Goal: Transaction & Acquisition: Purchase product/service

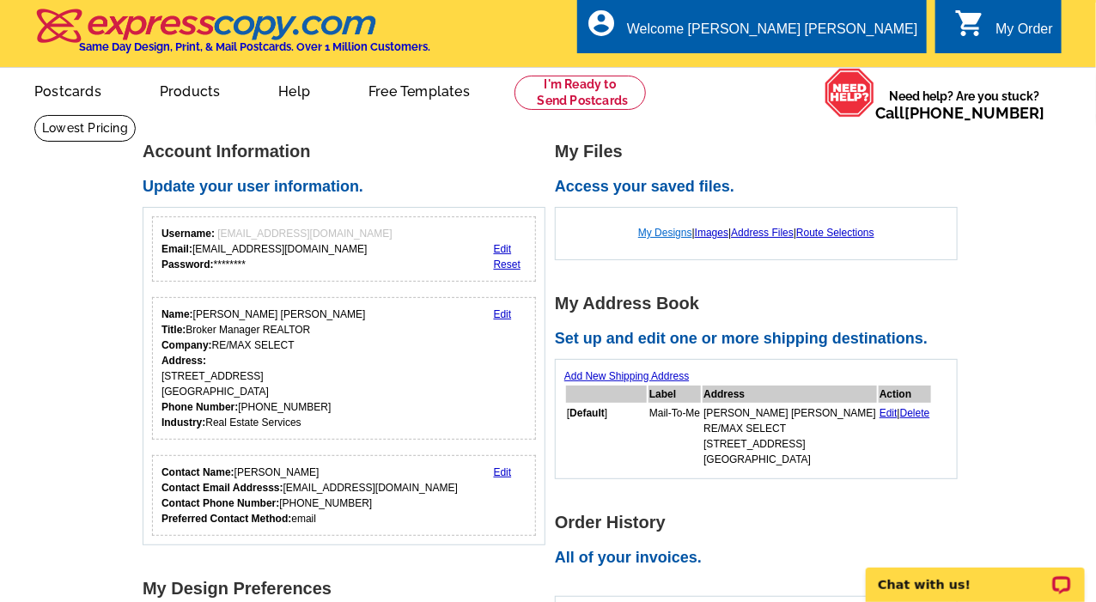
click at [670, 234] on link "My Designs" at bounding box center [665, 233] width 54 height 12
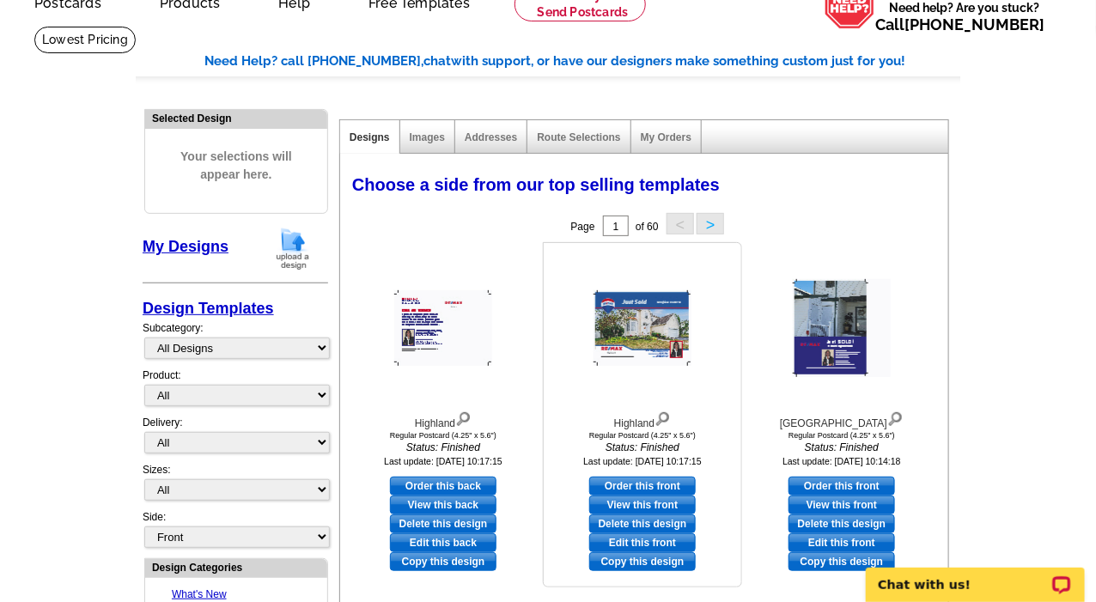
scroll to position [104, 0]
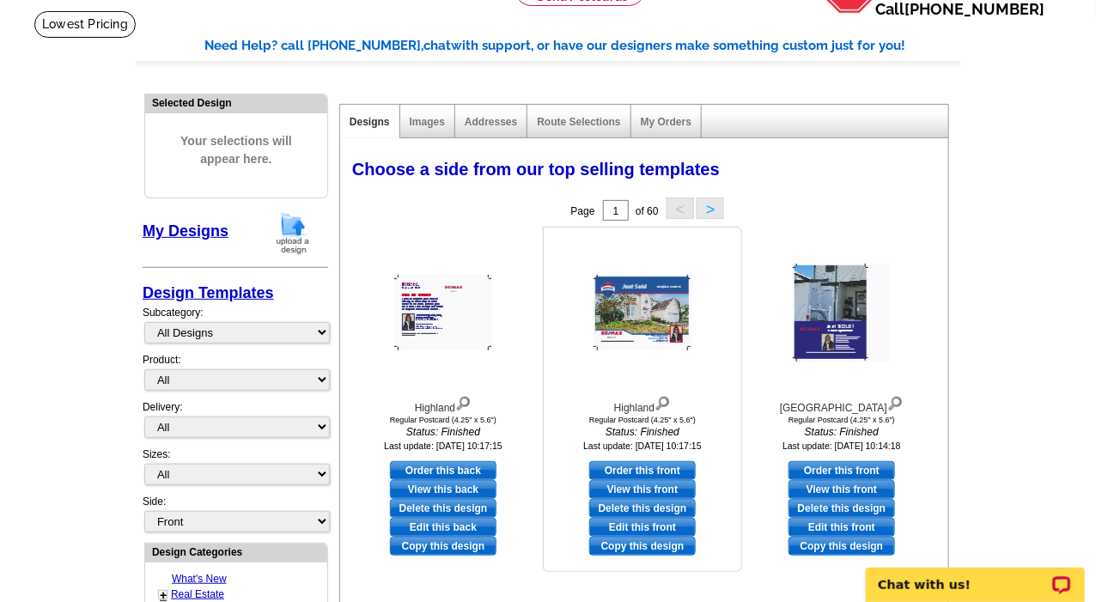
click at [624, 525] on link "Edit this front" at bounding box center [642, 527] width 107 height 19
select select "1"
select select "back"
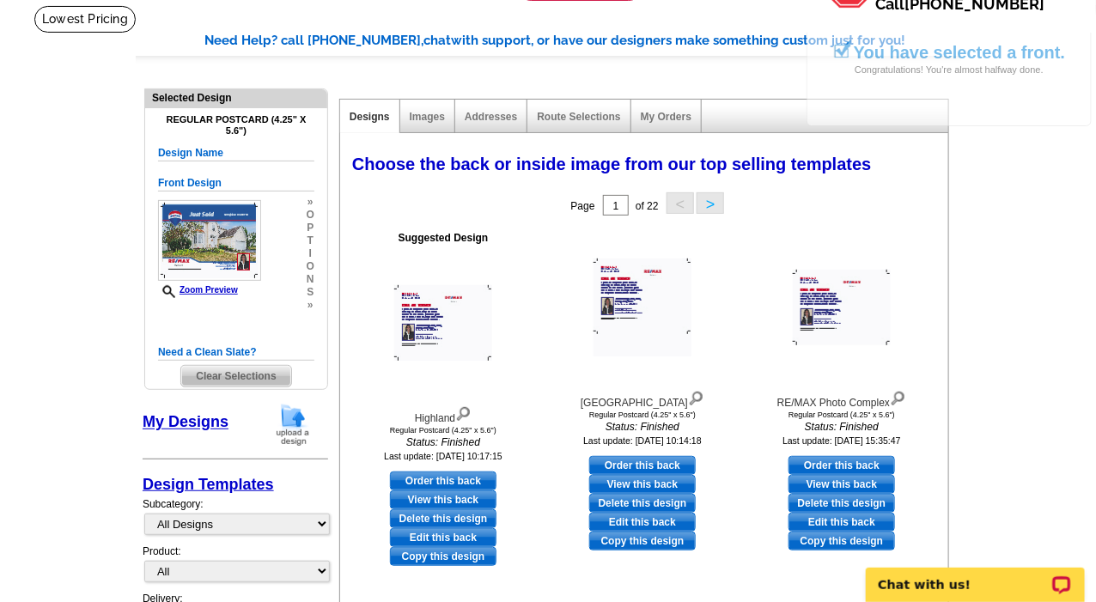
scroll to position [131, 0]
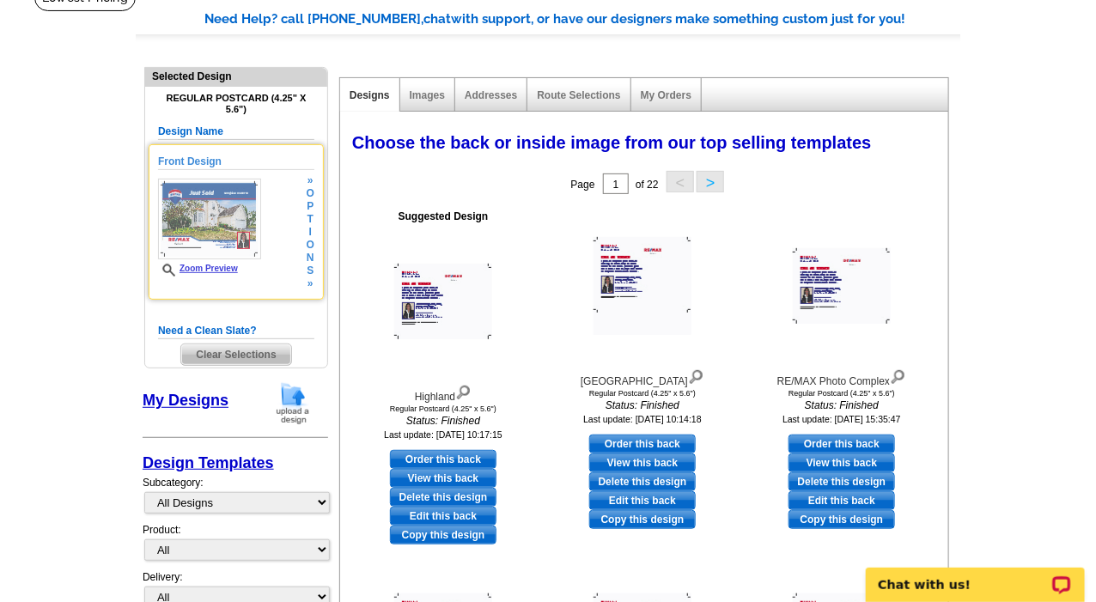
click at [226, 270] on link "Zoom Preview" at bounding box center [198, 268] width 80 height 9
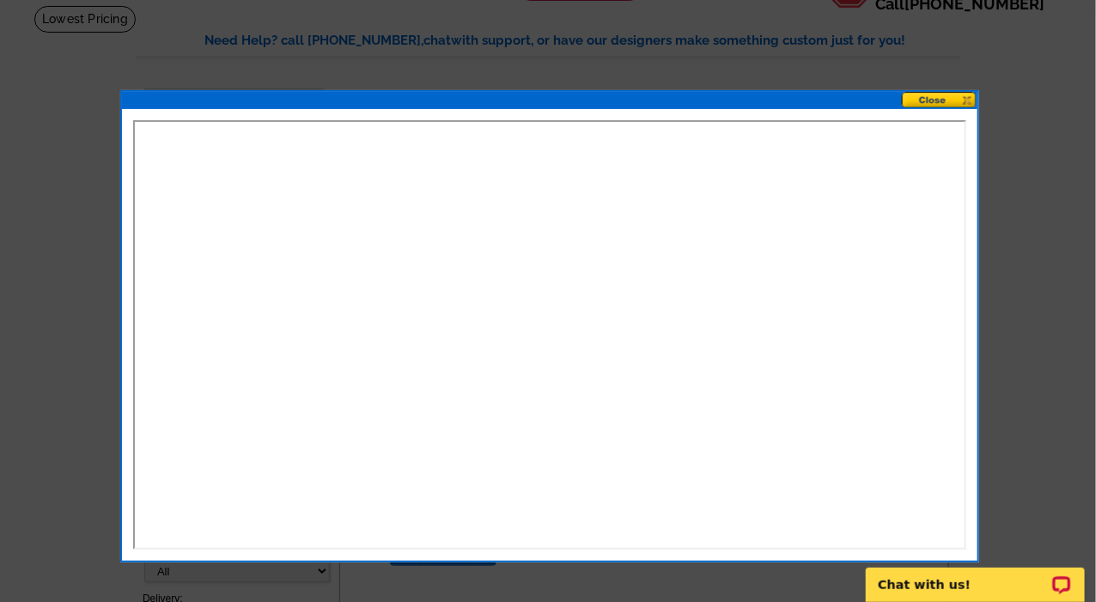
scroll to position [111, 0]
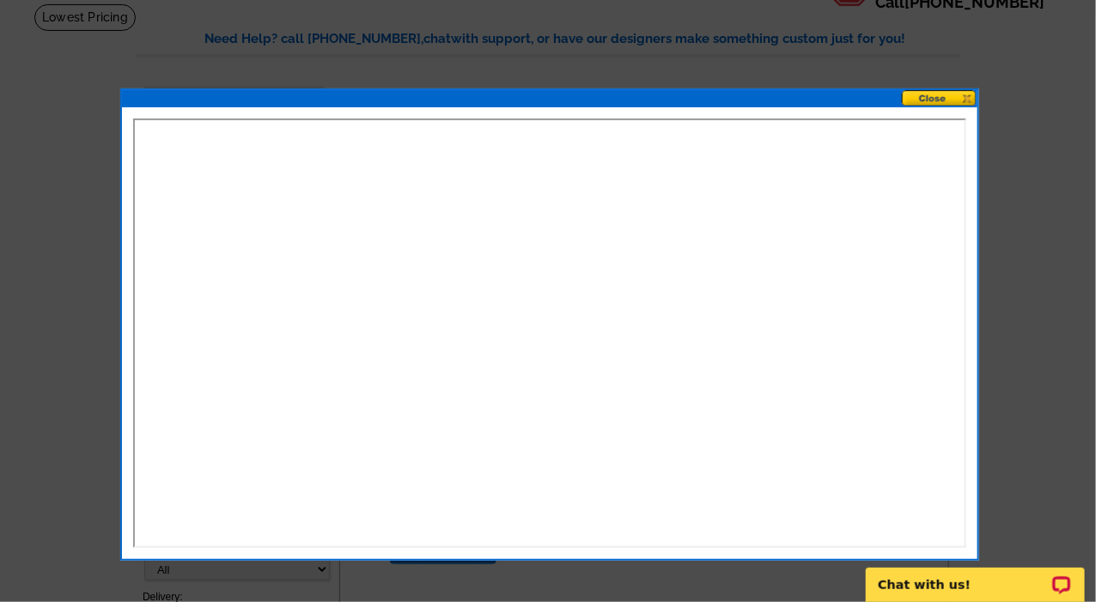
click at [949, 96] on button at bounding box center [940, 98] width 76 height 16
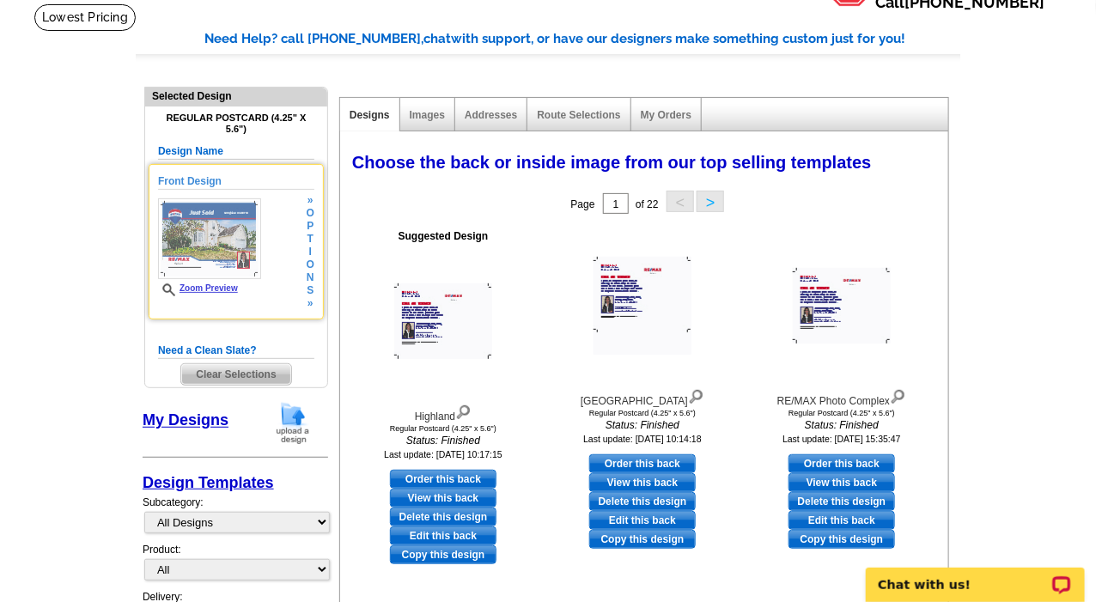
click at [313, 281] on span "n" at bounding box center [311, 277] width 8 height 13
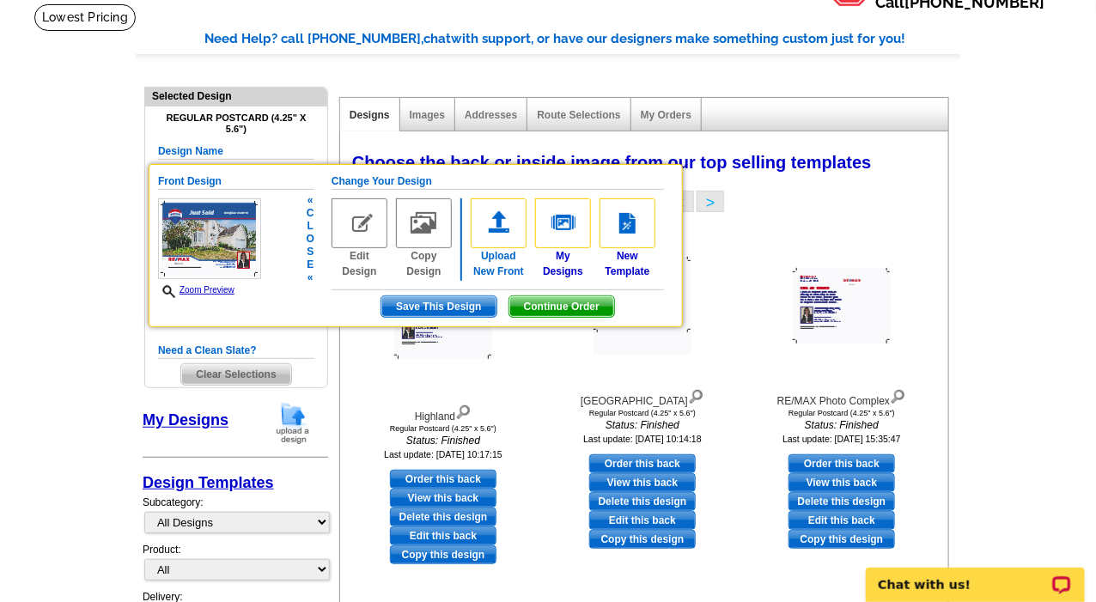
click at [503, 254] on link "Upload New Front" at bounding box center [499, 238] width 56 height 81
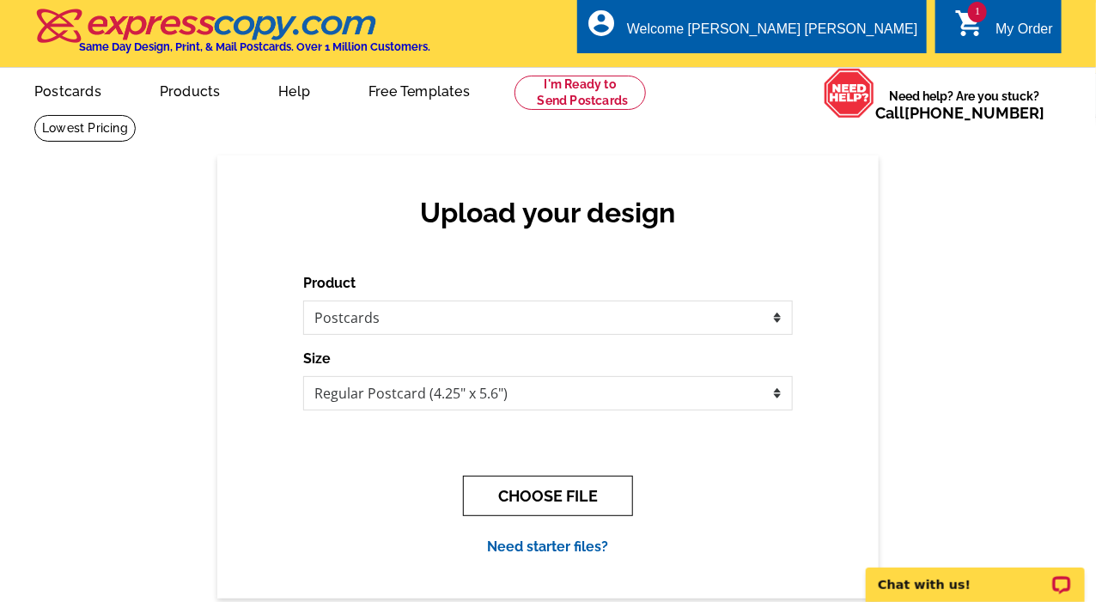
click at [539, 499] on button "CHOOSE FILE" at bounding box center [548, 496] width 170 height 40
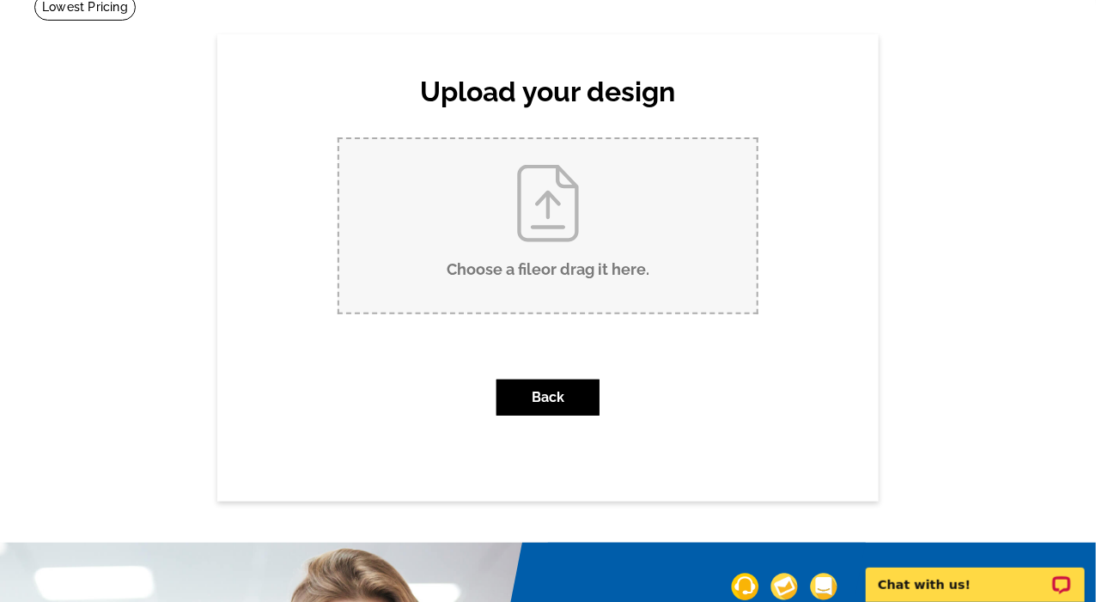
scroll to position [123, 0]
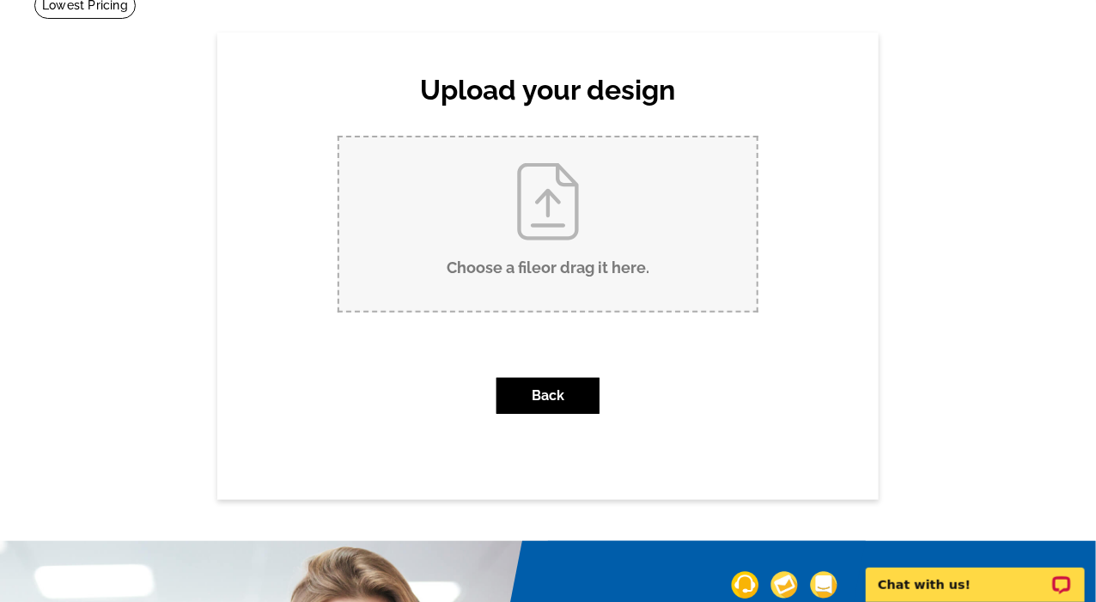
click at [524, 271] on input "Choose a file or drag it here ." at bounding box center [547, 224] width 417 height 174
type input "C:\fakepath\597519-00C98156-D38A-4C42-80BE-909DD8629250.jpg"
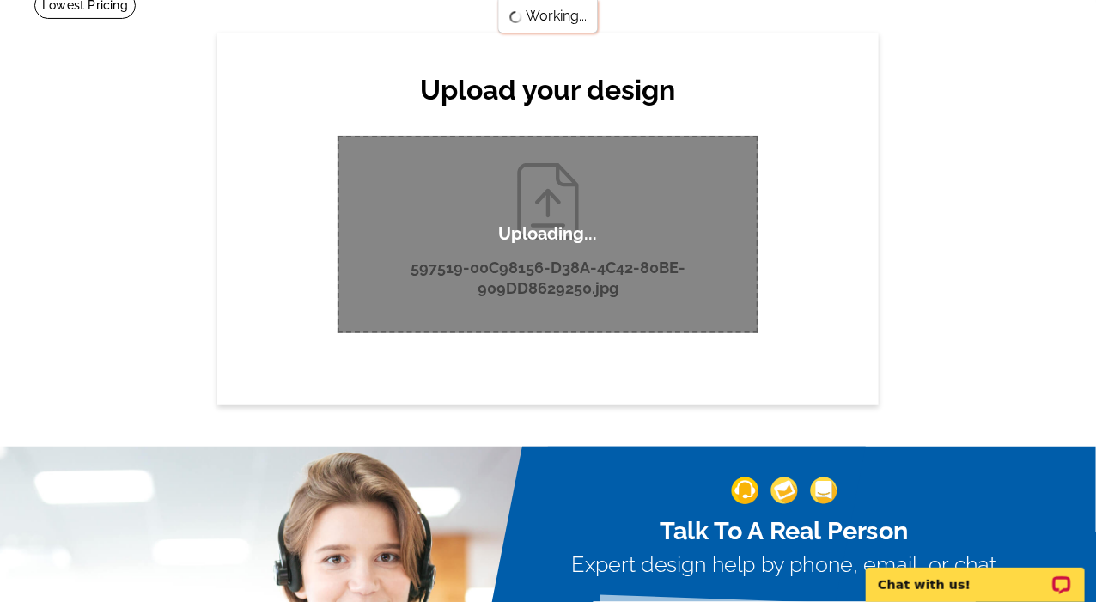
scroll to position [0, 0]
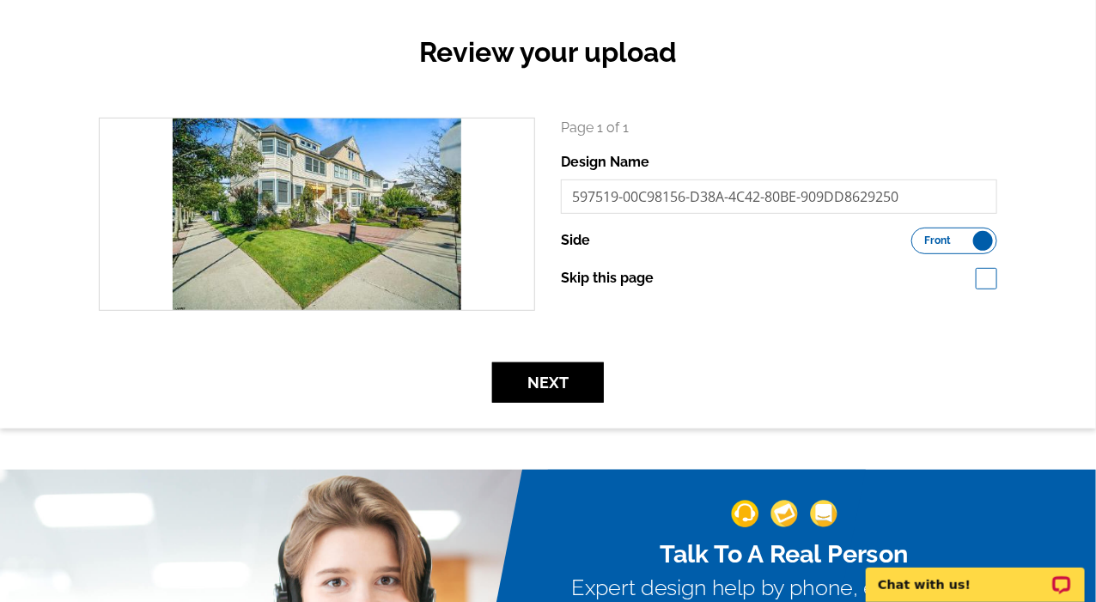
scroll to position [164, 0]
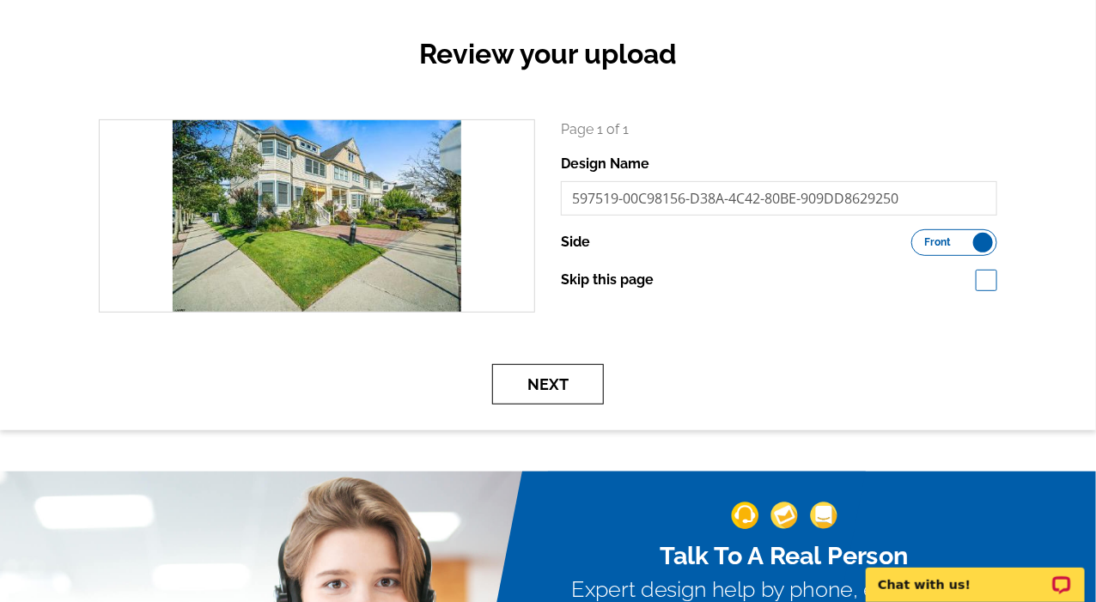
click at [520, 384] on button "Next" at bounding box center [548, 384] width 112 height 40
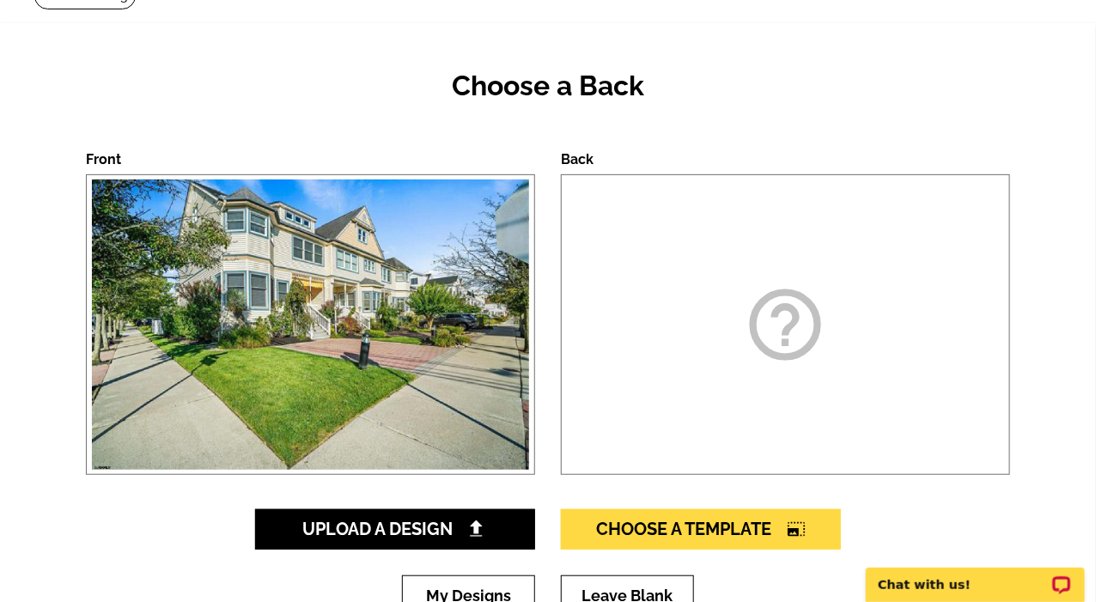
scroll to position [199, 0]
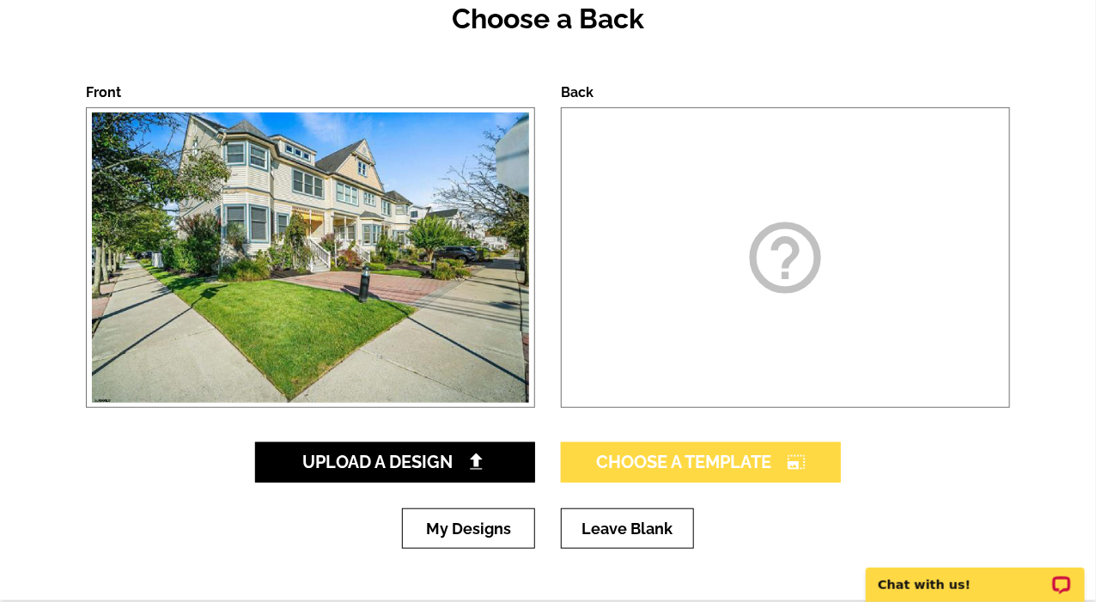
click at [687, 470] on span "Choose A Template photo_size_select_large" at bounding box center [701, 462] width 210 height 21
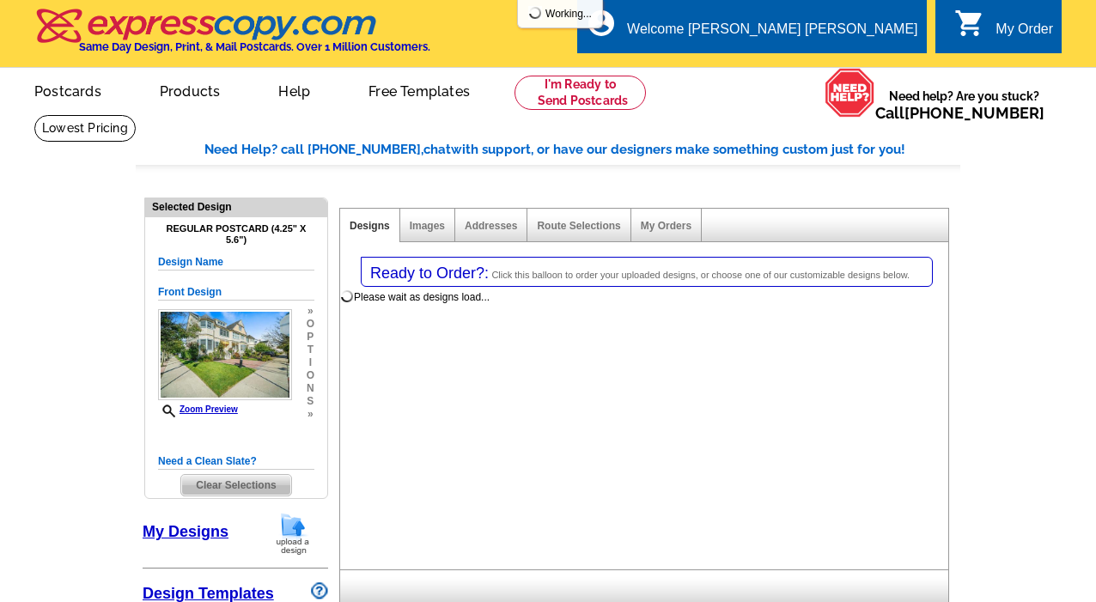
select select "1"
select select "back"
select select "785"
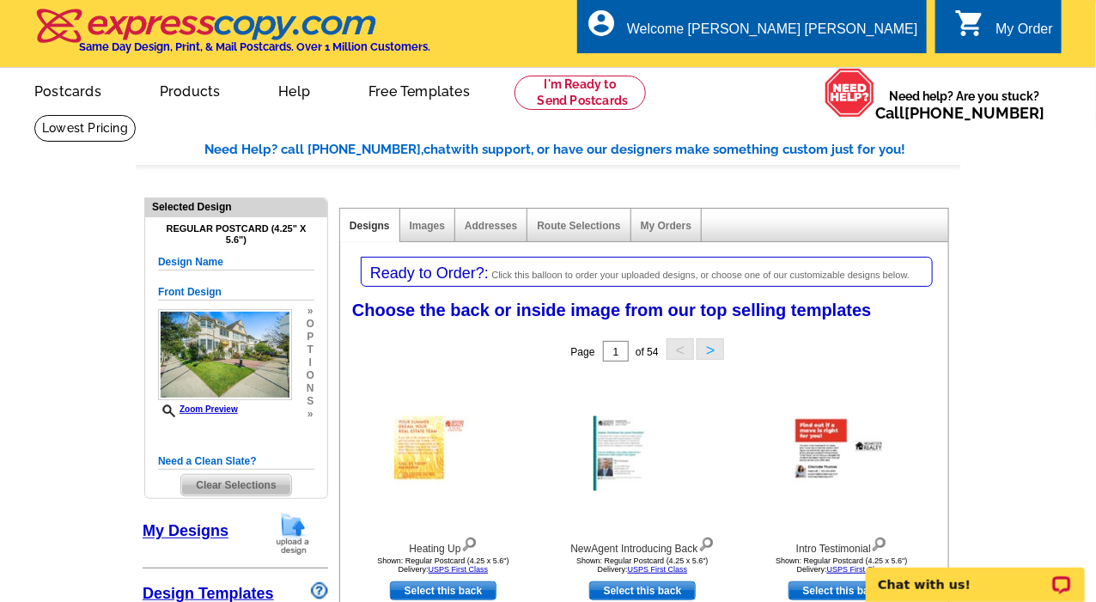
click at [185, 528] on link "My Designs" at bounding box center [186, 531] width 86 height 17
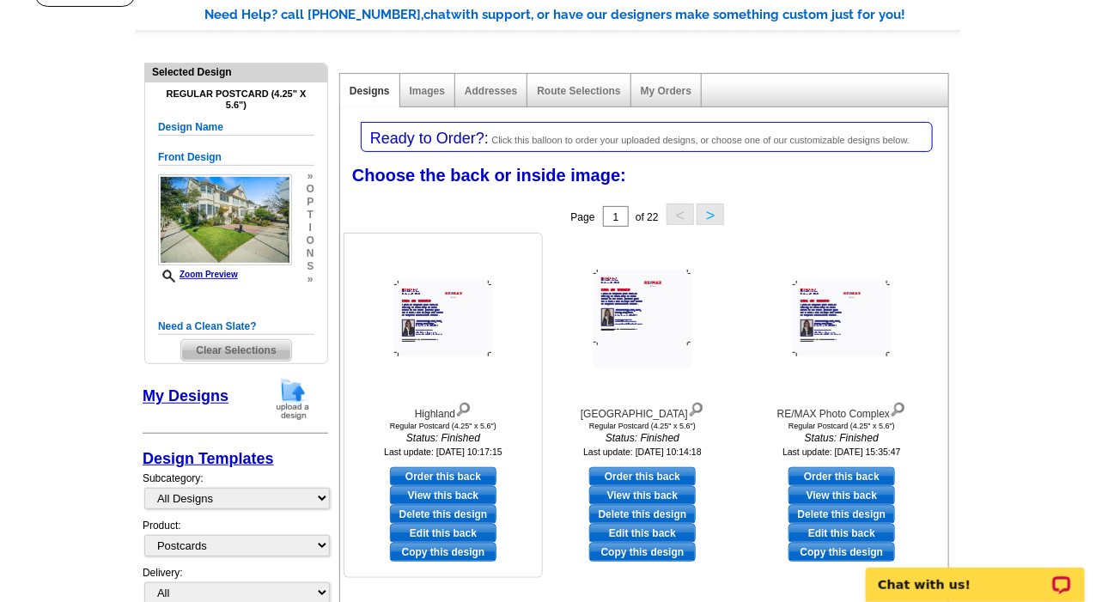
scroll to position [153, 0]
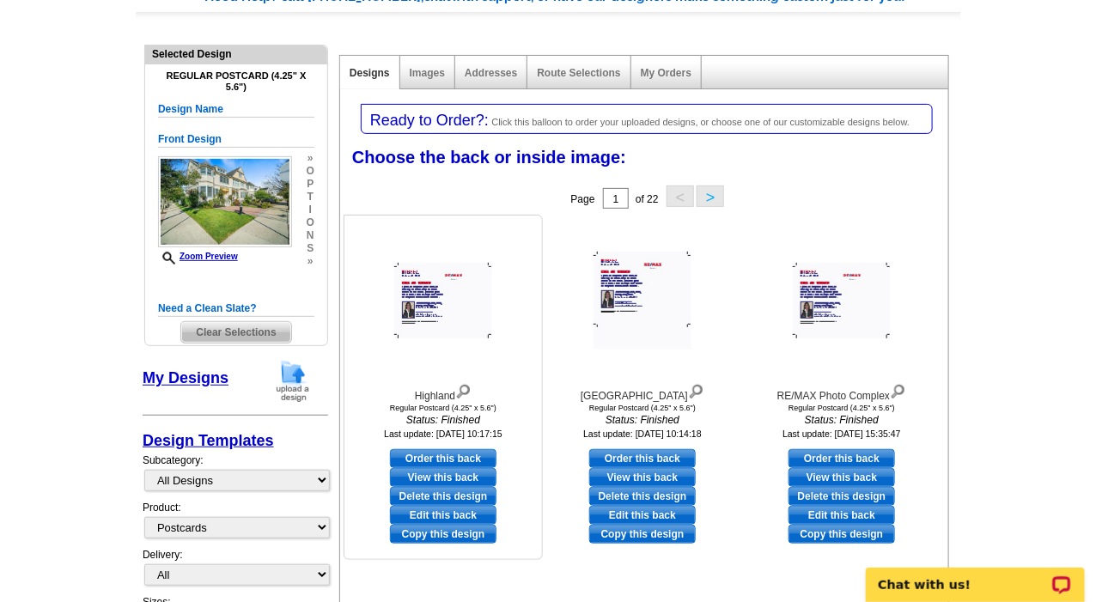
click at [427, 533] on link "Copy this design" at bounding box center [443, 534] width 107 height 19
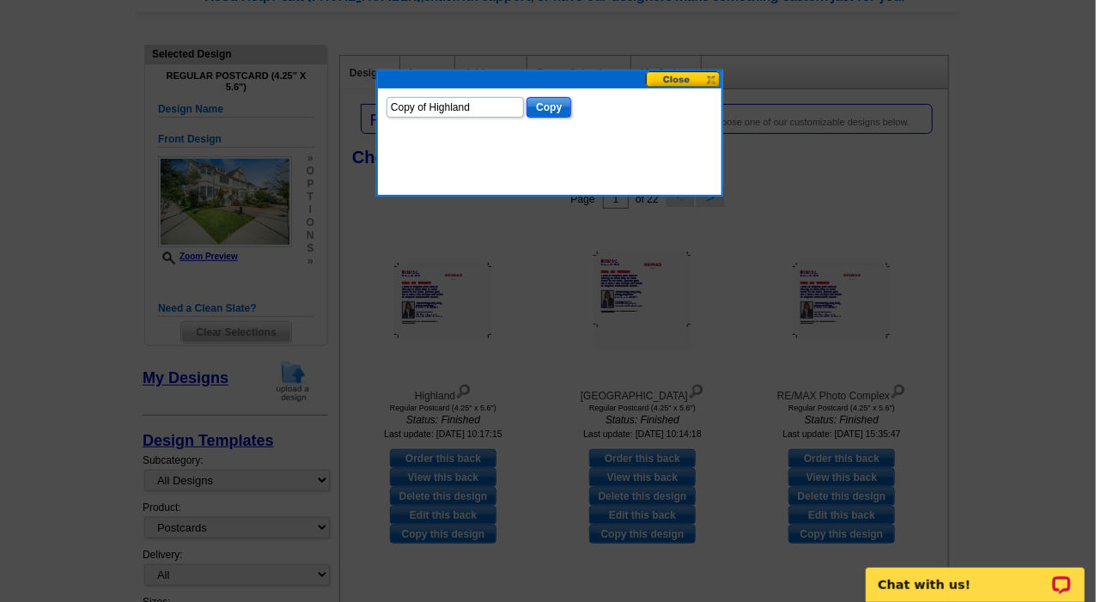
click at [542, 107] on input "Copy" at bounding box center [549, 107] width 45 height 21
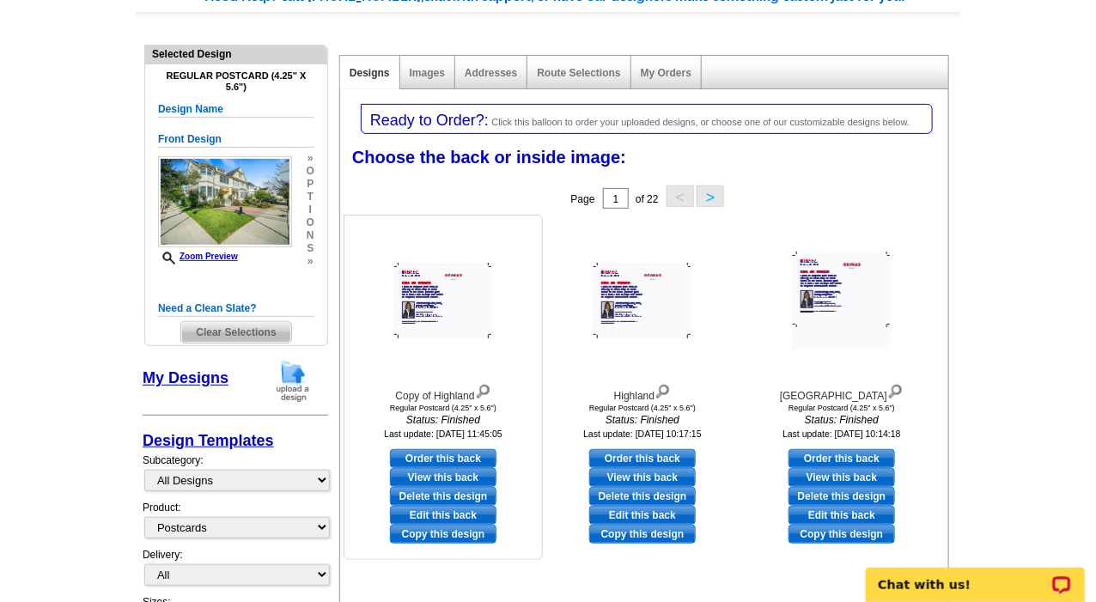
click at [435, 534] on link "Copy this design" at bounding box center [443, 534] width 107 height 19
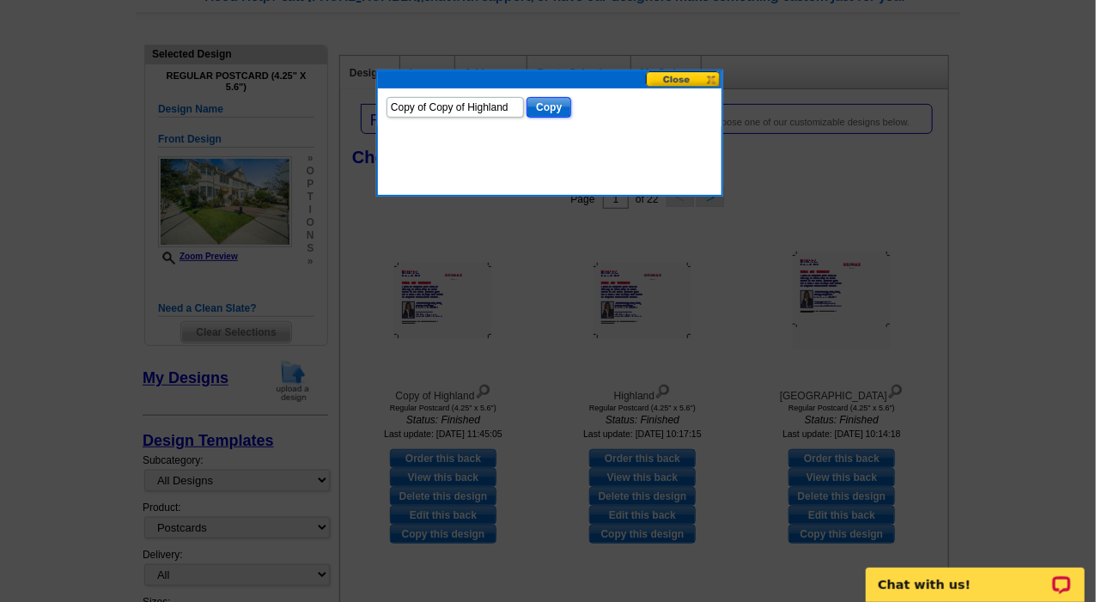
click at [541, 110] on input "Copy" at bounding box center [549, 107] width 45 height 21
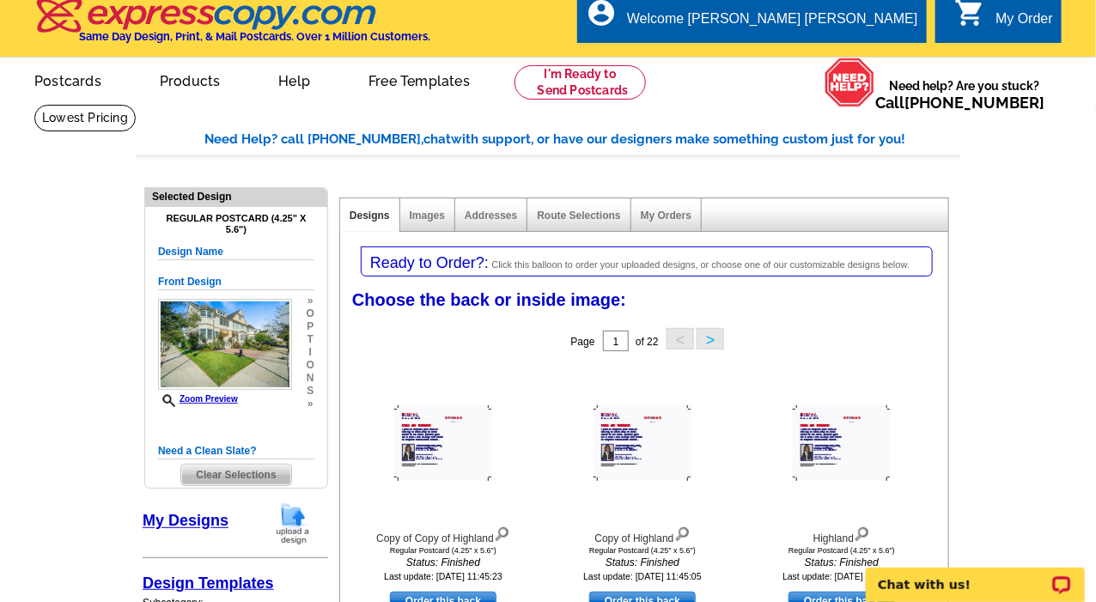
scroll to position [98, 0]
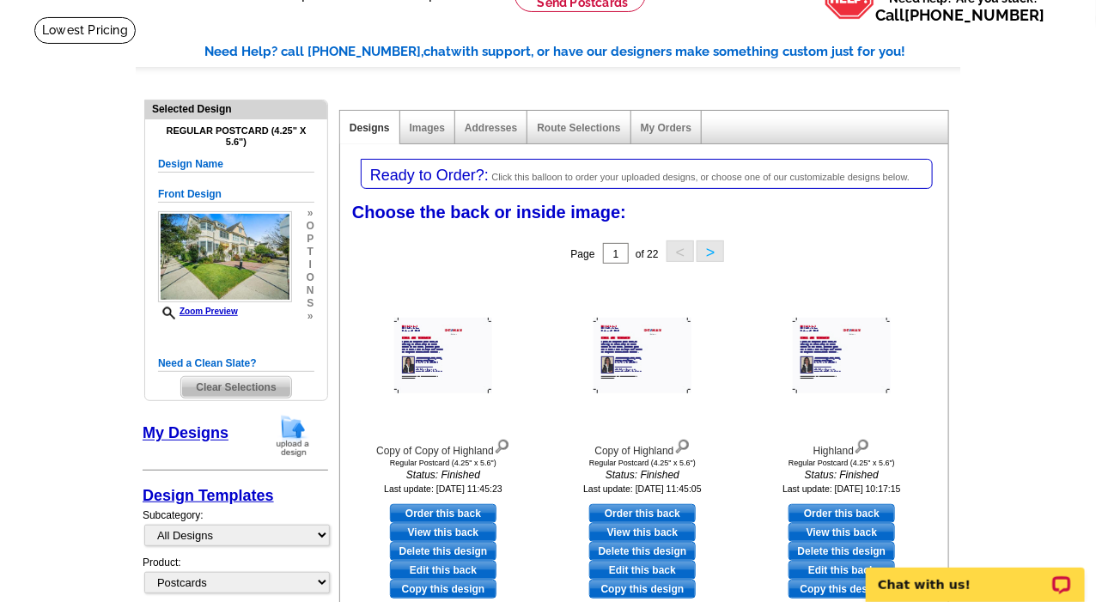
click at [182, 435] on link "My Designs" at bounding box center [186, 433] width 86 height 17
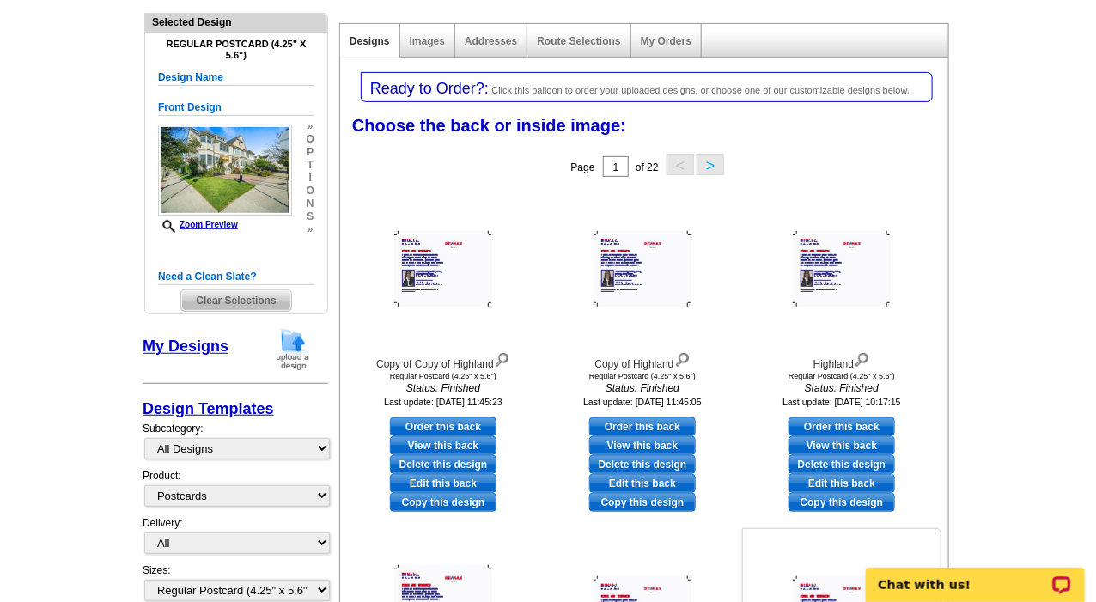
scroll to position [184, 0]
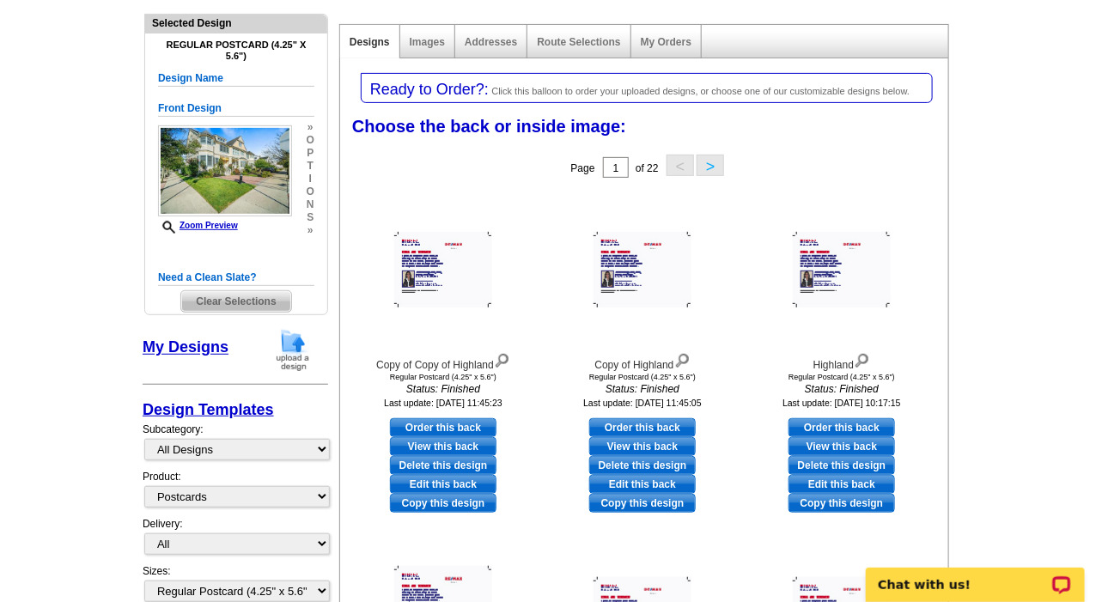
click at [203, 77] on h5 "Design Name" at bounding box center [236, 78] width 156 height 16
click at [242, 303] on span "Clear Selections" at bounding box center [235, 301] width 109 height 21
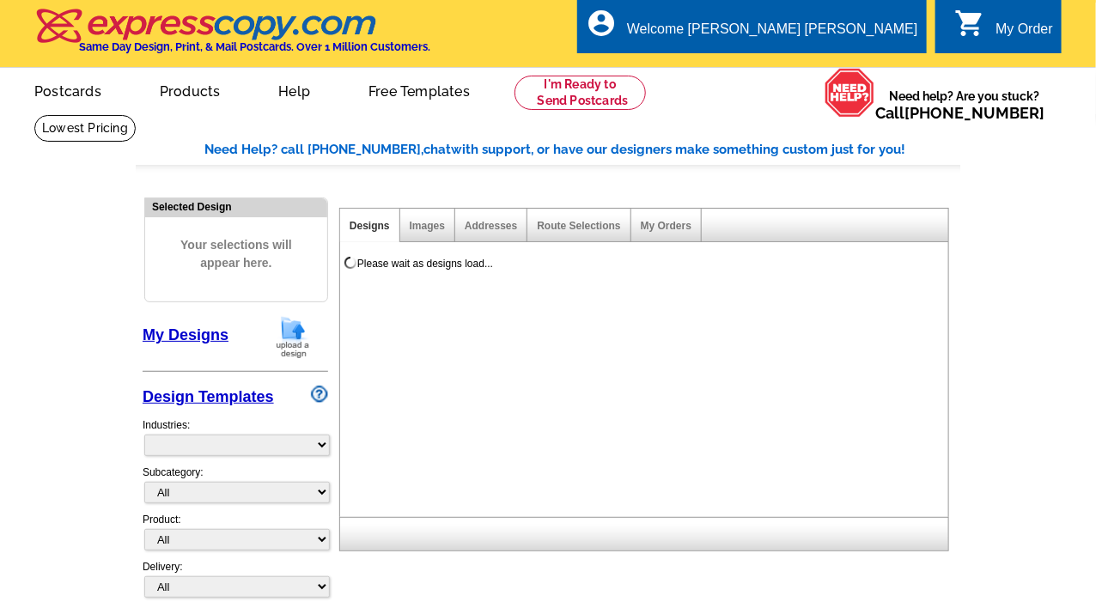
select select "785"
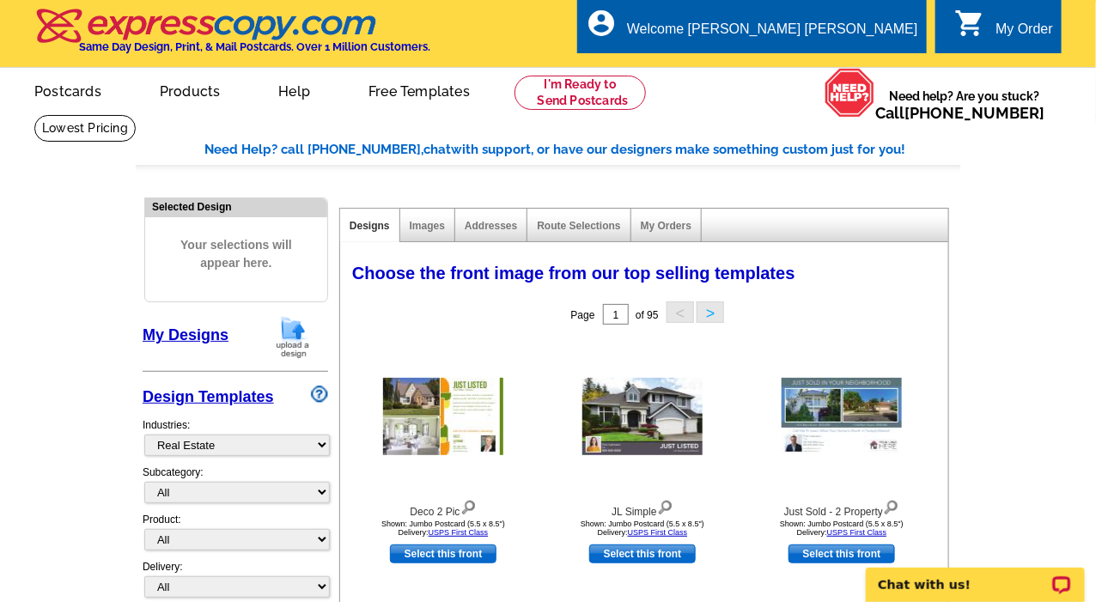
click at [200, 333] on link "My Designs" at bounding box center [186, 334] width 86 height 17
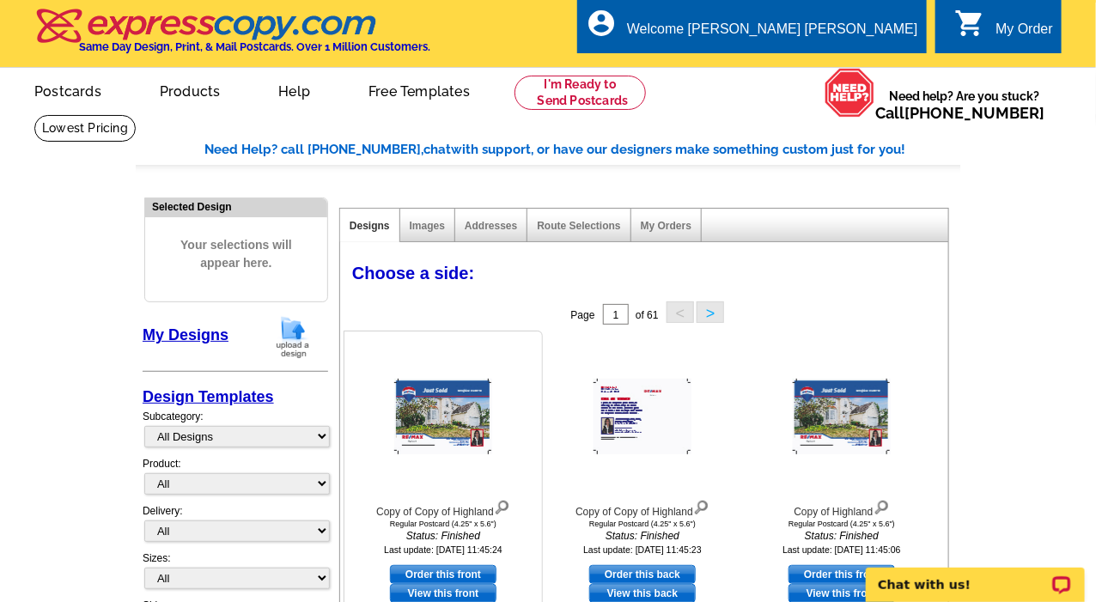
click at [428, 434] on img at bounding box center [443, 417] width 98 height 76
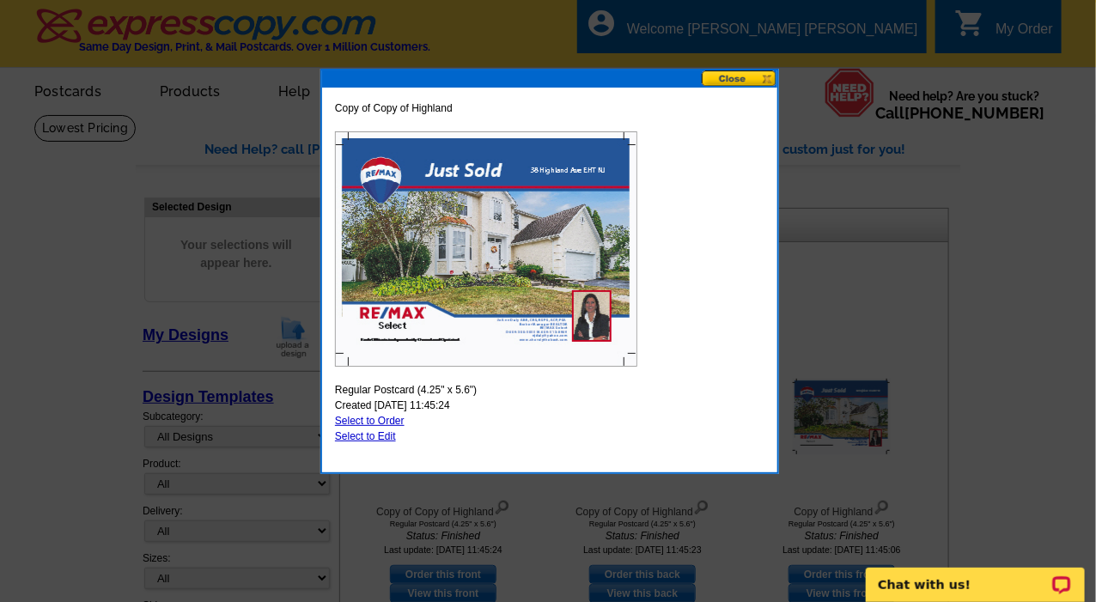
scroll to position [31, 0]
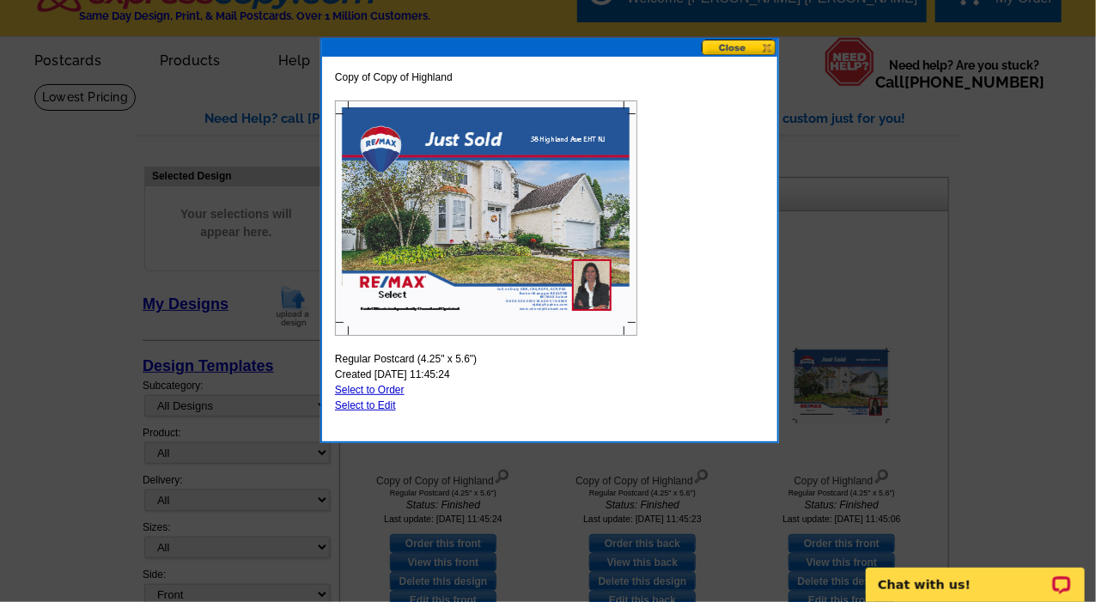
click at [375, 403] on link "Select to Edit" at bounding box center [365, 405] width 61 height 12
select select "1"
select select "back"
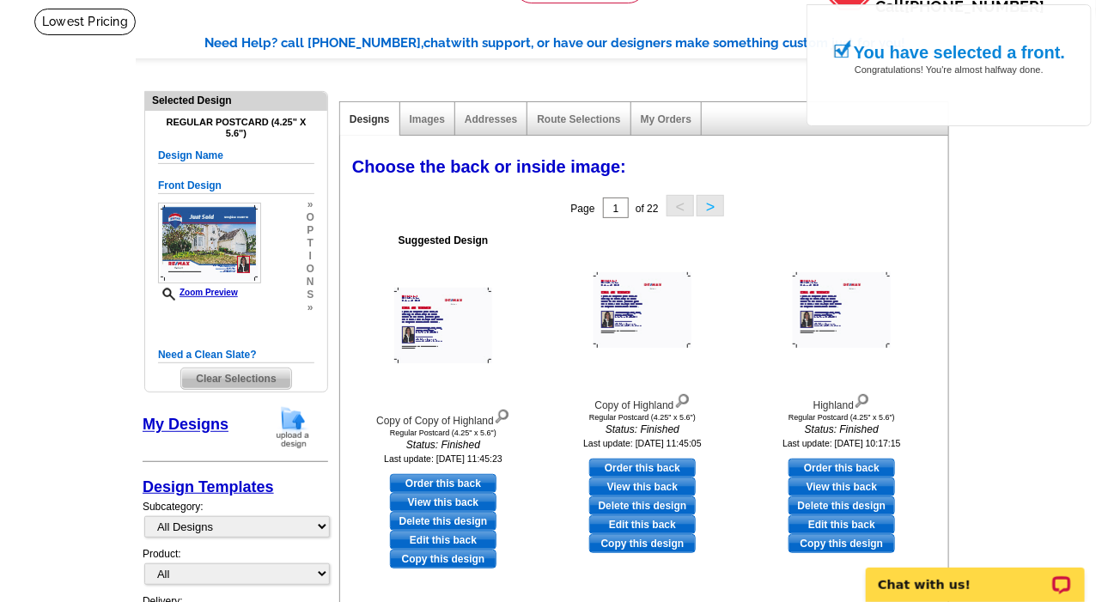
scroll to position [108, 0]
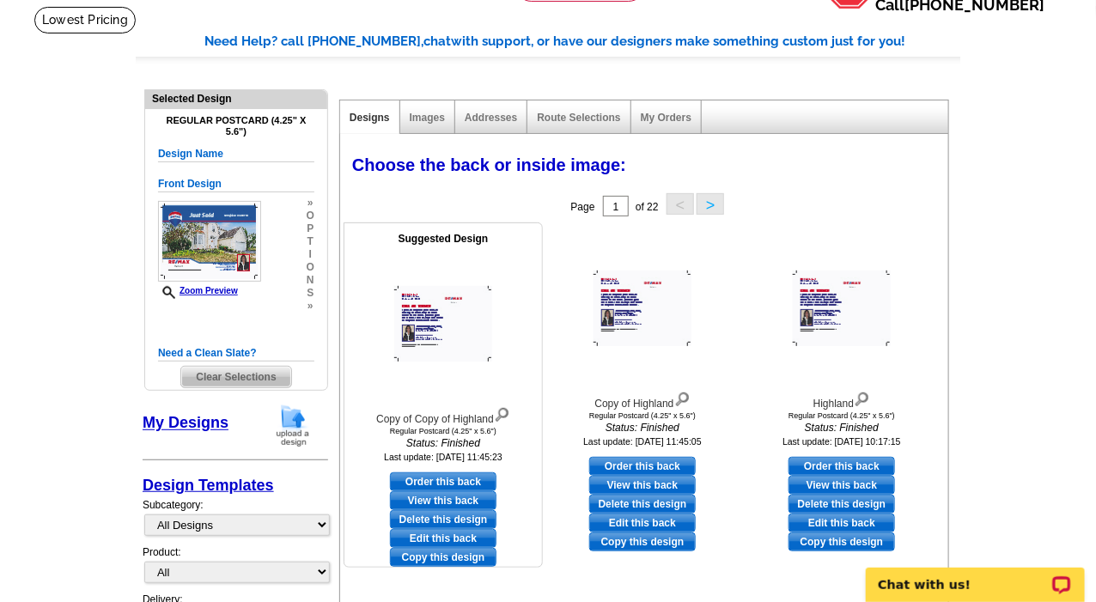
click at [441, 558] on link "Copy this design" at bounding box center [443, 557] width 107 height 19
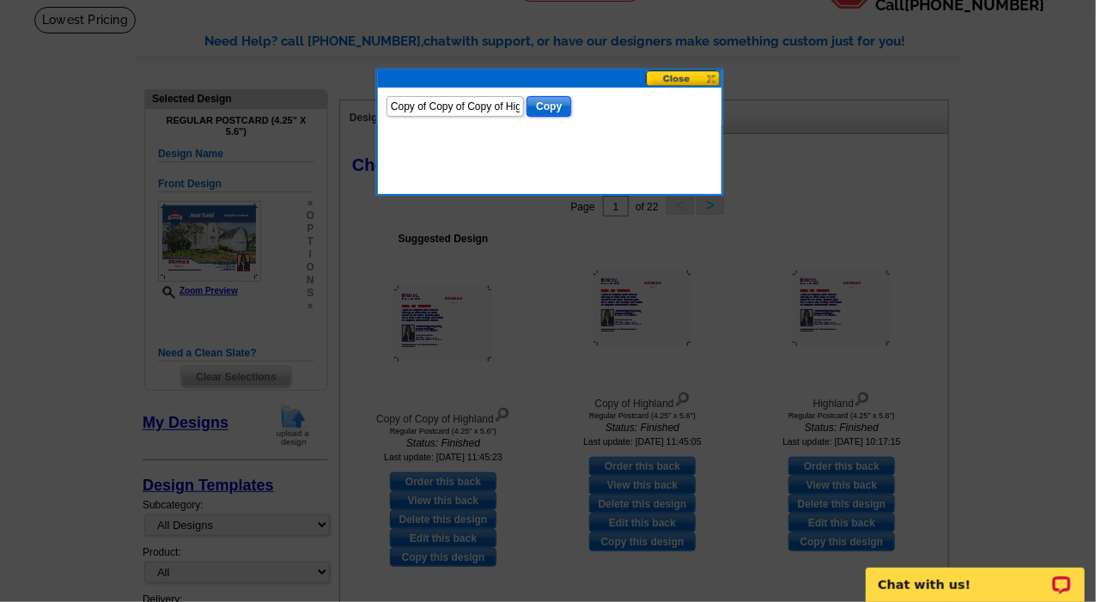
click at [546, 99] on input "Copy" at bounding box center [549, 106] width 45 height 21
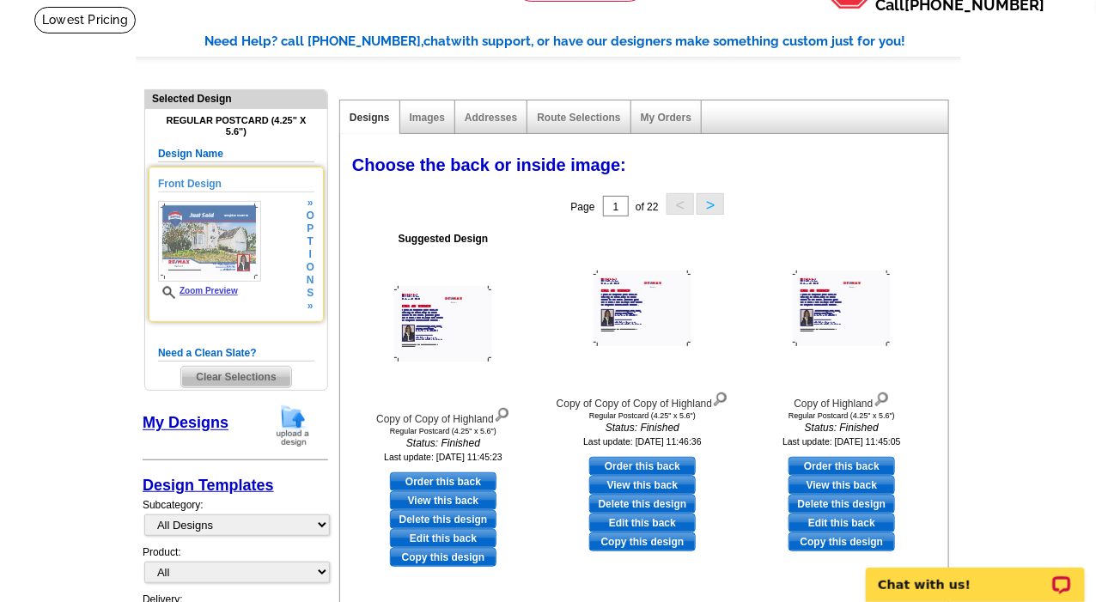
click at [245, 248] on img at bounding box center [209, 241] width 103 height 81
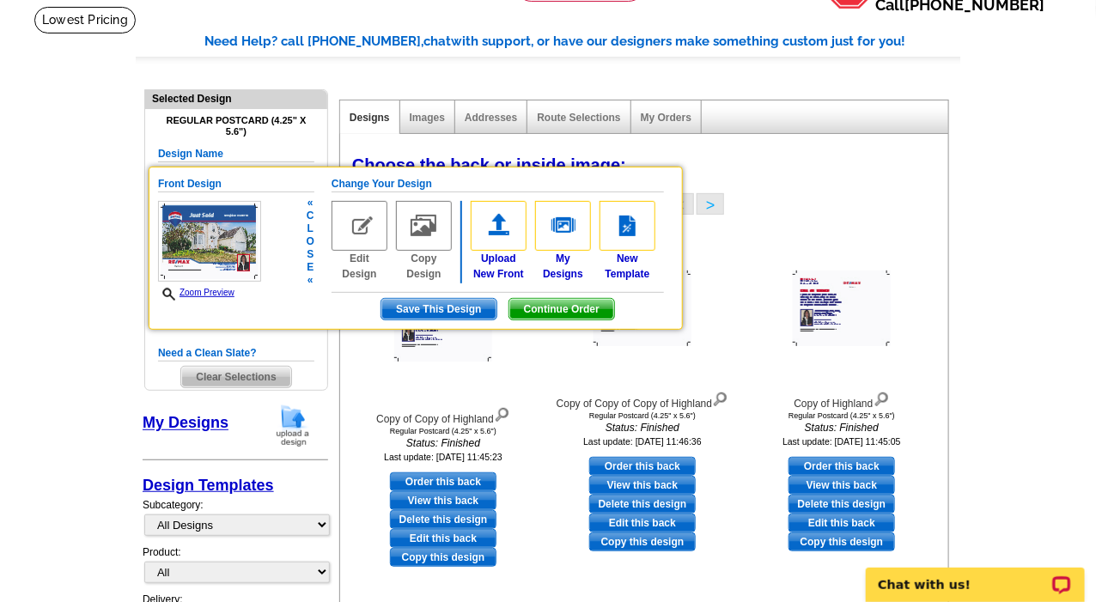
click at [363, 243] on img at bounding box center [360, 226] width 56 height 50
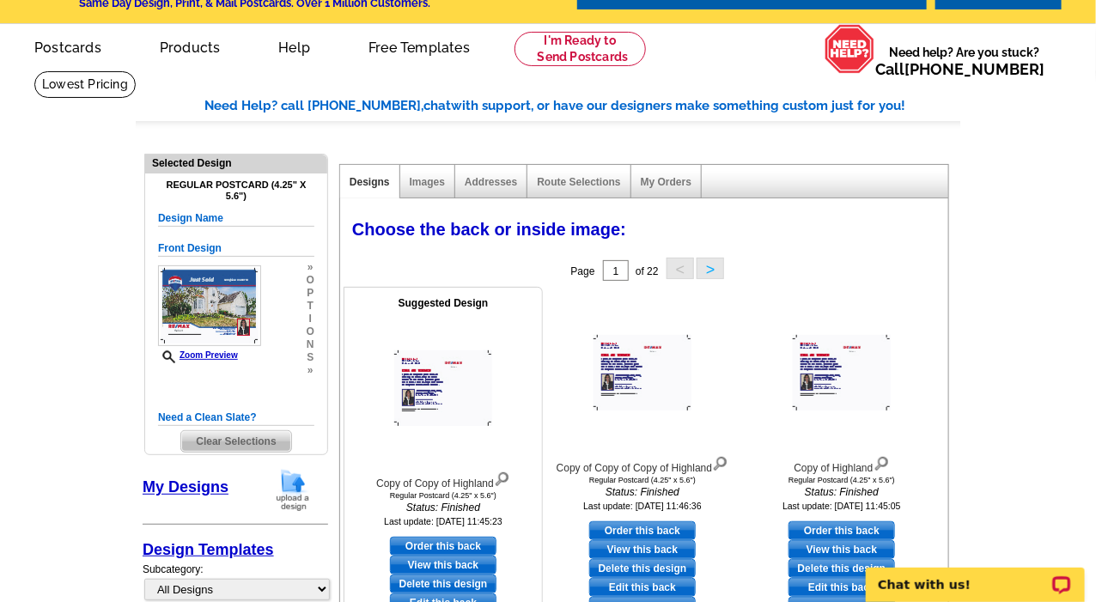
scroll to position [41, 0]
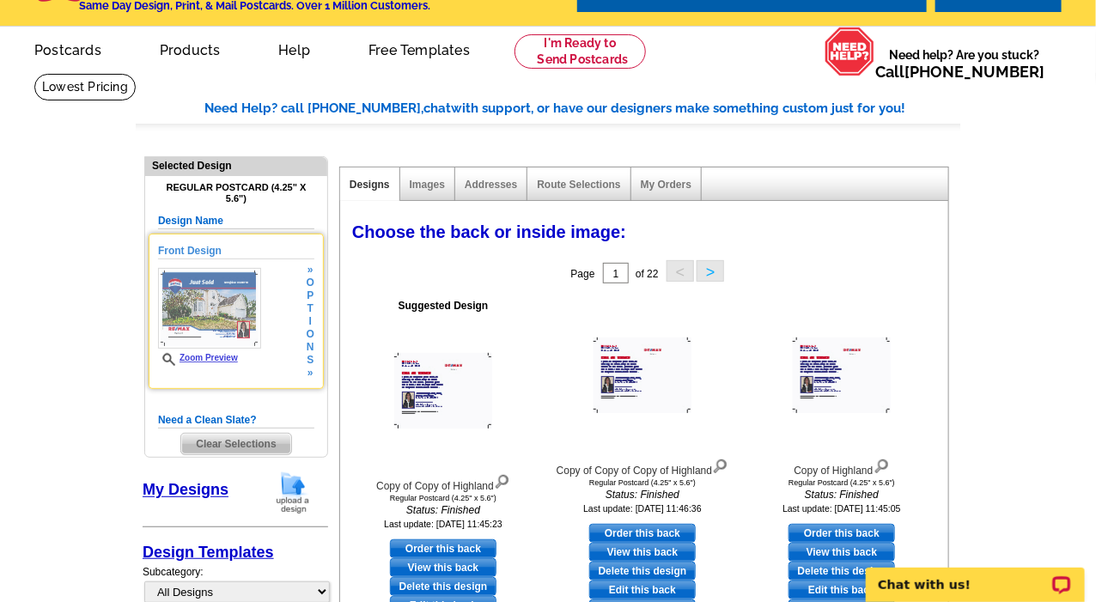
click at [309, 344] on span "n" at bounding box center [311, 347] width 8 height 13
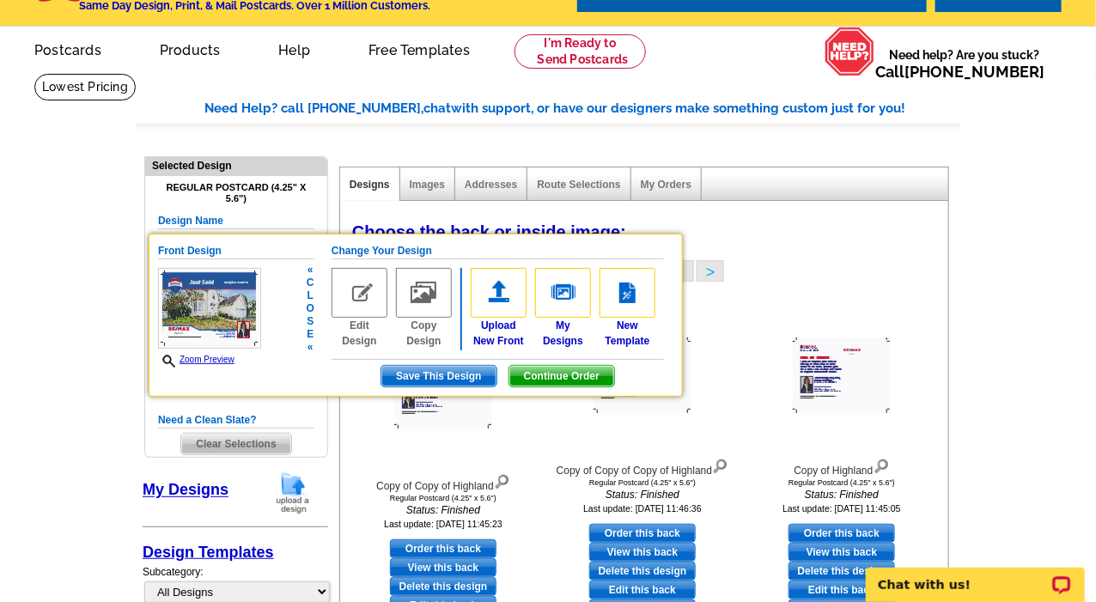
click at [359, 298] on img at bounding box center [360, 293] width 56 height 50
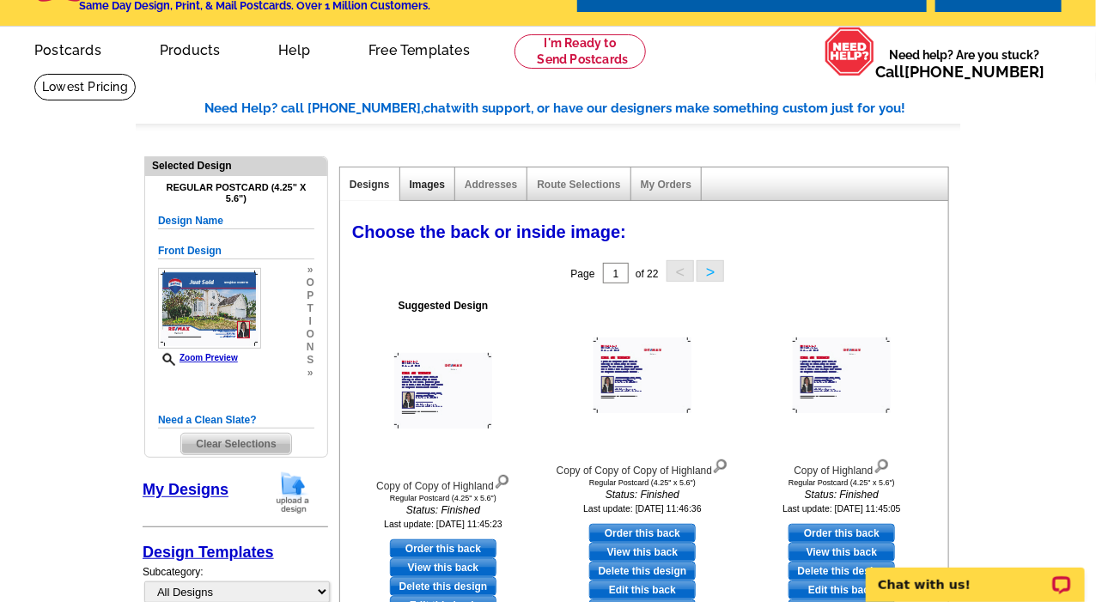
click at [428, 188] on link "Images" at bounding box center [427, 185] width 35 height 12
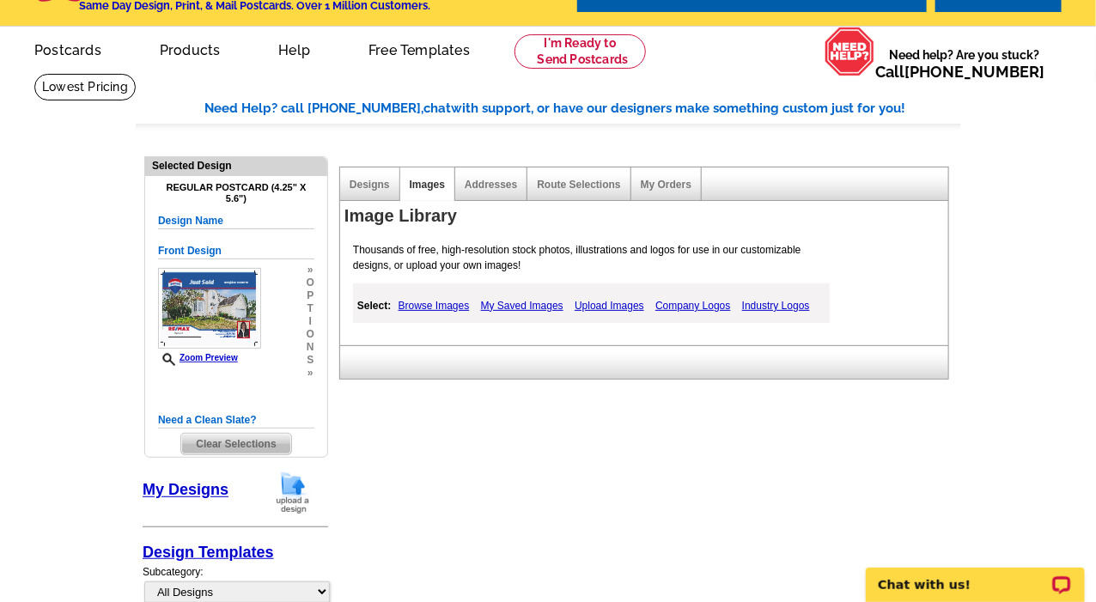
click at [448, 307] on link "Browse Images" at bounding box center [434, 305] width 80 height 21
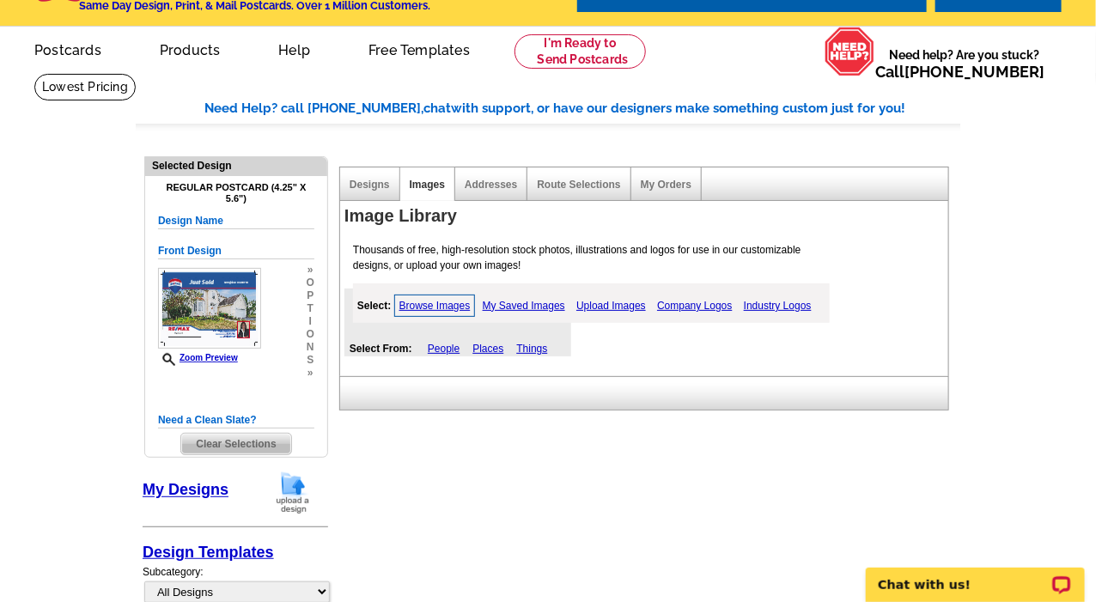
click at [507, 305] on link "My Saved Images" at bounding box center [523, 305] width 91 height 21
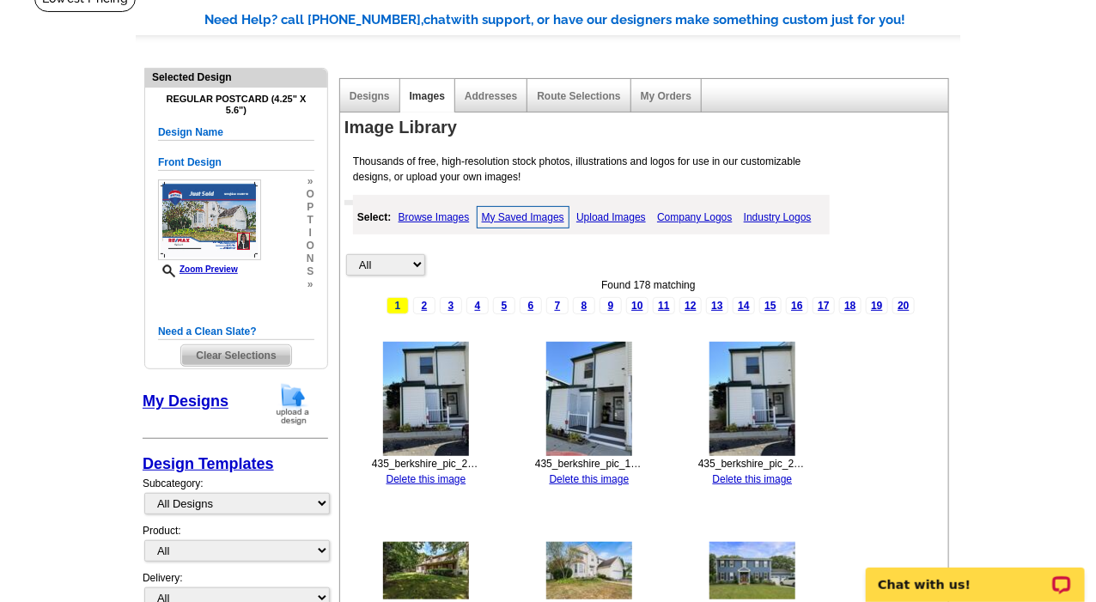
scroll to position [0, 0]
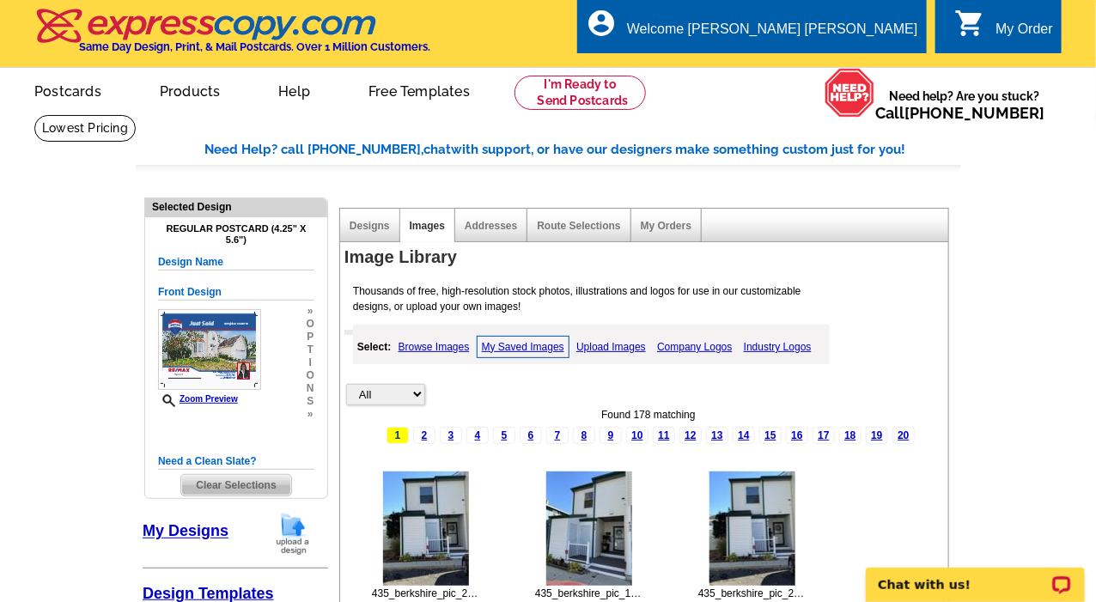
click at [606, 345] on link "Upload Images" at bounding box center [611, 347] width 78 height 21
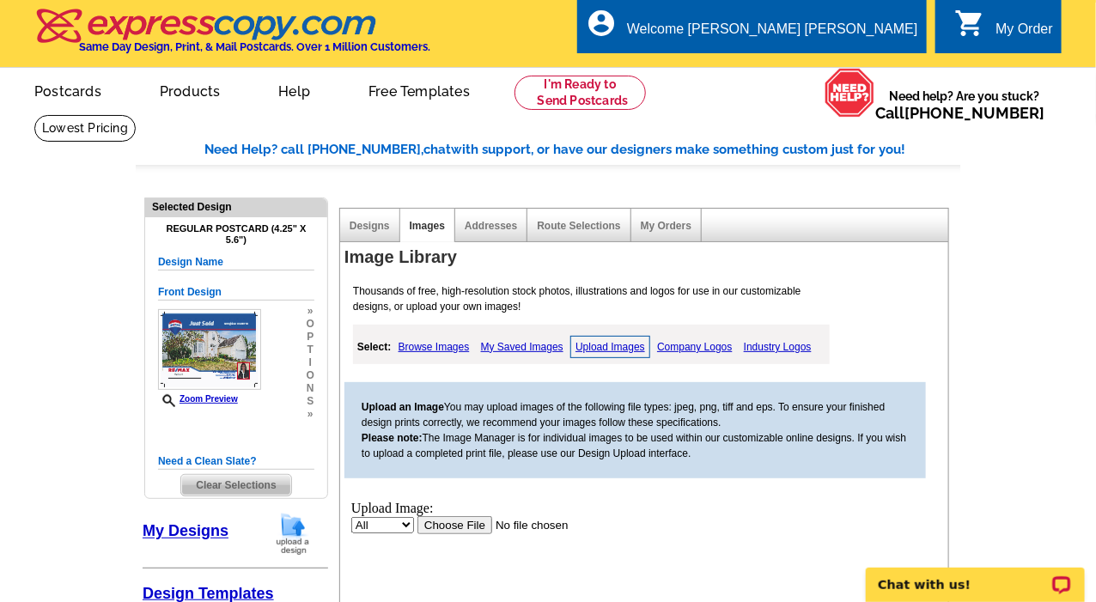
click at [454, 527] on input "file" at bounding box center [525, 524] width 217 height 18
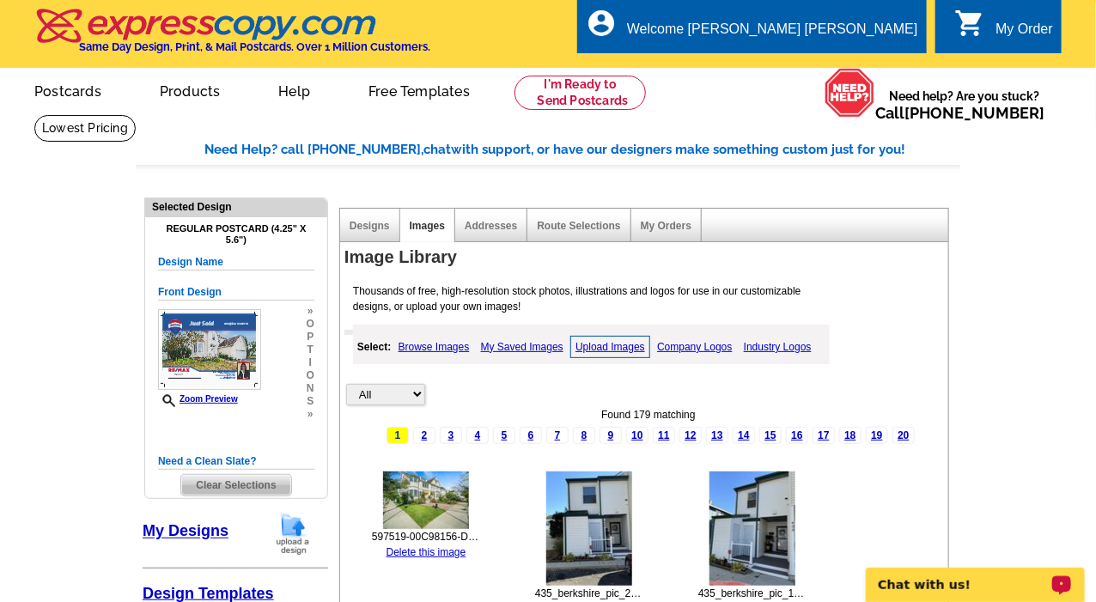
click at [226, 352] on img at bounding box center [209, 349] width 103 height 81
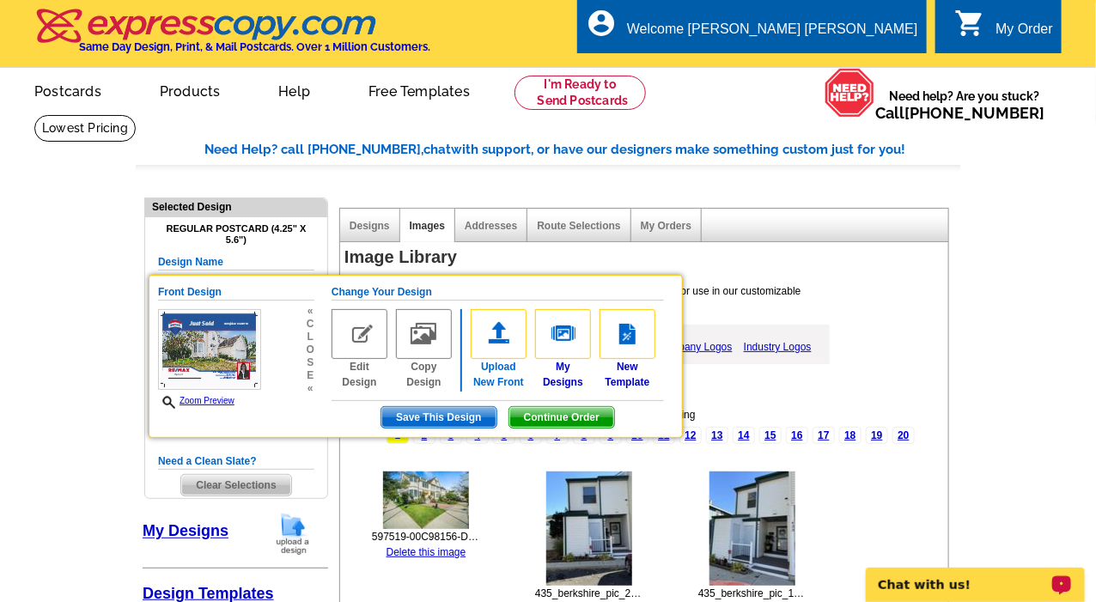
click at [502, 351] on img at bounding box center [499, 334] width 56 height 50
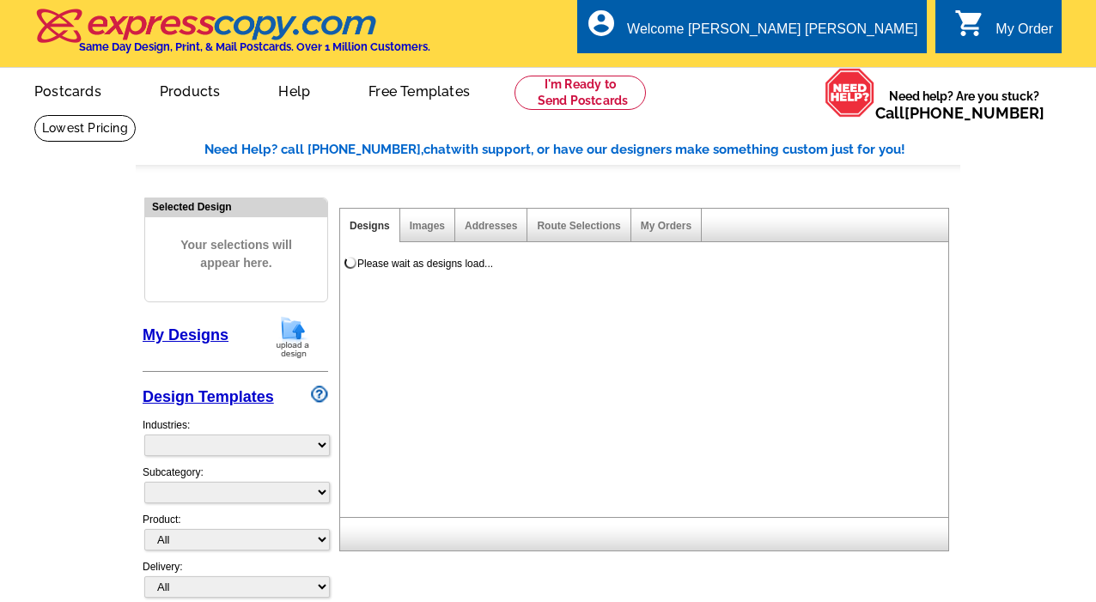
select select
select select "1"
select select "back"
select select "785"
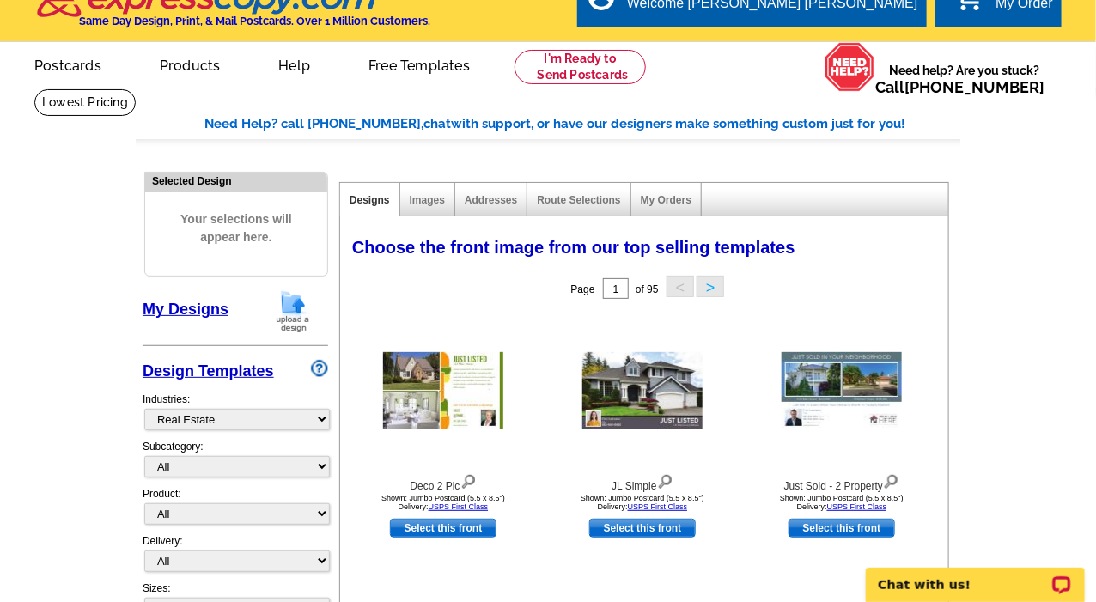
scroll to position [25, 0]
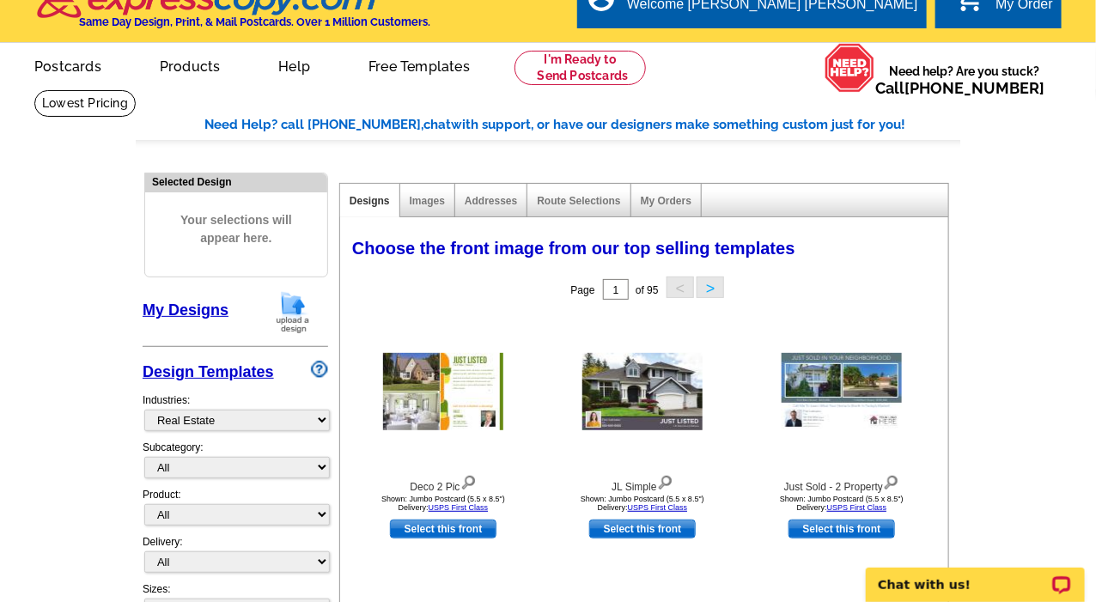
click at [186, 312] on link "My Designs" at bounding box center [186, 309] width 86 height 17
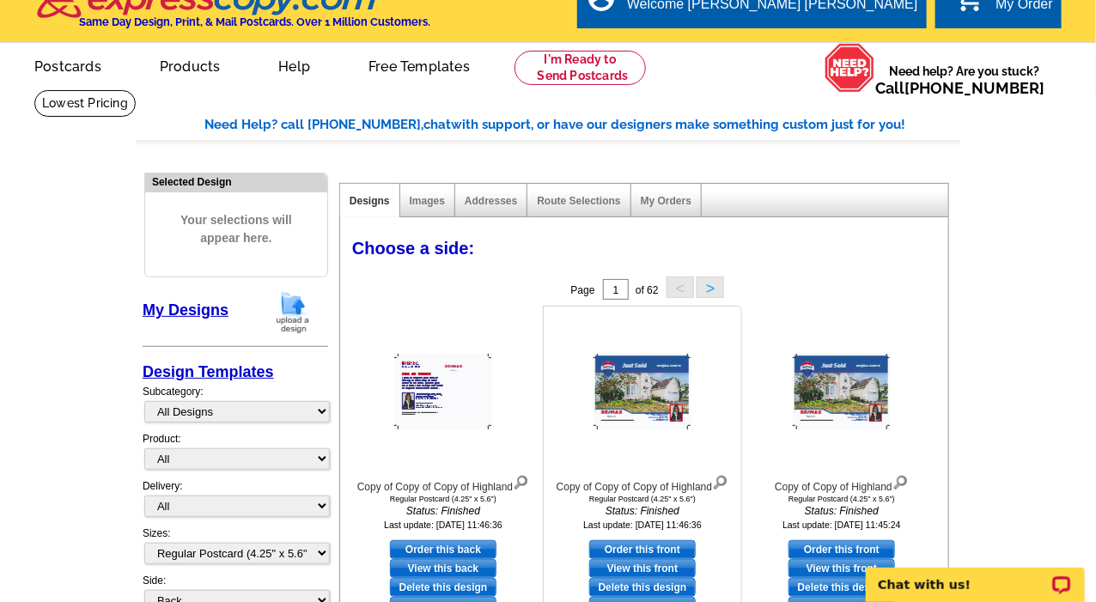
click at [628, 398] on img at bounding box center [643, 392] width 98 height 76
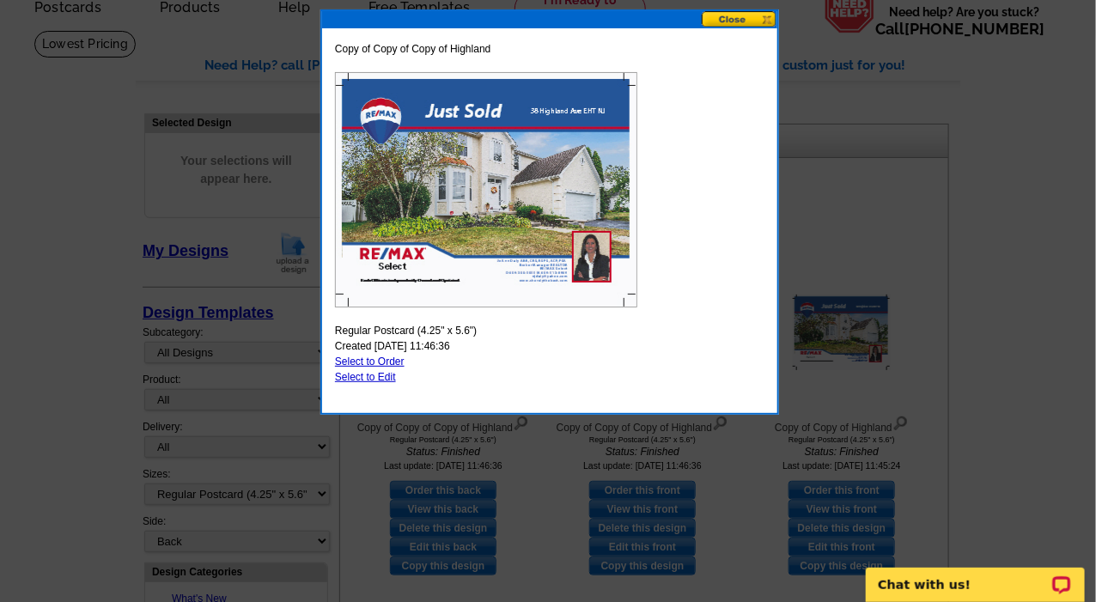
scroll to position [108, 0]
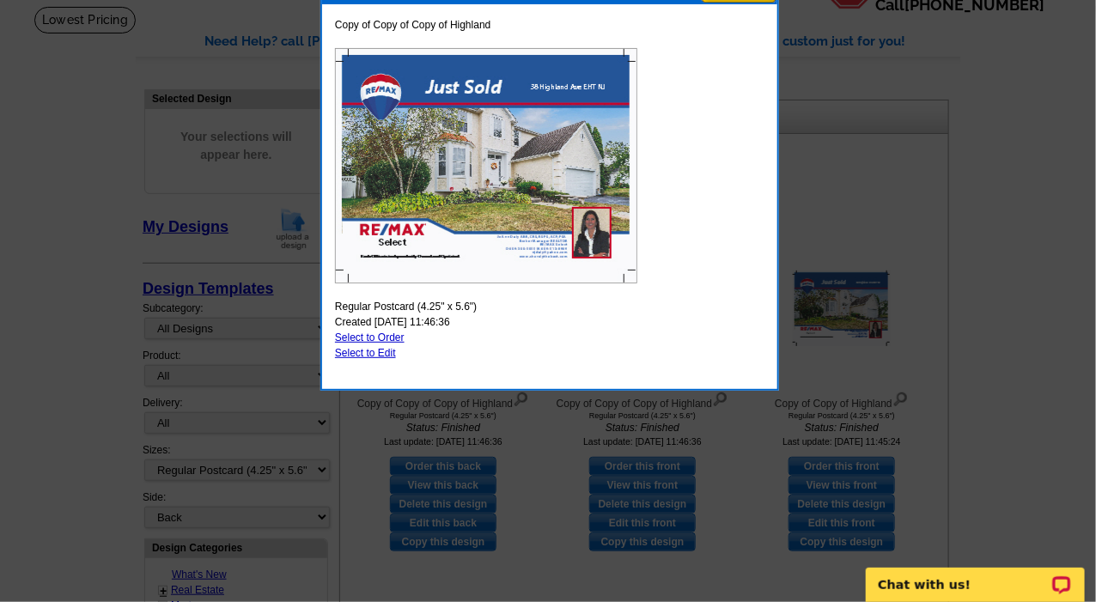
click at [366, 350] on link "Select to Edit" at bounding box center [365, 353] width 61 height 12
select select "back"
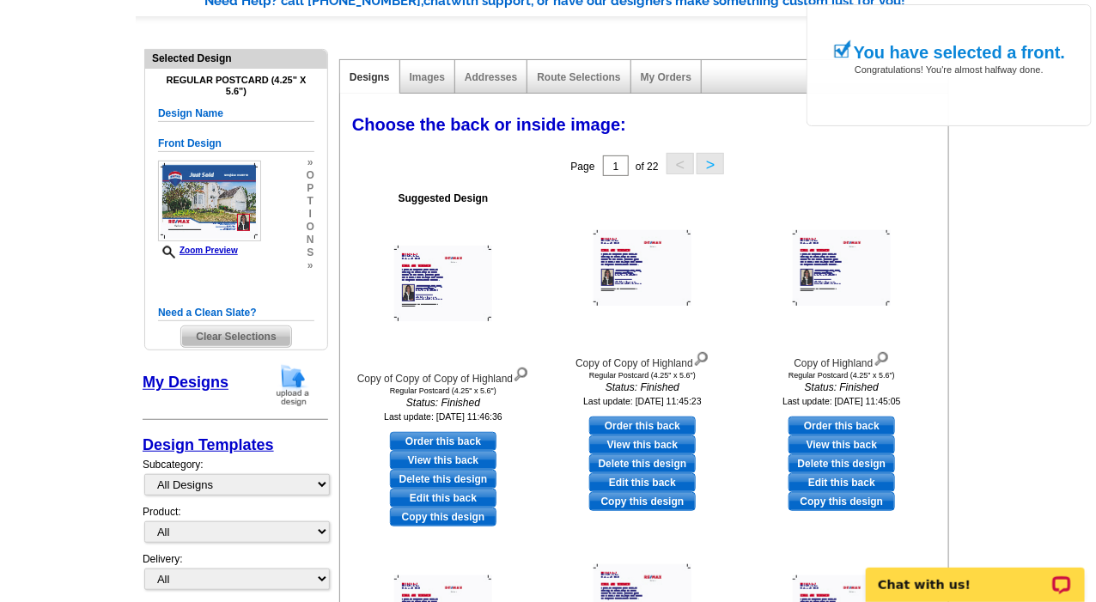
scroll to position [149, 0]
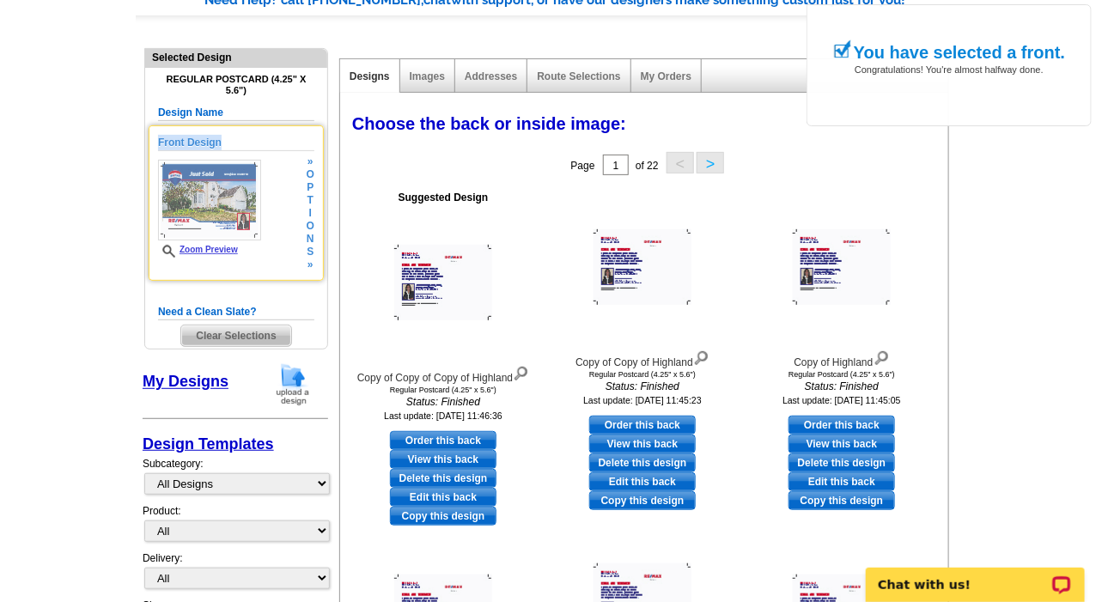
drag, startPoint x: 255, startPoint y: 283, endPoint x: 297, endPoint y: 254, distance: 50.7
click at [297, 254] on div "Front Design Zoom Preview » o p t i o n s » Change Your Design Edit Design Copy…" at bounding box center [236, 214] width 156 height 179
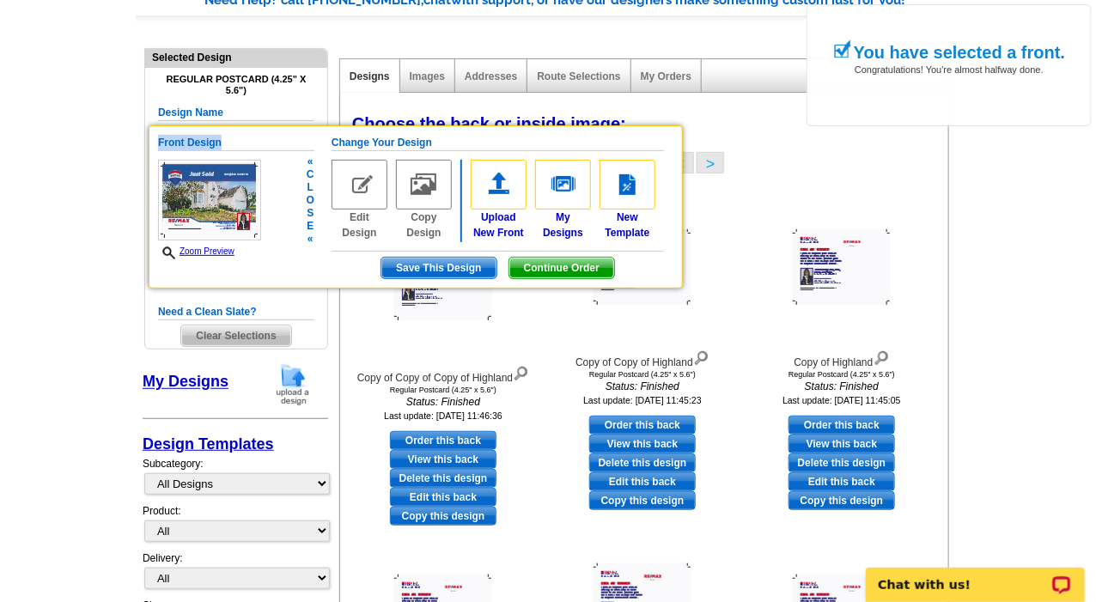
click at [297, 254] on div "Front Design Zoom Preview « c l o s e «" at bounding box center [236, 197] width 156 height 125
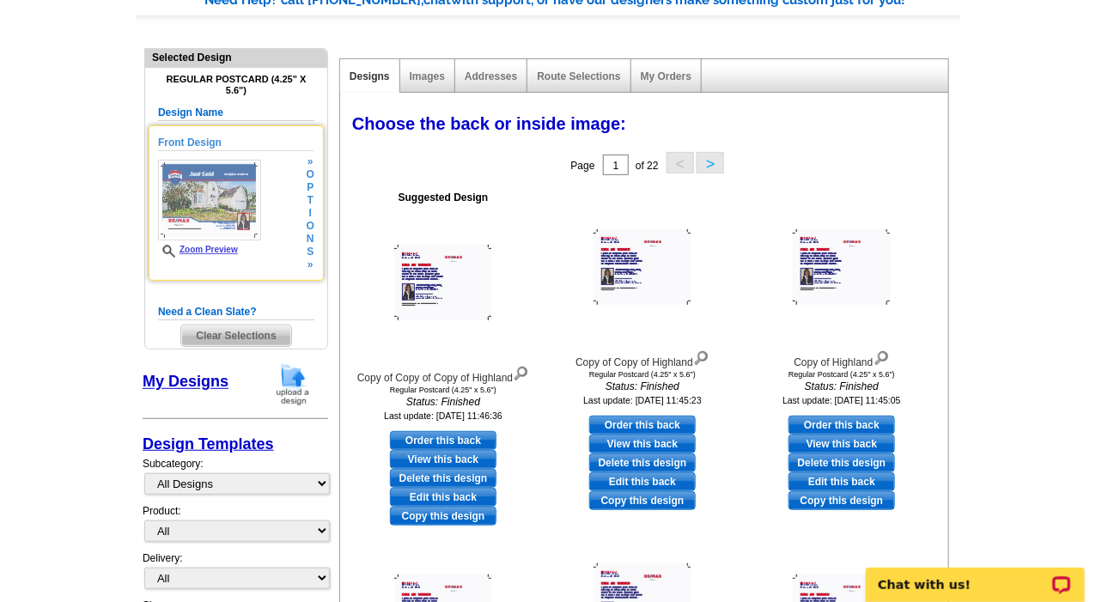
click at [310, 249] on span "s" at bounding box center [311, 252] width 8 height 13
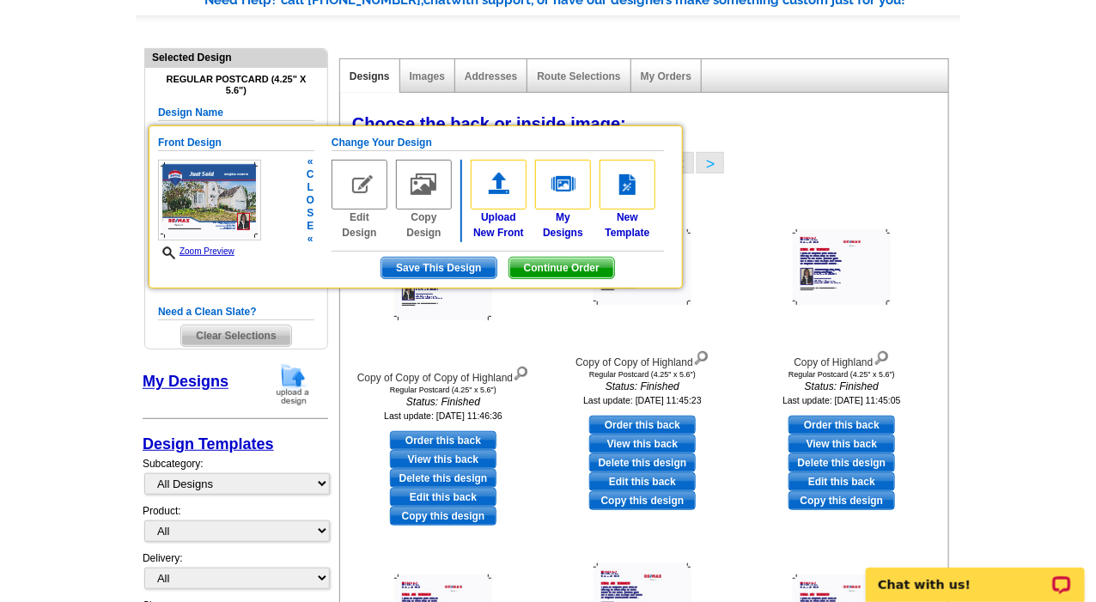
click at [362, 180] on img at bounding box center [360, 185] width 56 height 50
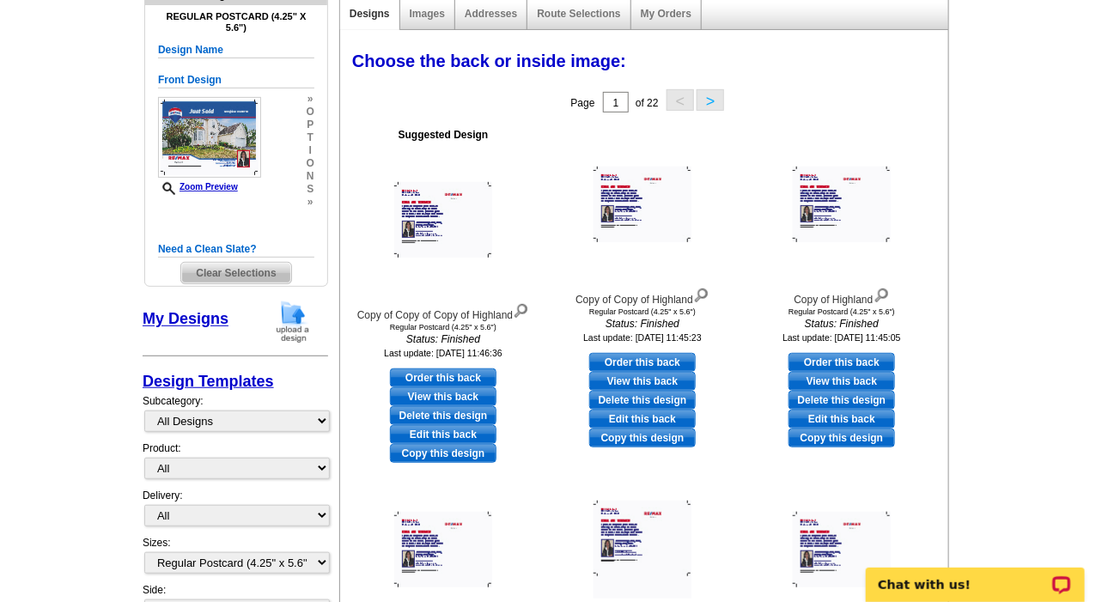
scroll to position [0, 0]
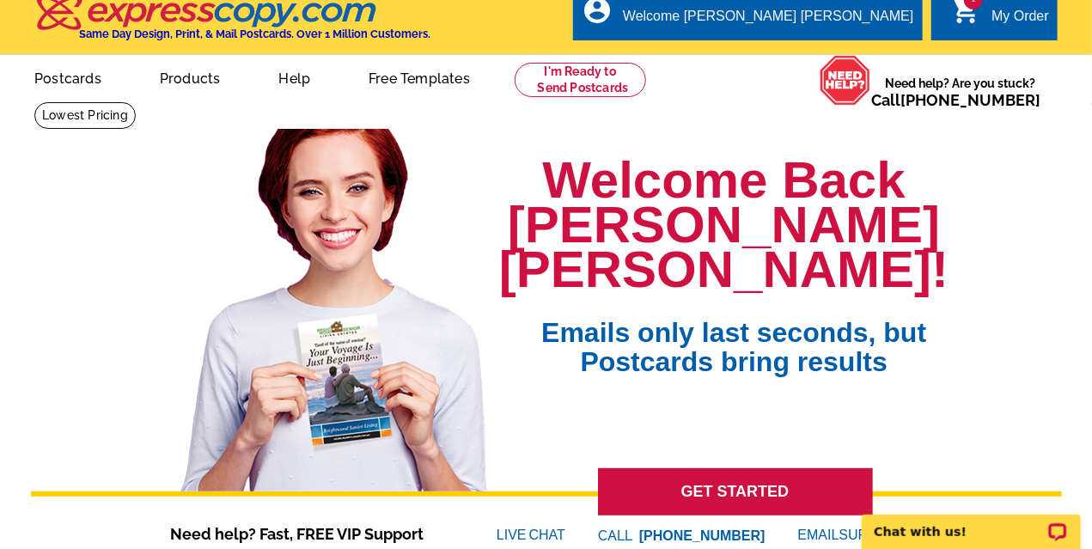
scroll to position [13, 0]
click at [565, 77] on link at bounding box center [579, 80] width 131 height 34
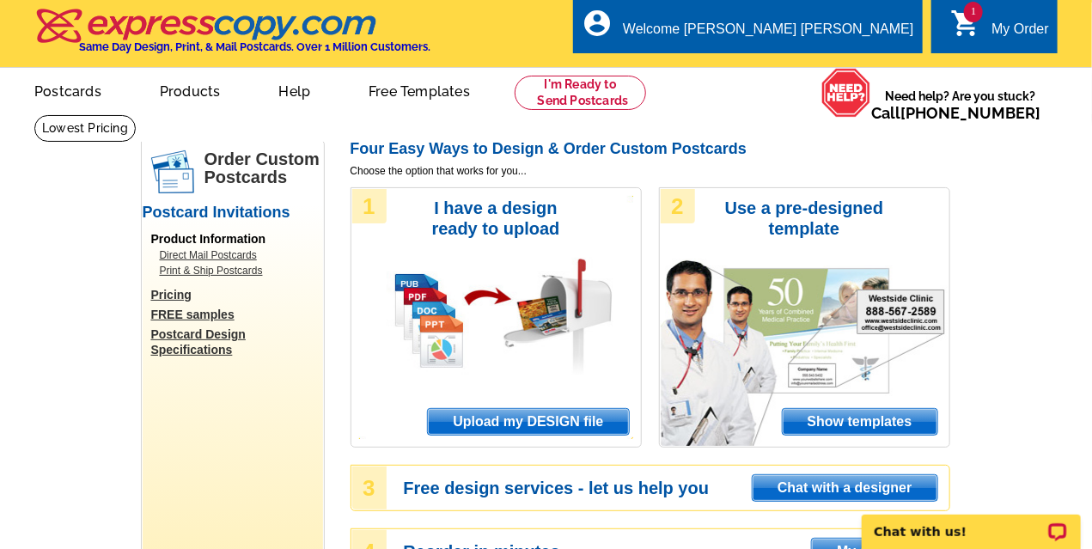
click at [979, 28] on icon "shopping_cart" at bounding box center [965, 23] width 31 height 31
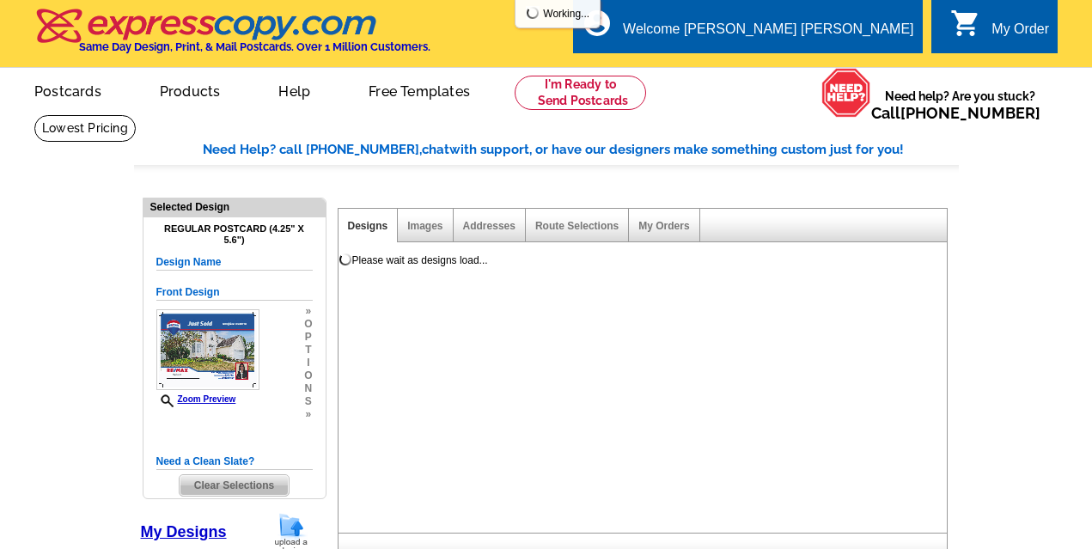
select select "1"
select select "back"
select select "785"
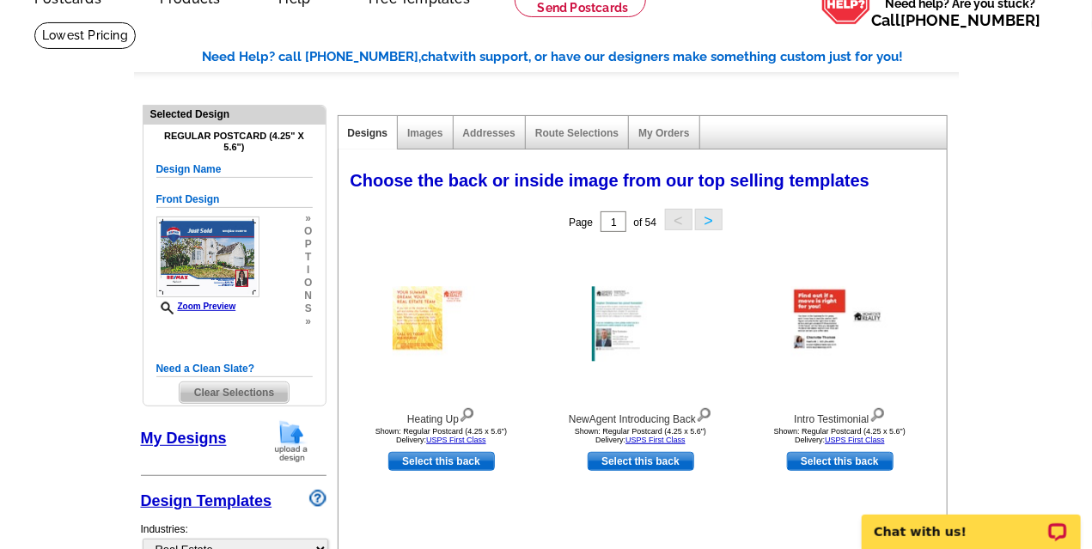
scroll to position [100, 0]
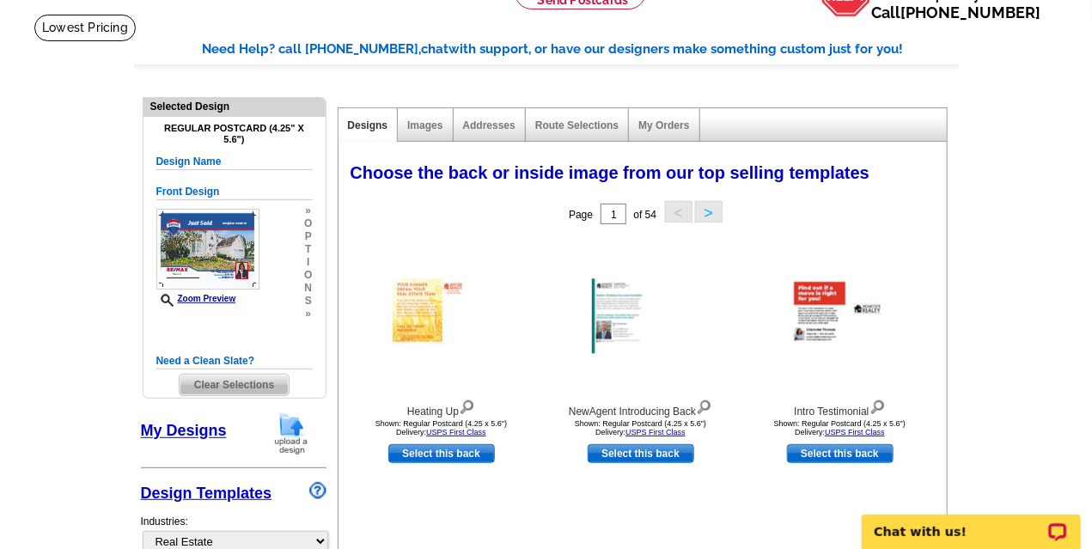
click at [173, 426] on link "My Designs" at bounding box center [184, 431] width 86 height 17
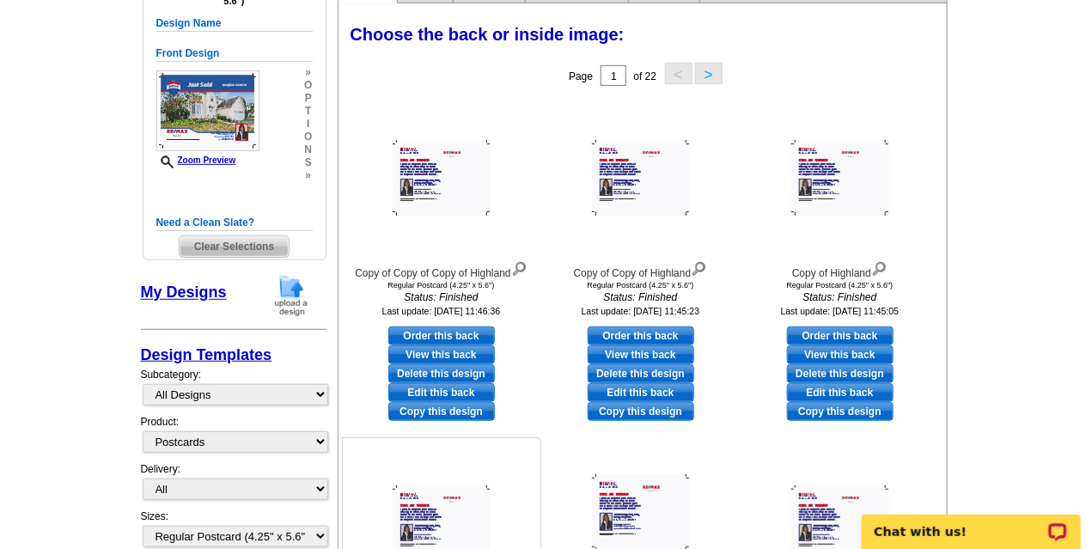
scroll to position [232, 0]
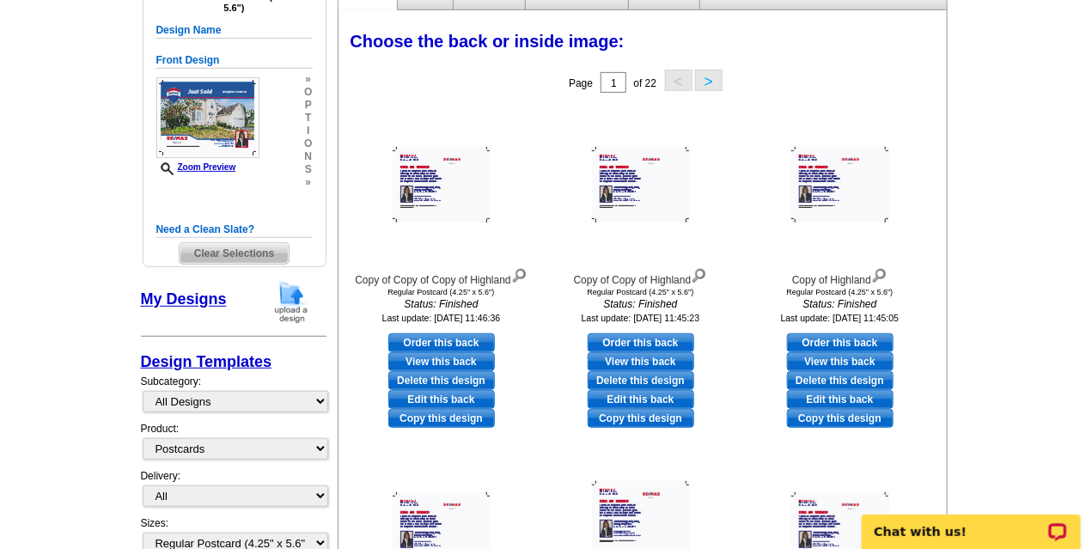
click at [709, 72] on button ">" at bounding box center [708, 80] width 27 height 21
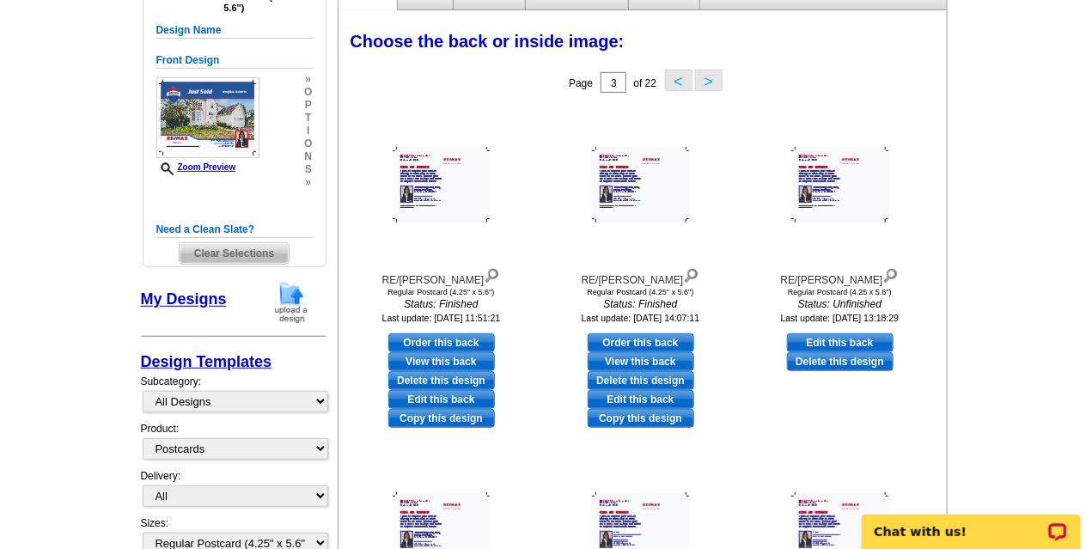
click at [709, 72] on button ">" at bounding box center [708, 80] width 27 height 21
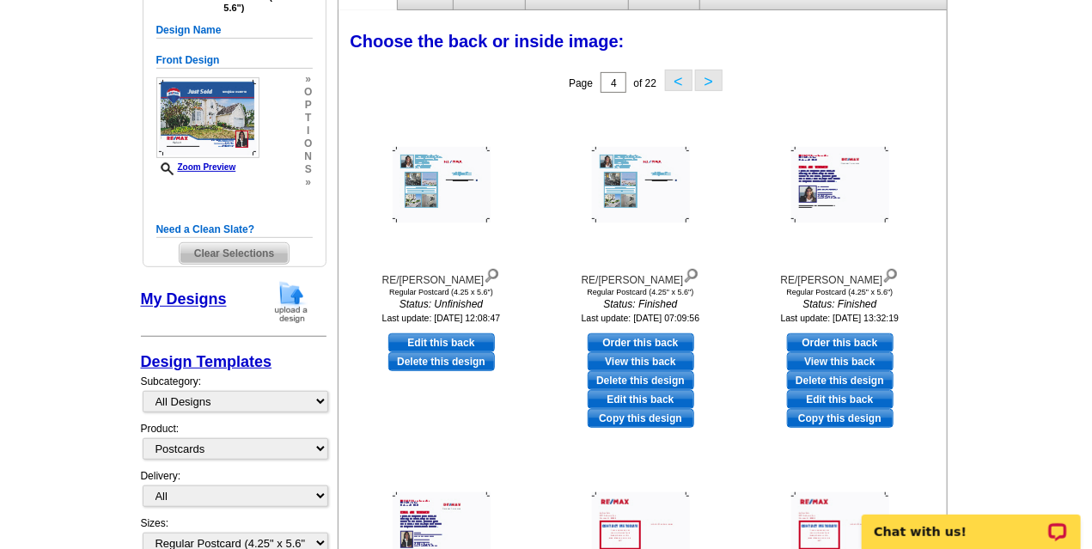
click at [710, 72] on button ">" at bounding box center [708, 80] width 27 height 21
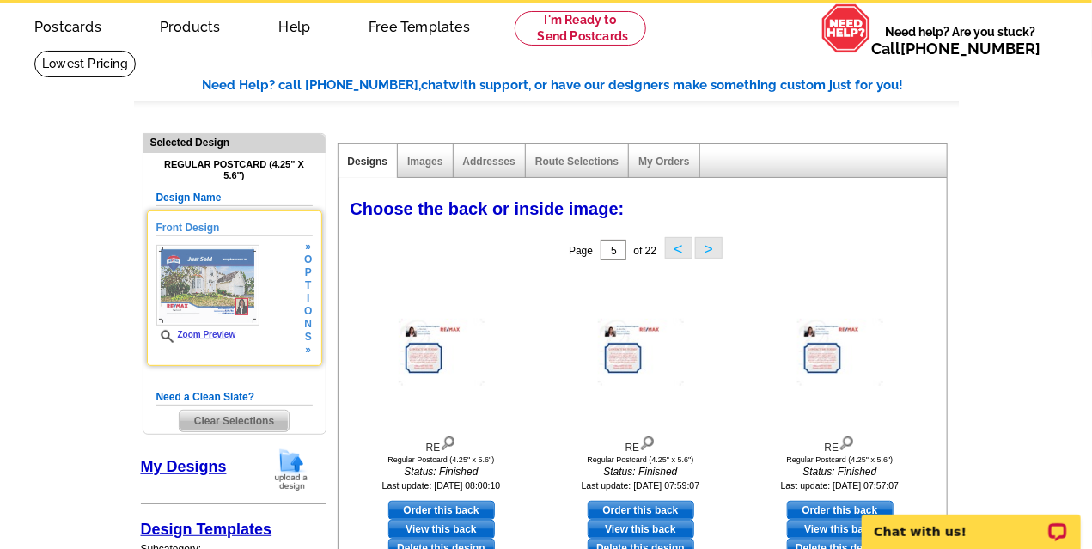
scroll to position [68, 0]
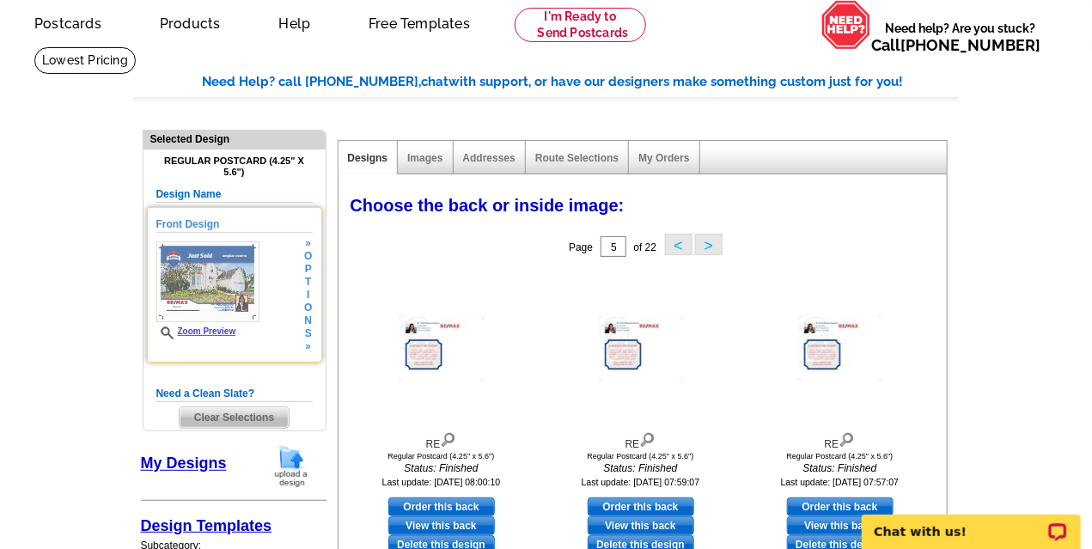
click at [307, 295] on span "i" at bounding box center [308, 295] width 8 height 13
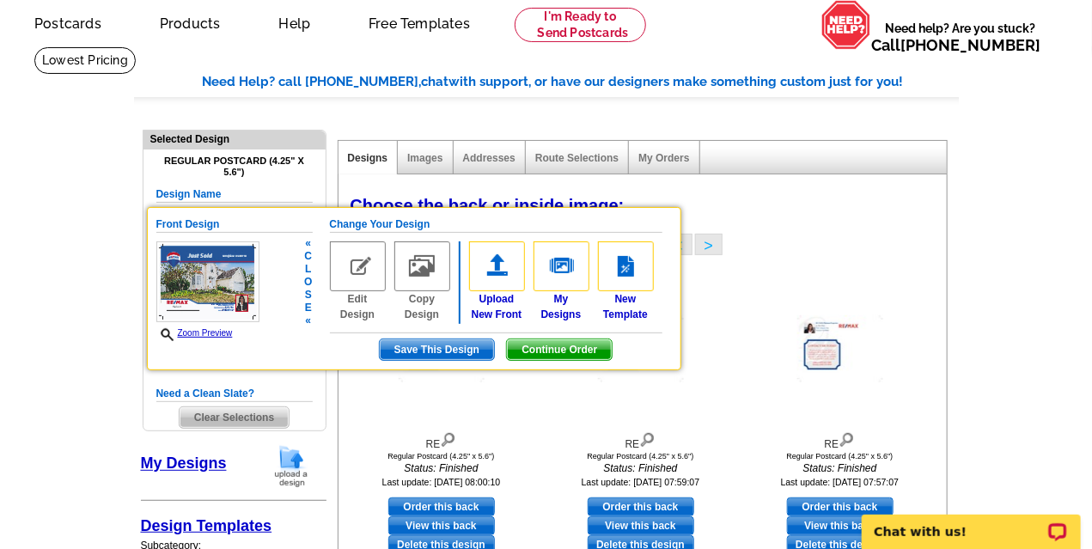
click at [344, 271] on img at bounding box center [358, 266] width 56 height 50
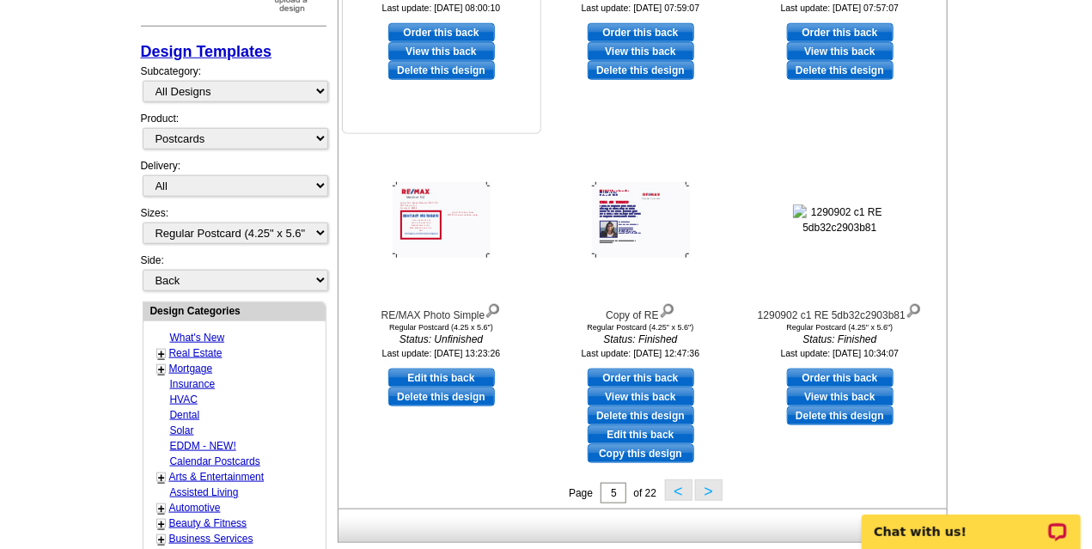
scroll to position [543, 0]
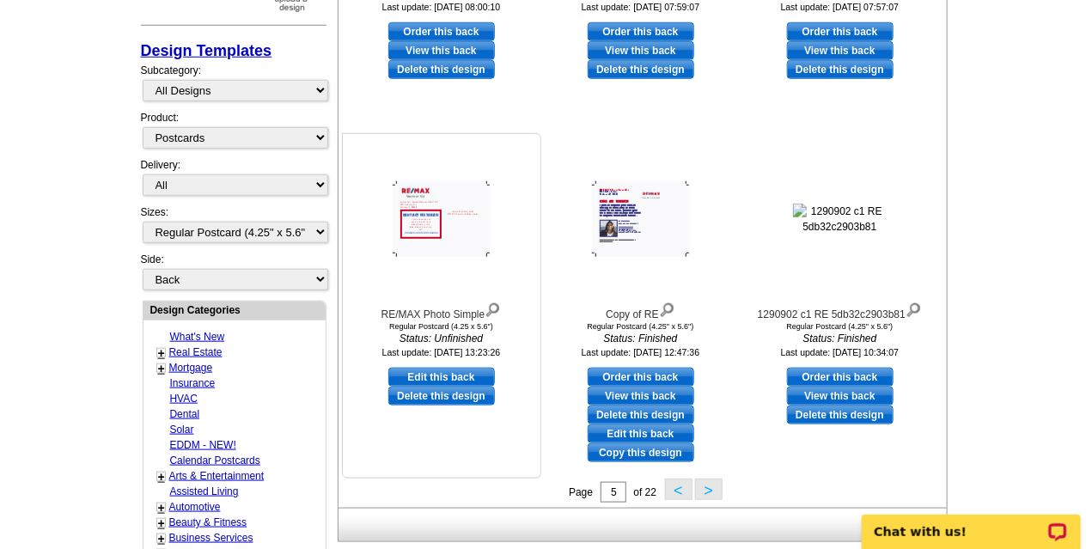
click at [467, 381] on link "Edit this back" at bounding box center [441, 377] width 107 height 19
select select "front"
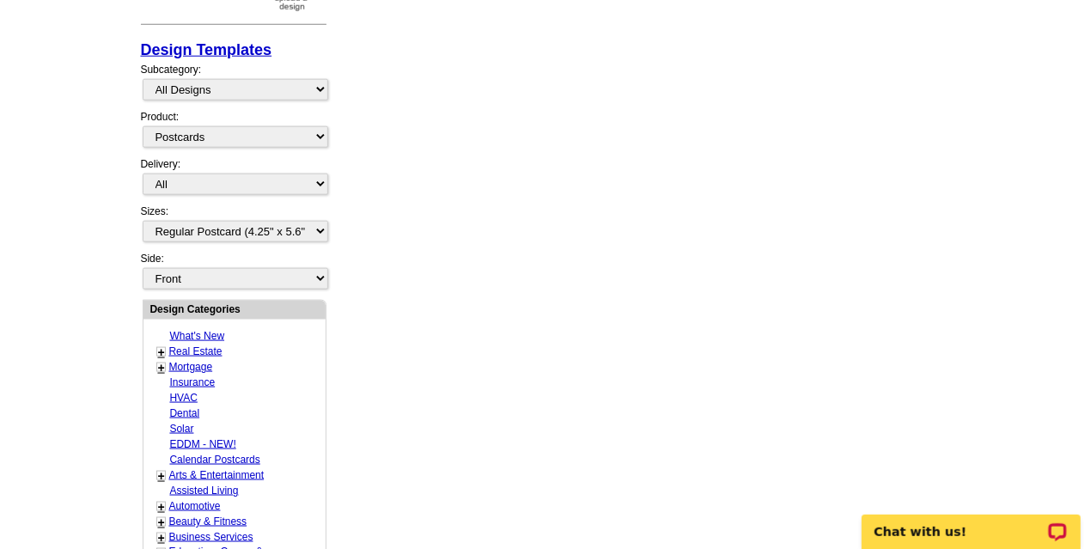
scroll to position [0, 0]
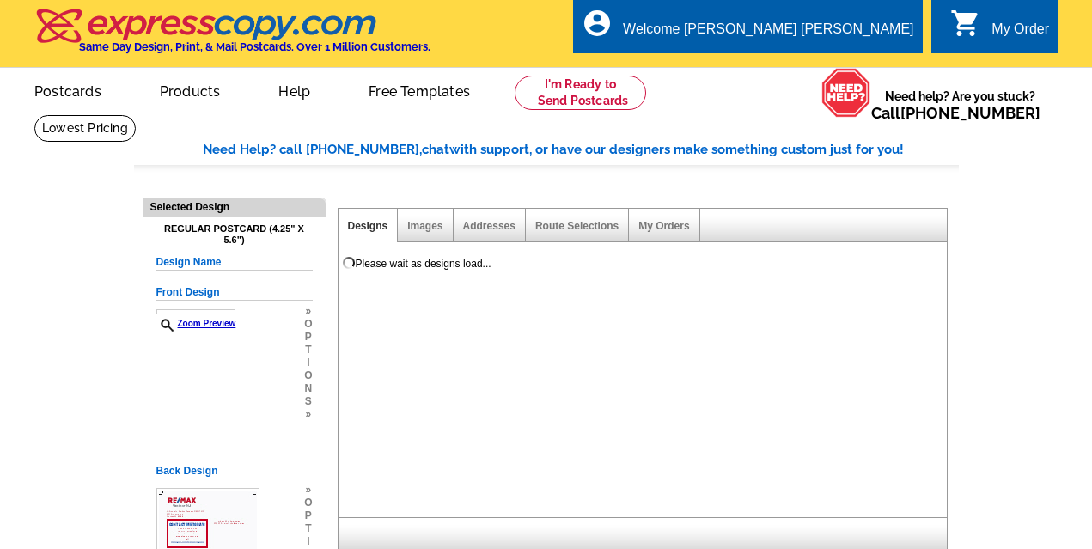
select select "1"
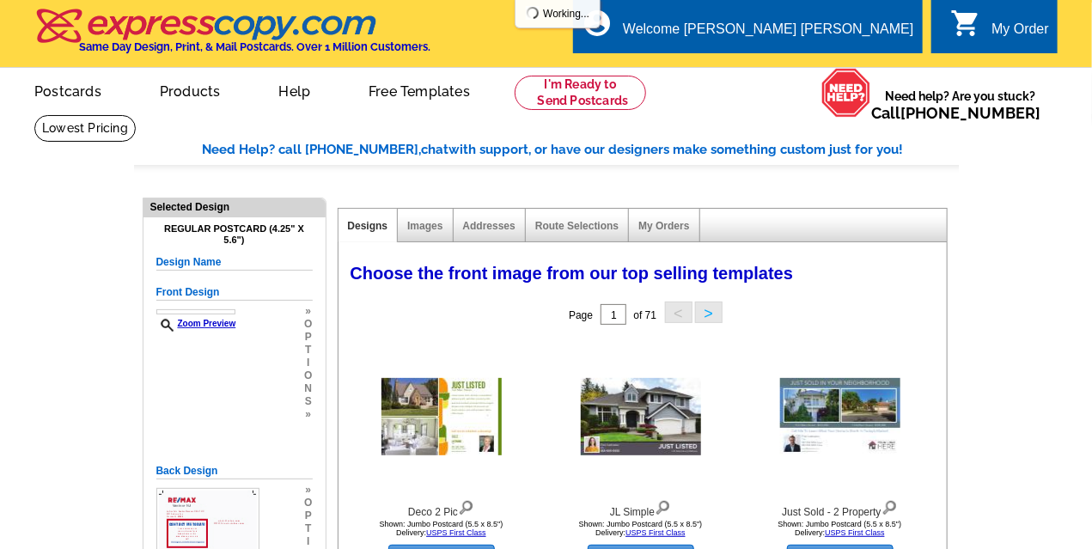
select select "785"
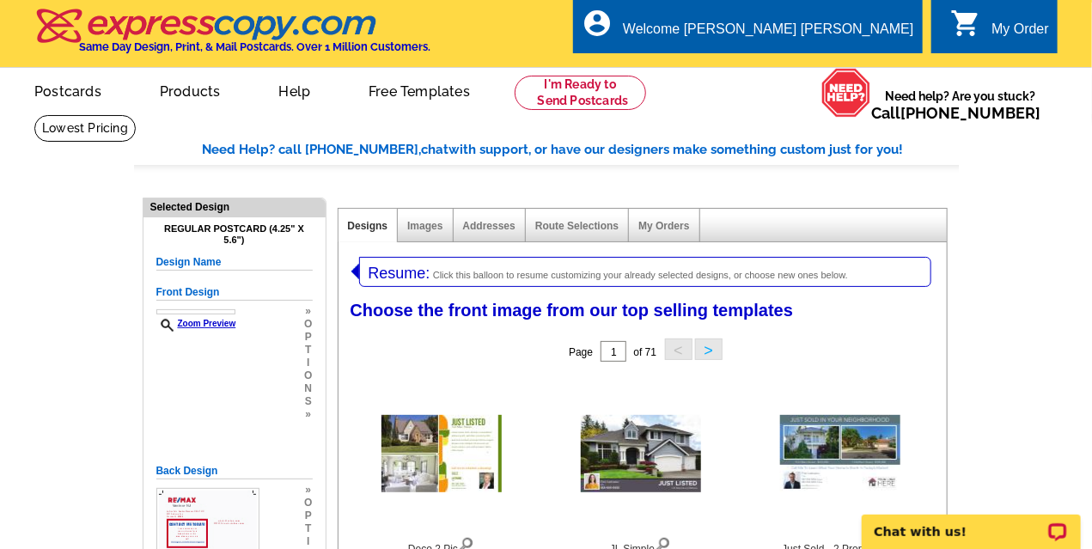
click at [614, 272] on span "Click this balloon to resume customizing your already selected designs, or choo…" at bounding box center [640, 275] width 415 height 10
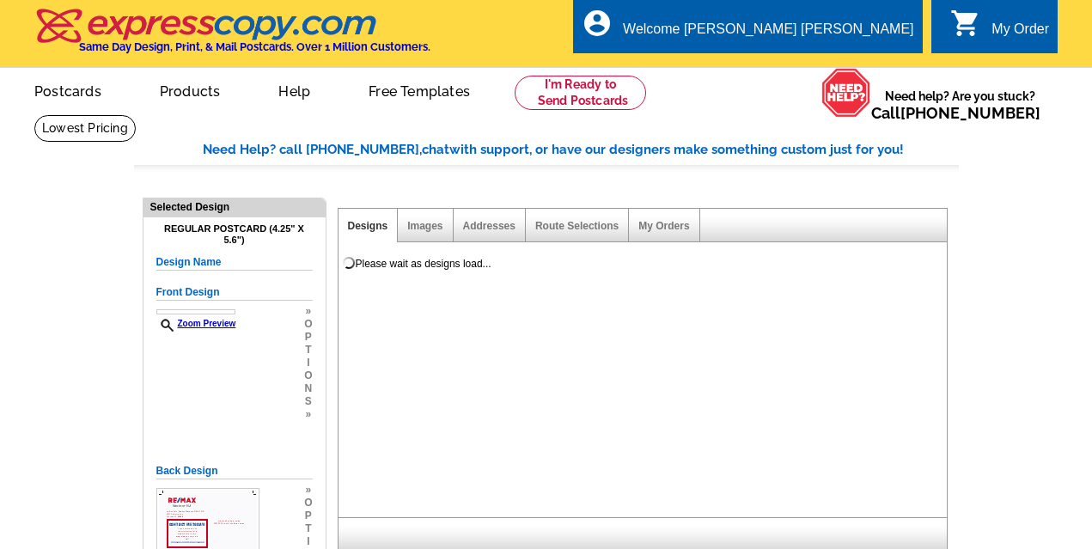
select select "1"
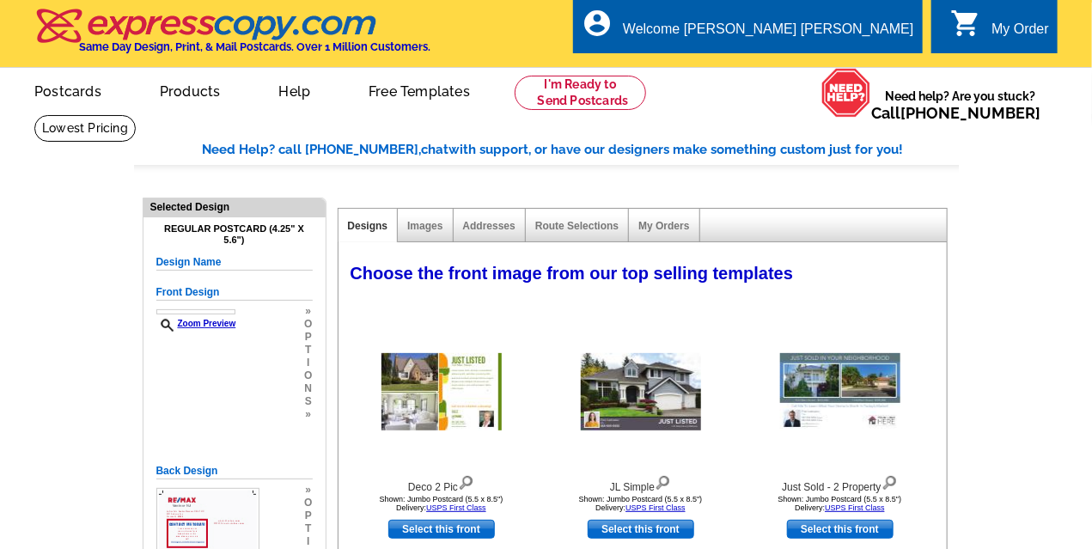
select select "785"
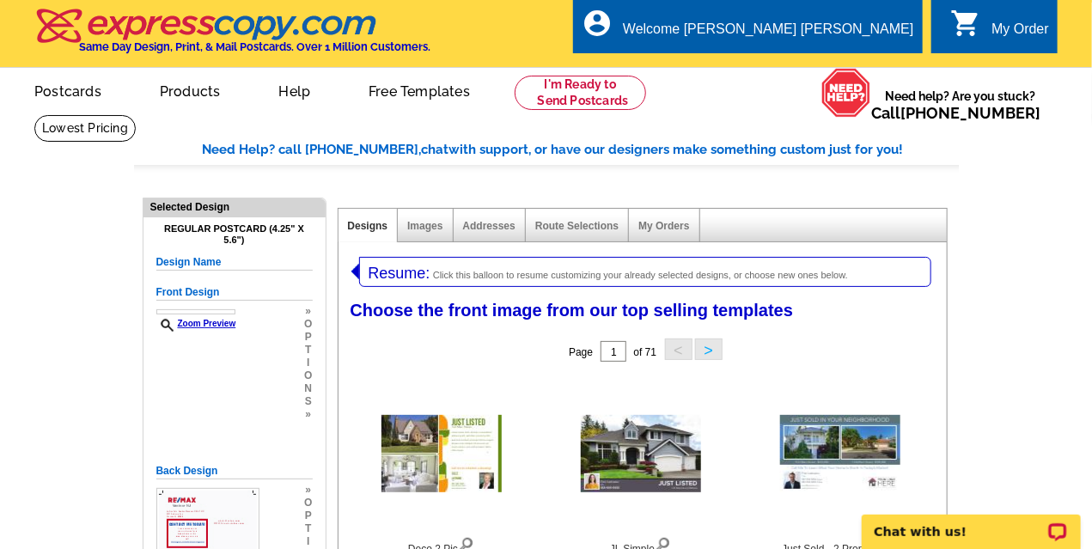
click at [614, 272] on span "Click this balloon to resume customizing your already selected designs, or choo…" at bounding box center [640, 275] width 415 height 10
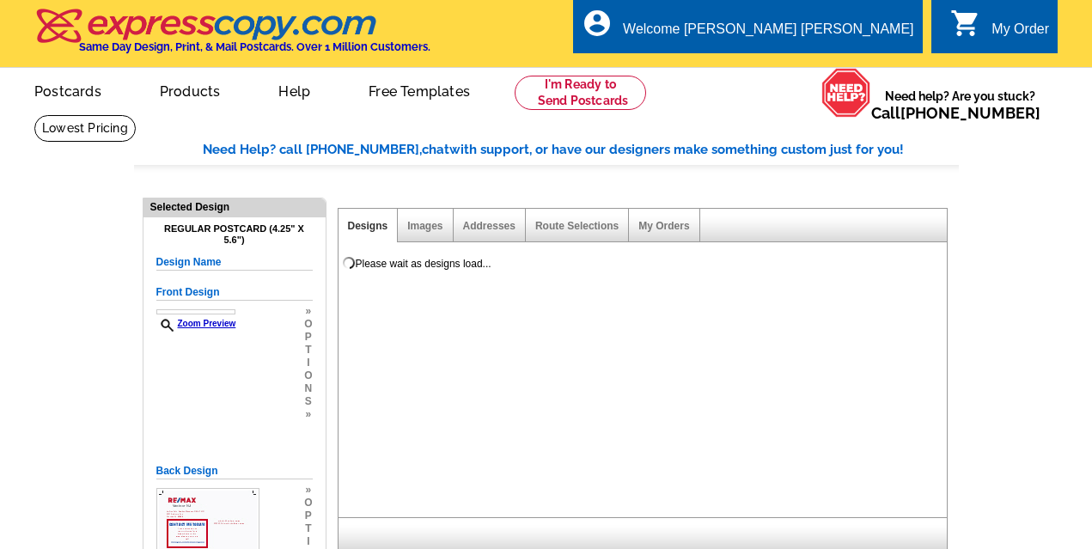
select select "1"
select select "785"
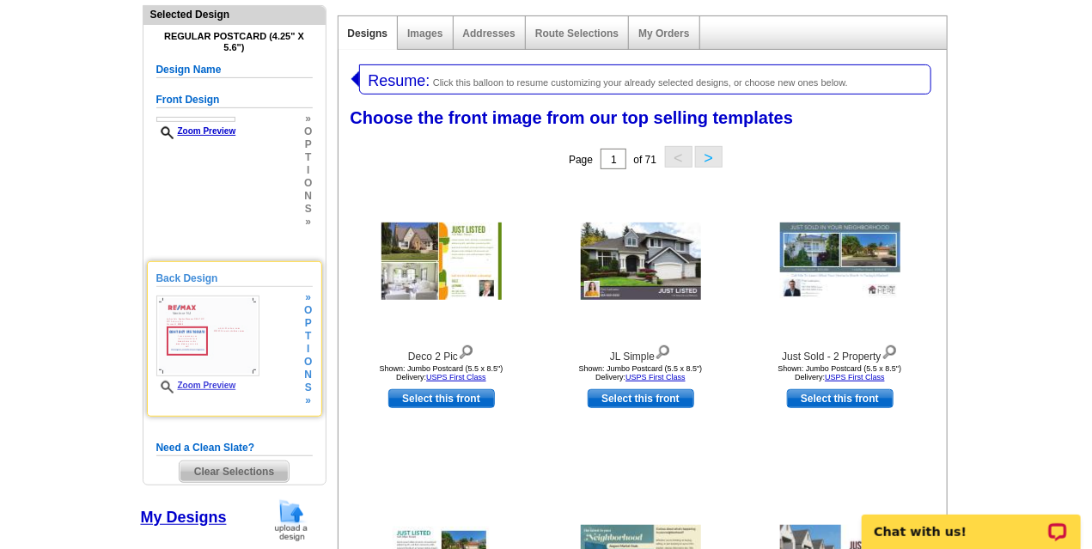
scroll to position [195, 0]
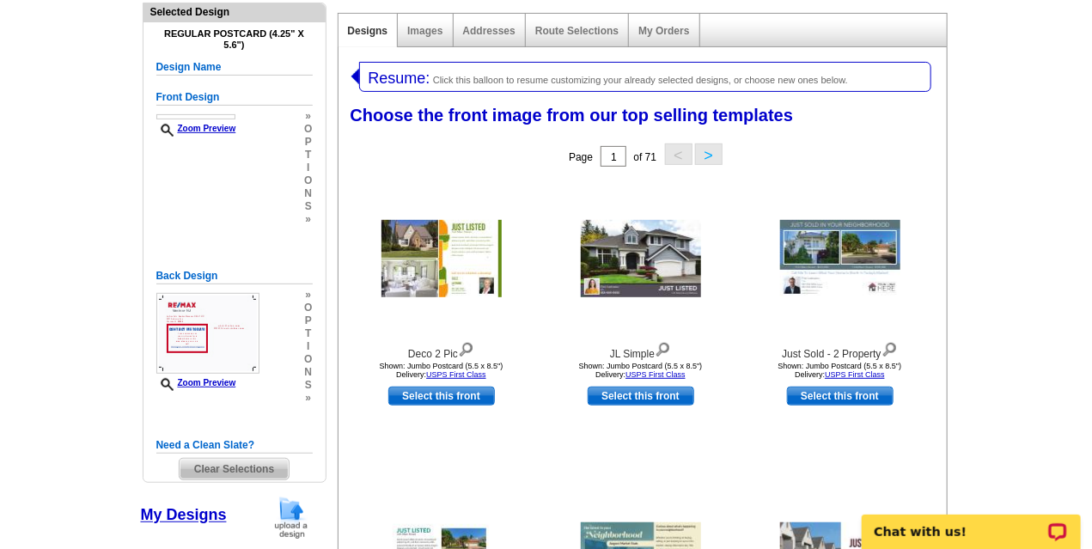
click at [230, 441] on h5 "Need a Clean Slate?" at bounding box center [234, 445] width 156 height 16
click at [221, 472] on span "Clear Selections" at bounding box center [234, 469] width 109 height 21
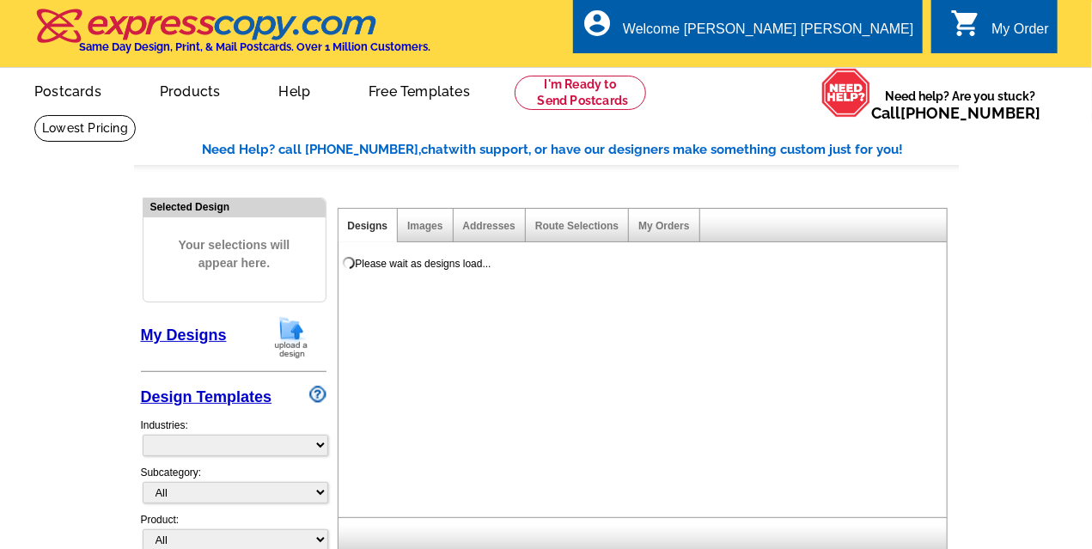
select select "785"
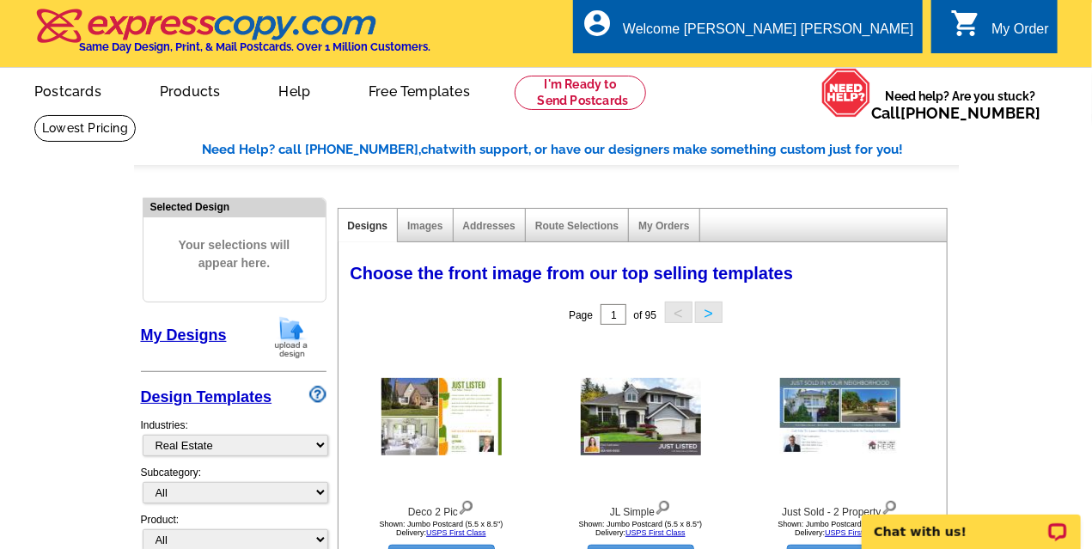
drag, startPoint x: 219, startPoint y: 467, endPoint x: 171, endPoint y: 357, distance: 120.0
click at [171, 357] on div "My Designs Design Templates Industries: What's New Real Estate Mortgage Insuran…" at bounding box center [234, 504] width 186 height 379
click at [186, 333] on link "My Designs" at bounding box center [184, 334] width 86 height 17
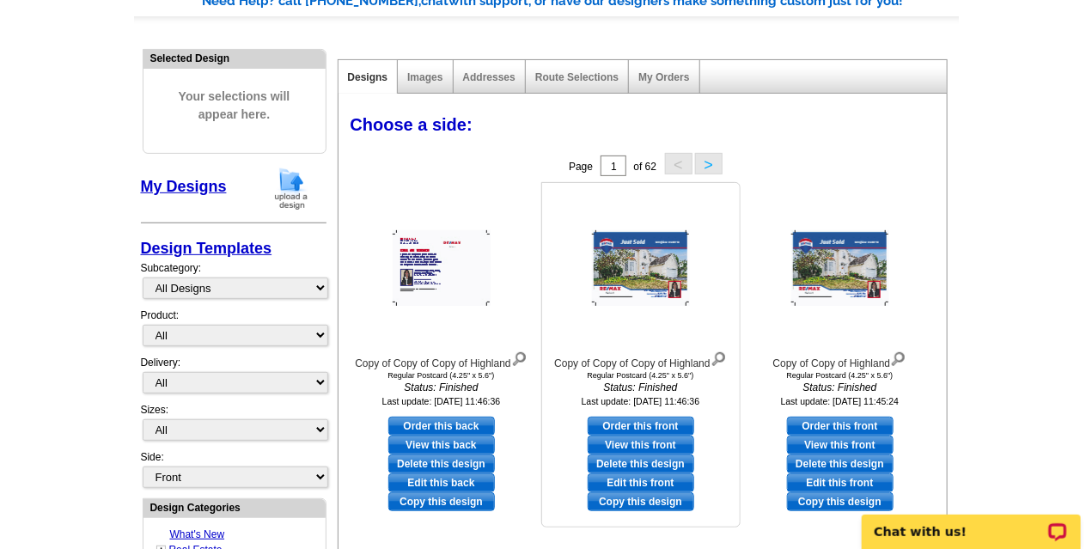
scroll to position [161, 0]
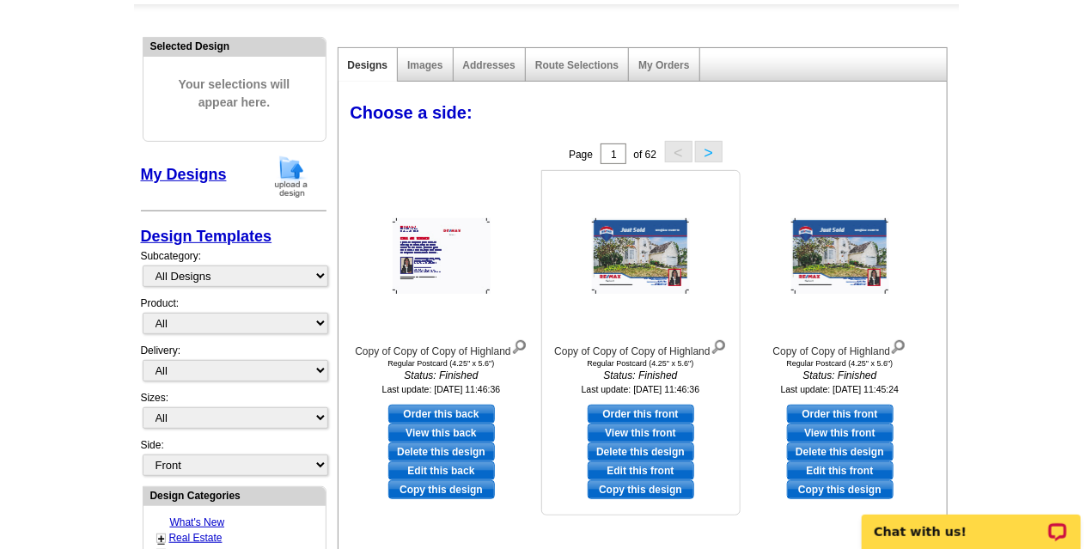
click at [652, 466] on link "Edit this front" at bounding box center [641, 470] width 107 height 19
select select "1"
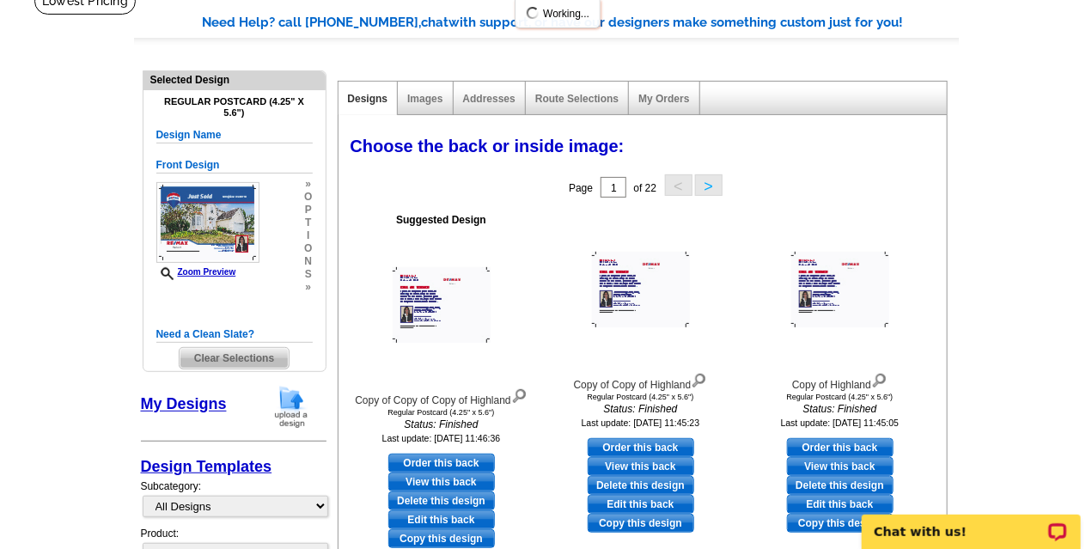
scroll to position [139, 0]
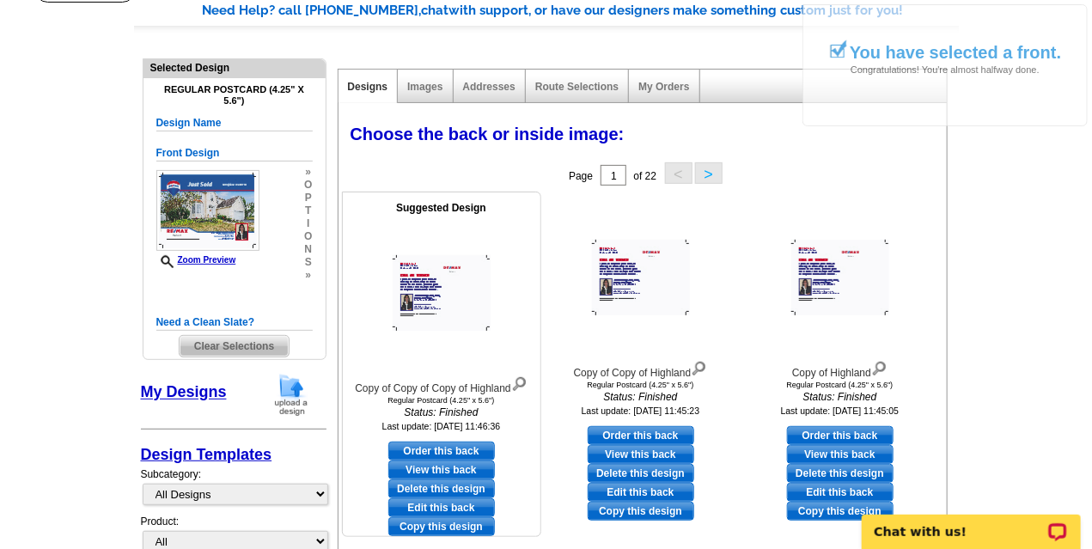
click at [457, 506] on link "Edit this back" at bounding box center [441, 507] width 107 height 19
select select "front"
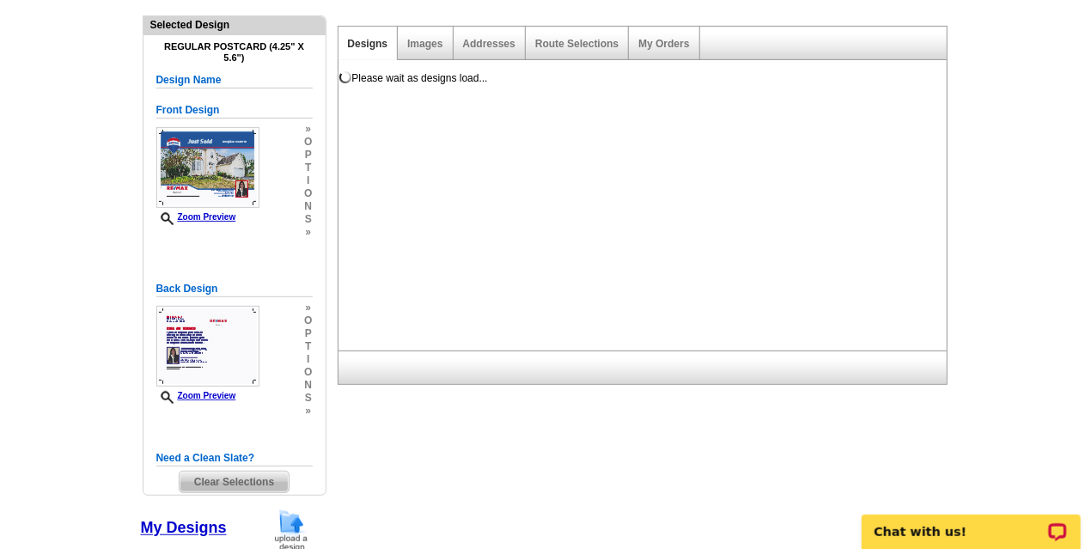
scroll to position [186, 0]
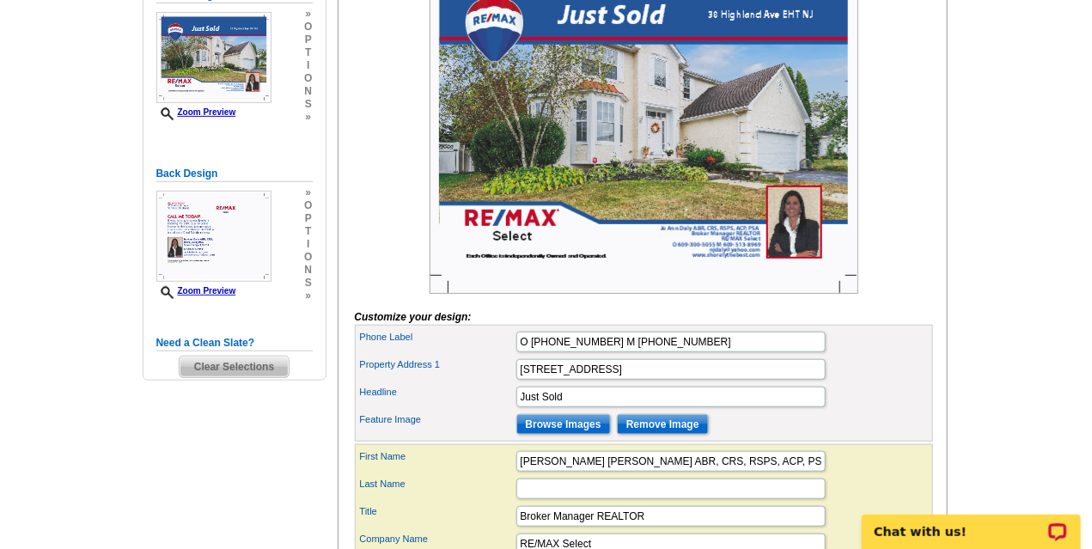
scroll to position [416, 0]
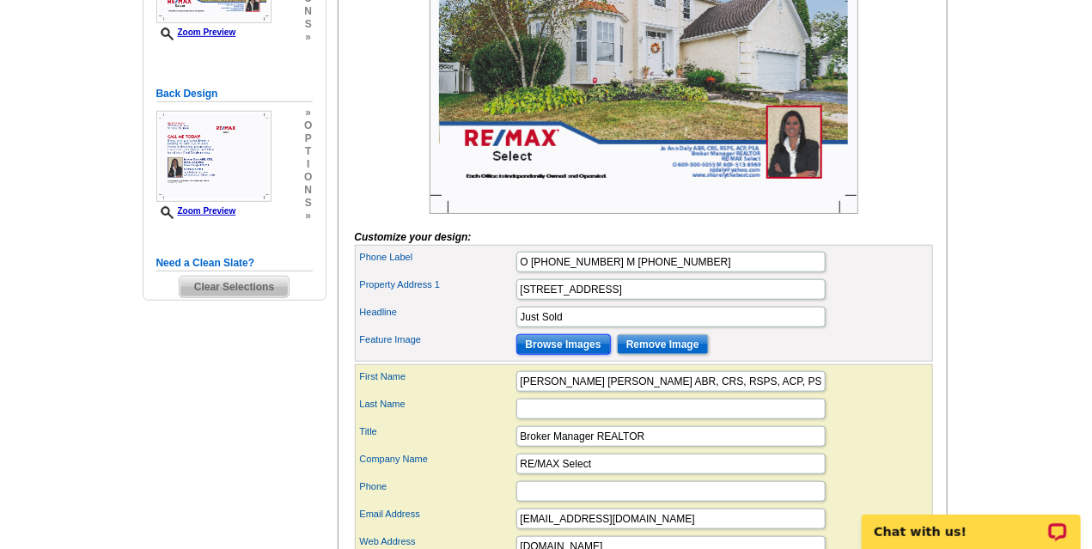
click at [557, 355] on input "Browse Images" at bounding box center [563, 344] width 94 height 21
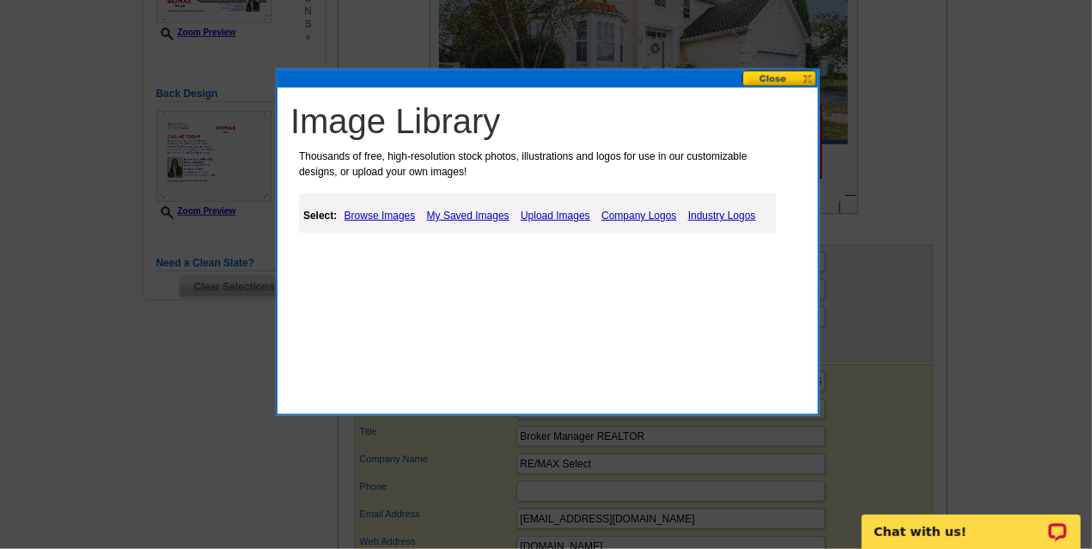
click at [460, 216] on link "My Saved Images" at bounding box center [468, 215] width 91 height 21
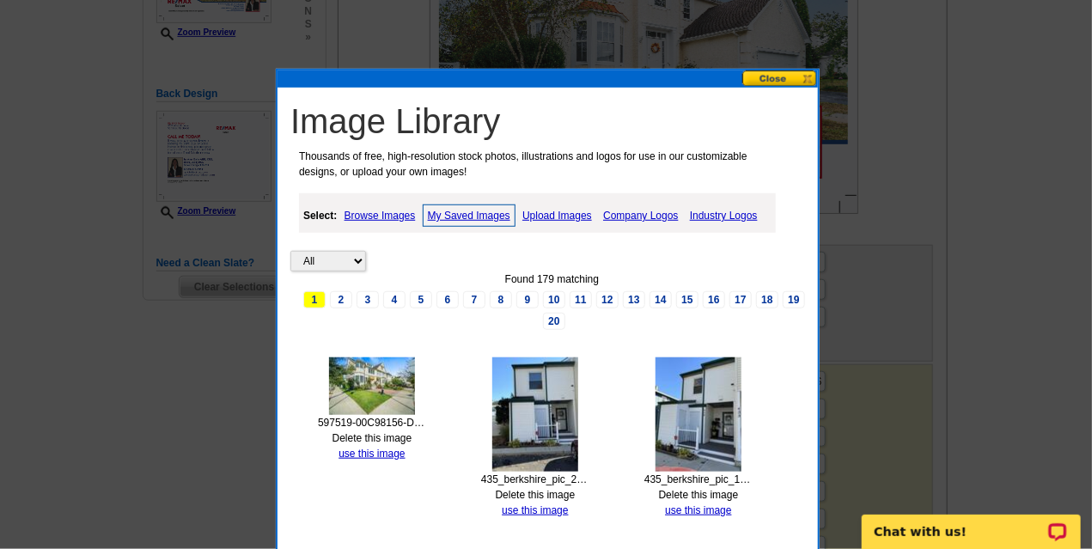
click at [379, 388] on img at bounding box center [372, 386] width 86 height 58
click at [363, 448] on link "use this image" at bounding box center [371, 454] width 66 height 12
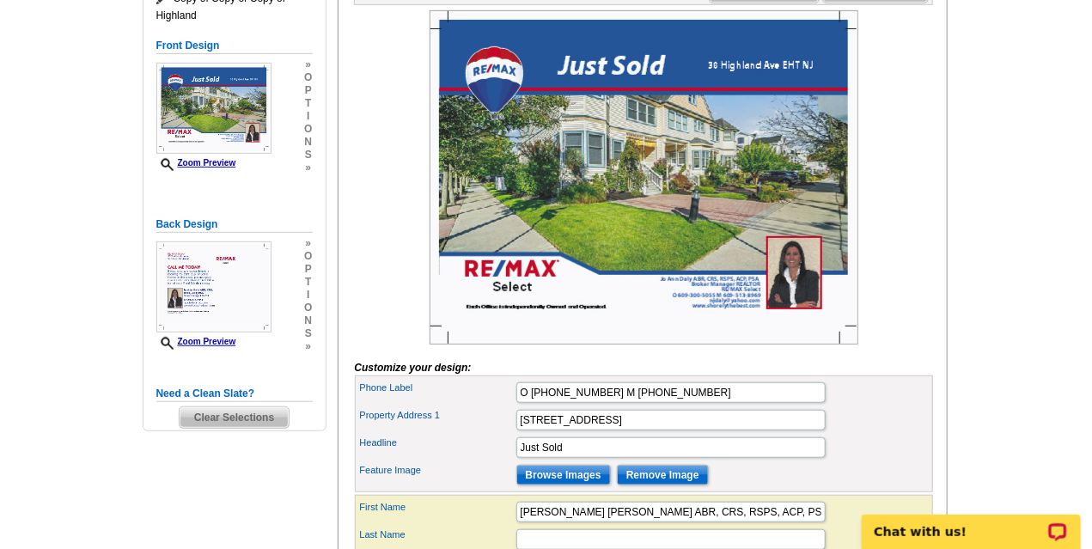
scroll to position [286, 0]
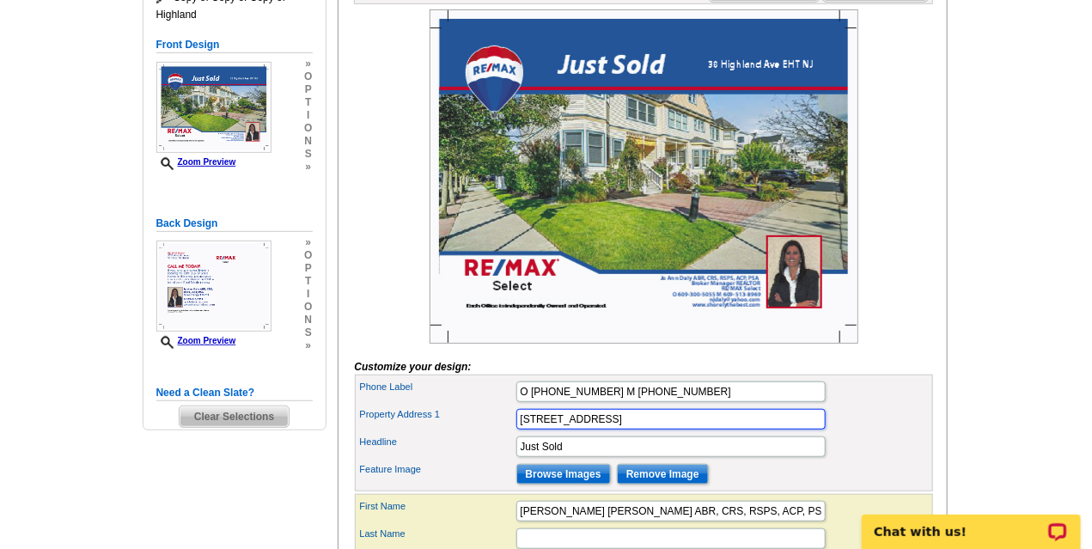
drag, startPoint x: 642, startPoint y: 442, endPoint x: 505, endPoint y: 445, distance: 136.6
click at [505, 433] on div "Property Address 1 38 Highland Ave EHT NJ" at bounding box center [643, 418] width 571 height 27
click at [549, 429] on input "33 N Jfferson" at bounding box center [670, 419] width 309 height 21
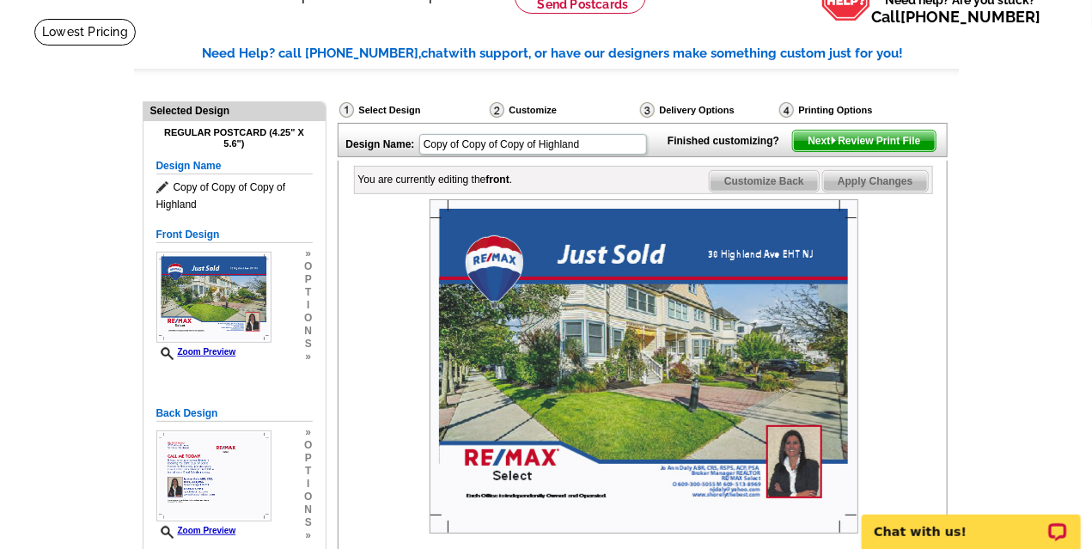
scroll to position [95, 0]
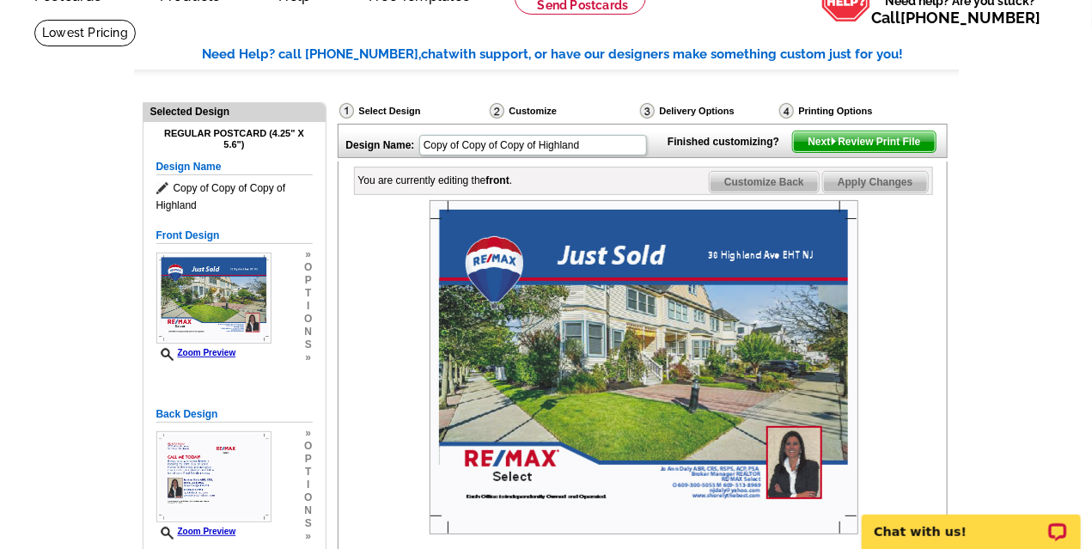
type input "33 N Jefferson"
drag, startPoint x: 578, startPoint y: 142, endPoint x: 390, endPoint y: 143, distance: 188.1
click at [390, 143] on div "Design Name: Copy of Copy of Copy of Highland" at bounding box center [498, 143] width 320 height 37
type input "33 N Jefferson"
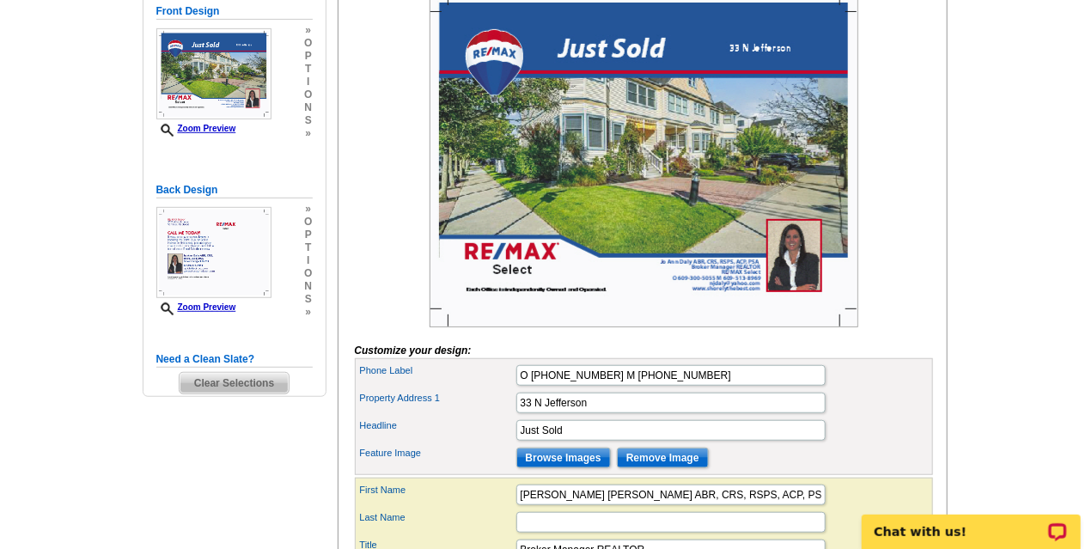
scroll to position [303, 0]
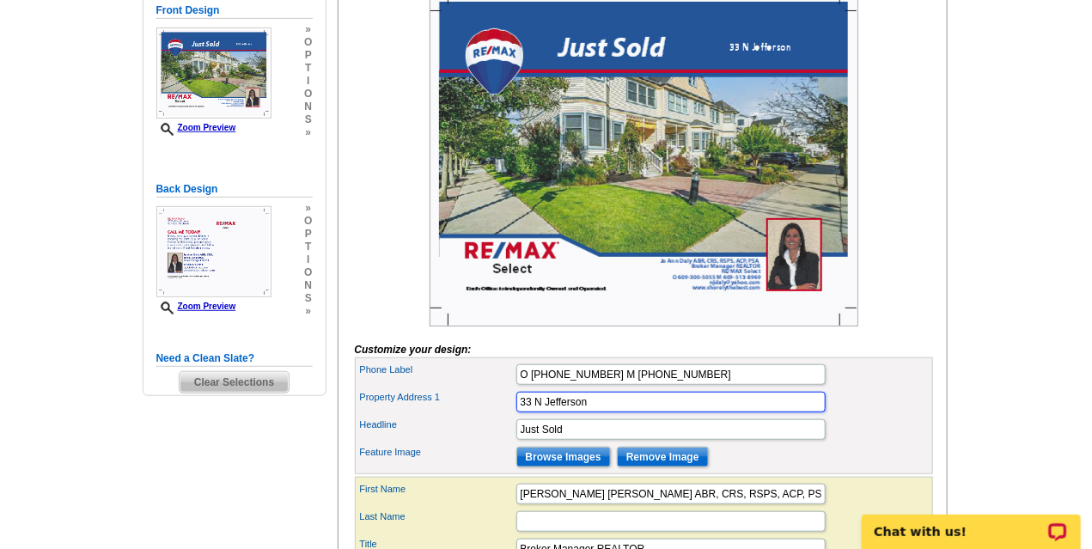
click at [600, 412] on input "33 N Jefferson" at bounding box center [670, 402] width 309 height 21
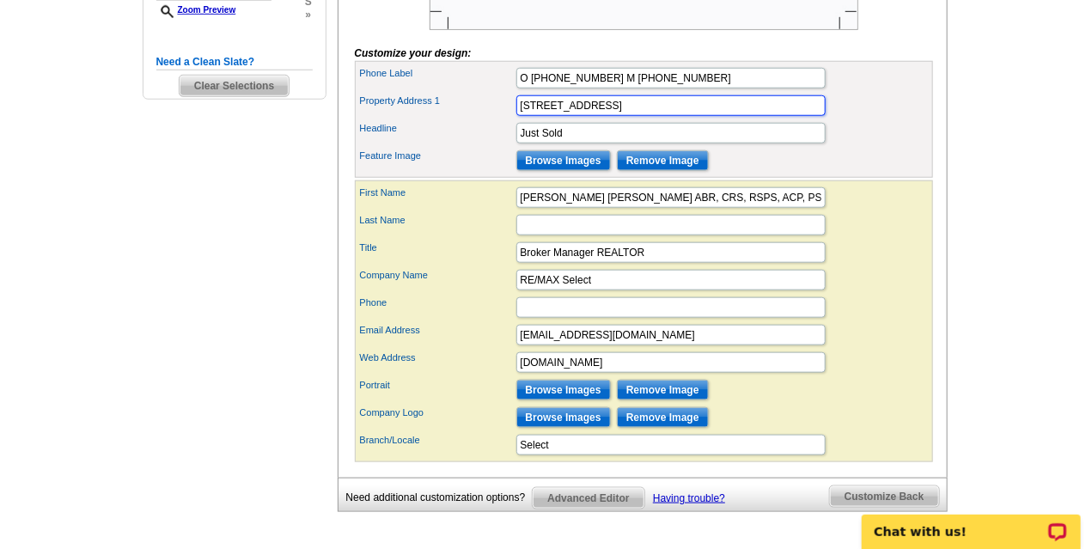
scroll to position [600, 0]
type input "33 N Jefferson Margate NJ"
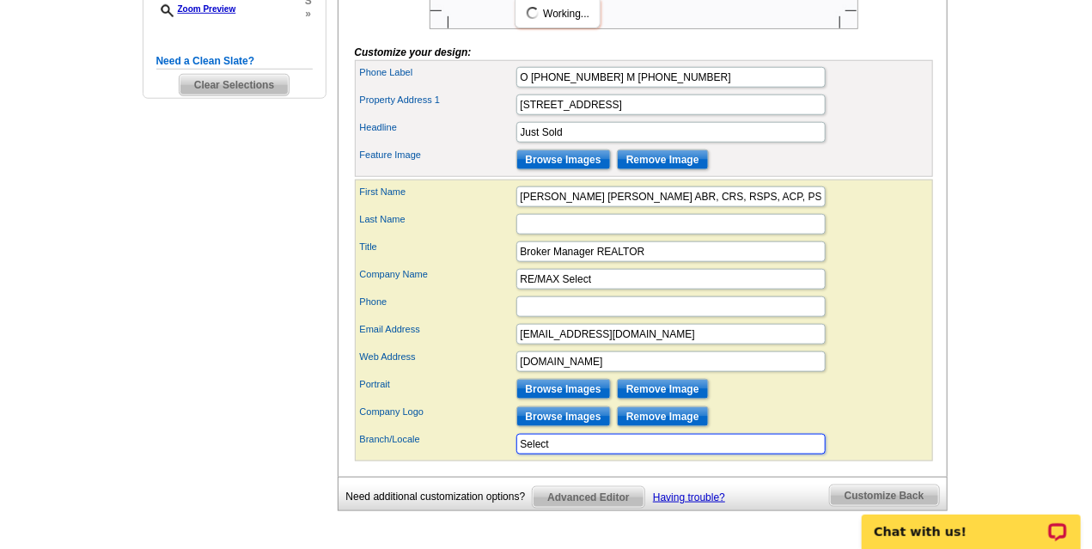
drag, startPoint x: 560, startPoint y: 468, endPoint x: 496, endPoint y: 466, distance: 63.6
click at [496, 458] on div "Branch/Locale Select" at bounding box center [643, 443] width 571 height 27
click at [910, 399] on div "Portrait Browse Images Remove Image" at bounding box center [643, 388] width 571 height 27
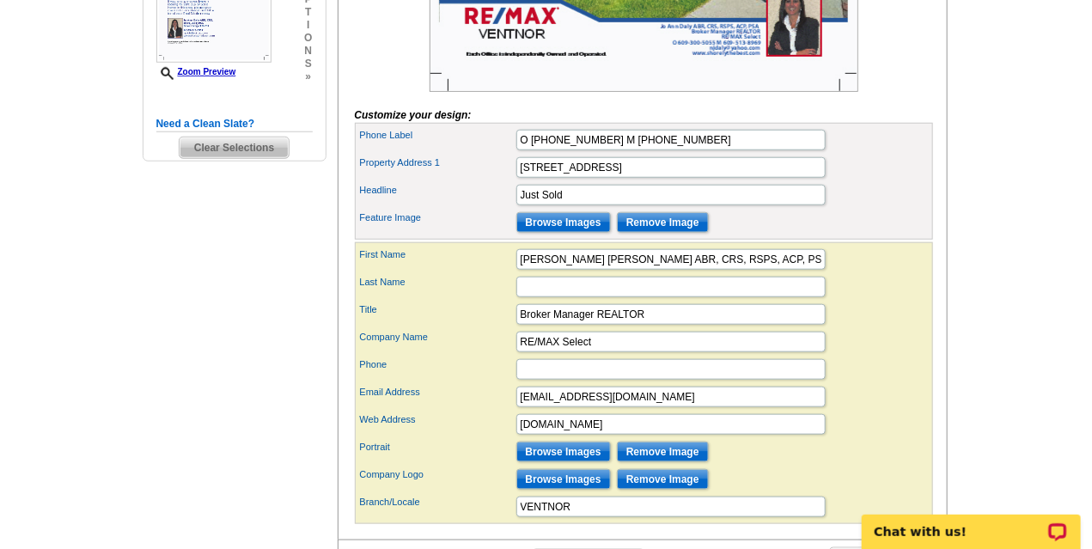
scroll to position [594, 0]
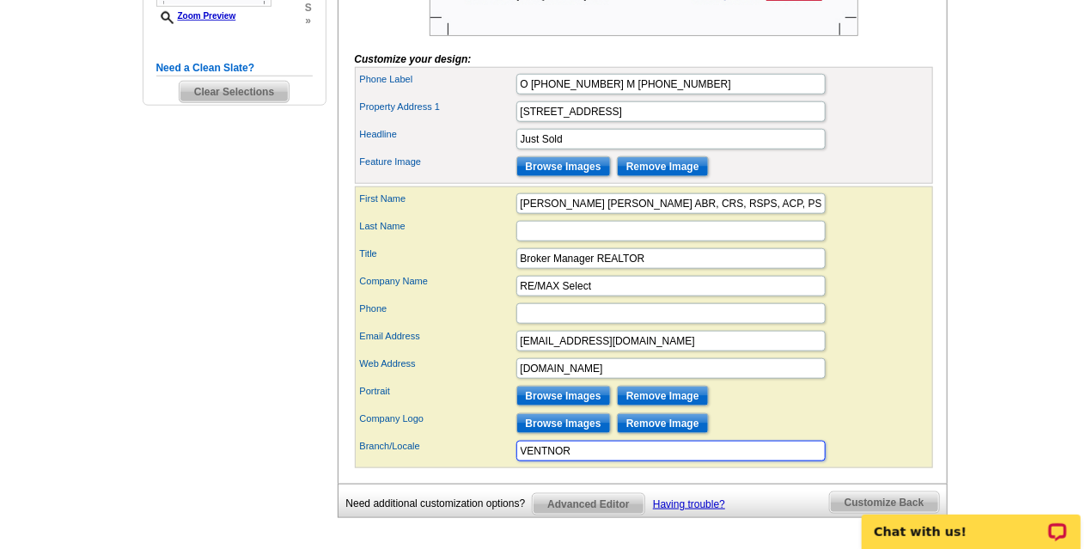
drag, startPoint x: 575, startPoint y: 472, endPoint x: 483, endPoint y: 481, distance: 93.2
click at [483, 465] on div "Branch/Locale VENTNOR" at bounding box center [643, 450] width 571 height 27
type input "SELECT"
click at [891, 410] on div "Portrait Browse Images Remove Image" at bounding box center [643, 395] width 571 height 27
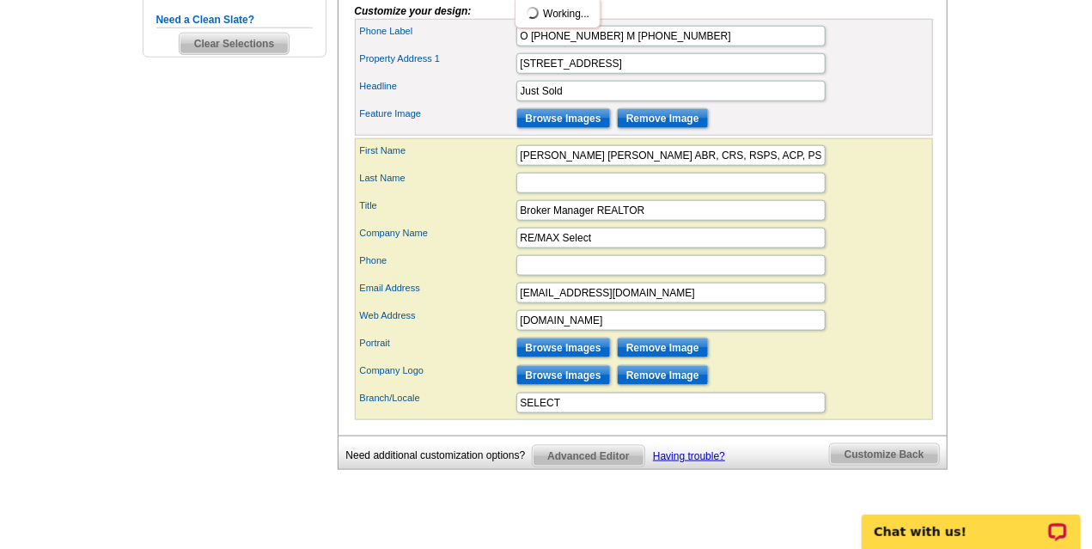
scroll to position [642, 0]
click at [882, 417] on div "Branch/Locale SELECT" at bounding box center [643, 402] width 571 height 27
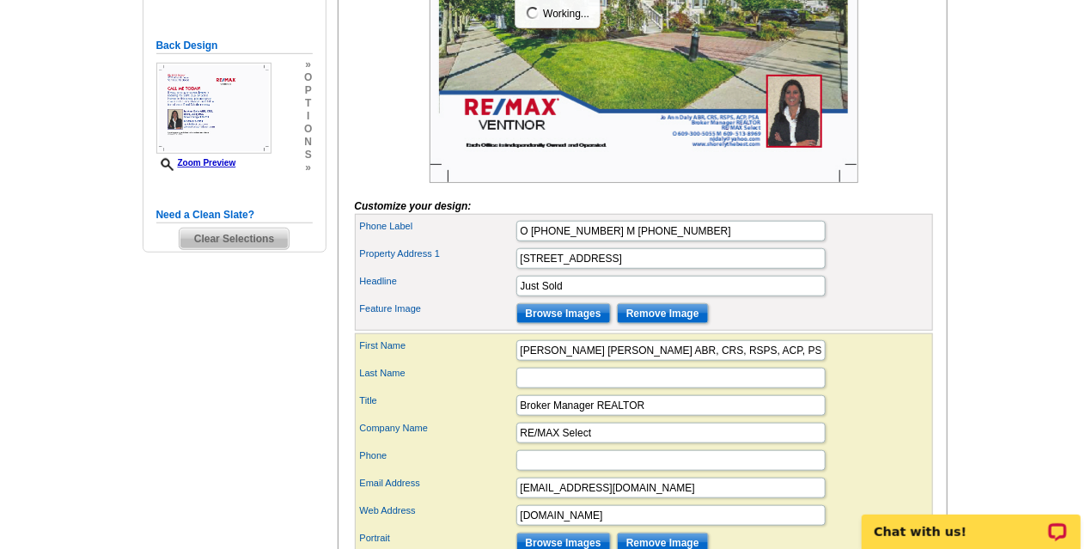
scroll to position [446, 0]
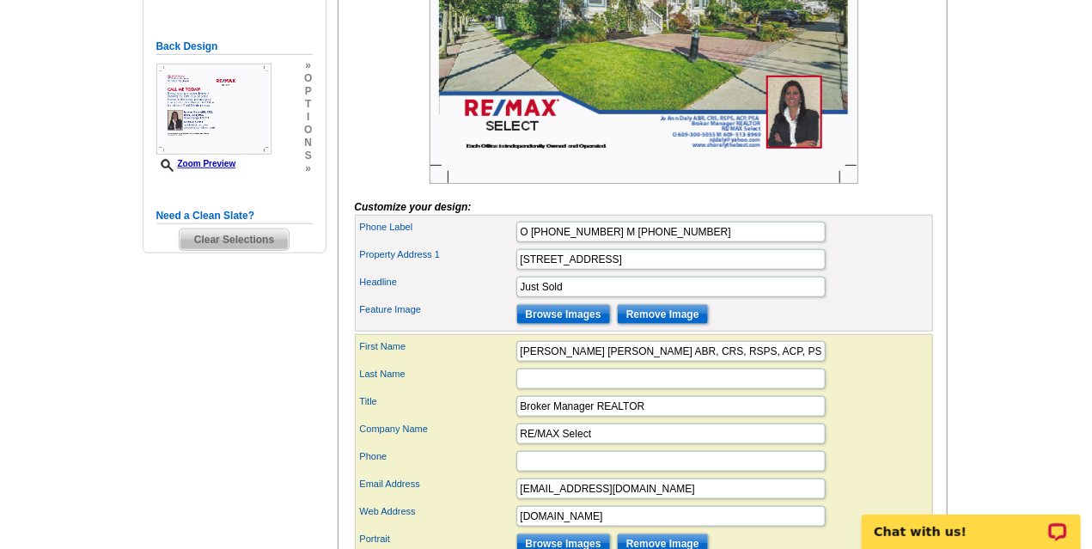
click at [900, 246] on div "Phone Label O 609-300-5055 M 609-513-8969" at bounding box center [643, 231] width 571 height 27
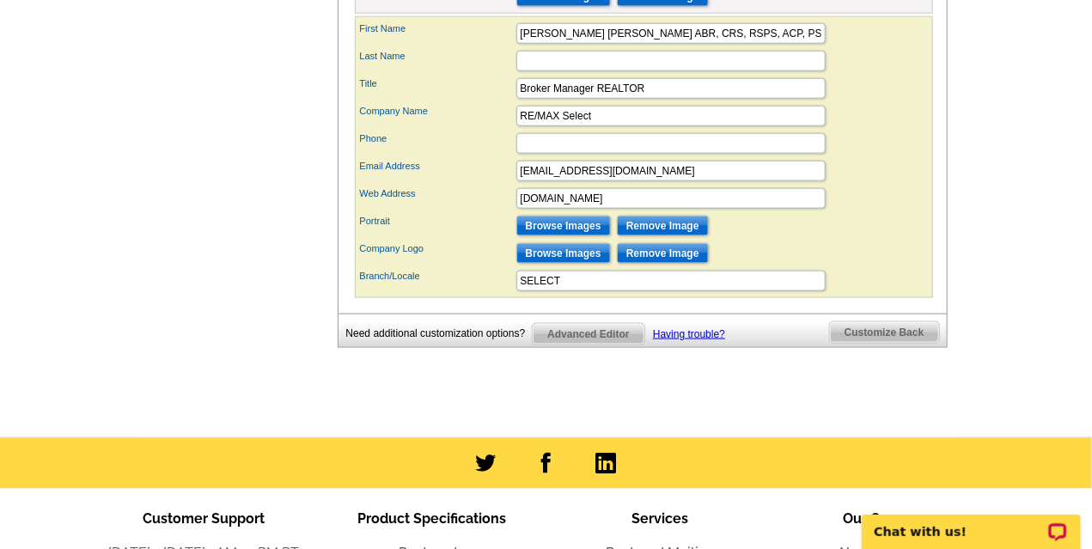
scroll to position [764, 0]
click at [884, 343] on span "Customize Back" at bounding box center [884, 332] width 109 height 21
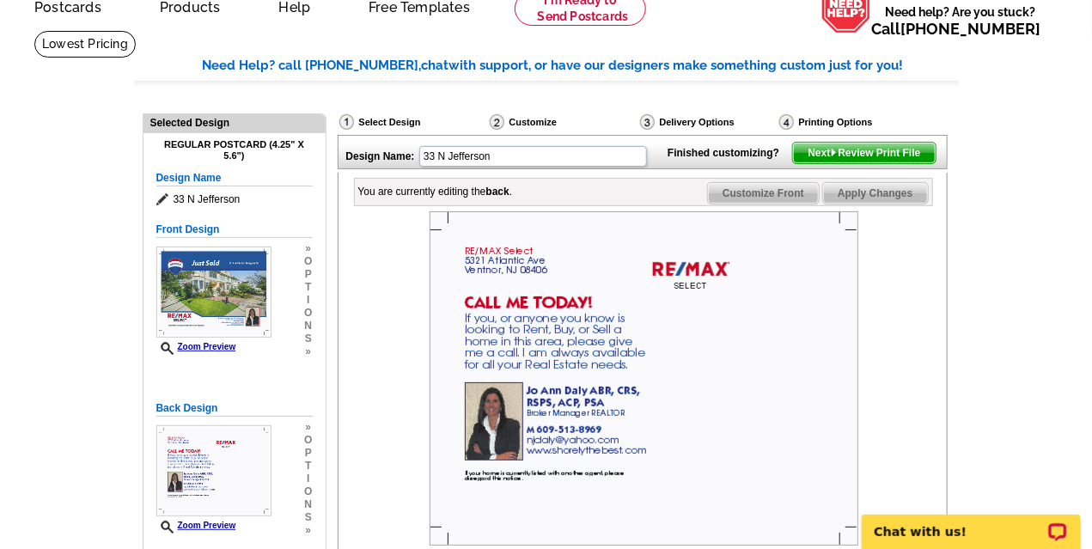
scroll to position [83, 0]
click at [896, 164] on span "Next Review Print File" at bounding box center [864, 153] width 142 height 21
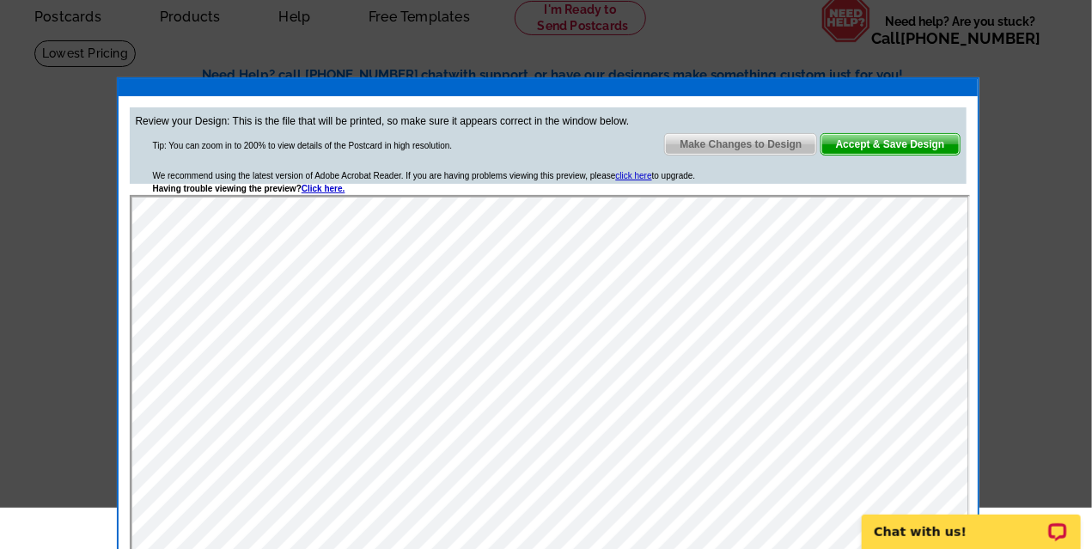
scroll to position [0, 0]
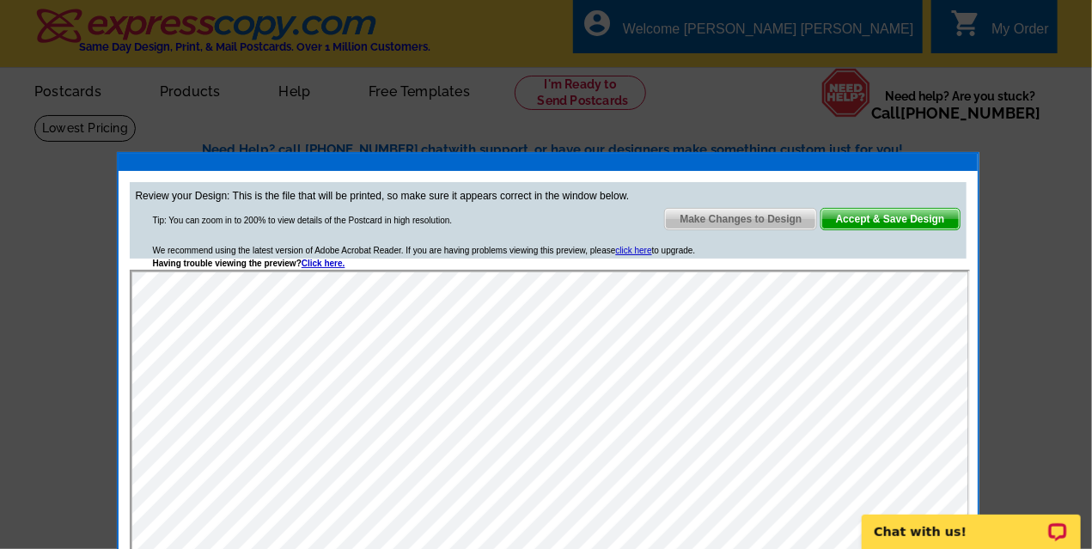
click at [875, 219] on span "Accept & Save Design" at bounding box center [890, 219] width 138 height 21
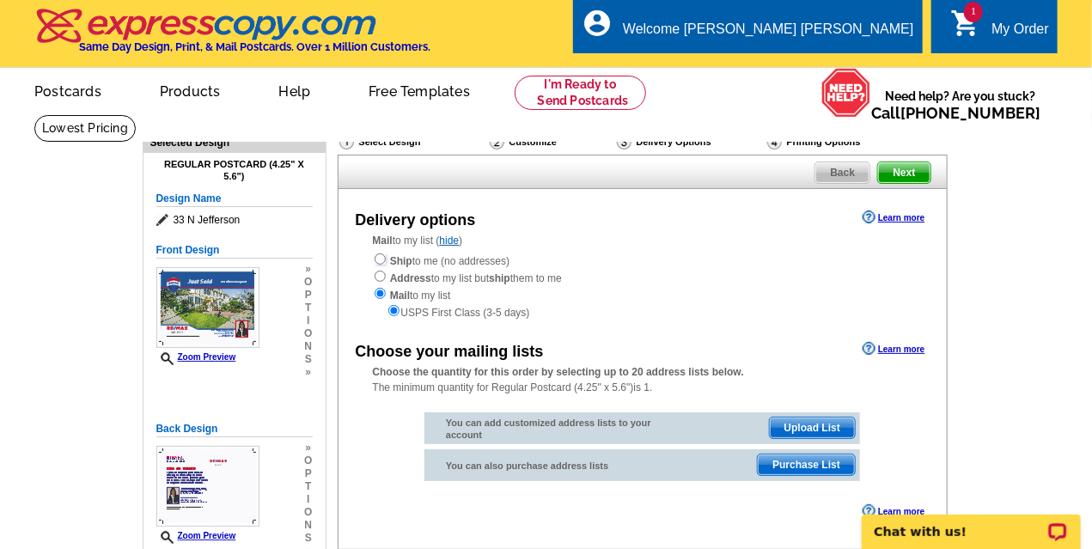
click at [380, 262] on input "radio" at bounding box center [379, 258] width 11 height 11
radio input "true"
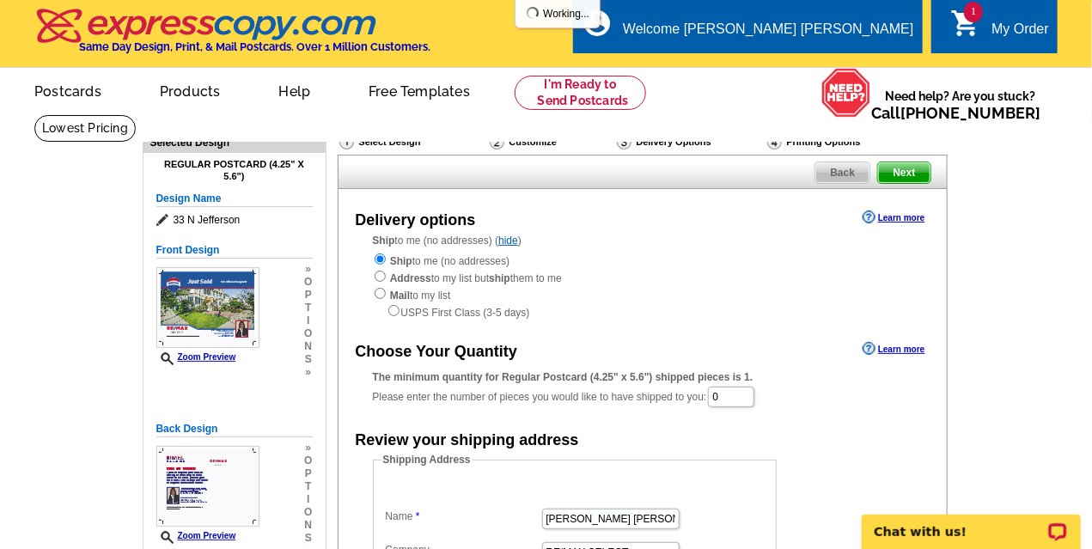
click at [757, 298] on div "Ship to me (no addresses) Address to my list but ship them to me Mail to my lis…" at bounding box center [642, 286] width 539 height 69
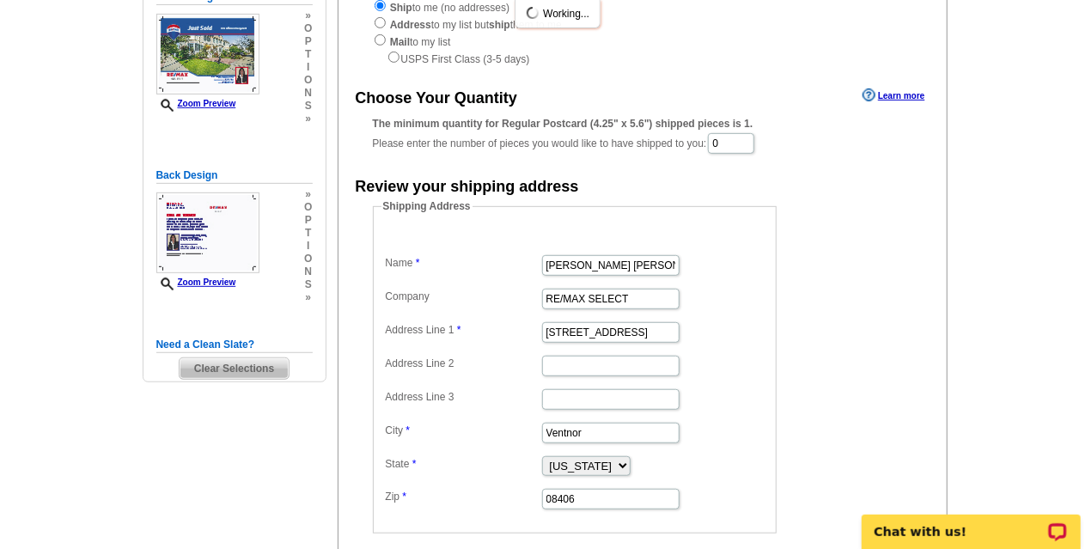
scroll to position [158, 0]
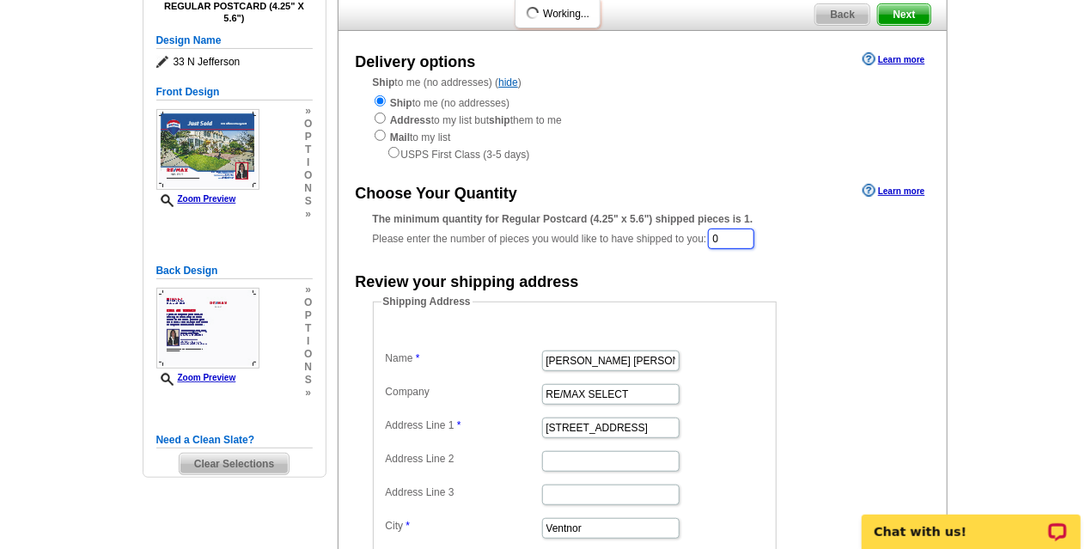
click at [722, 240] on input "0" at bounding box center [731, 238] width 46 height 21
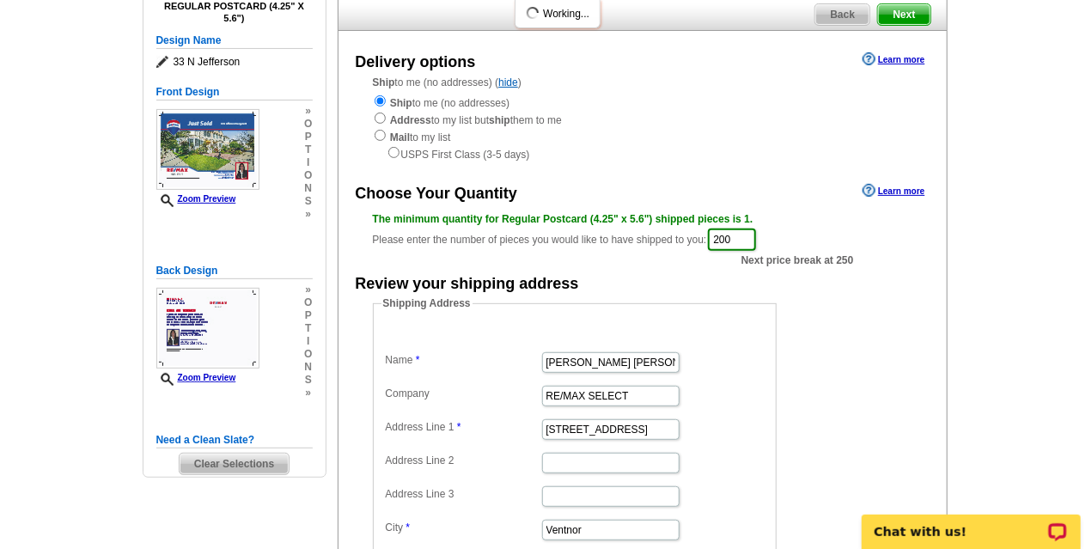
click at [842, 309] on form "Shipping Address Name Jo Ann Daly Company RE/MAX SELECT Address Line 1 5321 Atl…" at bounding box center [642, 462] width 539 height 335
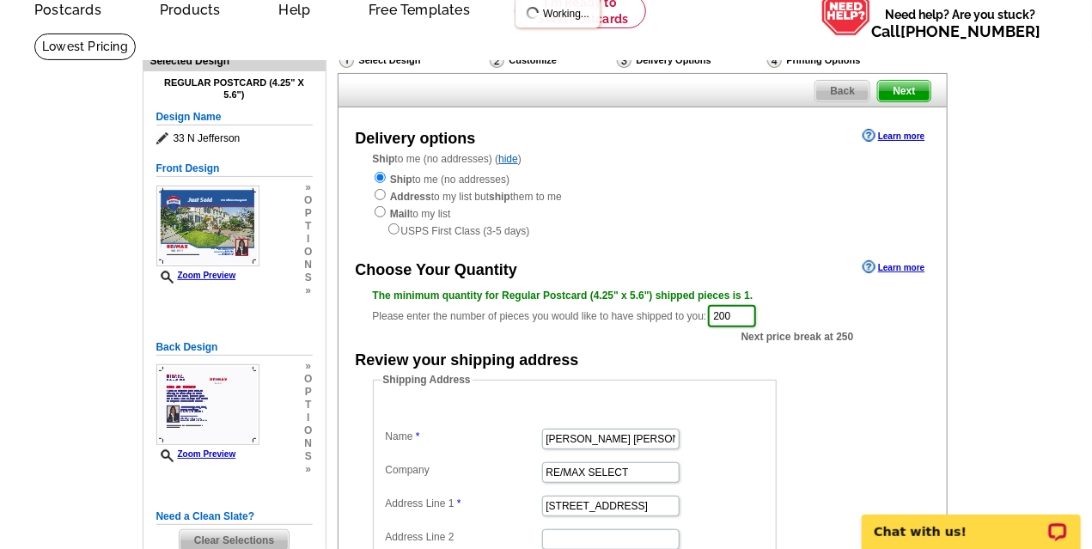
scroll to position [76, 0]
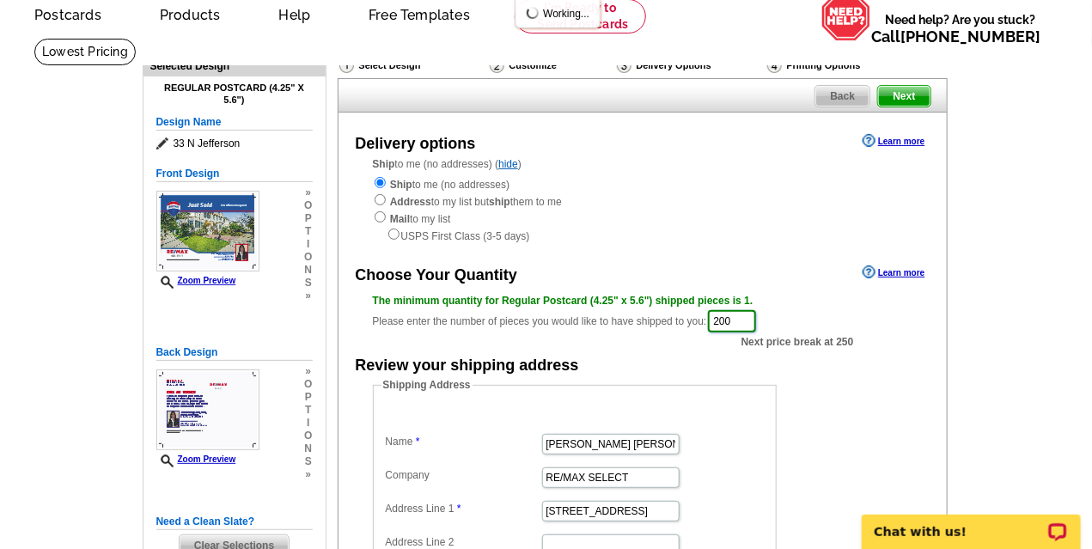
click at [732, 325] on input "200" at bounding box center [732, 321] width 48 height 22
type input "250"
click at [842, 384] on form "Shipping Address Name Jo Ann Daly Company RE/MAX SELECT Address Line 1 5321 Atl…" at bounding box center [642, 544] width 539 height 335
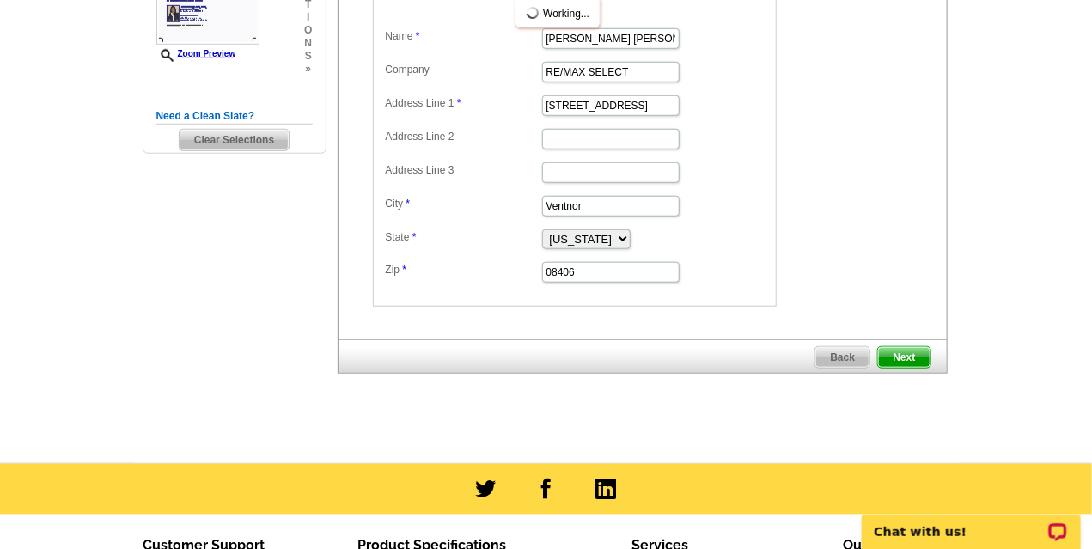
scroll to position [478, 0]
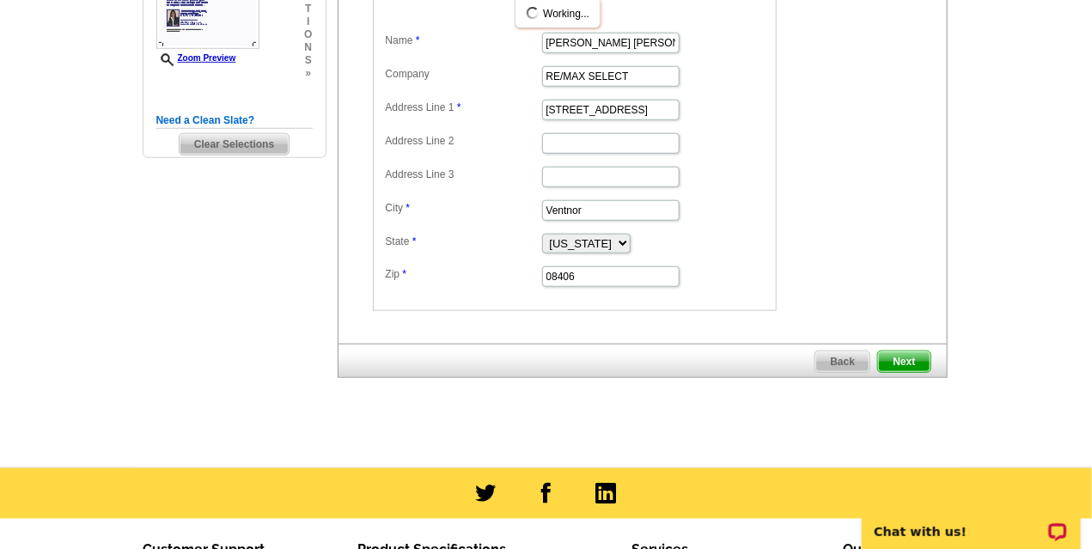
click at [908, 357] on span "Next" at bounding box center [904, 361] width 52 height 21
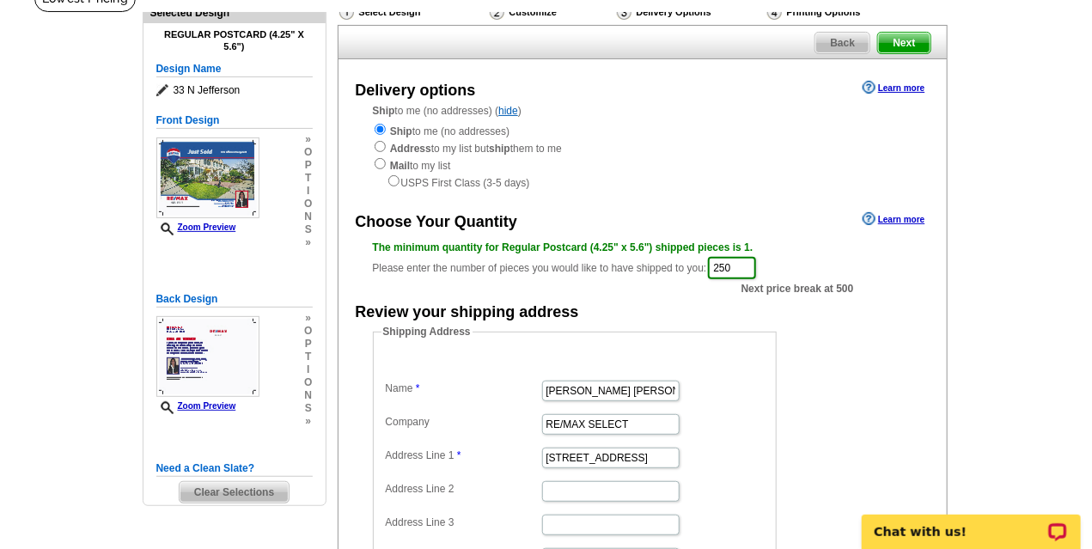
scroll to position [129, 0]
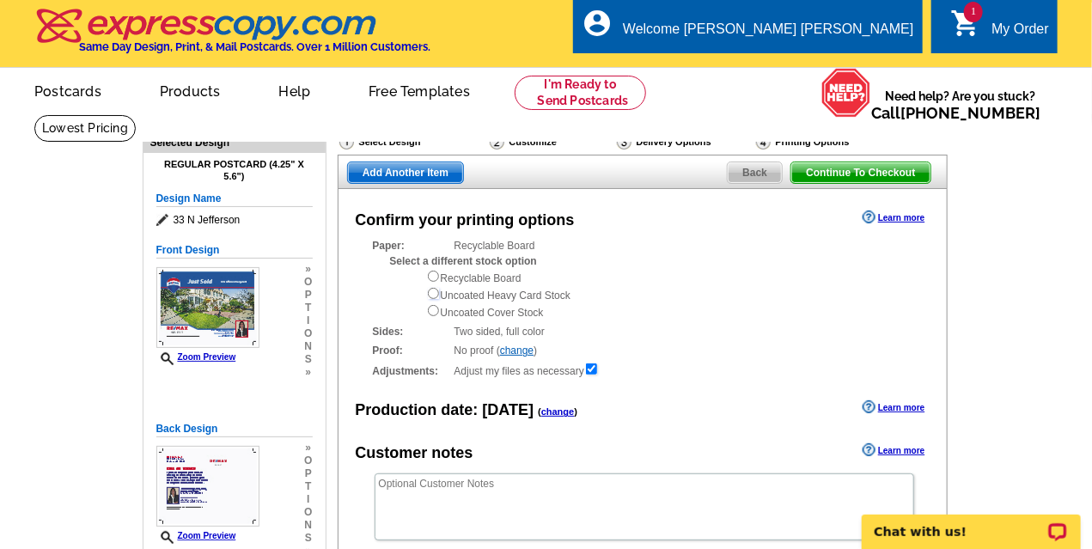
click at [430, 291] on input "radio" at bounding box center [433, 293] width 11 height 11
radio input "true"
click at [433, 312] on input "radio" at bounding box center [433, 310] width 11 height 11
radio input "true"
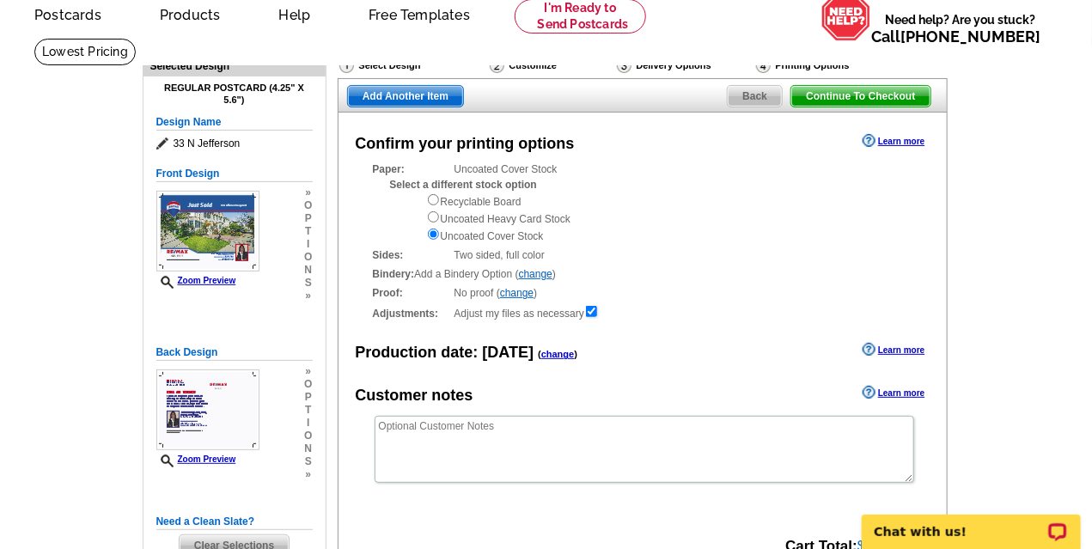
scroll to position [72, 0]
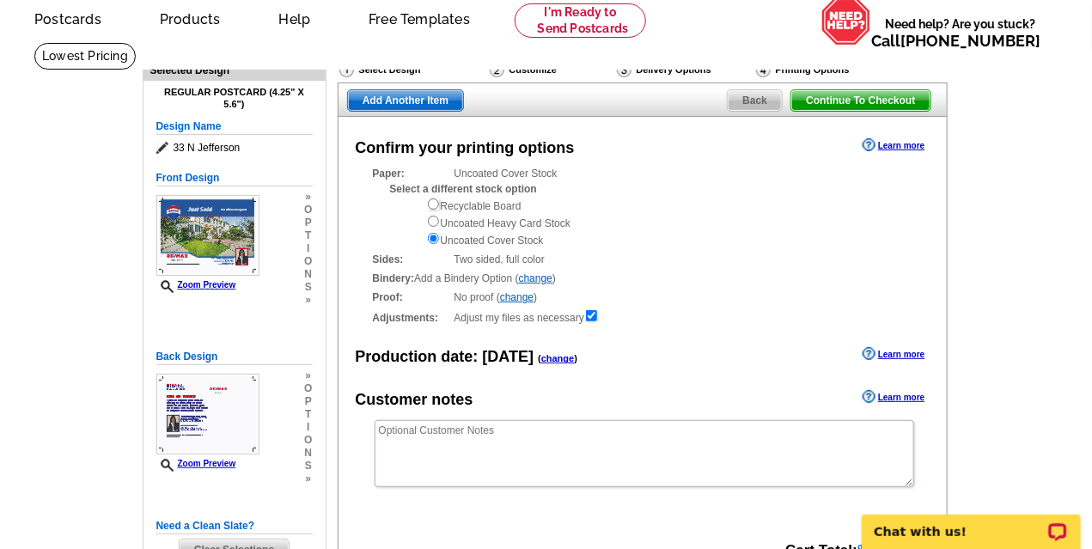
click at [435, 205] on input "radio" at bounding box center [433, 203] width 11 height 11
radio input "true"
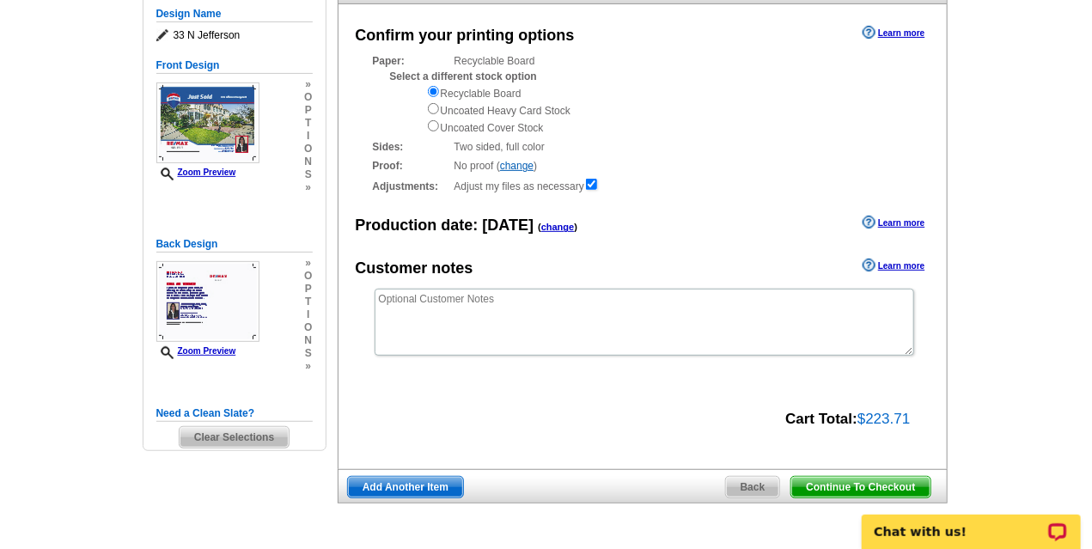
scroll to position [185, 0]
click at [431, 107] on input "radio" at bounding box center [433, 108] width 11 height 11
radio input "true"
click at [433, 113] on input "radio" at bounding box center [433, 108] width 11 height 11
click at [429, 123] on input "radio" at bounding box center [433, 125] width 11 height 11
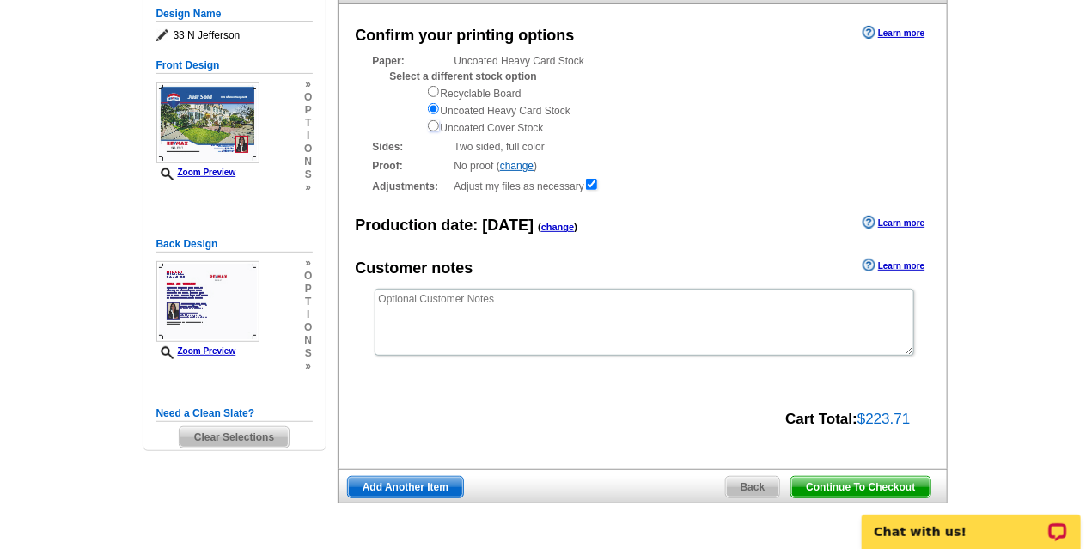
radio input "true"
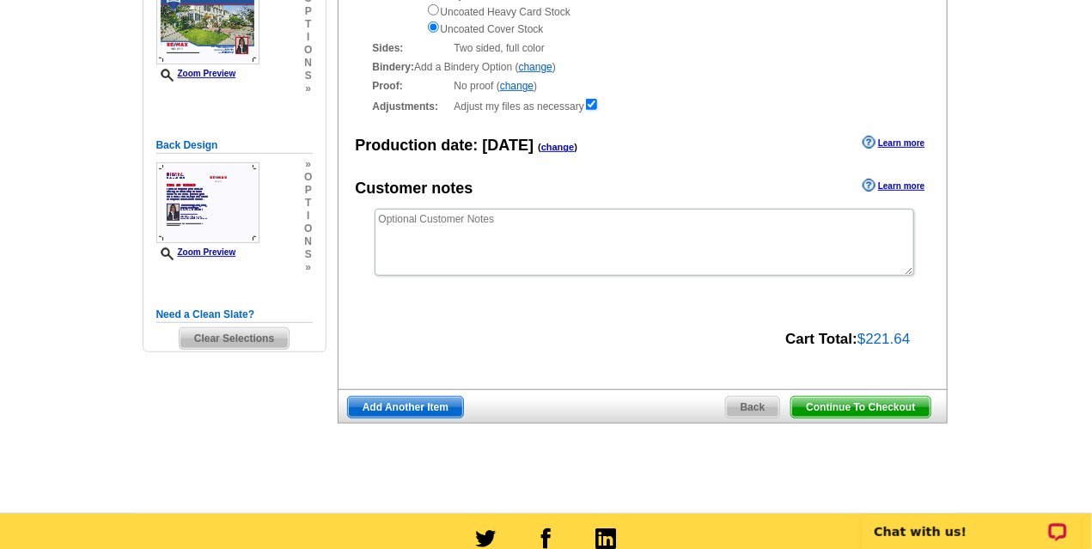
scroll to position [284, 0]
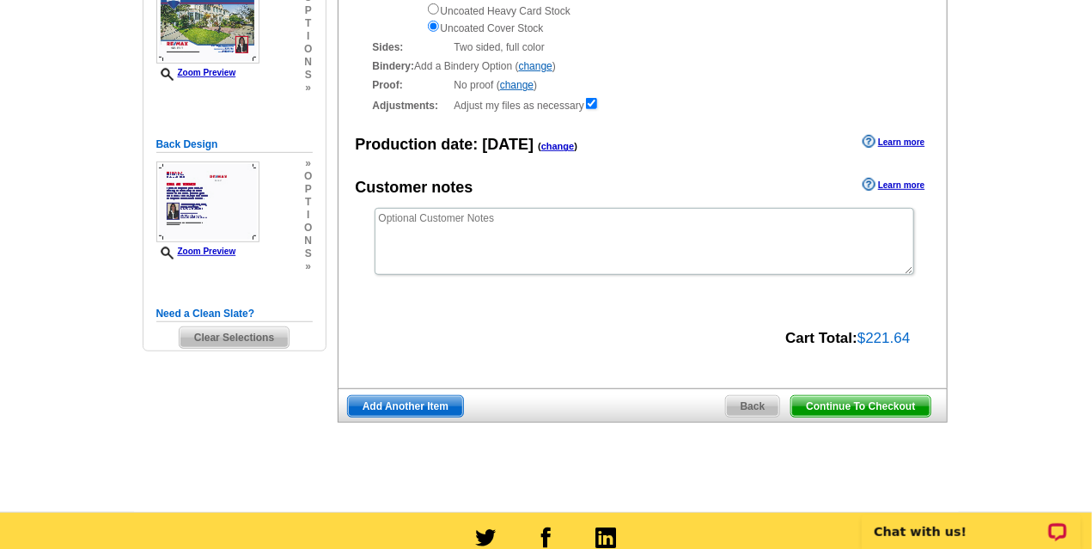
click at [409, 406] on span "Add Another Item" at bounding box center [405, 406] width 115 height 21
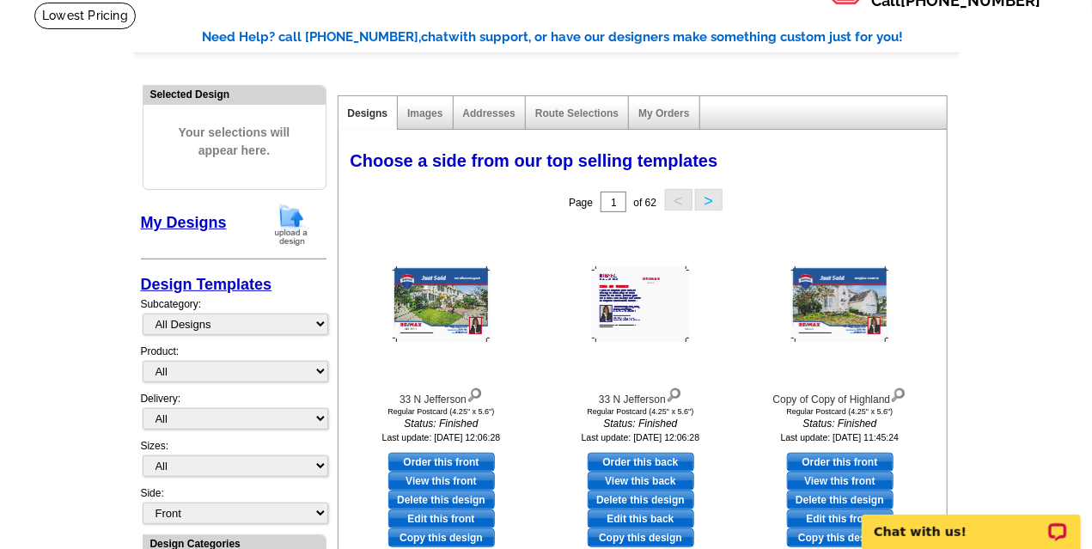
scroll to position [113, 0]
click at [446, 515] on link "Edit this front" at bounding box center [441, 518] width 107 height 19
select select "1"
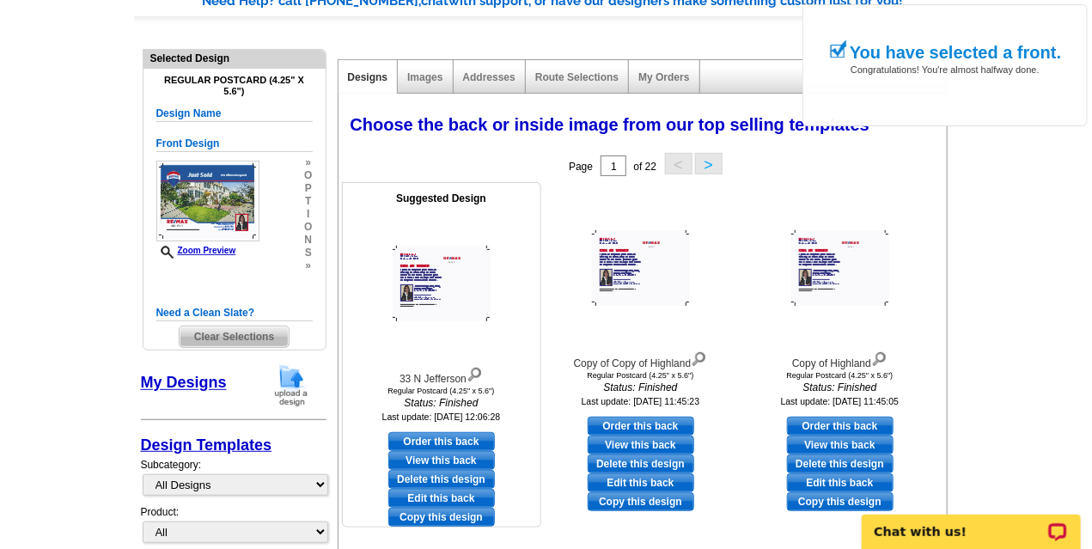
scroll to position [153, 0]
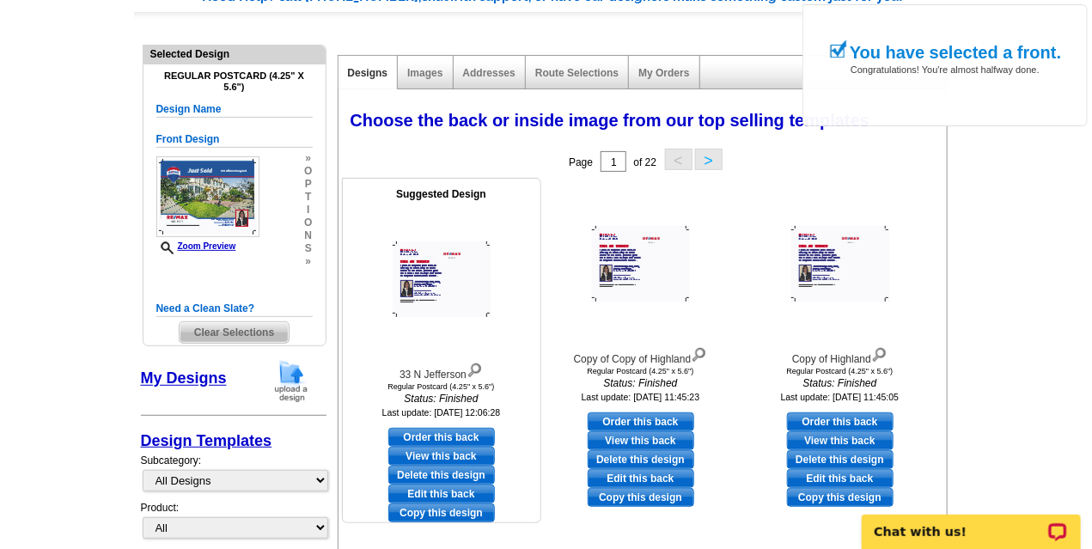
click at [444, 490] on link "Edit this back" at bounding box center [441, 493] width 107 height 19
select select "front"
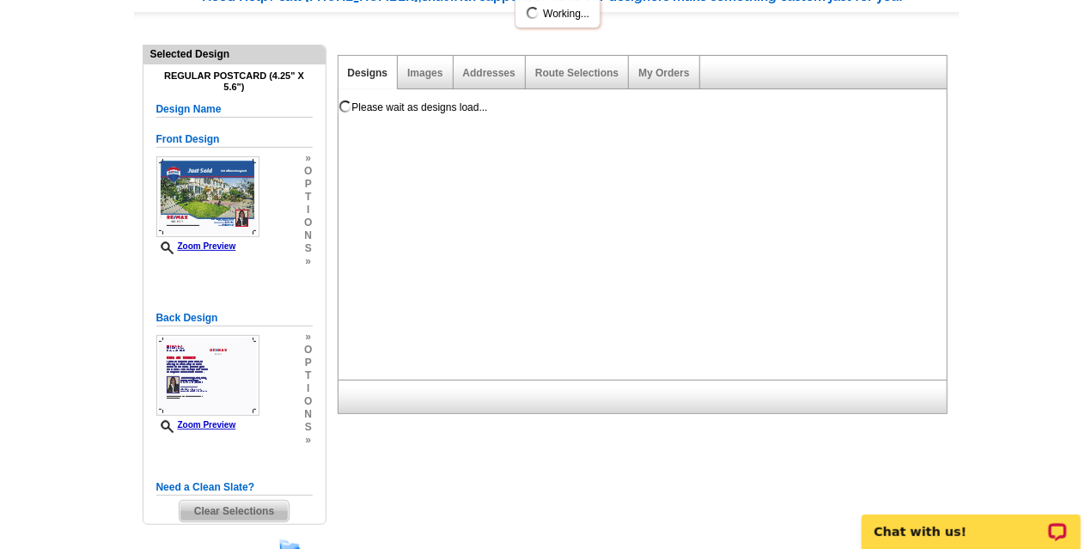
scroll to position [0, 0]
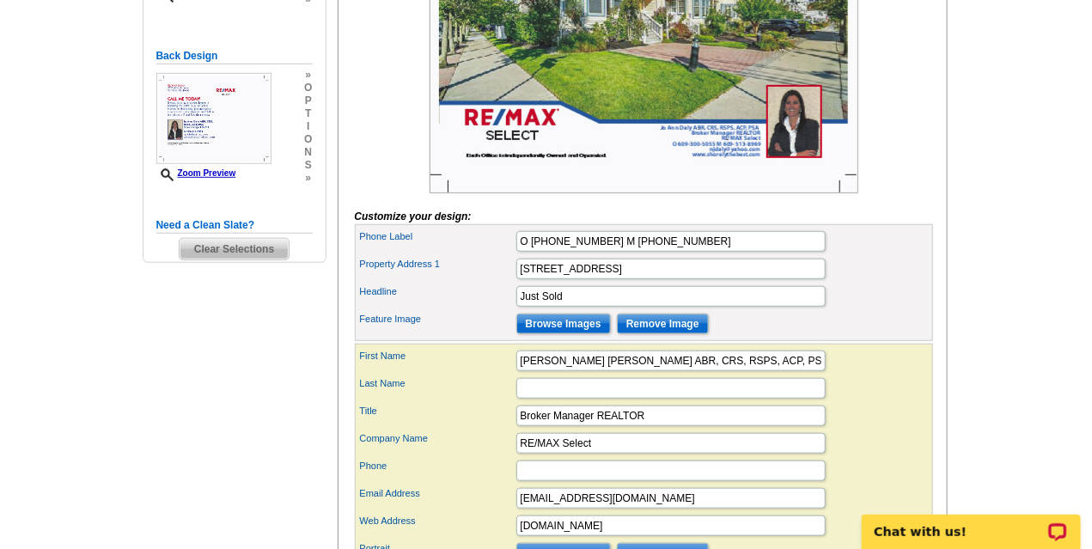
scroll to position [438, 0]
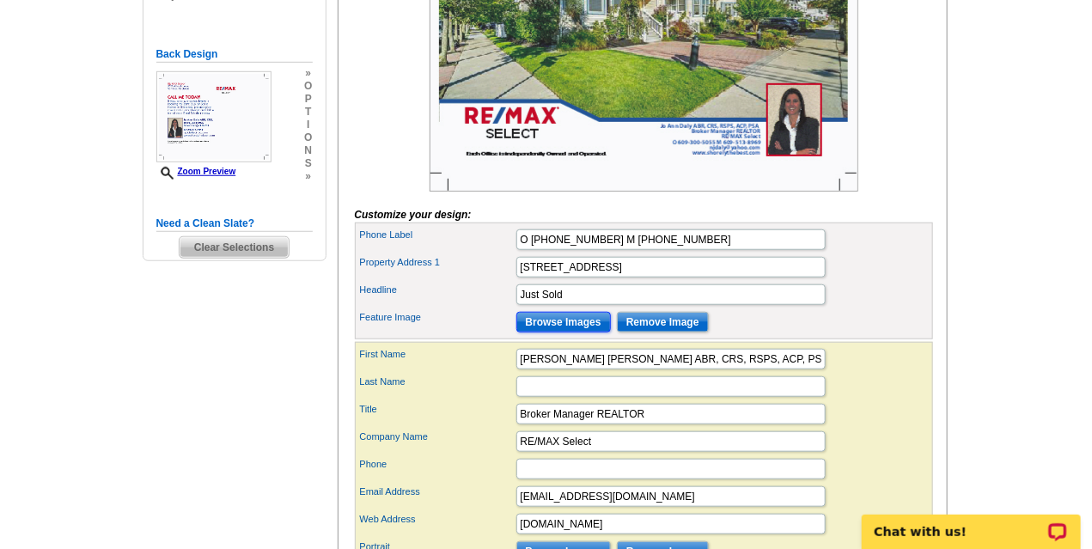
click at [590, 332] on input "Browse Images" at bounding box center [563, 322] width 94 height 21
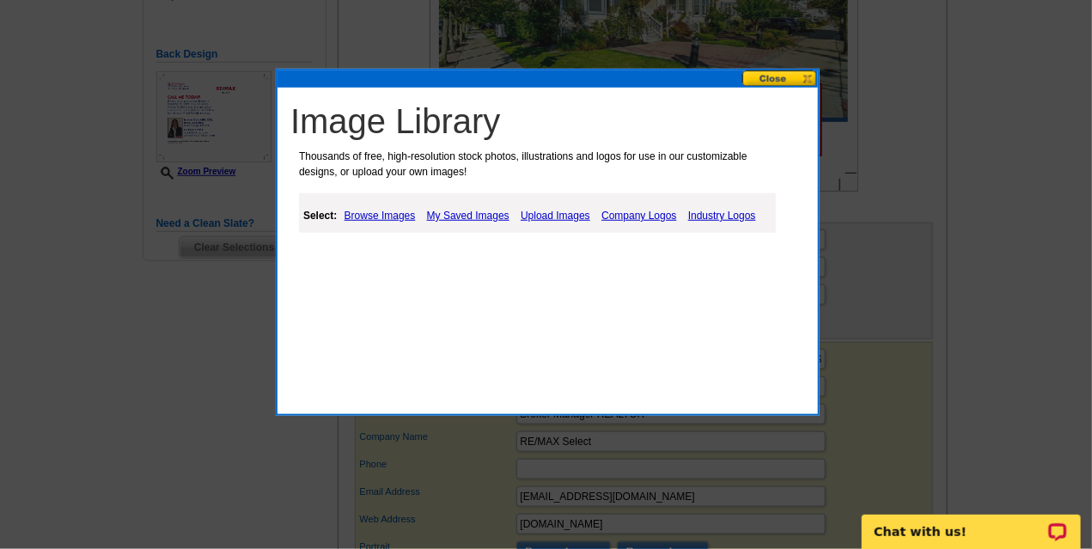
click at [545, 216] on link "Upload Images" at bounding box center [555, 215] width 78 height 21
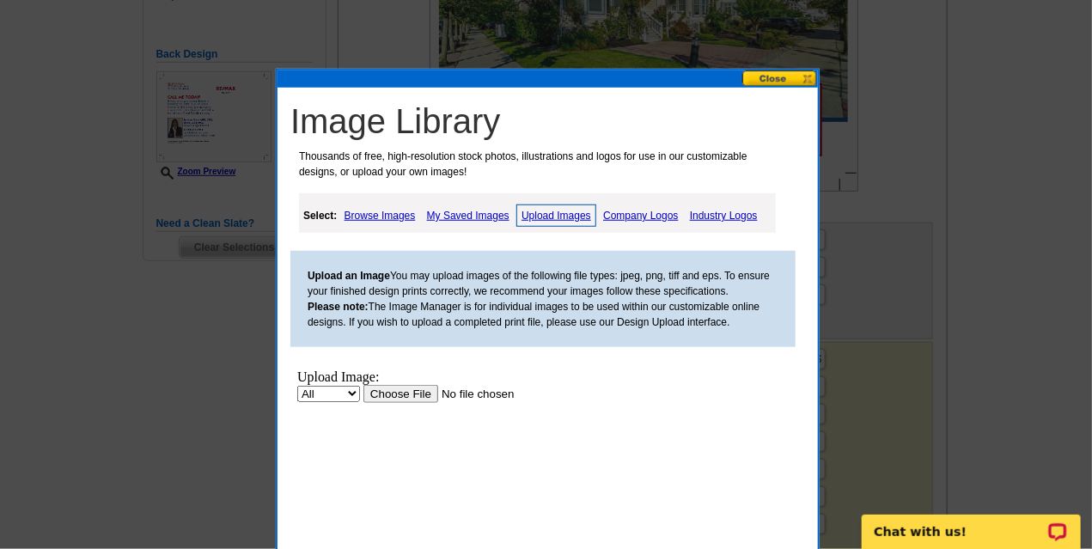
scroll to position [0, 0]
click at [393, 394] on input "file" at bounding box center [470, 393] width 217 height 18
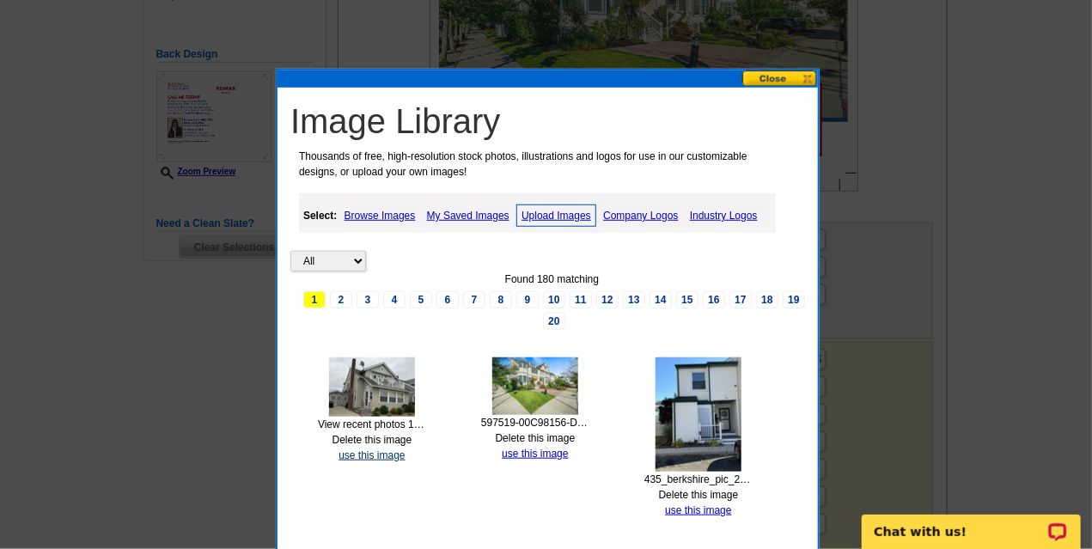
click at [378, 453] on link "use this image" at bounding box center [371, 455] width 66 height 12
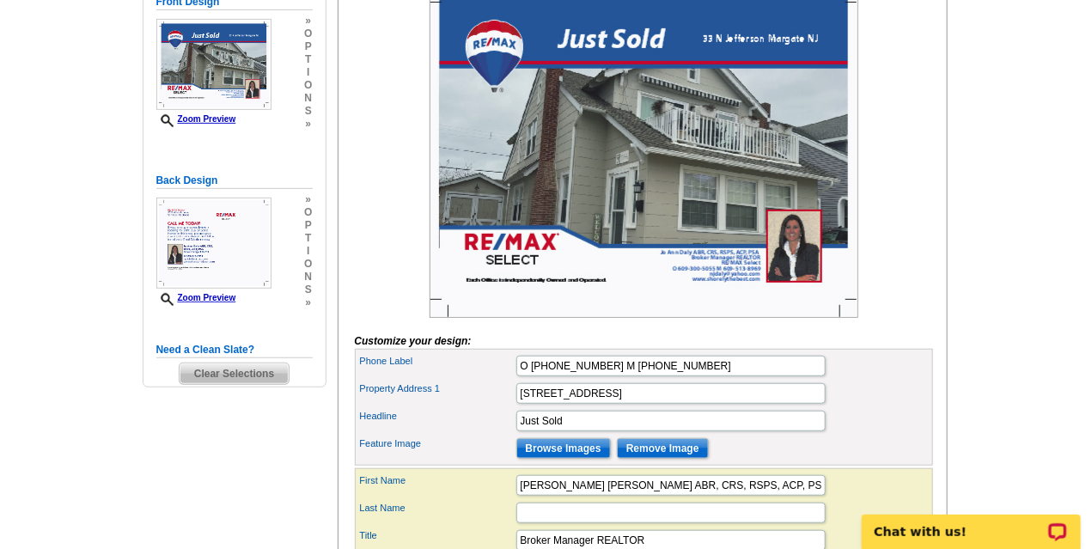
scroll to position [315, 0]
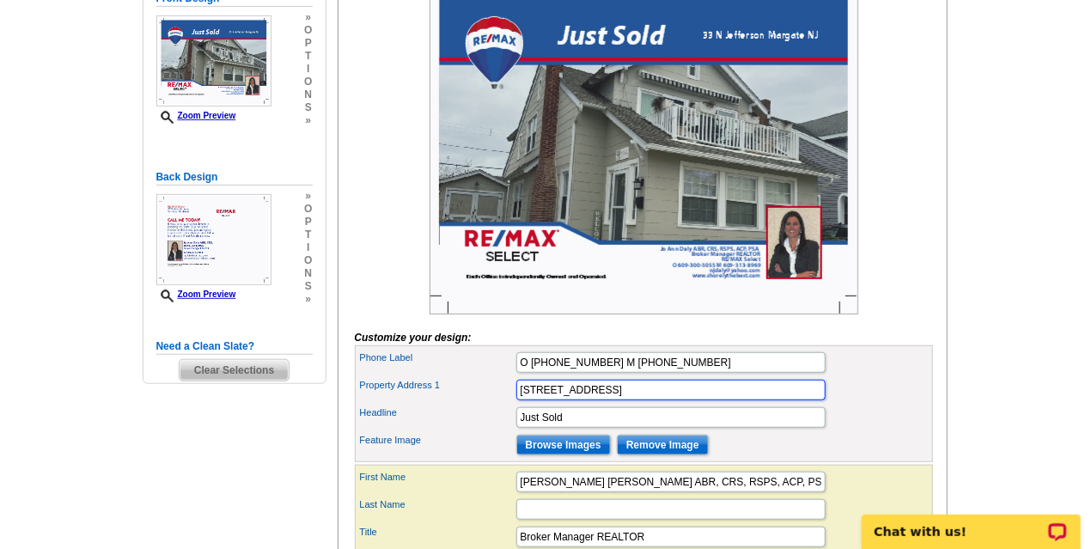
drag, startPoint x: 588, startPoint y: 416, endPoint x: 506, endPoint y: 401, distance: 83.7
click at [506, 401] on div "Phone Label O [PHONE_NUMBER] M [PHONE_NUMBER] Property Address 1 [STREET_ADDRES…" at bounding box center [644, 403] width 578 height 117
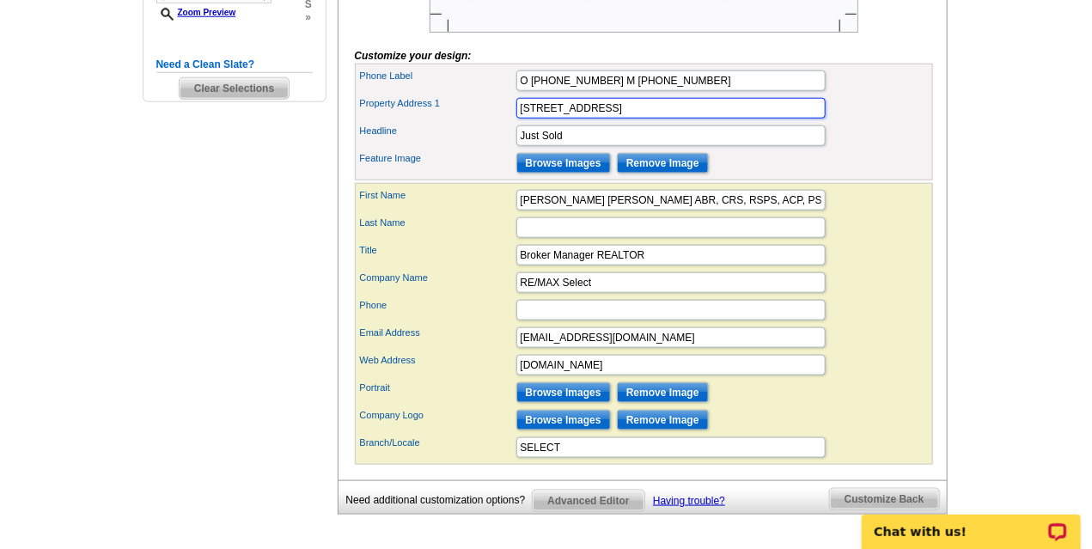
scroll to position [630, 0]
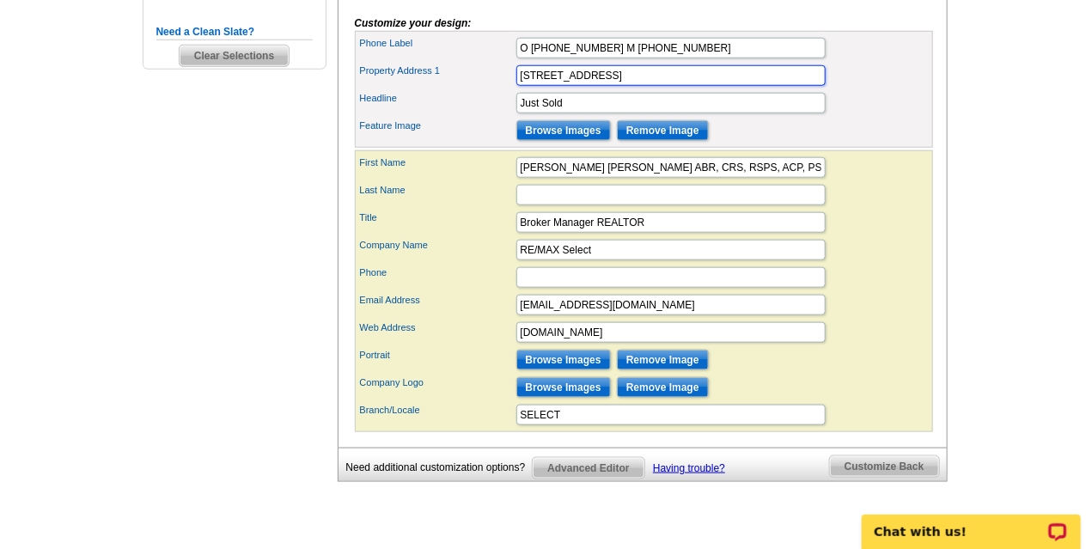
type input "108 A N JASPER AVE Margate NJ"
click at [912, 477] on span "Customize Back" at bounding box center [884, 466] width 109 height 21
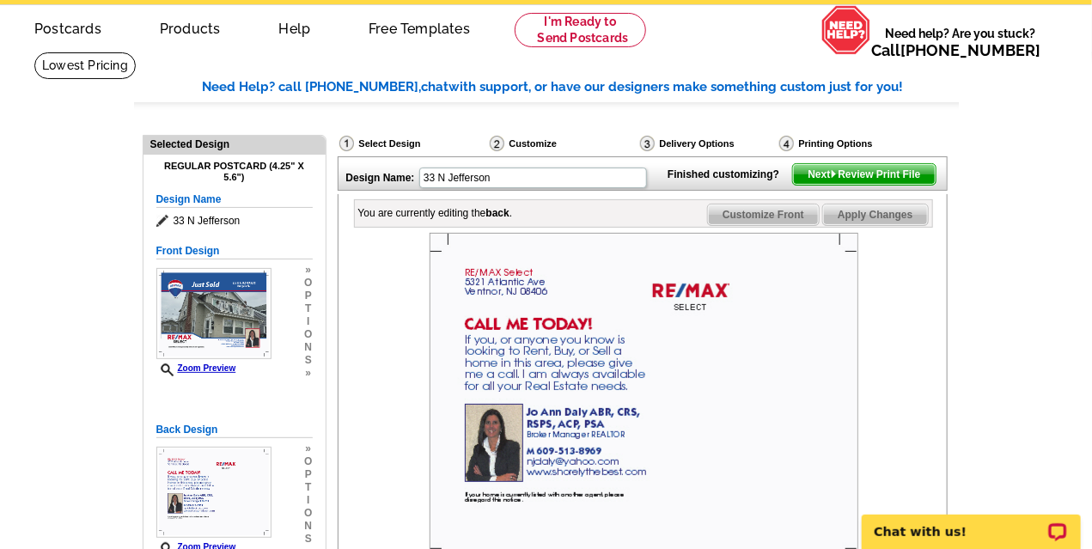
scroll to position [45, 0]
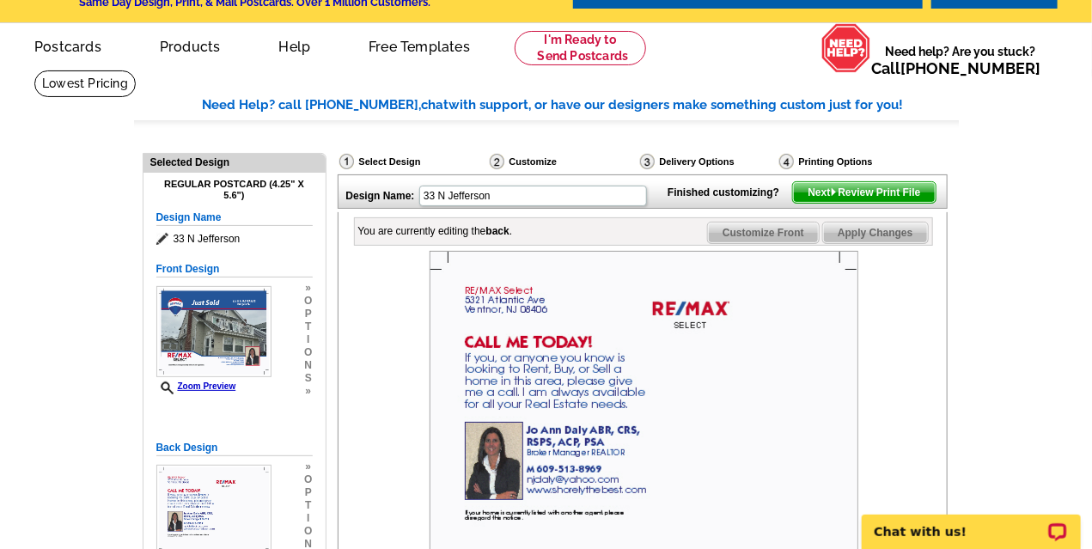
click at [879, 203] on span "Next Review Print File" at bounding box center [864, 192] width 142 height 21
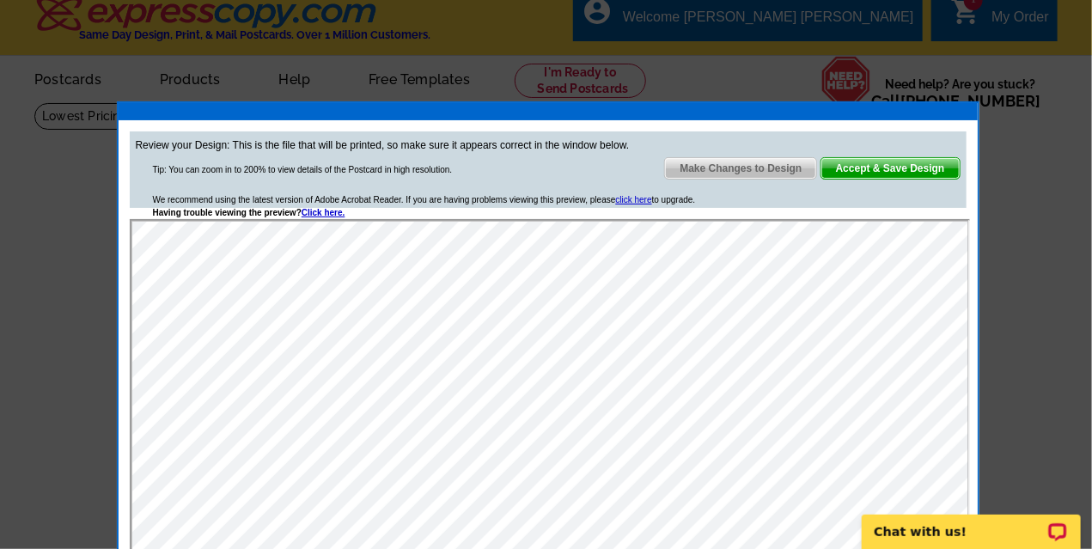
scroll to position [13, 0]
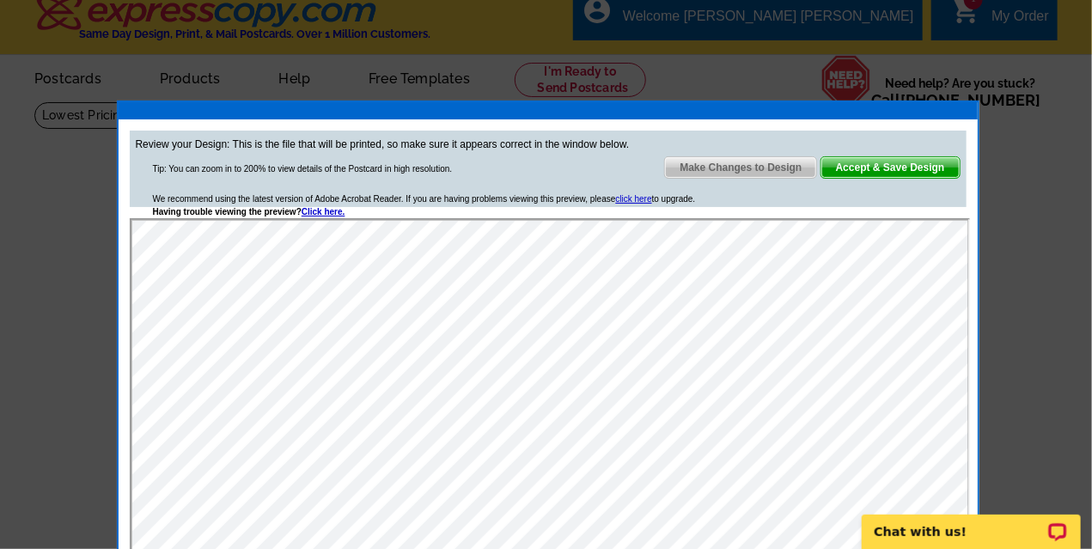
click at [894, 167] on span "Accept & Save Design" at bounding box center [890, 167] width 138 height 21
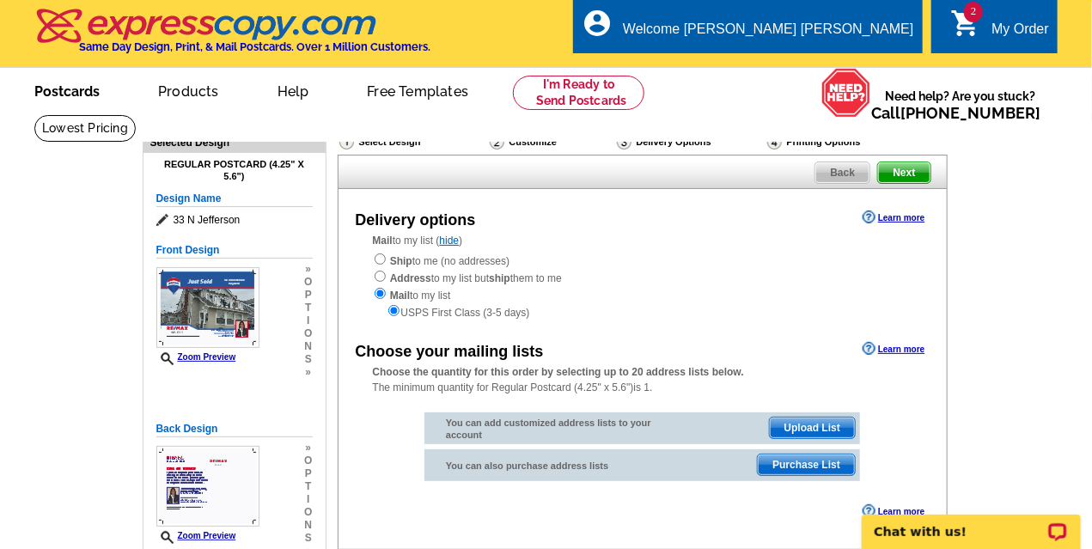
click at [51, 97] on link "Postcards" at bounding box center [67, 90] width 120 height 40
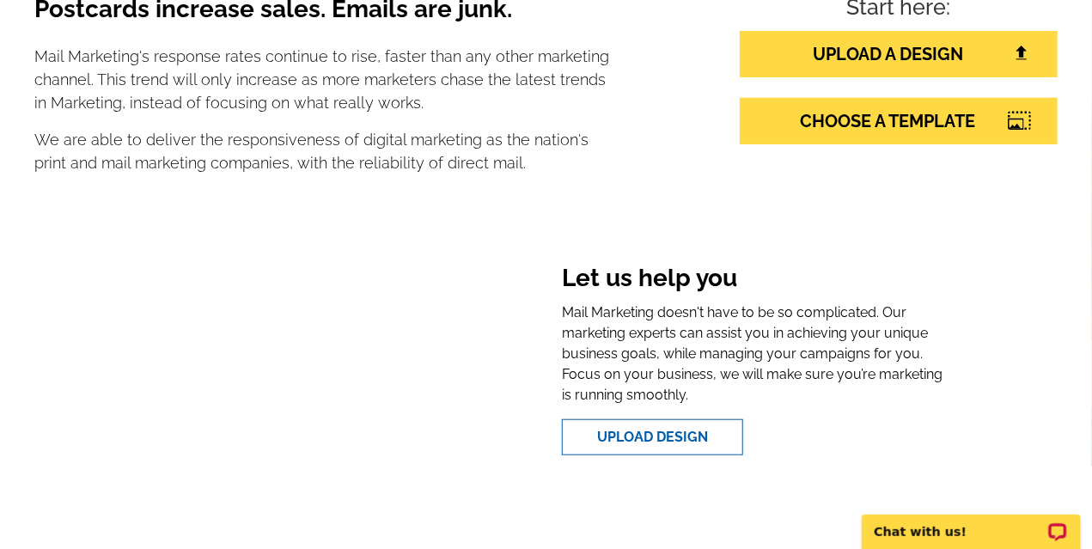
scroll to position [374, 0]
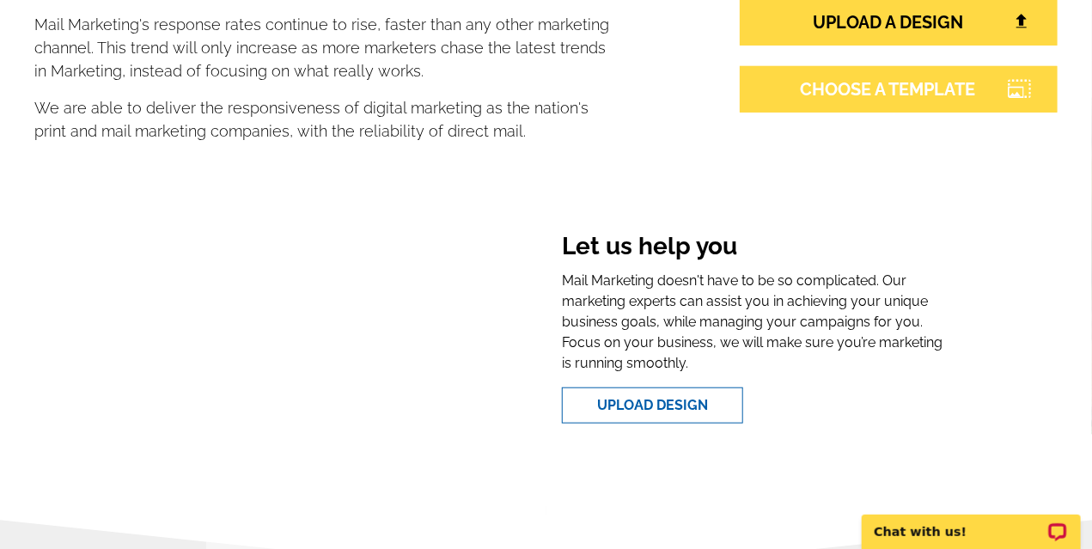
click at [895, 107] on link "CHOOSE A TEMPLATE" at bounding box center [899, 89] width 318 height 46
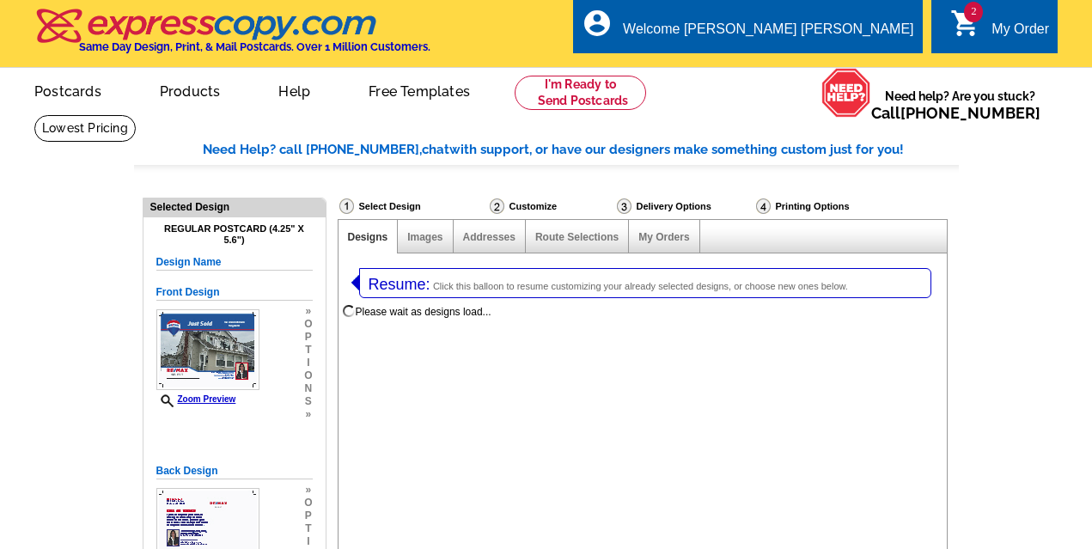
select select "1"
select select "785"
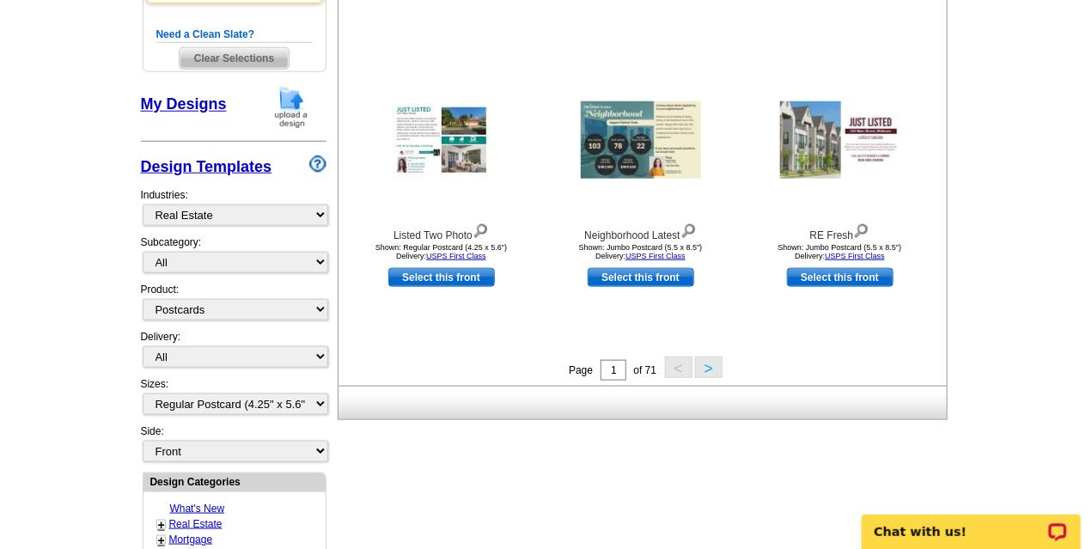
scroll to position [628, 0]
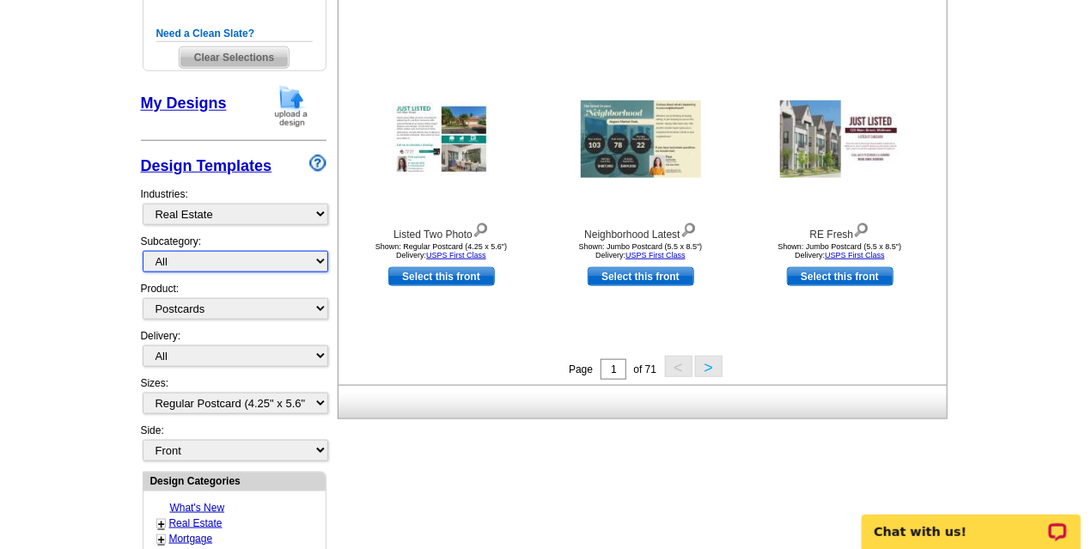
click at [319, 258] on select "All RE/MAX® Referrals Keller Williams® Berkshire Hathaway Home Services Century…" at bounding box center [236, 261] width 186 height 21
select select "789"
click at [143, 251] on select "All RE/MAX® Referrals Keller Williams® Berkshire Hathaway Home Services Century…" at bounding box center [236, 261] width 186 height 21
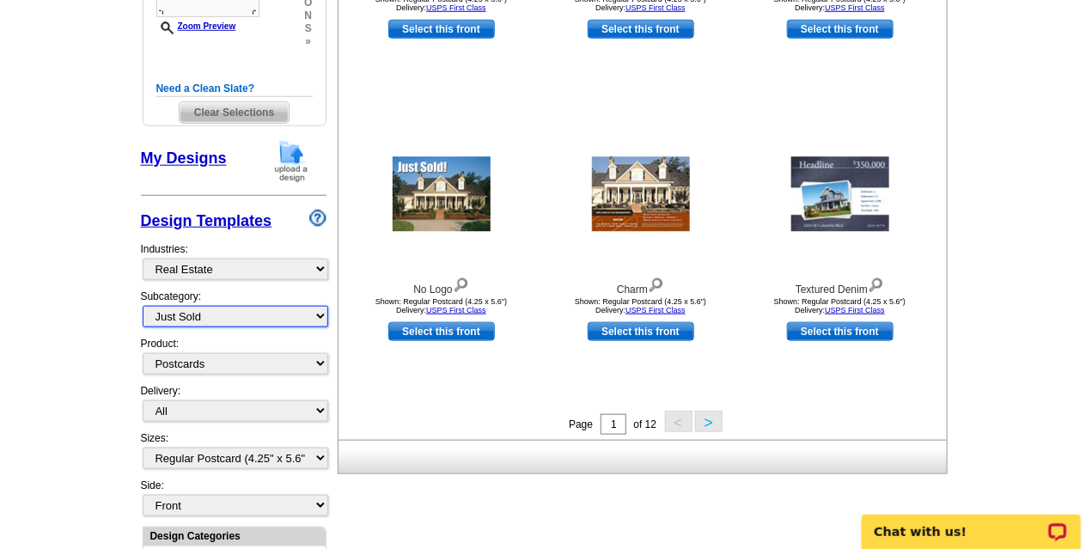
scroll to position [572, 0]
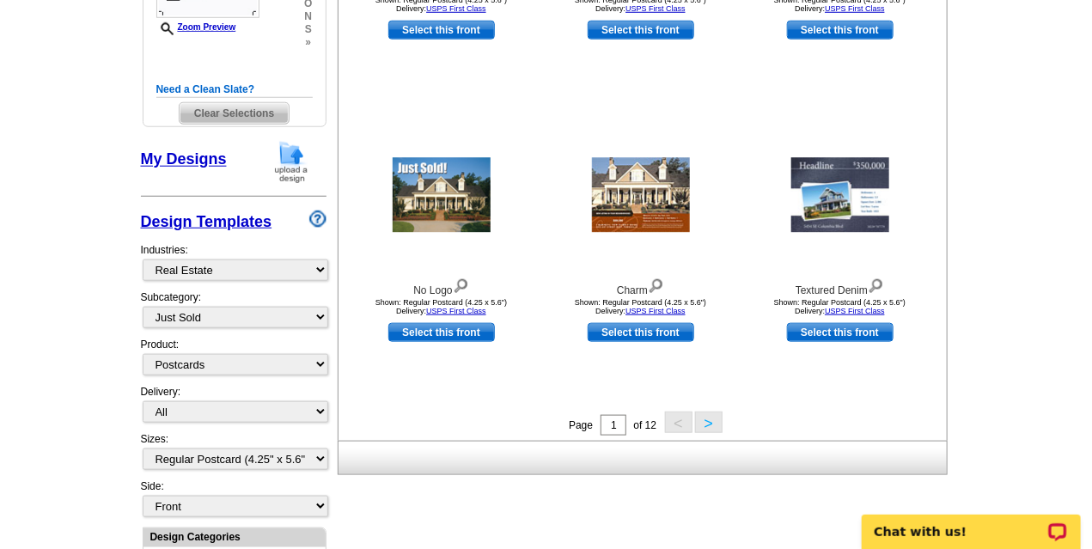
click at [714, 423] on button ">" at bounding box center [708, 421] width 27 height 21
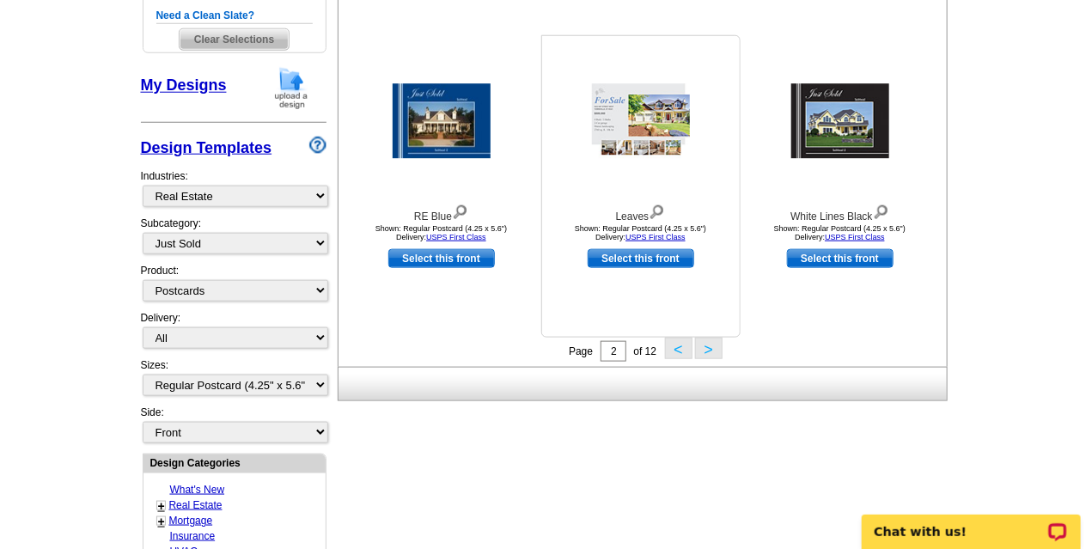
scroll to position [647, 0]
click at [702, 350] on button ">" at bounding box center [708, 347] width 27 height 21
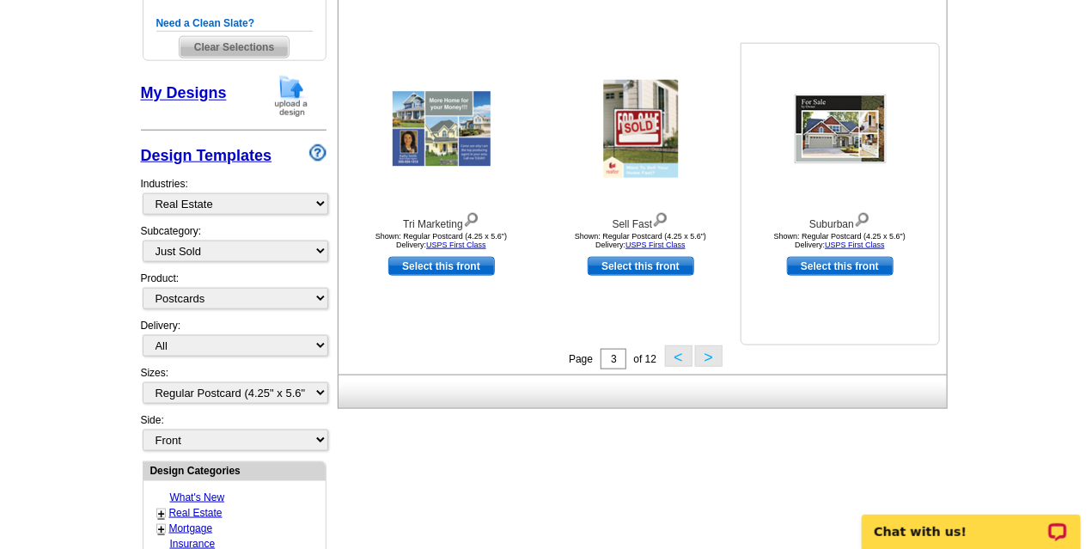
scroll to position [640, 0]
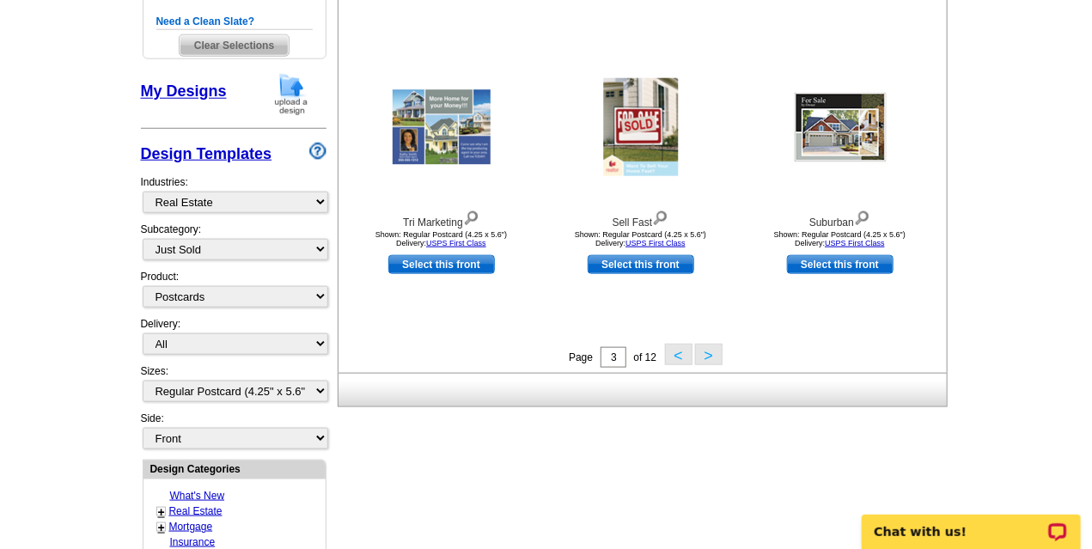
click at [705, 356] on button ">" at bounding box center [708, 354] width 27 height 21
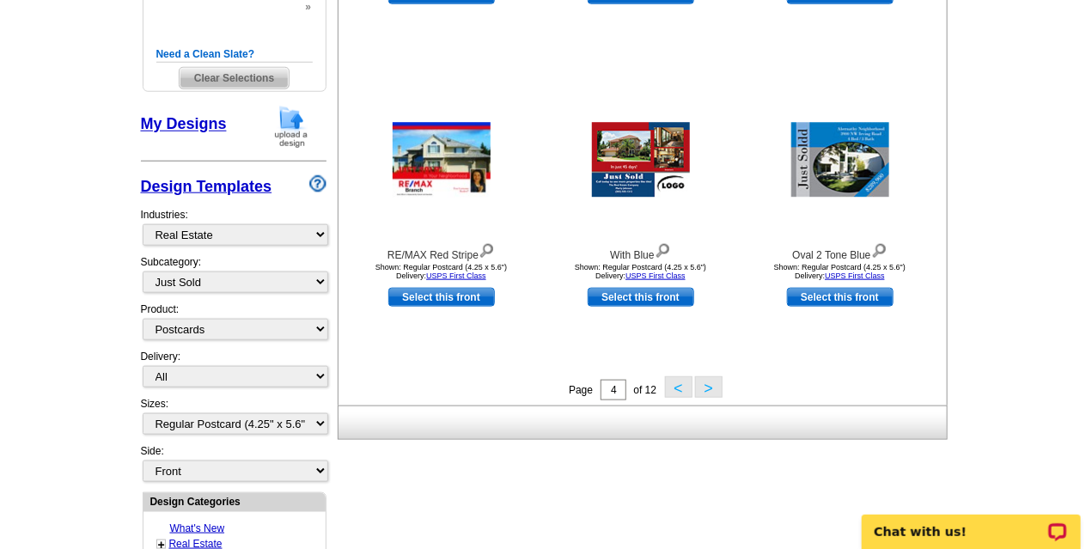
scroll to position [615, 0]
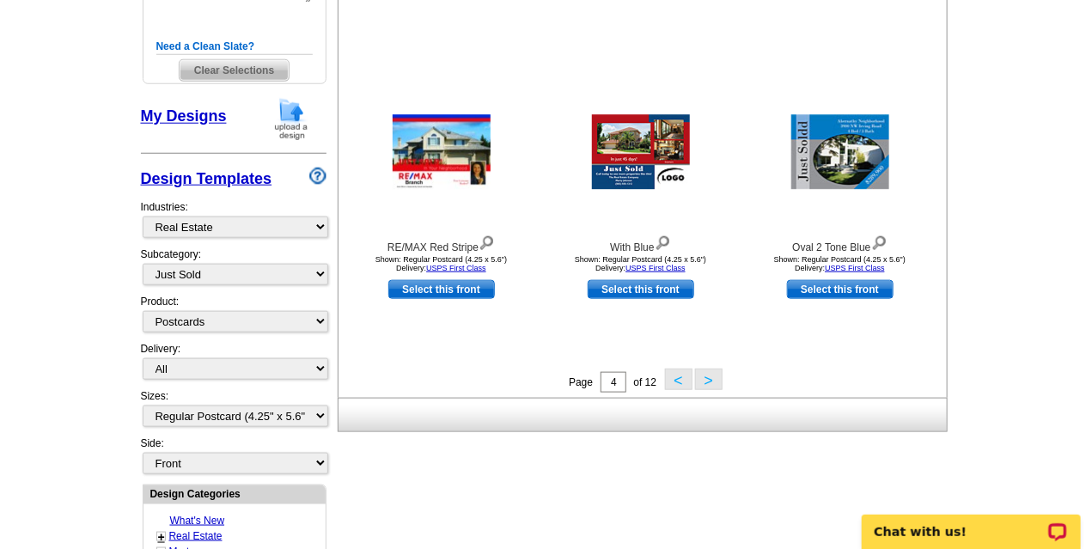
click at [707, 388] on button ">" at bounding box center [708, 378] width 27 height 21
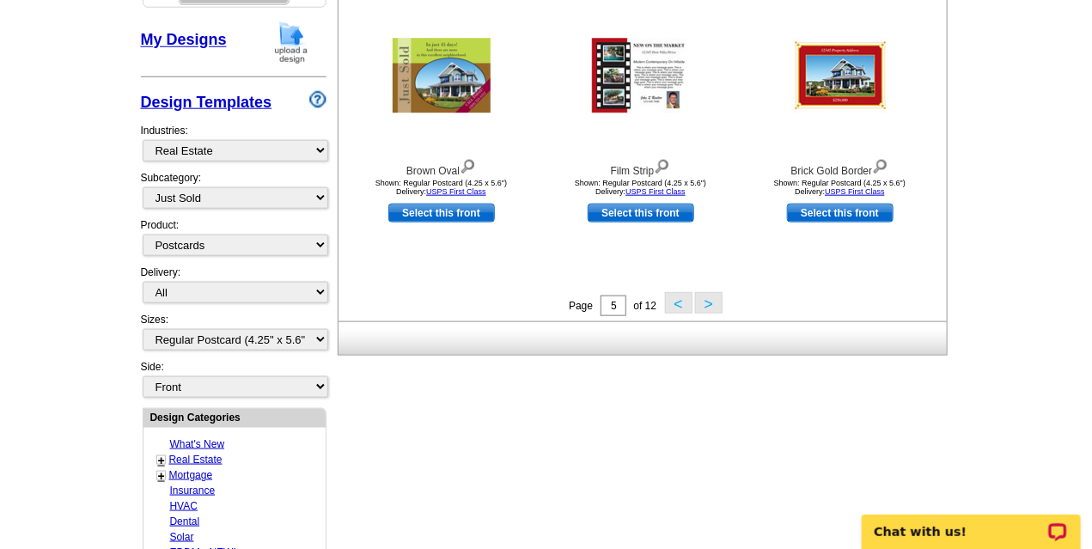
scroll to position [696, 0]
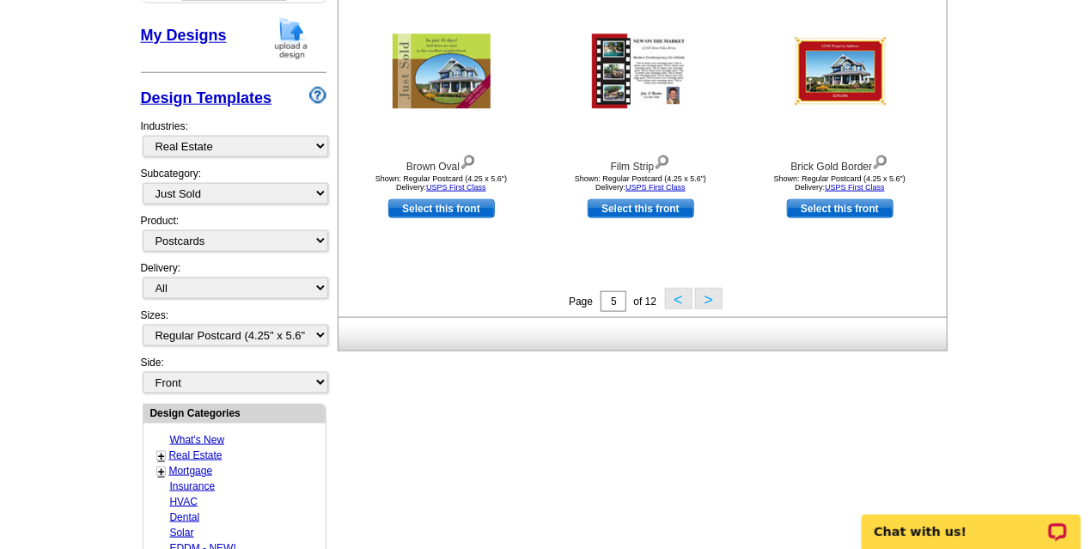
click at [709, 299] on button ">" at bounding box center [708, 298] width 27 height 21
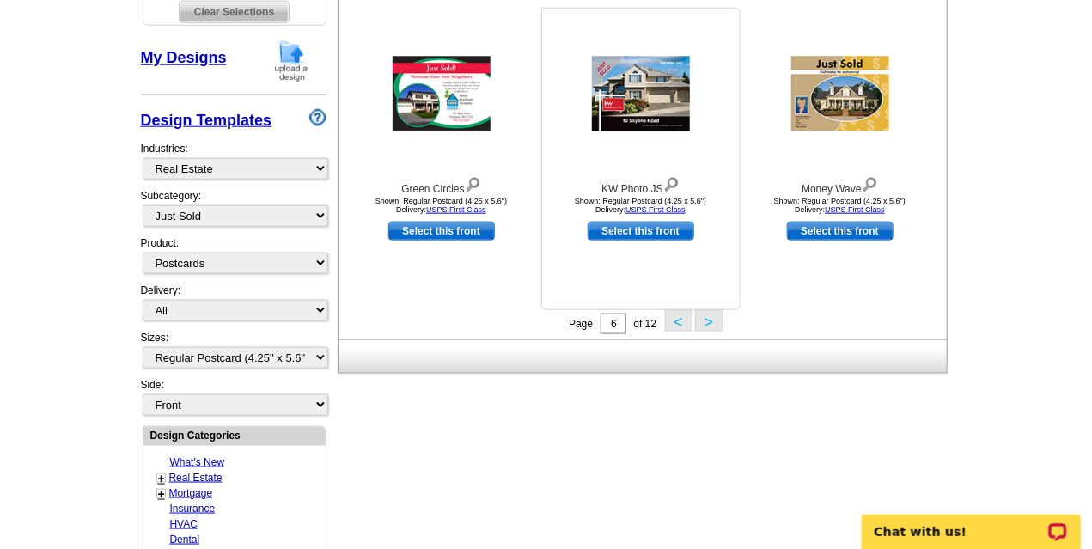
scroll to position [678, 0]
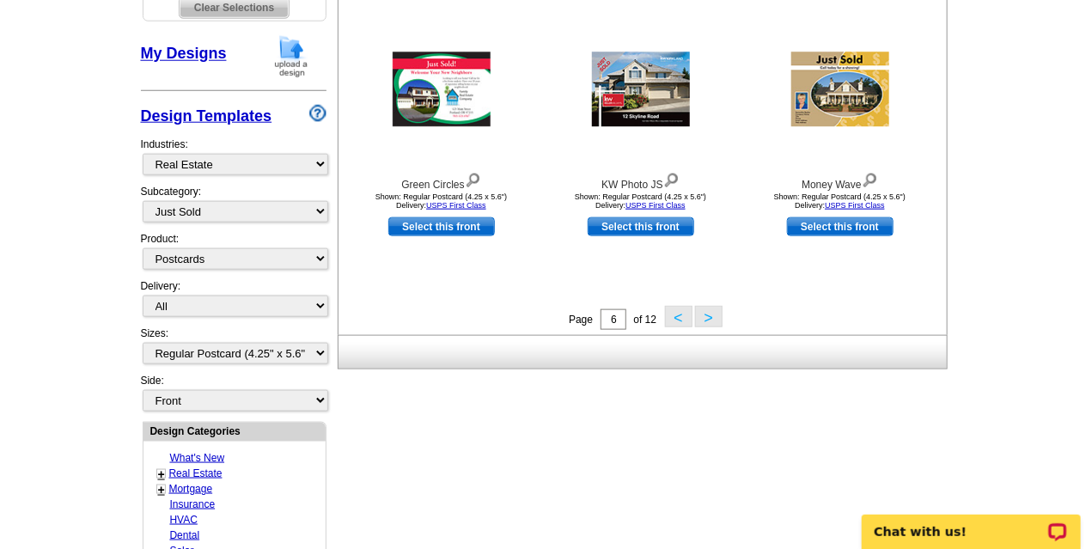
click at [713, 314] on button ">" at bounding box center [708, 316] width 27 height 21
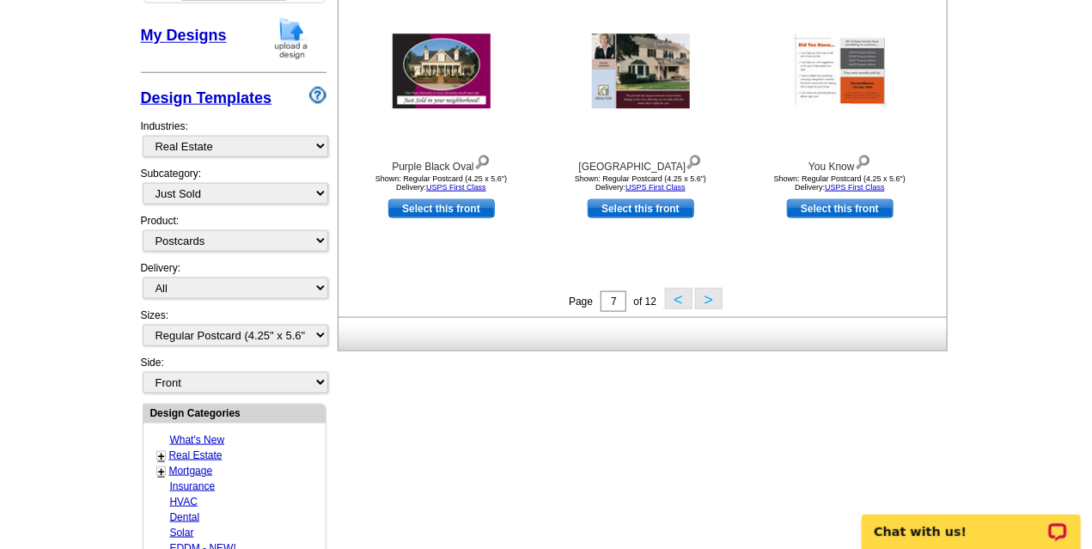
scroll to position [703, 0]
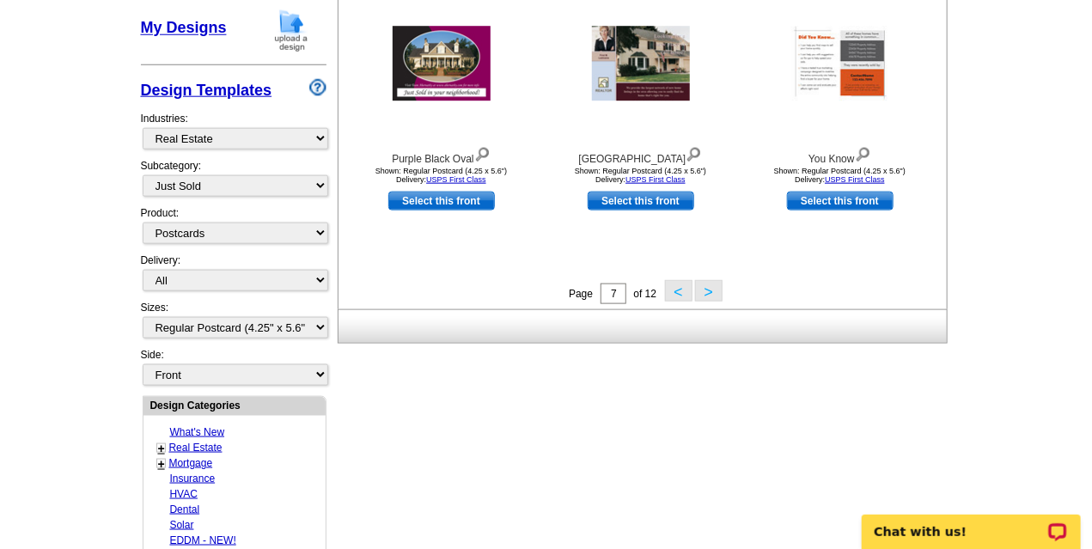
click at [708, 292] on button ">" at bounding box center [708, 290] width 27 height 21
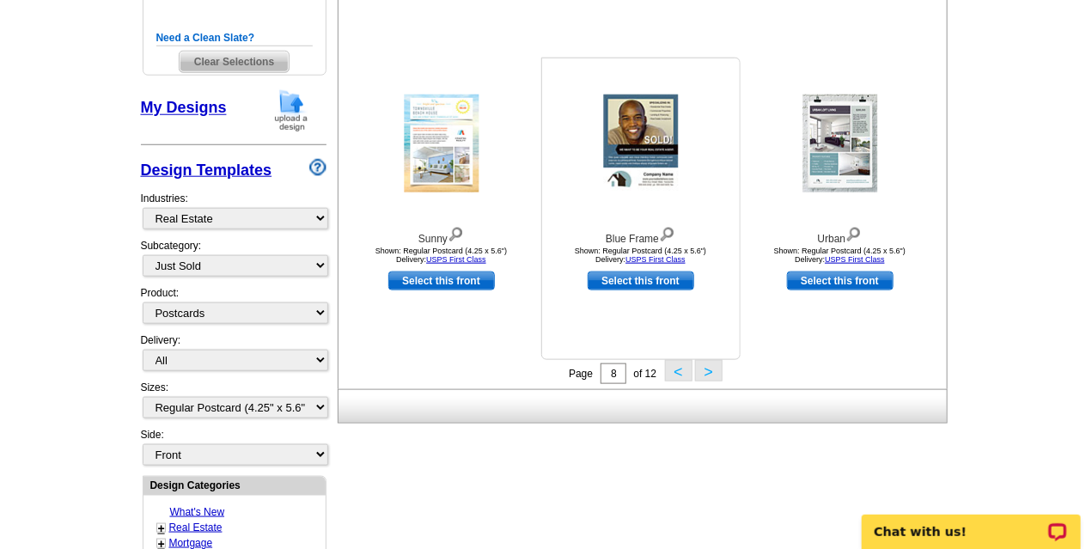
scroll to position [633, 0]
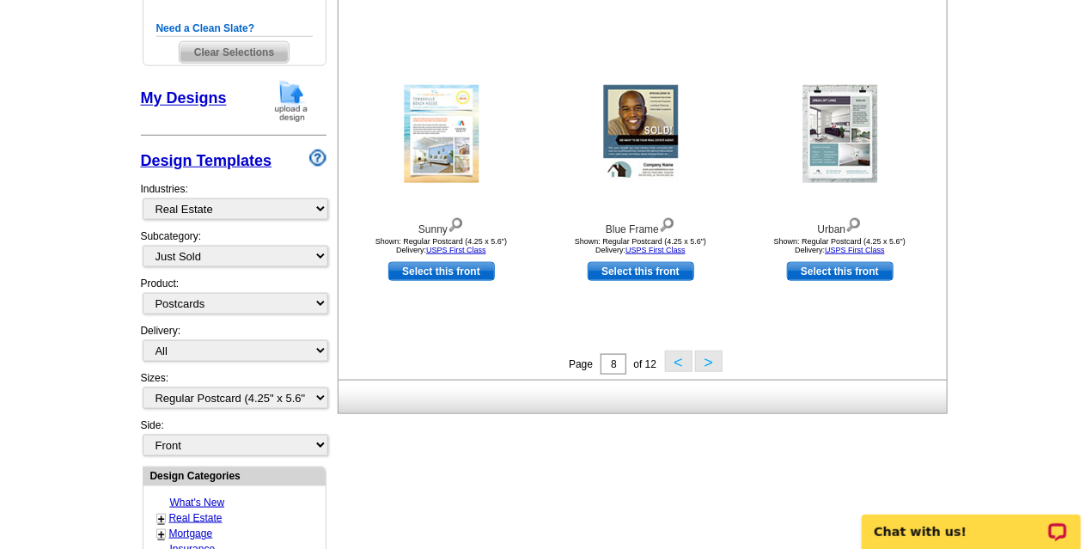
click at [713, 366] on button ">" at bounding box center [708, 360] width 27 height 21
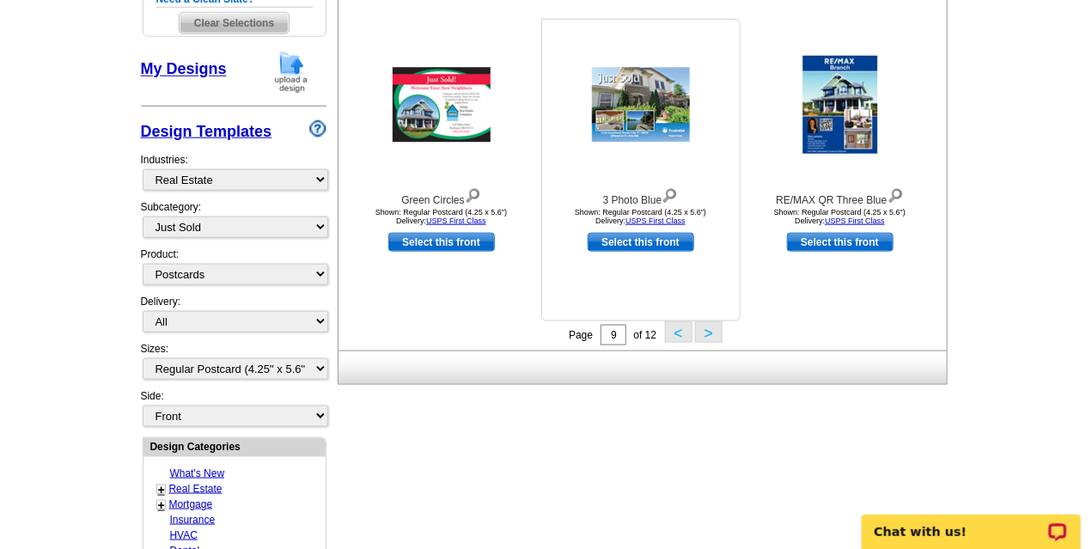
scroll to position [665, 0]
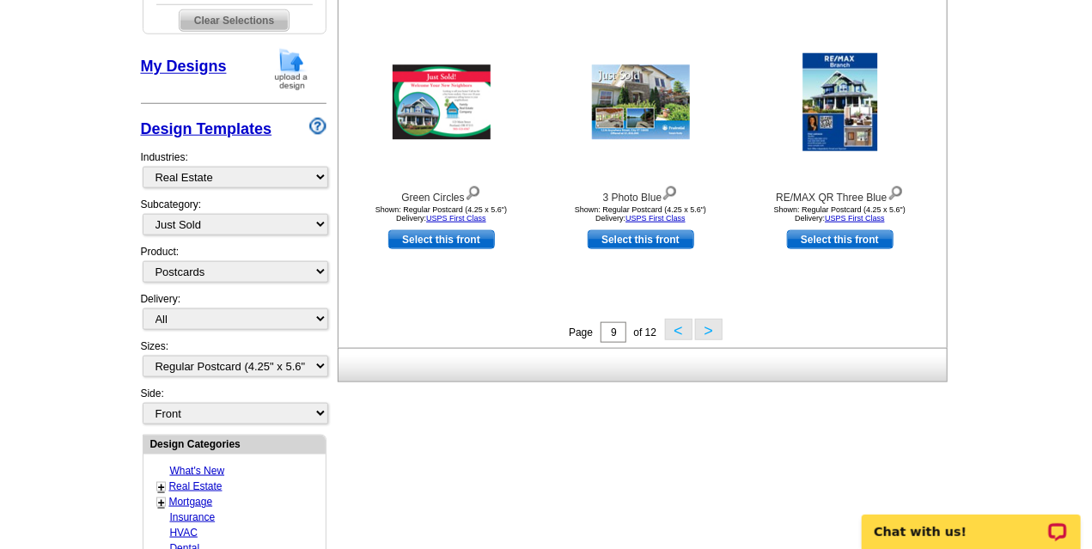
click at [703, 332] on button ">" at bounding box center [708, 329] width 27 height 21
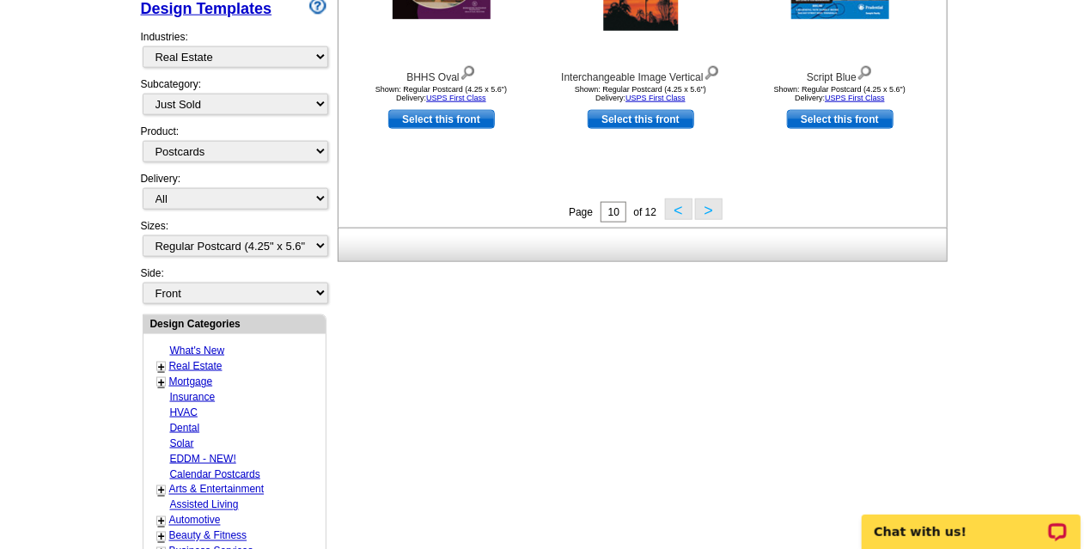
scroll to position [781, 0]
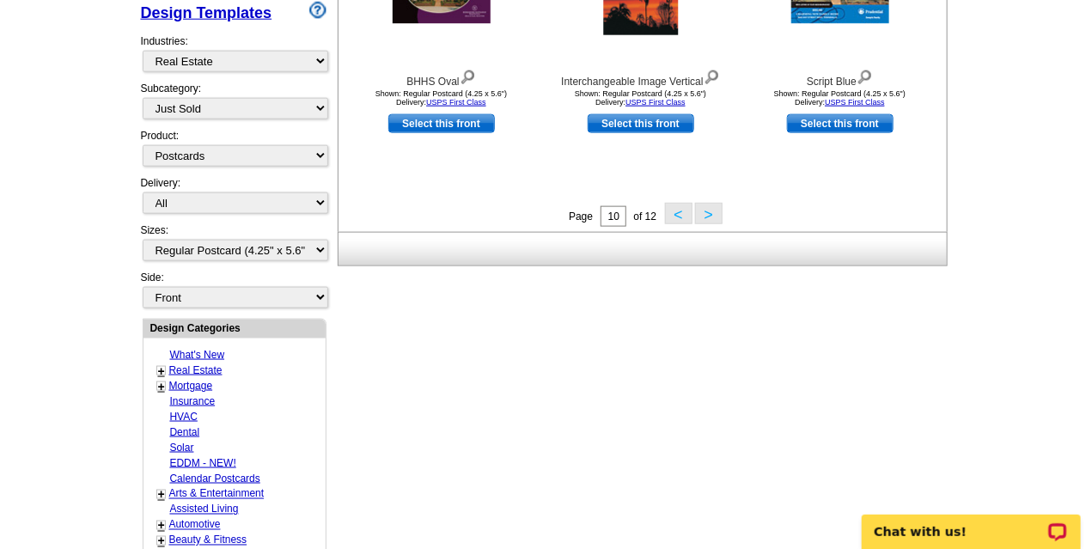
click at [707, 221] on button ">" at bounding box center [708, 213] width 27 height 21
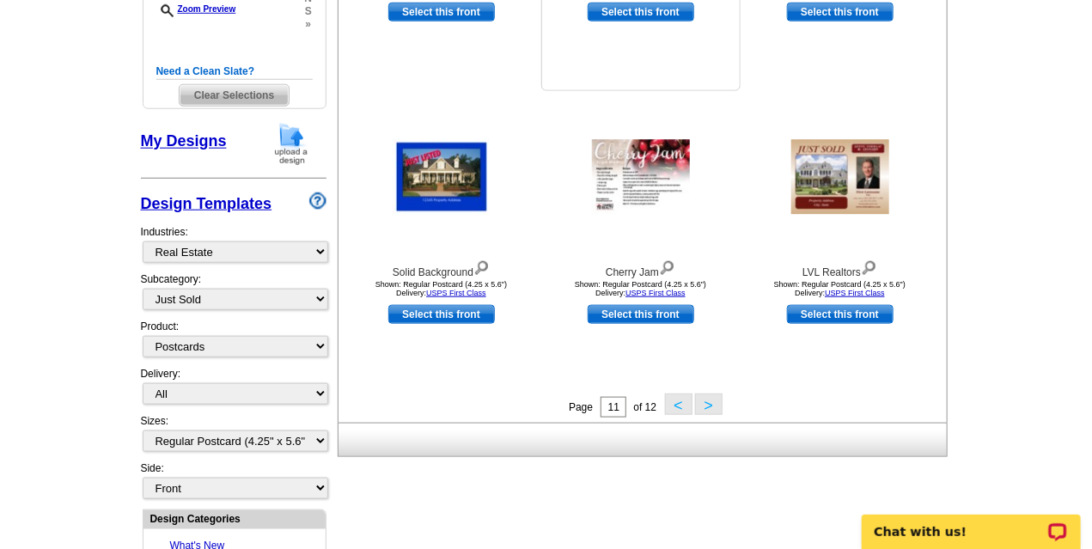
scroll to position [591, 0]
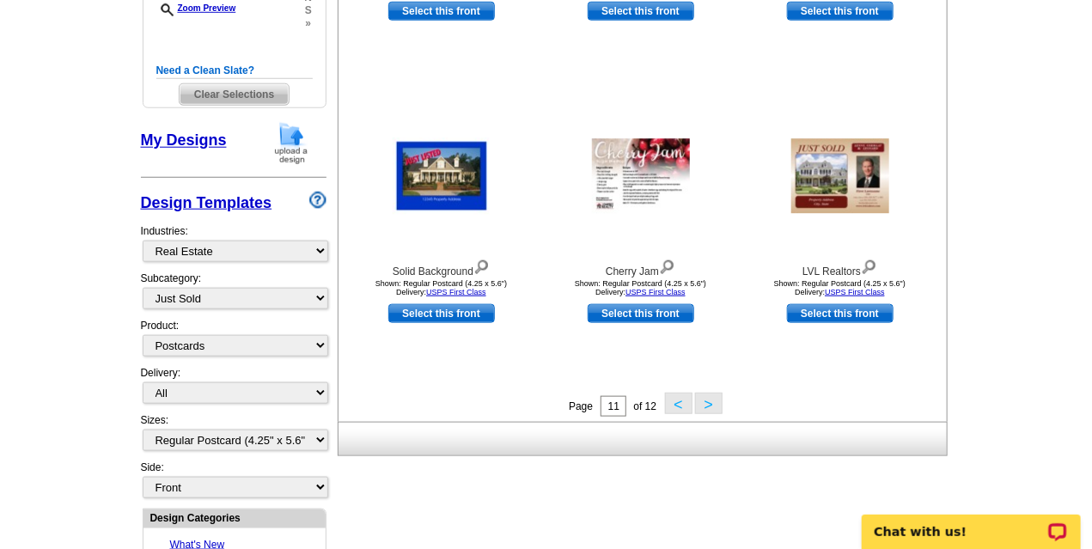
click at [705, 411] on button ">" at bounding box center [708, 403] width 27 height 21
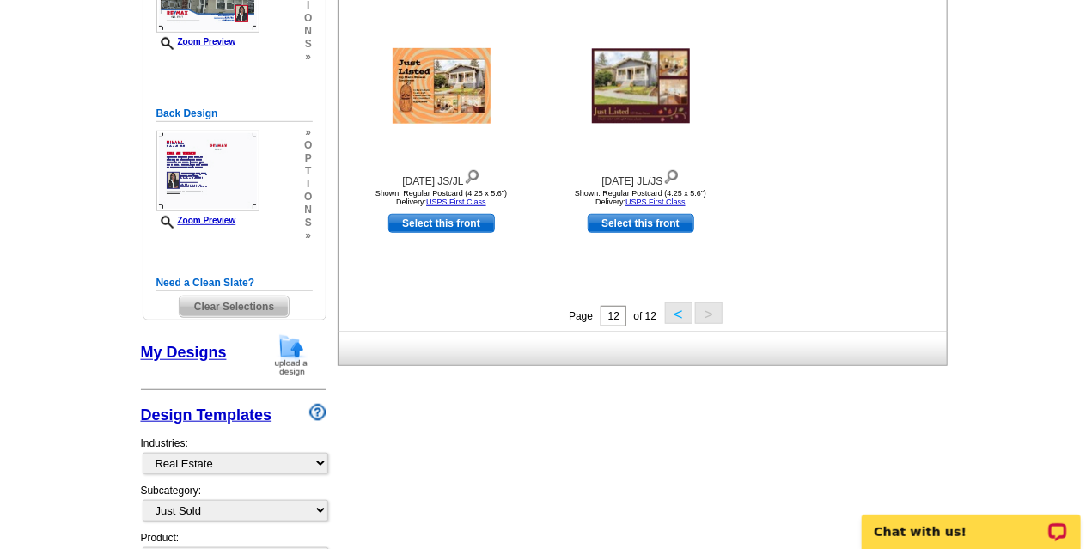
scroll to position [377, 0]
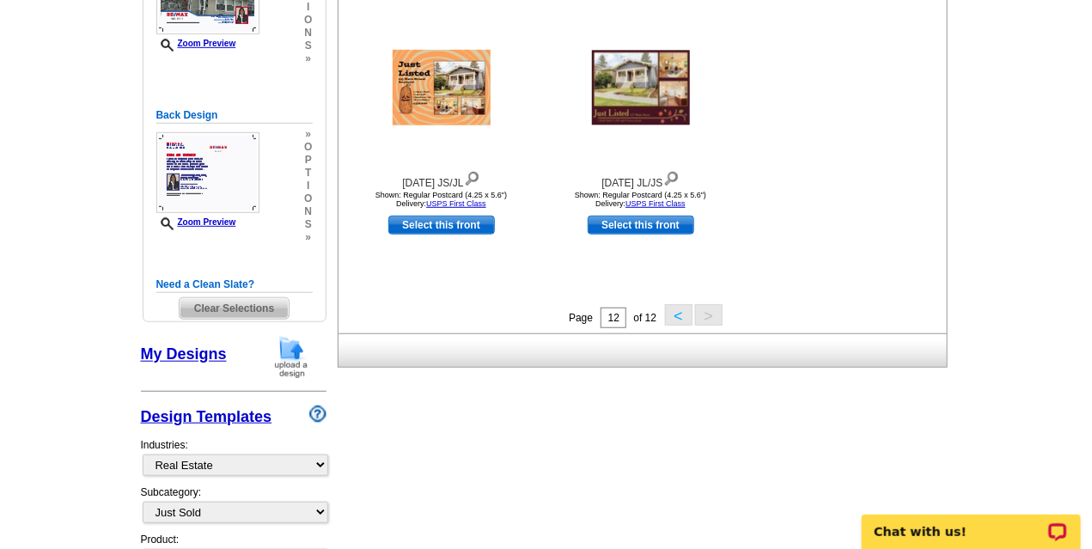
click at [673, 321] on button "<" at bounding box center [678, 314] width 27 height 21
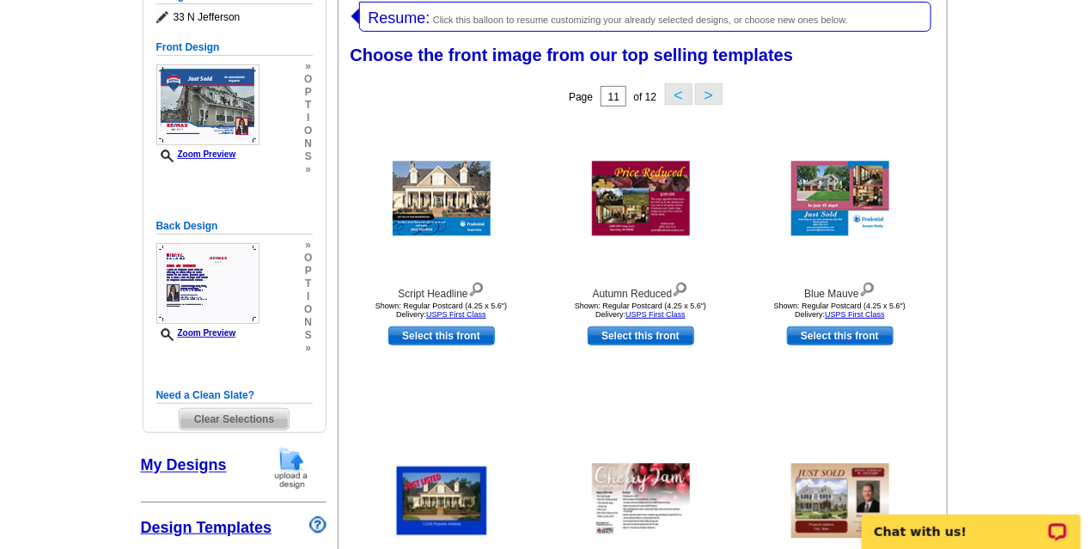
scroll to position [264, 0]
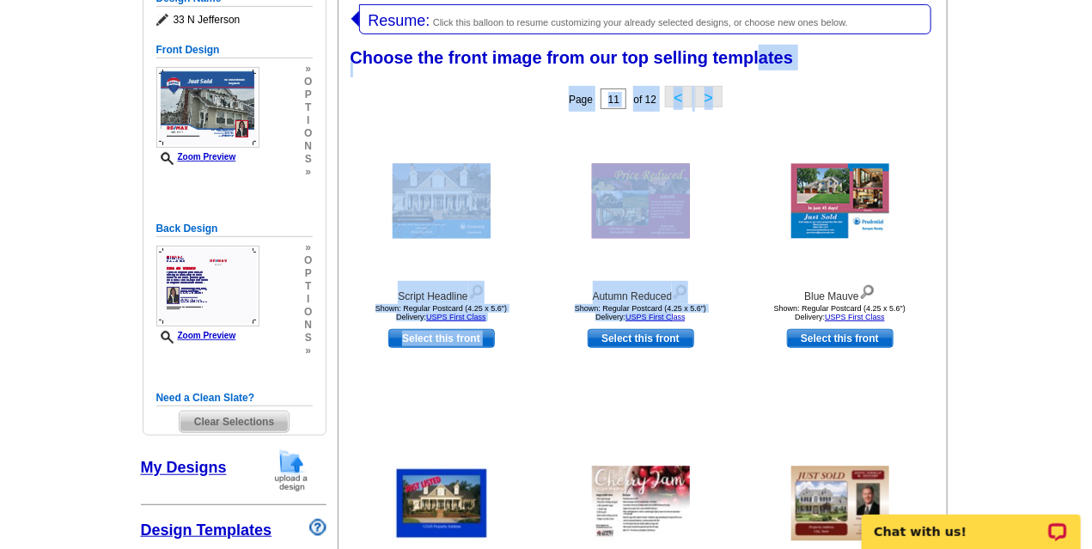
drag, startPoint x: 673, startPoint y: 321, endPoint x: 758, endPoint y: 49, distance: 285.5
click at [758, 49] on div "Choose the front image from our top selling templates Select one of the templat…" at bounding box center [645, 393] width 615 height 712
click at [676, 99] on button "<" at bounding box center [678, 96] width 27 height 21
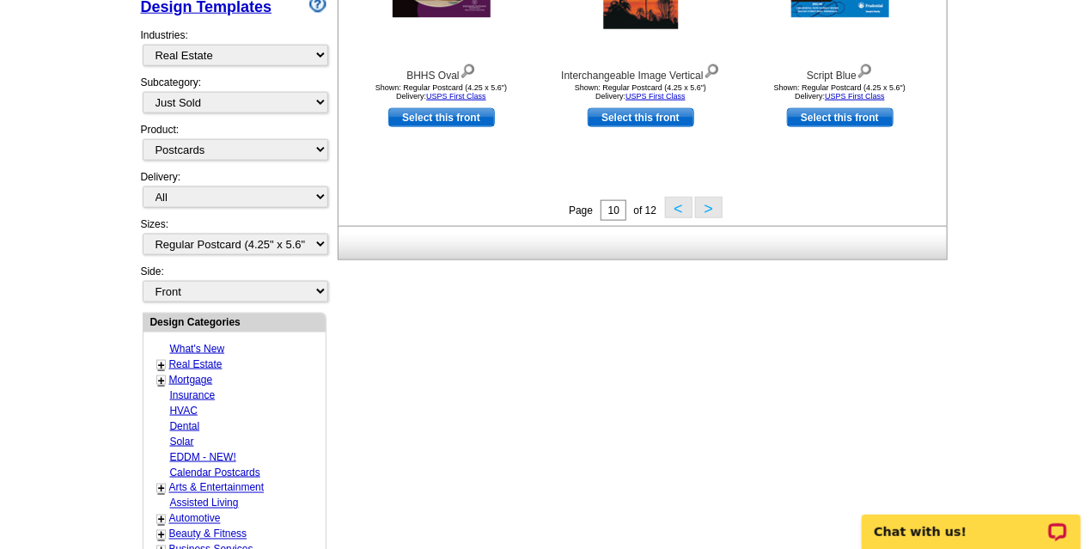
scroll to position [800, 0]
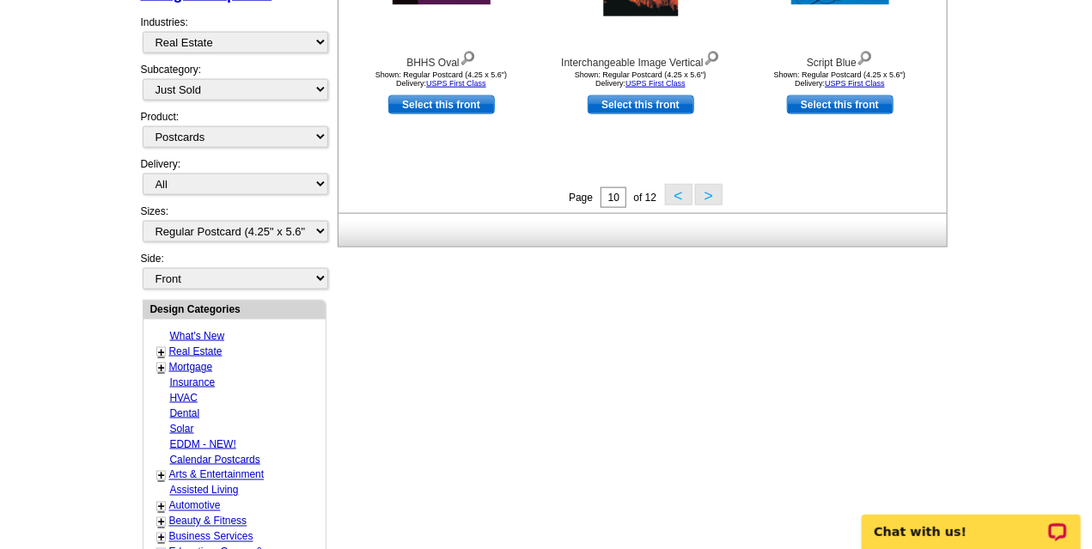
click at [676, 192] on button "<" at bounding box center [678, 194] width 27 height 21
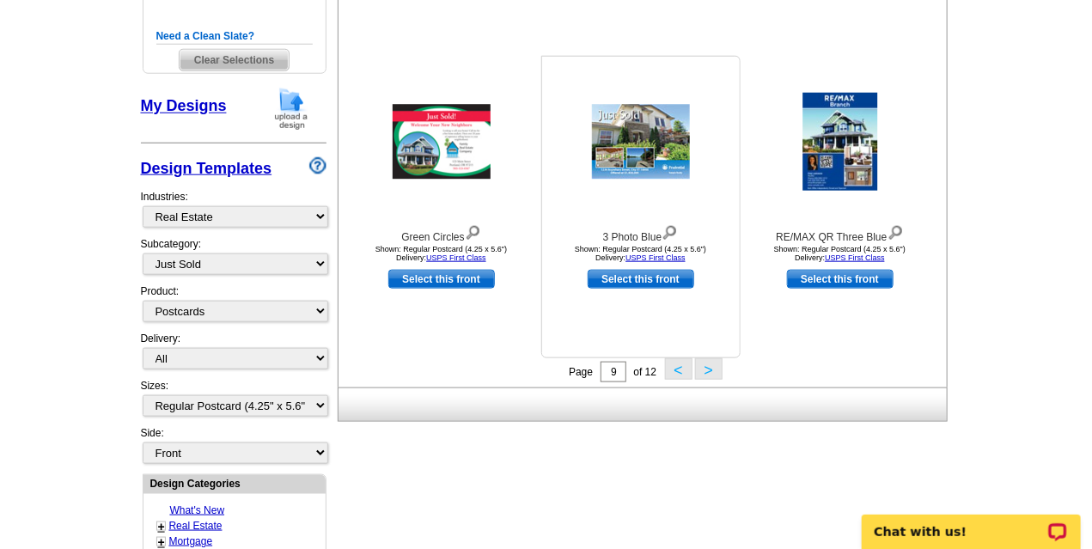
scroll to position [627, 0]
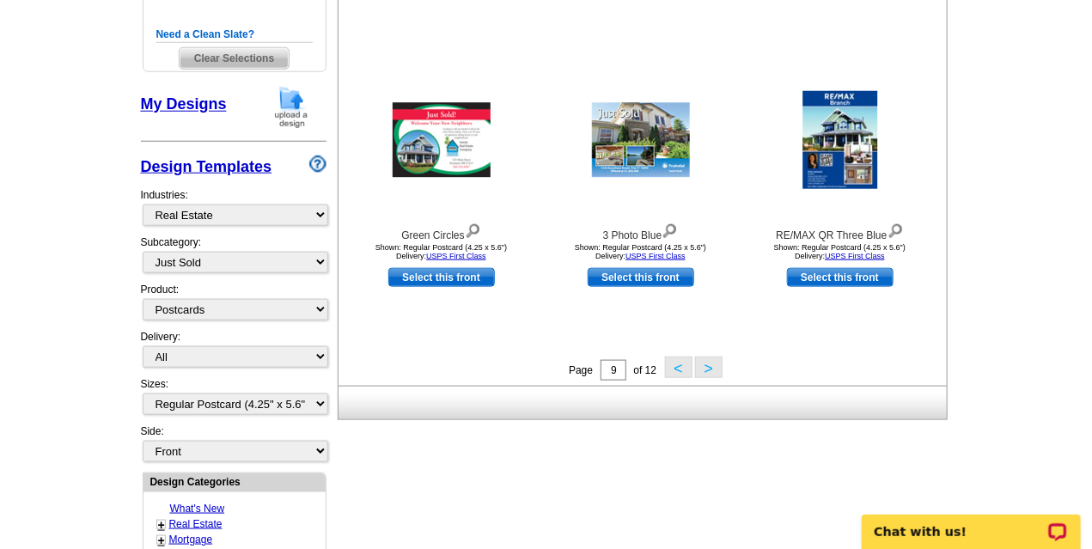
click at [674, 368] on button "<" at bounding box center [678, 366] width 27 height 21
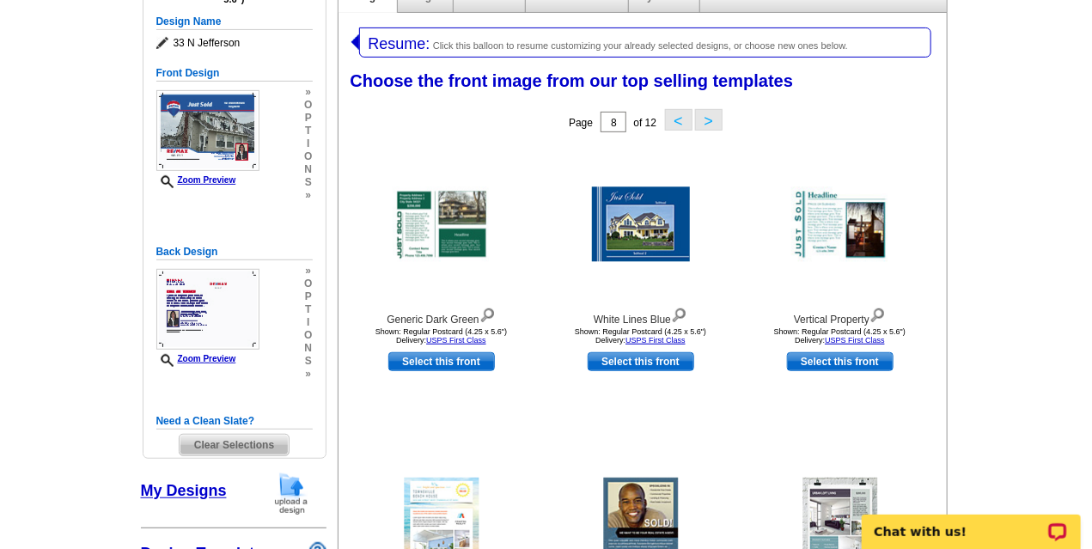
scroll to position [174, 0]
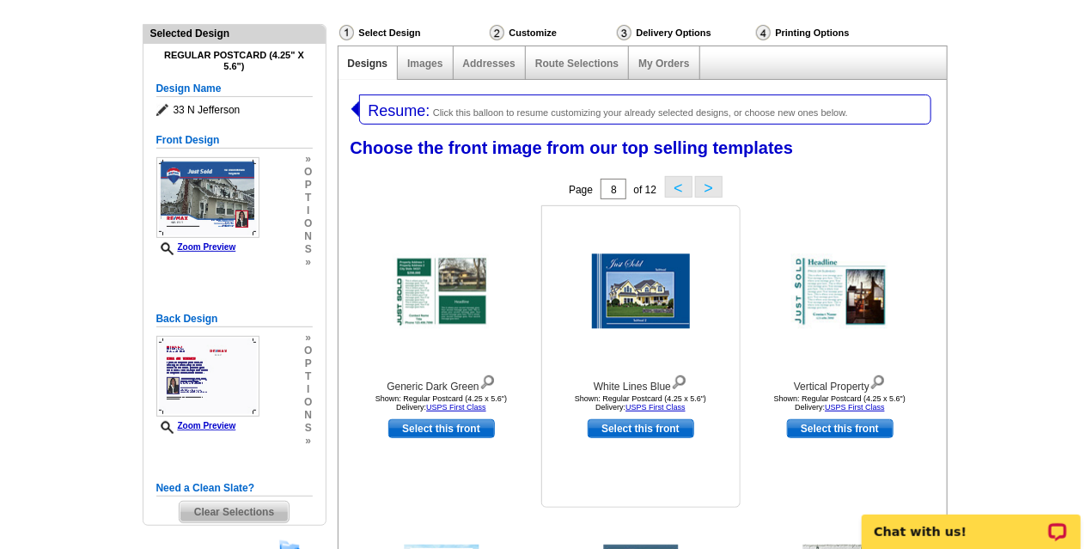
click at [636, 427] on link "Select this front" at bounding box center [641, 428] width 107 height 19
select select "back"
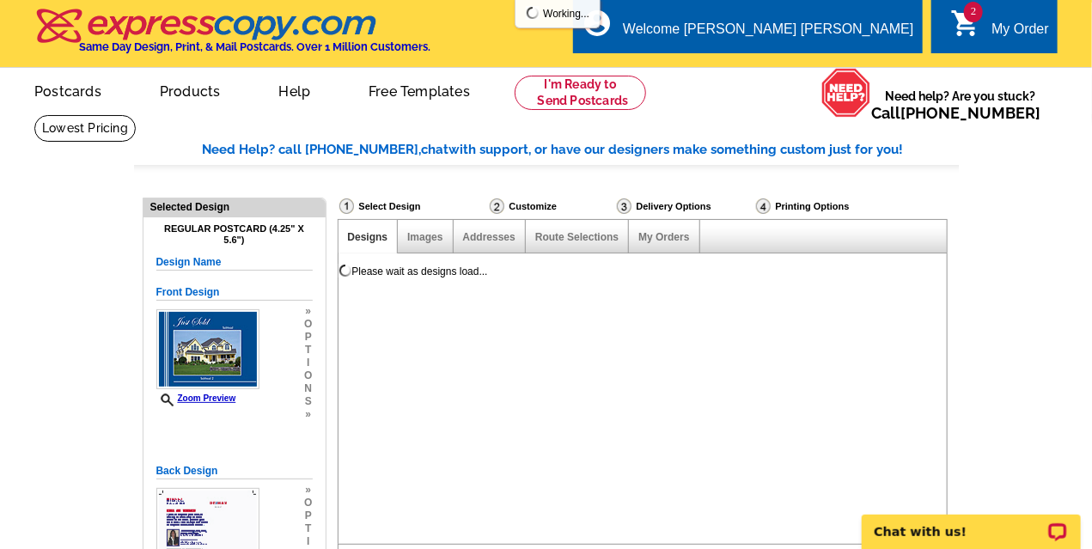
scroll to position [0, 0]
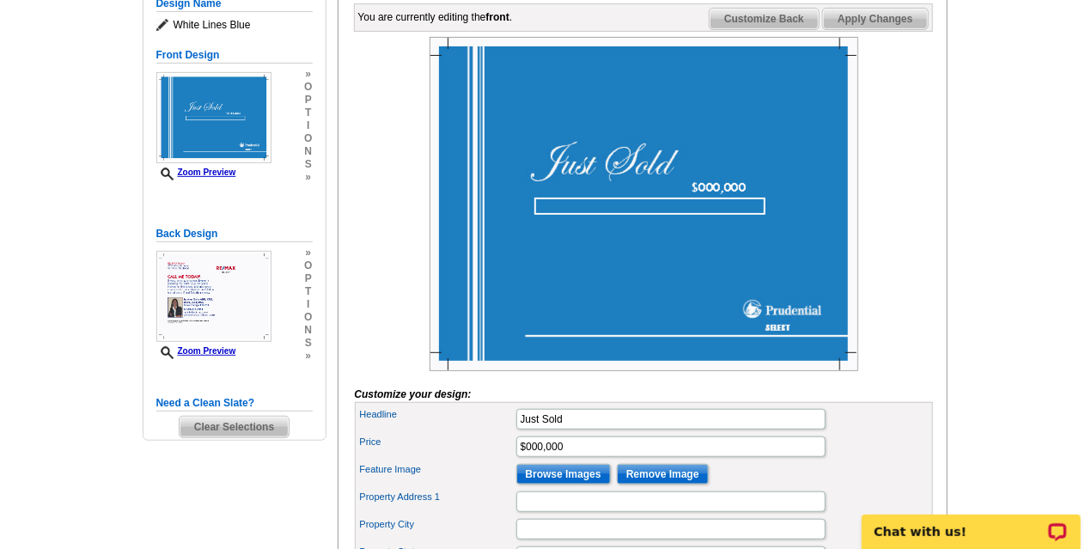
scroll to position [320, 0]
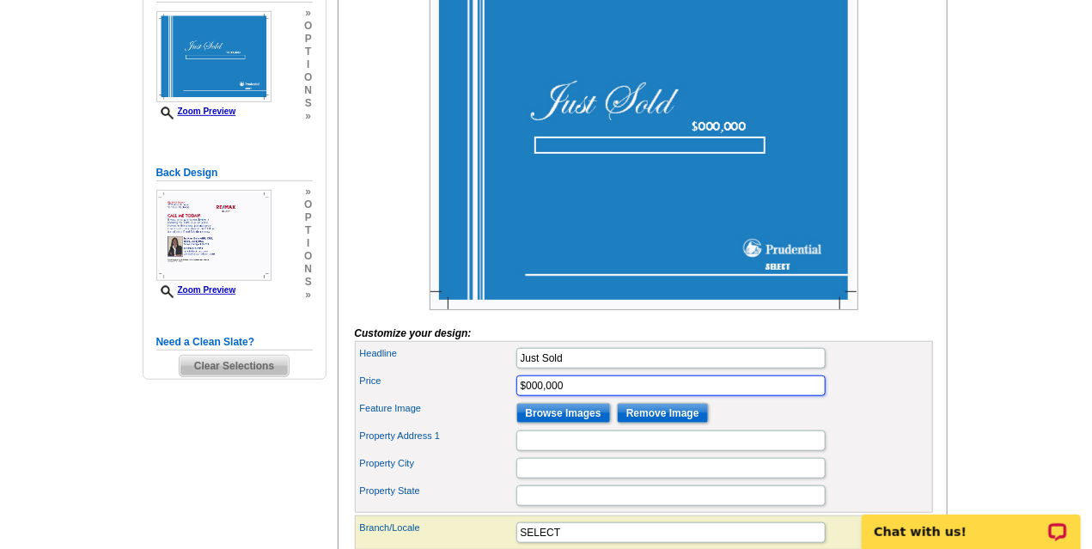
drag, startPoint x: 569, startPoint y: 417, endPoint x: 514, endPoint y: 412, distance: 55.1
click at [514, 399] on div "Price $000,000" at bounding box center [643, 385] width 571 height 27
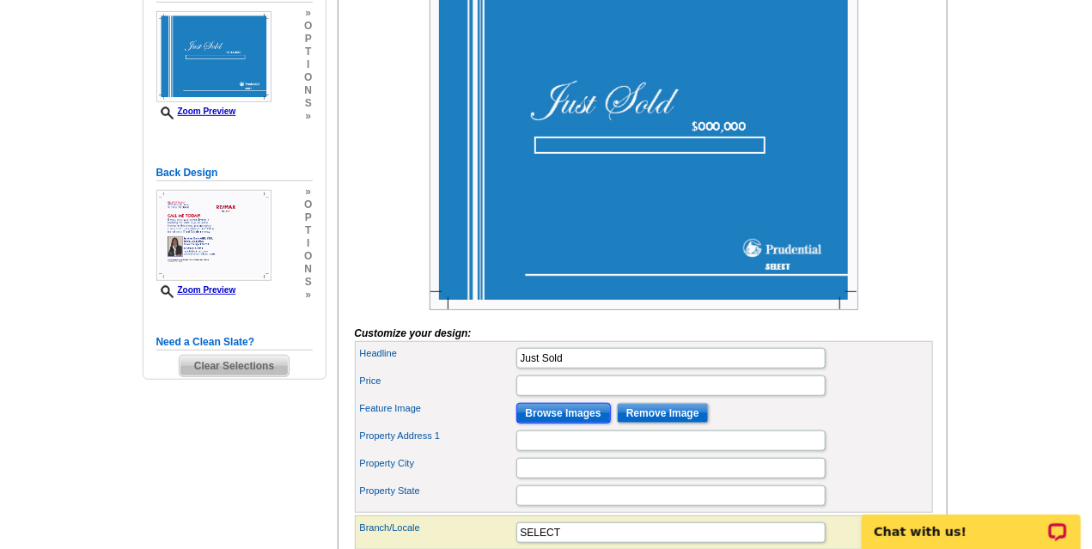
click at [565, 423] on input "Browse Images" at bounding box center [563, 413] width 94 height 21
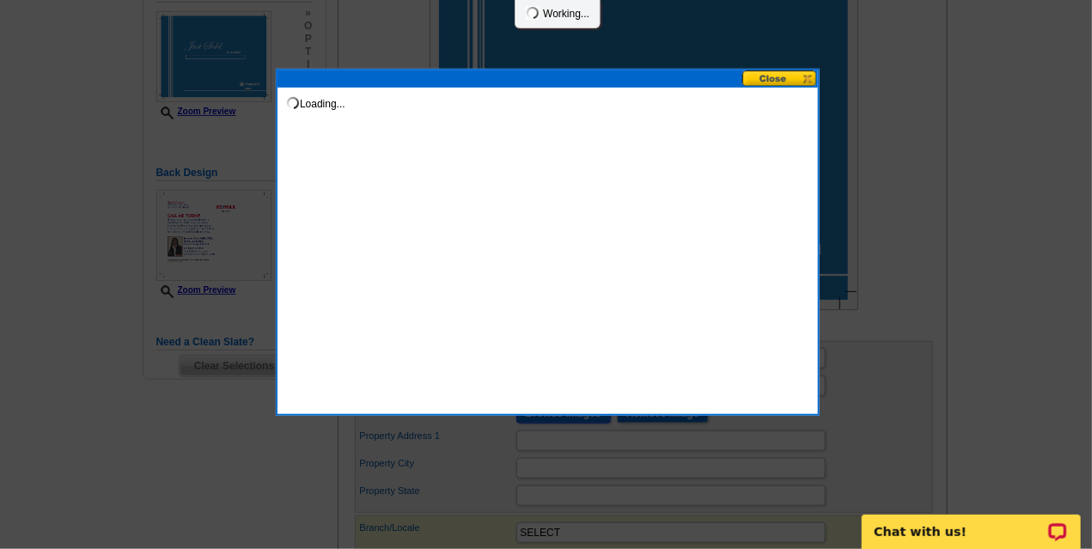
scroll to position [0, 0]
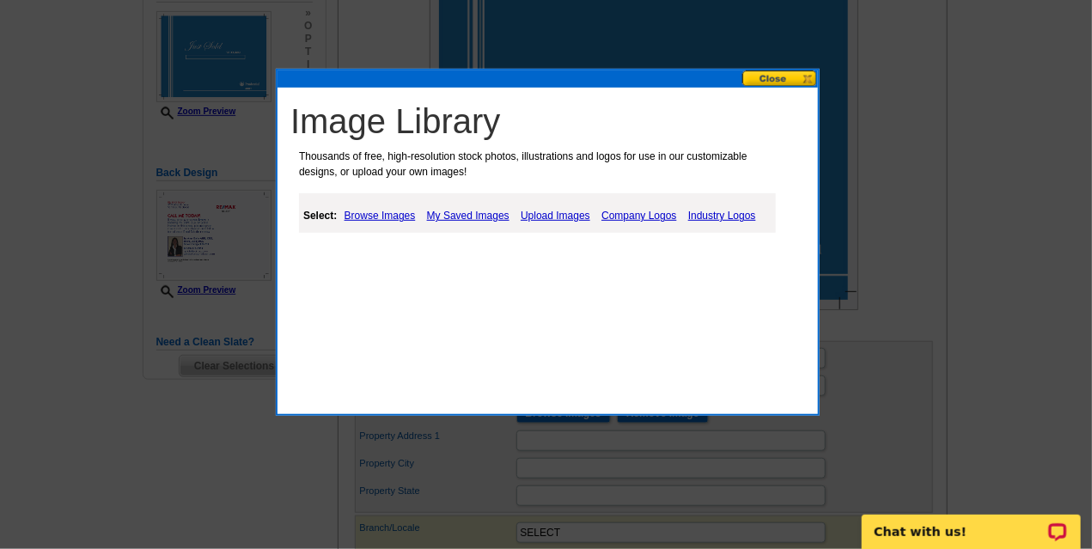
click at [551, 212] on link "Upload Images" at bounding box center [555, 215] width 78 height 21
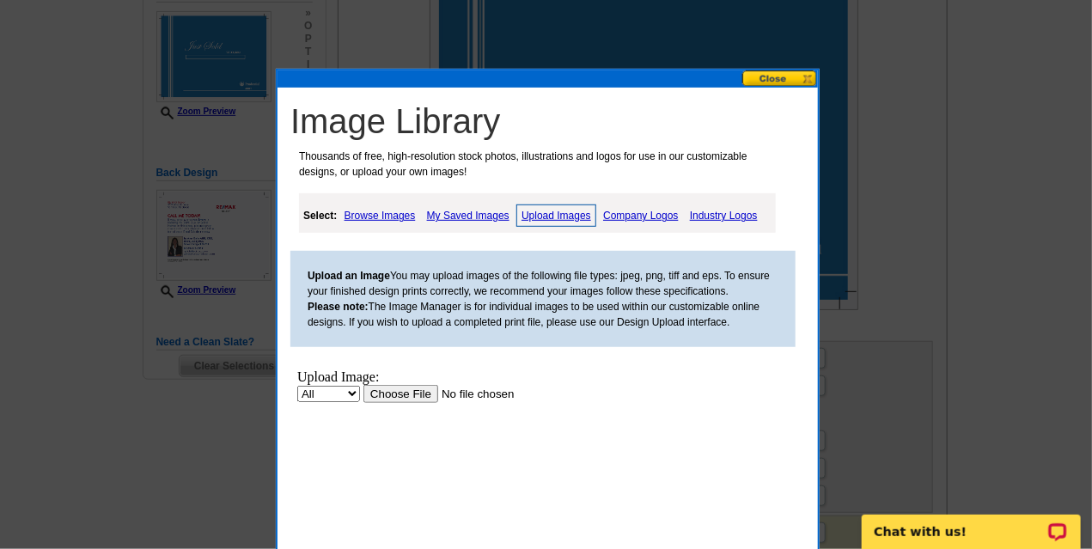
click at [372, 209] on link "Browse Images" at bounding box center [380, 215] width 80 height 21
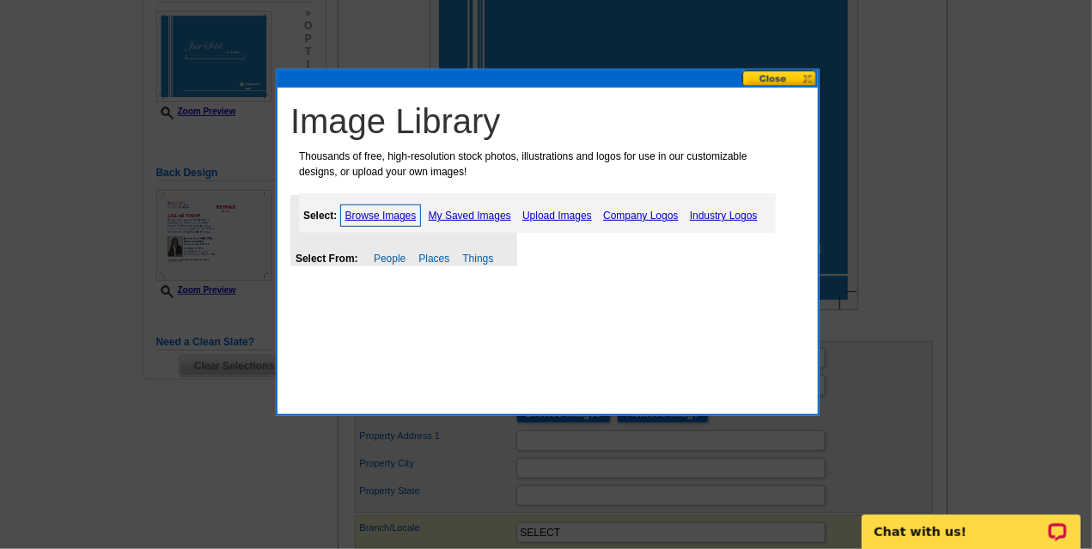
click at [374, 216] on link "Browse Images" at bounding box center [381, 215] width 82 height 22
click at [483, 210] on link "My Saved Images" at bounding box center [469, 215] width 91 height 21
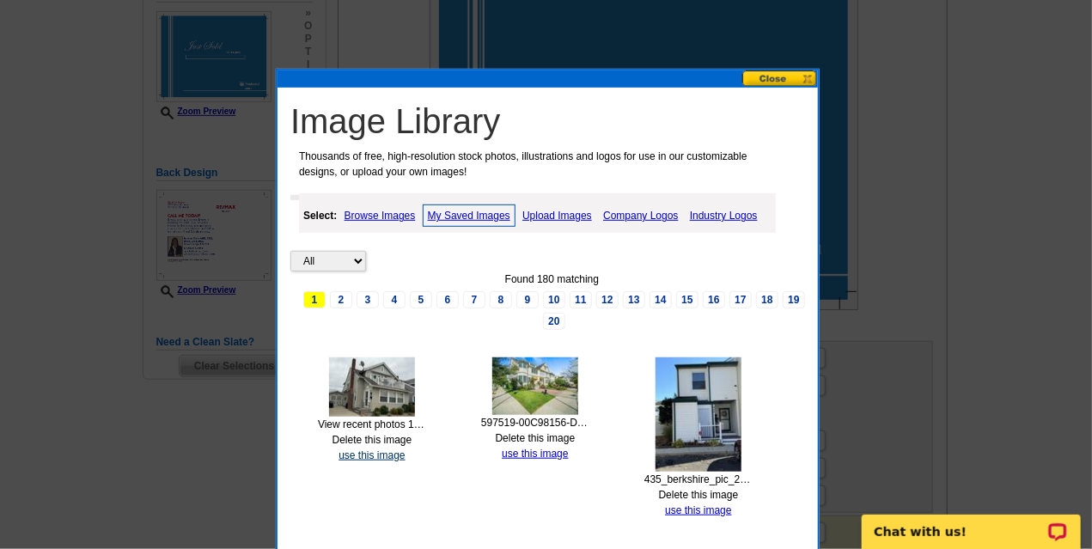
click at [371, 452] on link "use this image" at bounding box center [371, 455] width 66 height 12
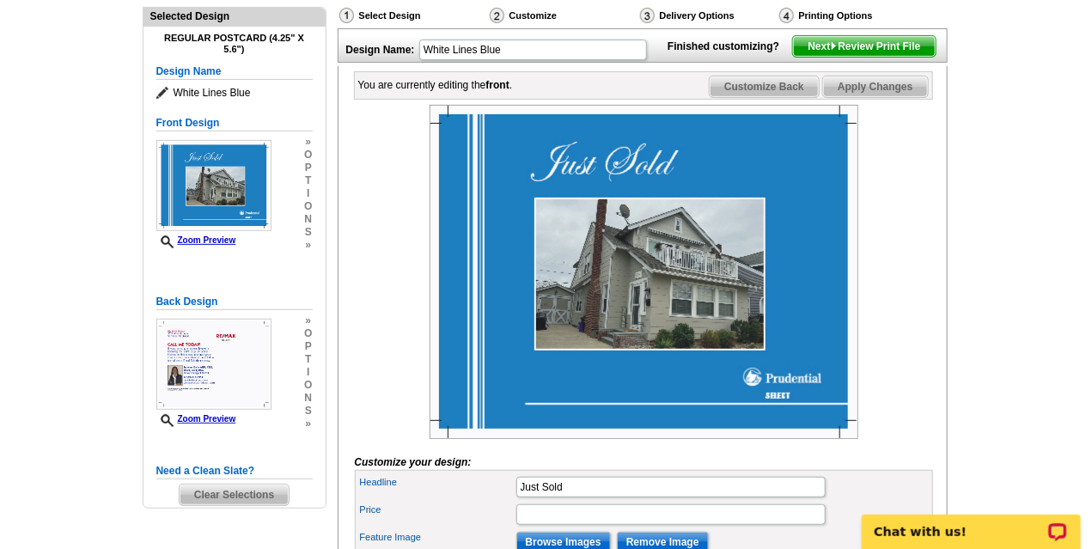
scroll to position [190, 0]
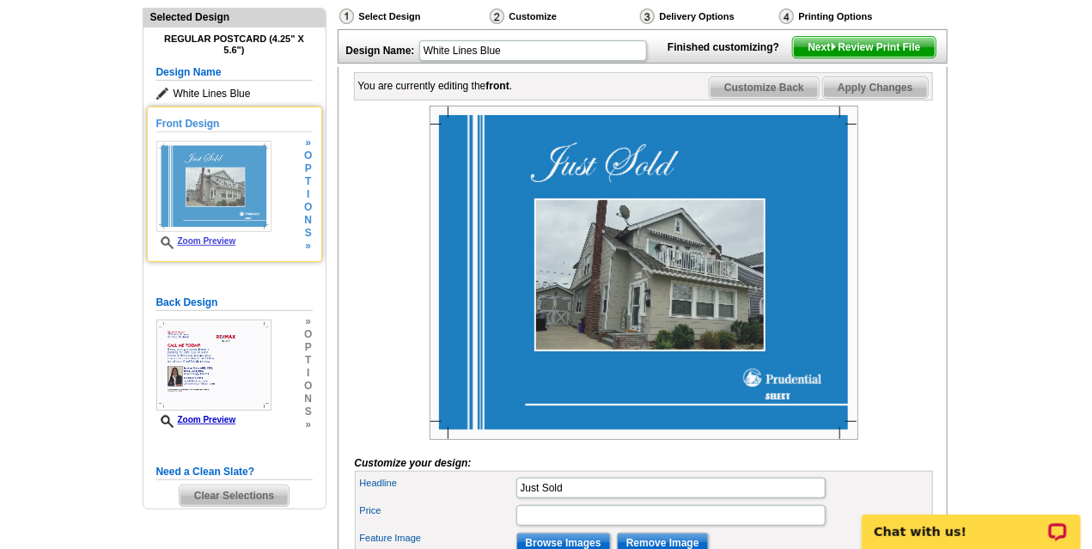
click at [308, 199] on span "i" at bounding box center [308, 194] width 8 height 13
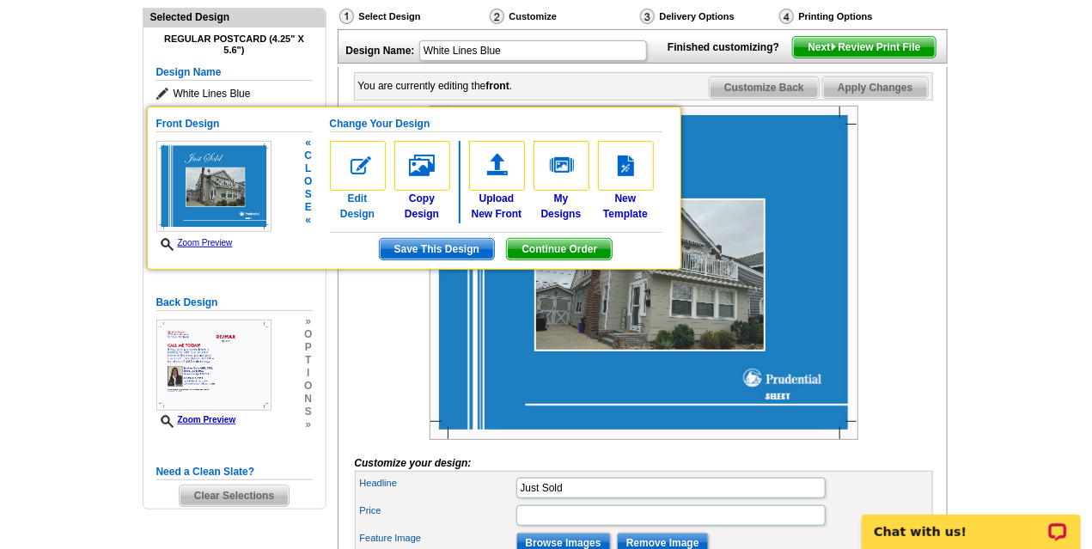
click at [359, 213] on link "Edit Design" at bounding box center [358, 181] width 56 height 81
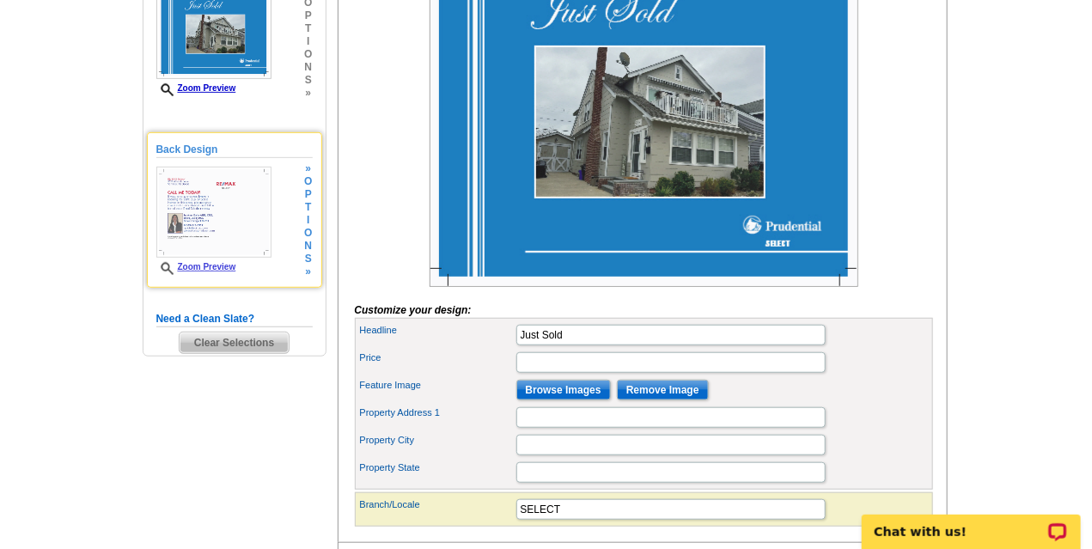
scroll to position [342, 0]
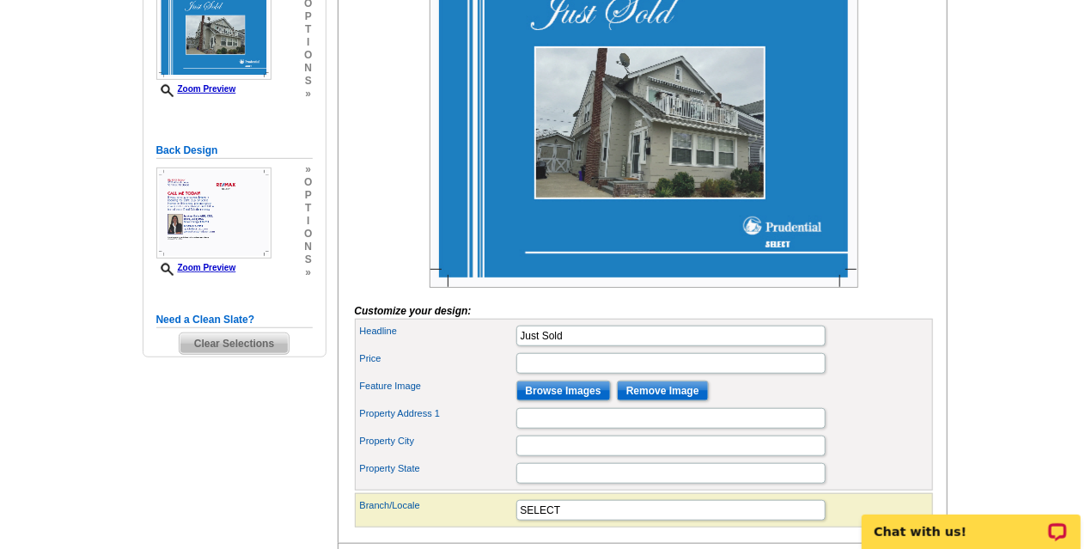
click at [232, 343] on span "Clear Selections" at bounding box center [234, 343] width 109 height 21
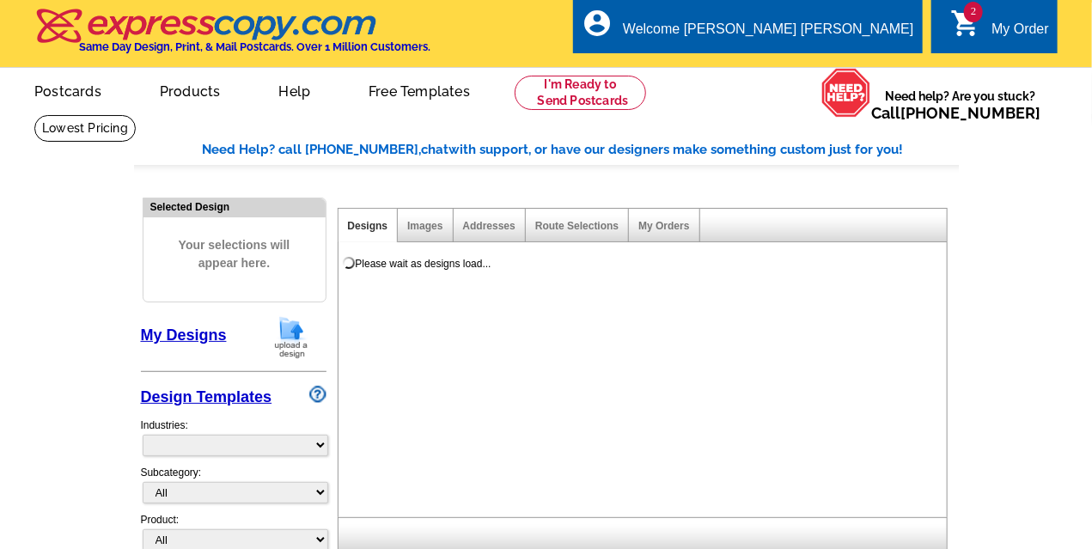
select select "785"
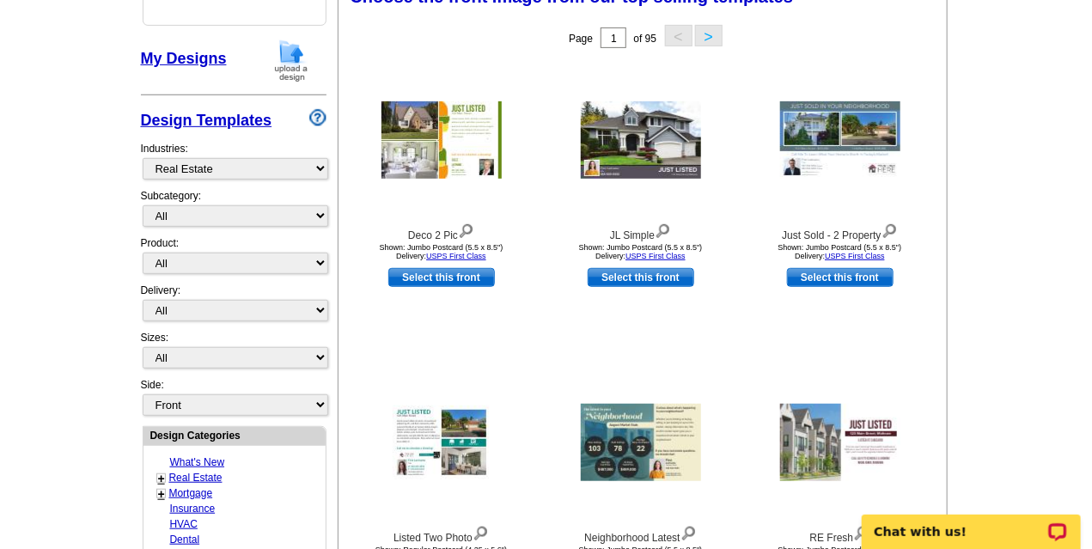
scroll to position [280, 0]
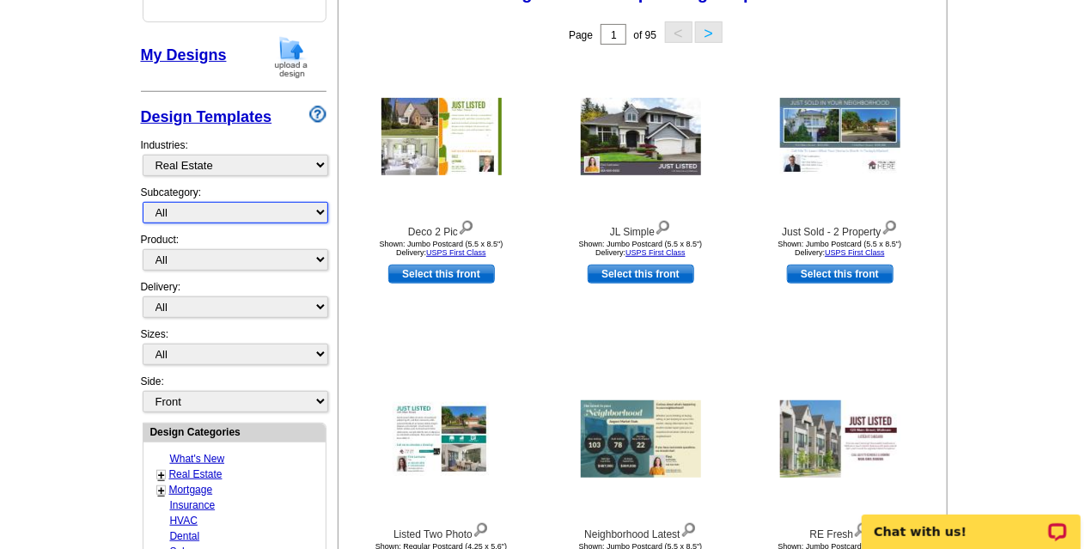
click at [323, 211] on select "All RE/MAX® Referrals [PERSON_NAME]® Berkshire Hathaway Home Services Century 2…" at bounding box center [236, 212] width 186 height 21
select select "807"
click at [143, 202] on select "All RE/MAX® Referrals [PERSON_NAME]® Berkshire Hathaway Home Services Century 2…" at bounding box center [236, 212] width 186 height 21
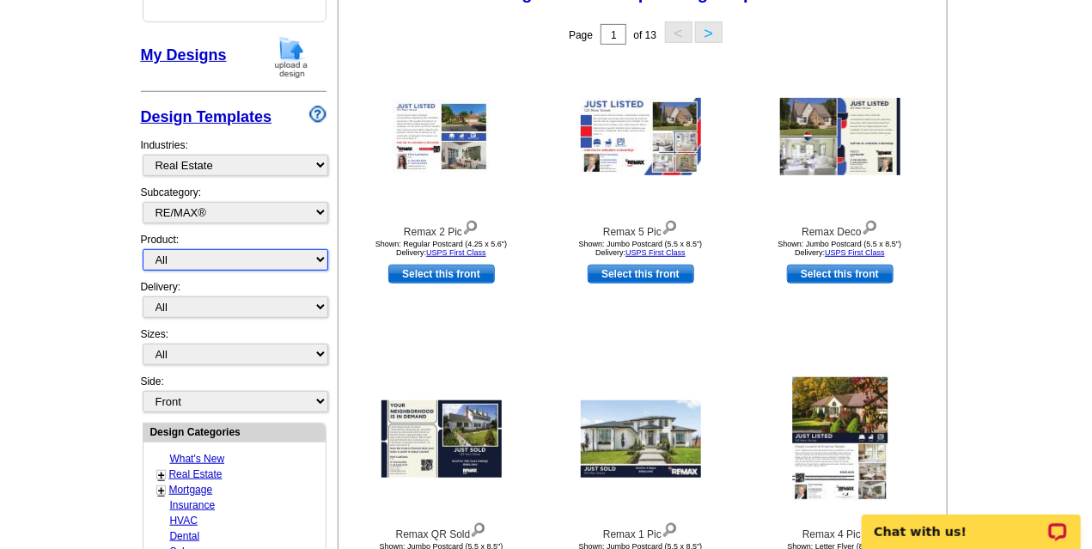
click at [270, 263] on select "All Postcards Letters and flyers Business Cards Door Hangers Greeting Cards" at bounding box center [236, 259] width 186 height 21
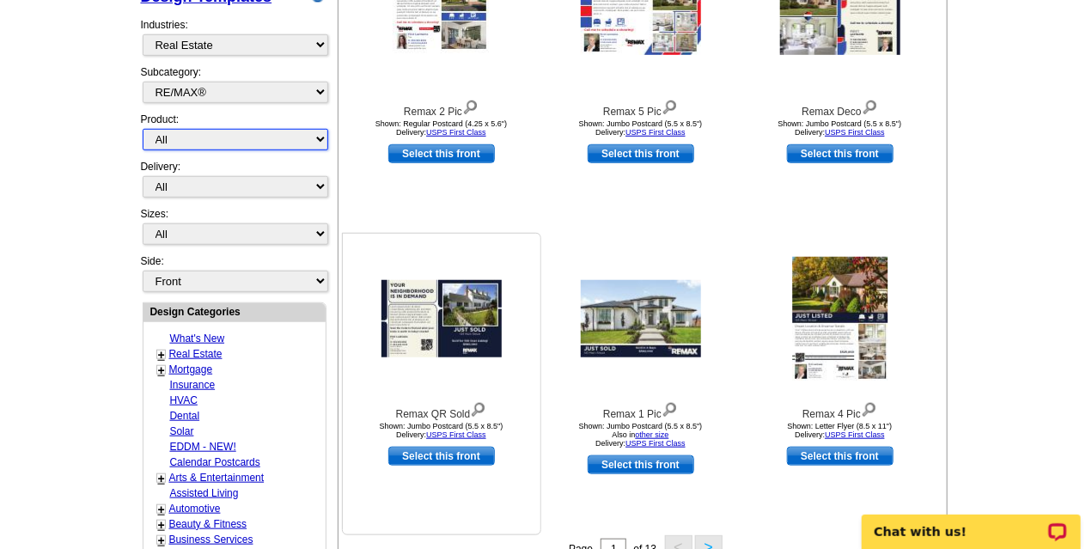
scroll to position [403, 0]
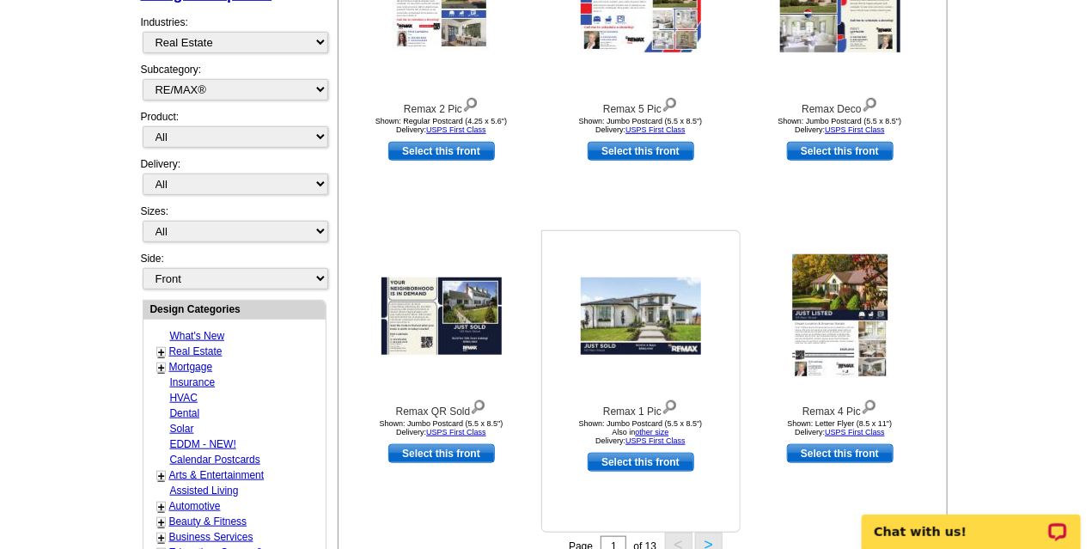
click at [645, 327] on img at bounding box center [641, 315] width 120 height 77
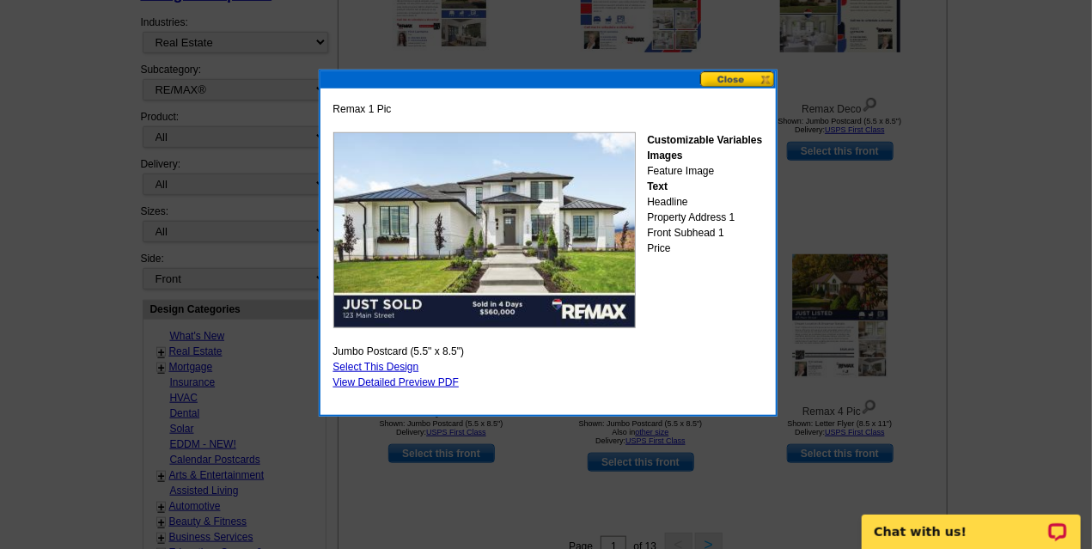
drag, startPoint x: 673, startPoint y: 94, endPoint x: 735, endPoint y: 78, distance: 64.8
click at [735, 78] on div "Remax 1 Pic Customizable Variables Images Feature Image Text Headline Property …" at bounding box center [548, 243] width 459 height 347
click at [735, 78] on button at bounding box center [738, 79] width 76 height 16
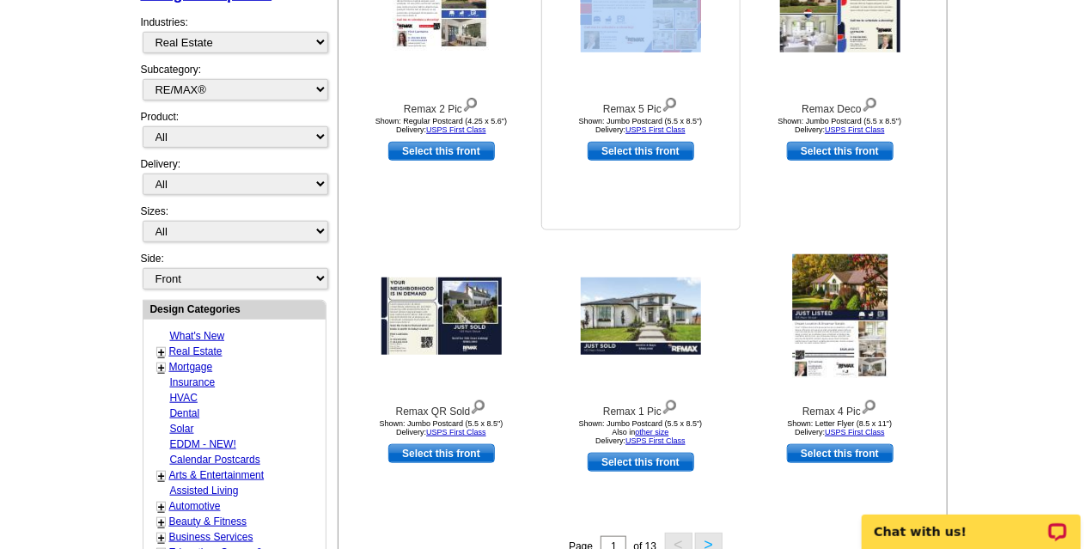
click at [735, 78] on div "Remax 5 Pic Shown: Jumbo Postcard (5.5 x 8.5") Delivery: USPS First Class" at bounding box center [641, 35] width 198 height 206
click at [655, 434] on link "other size" at bounding box center [651, 432] width 33 height 9
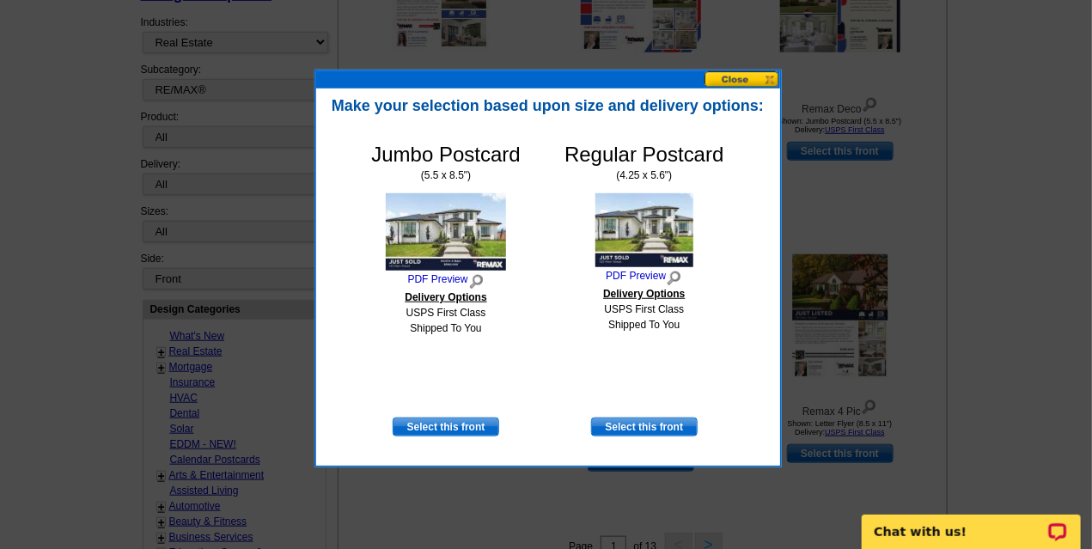
click at [651, 243] on img at bounding box center [644, 230] width 98 height 74
click at [659, 424] on link "Select this front" at bounding box center [644, 426] width 107 height 19
select select "1"
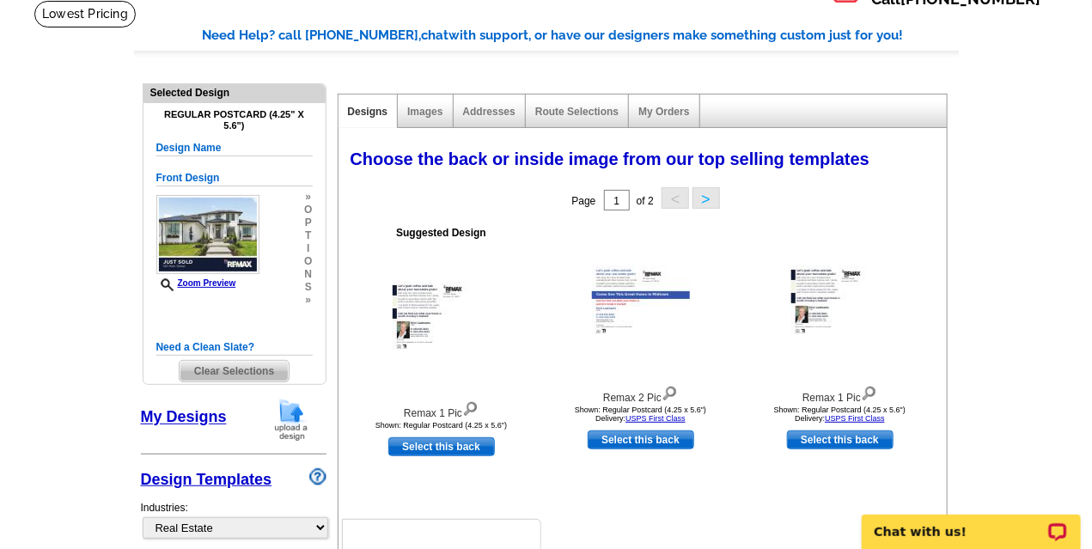
scroll to position [113, 0]
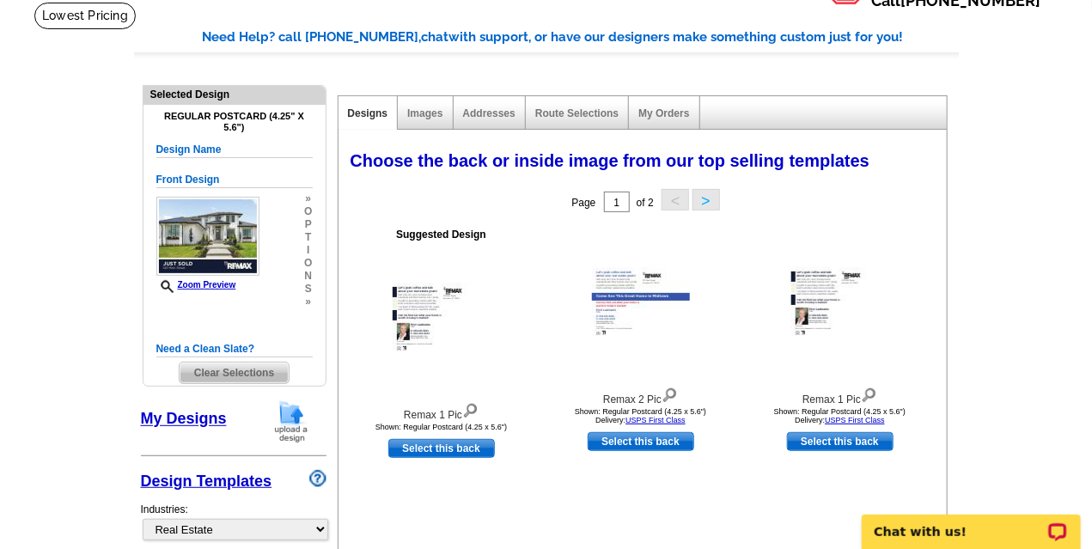
click at [192, 420] on link "My Designs" at bounding box center [184, 419] width 86 height 17
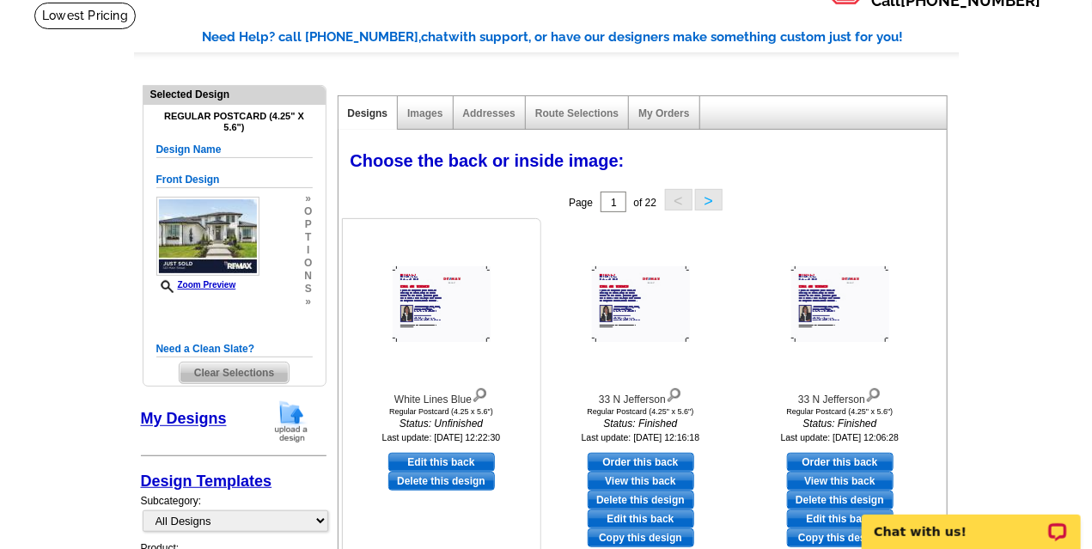
click at [421, 465] on link "Edit this back" at bounding box center [441, 462] width 107 height 19
select select "front"
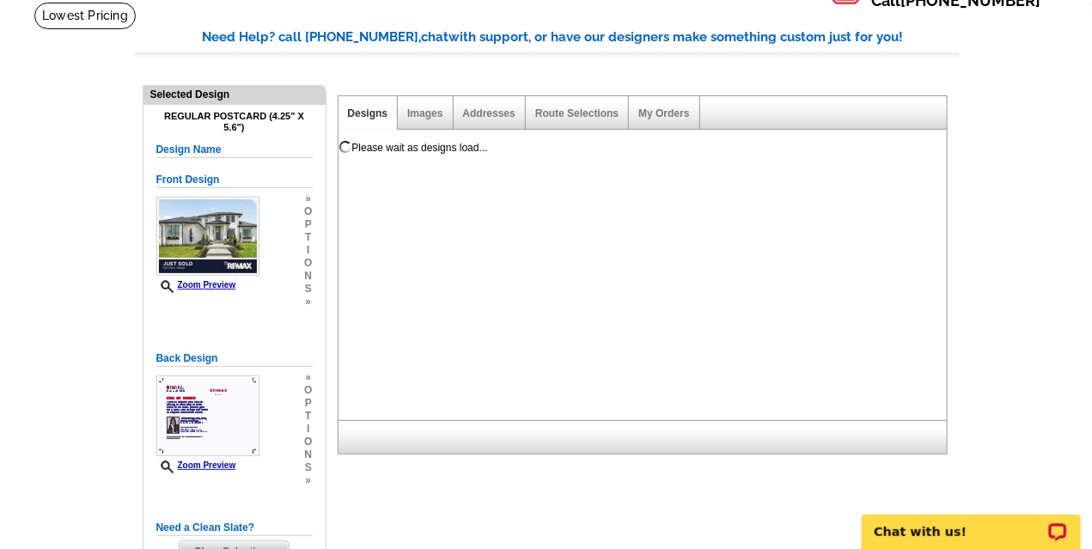
scroll to position [0, 0]
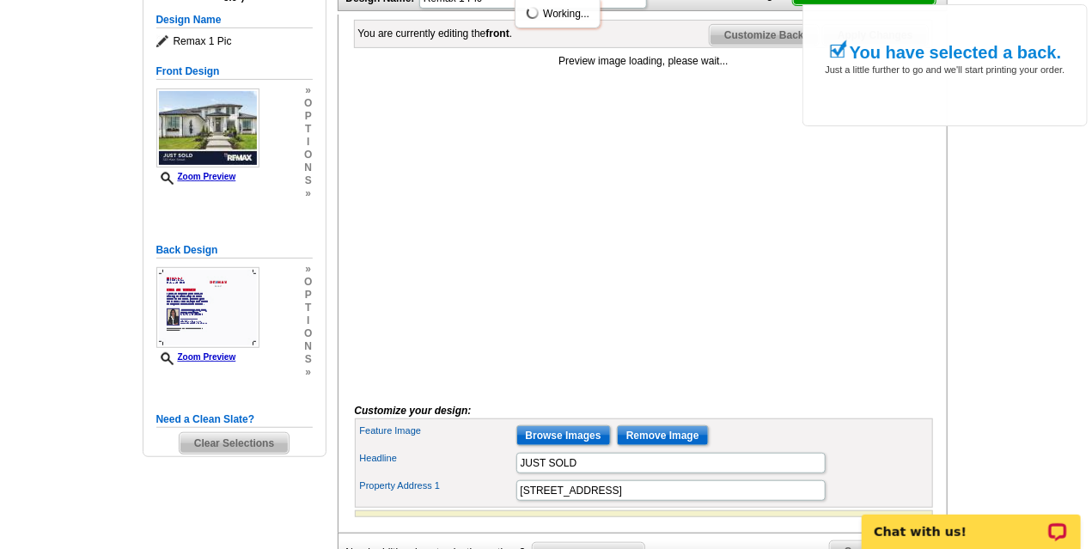
scroll to position [243, 0]
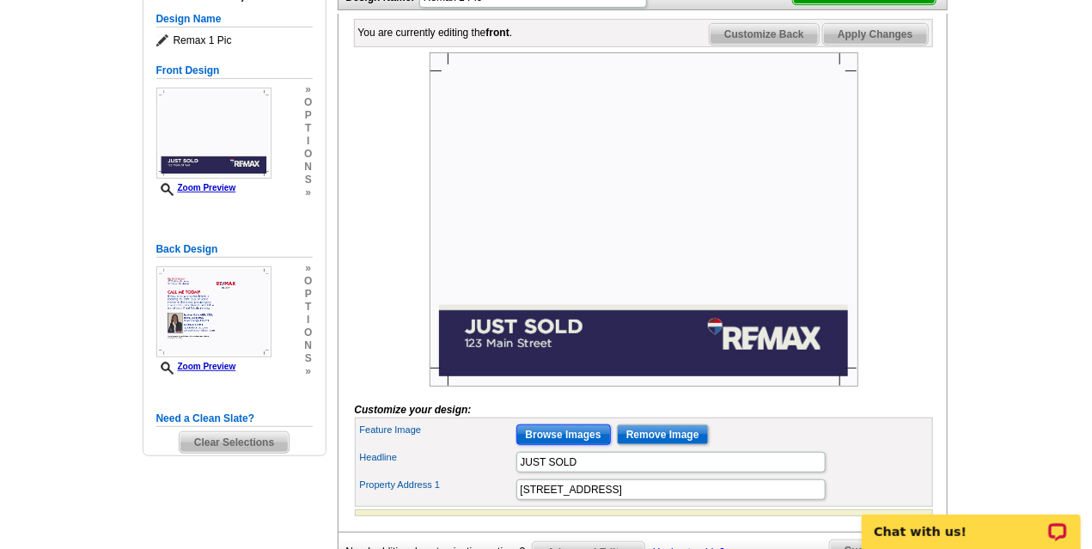
click at [567, 445] on input "Browse Images" at bounding box center [563, 434] width 94 height 21
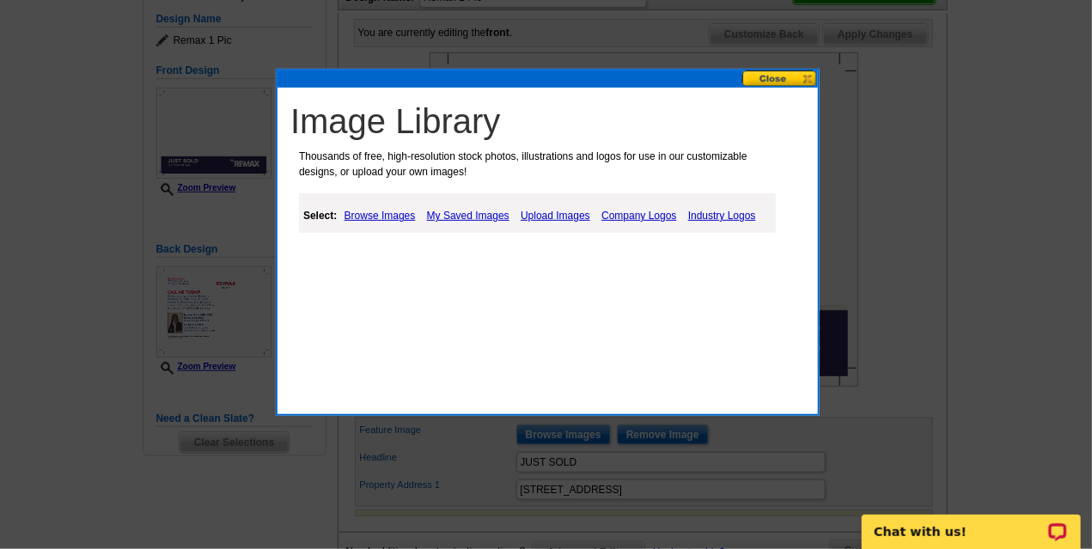
click at [465, 213] on link "My Saved Images" at bounding box center [468, 215] width 91 height 21
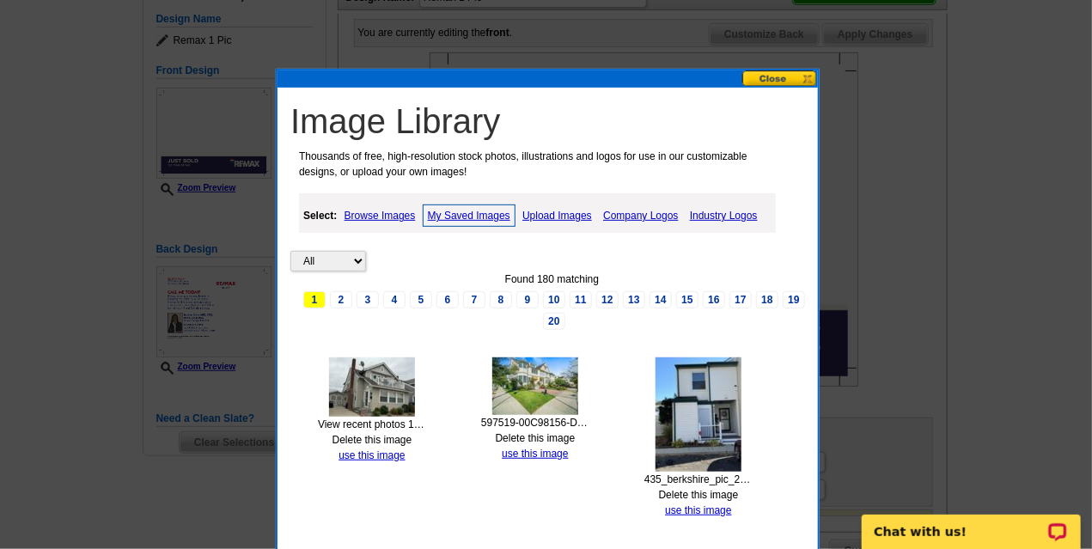
click at [381, 388] on img at bounding box center [372, 386] width 86 height 59
click at [387, 454] on link "use this image" at bounding box center [371, 455] width 66 height 12
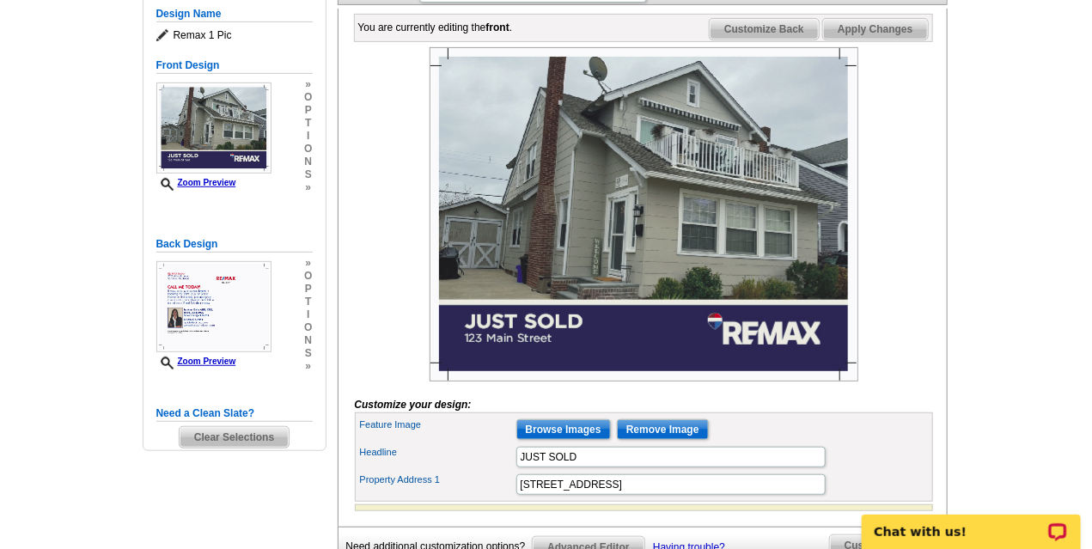
scroll to position [315, 0]
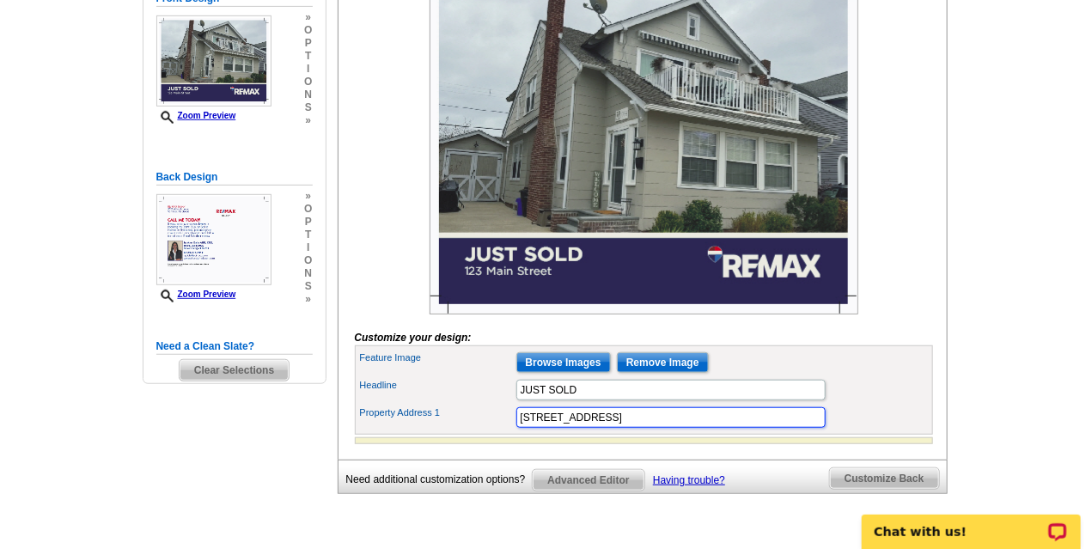
drag, startPoint x: 596, startPoint y: 442, endPoint x: 490, endPoint y: 452, distance: 106.9
click at [490, 431] on div "Property Address 1 123 Main Street" at bounding box center [643, 417] width 571 height 27
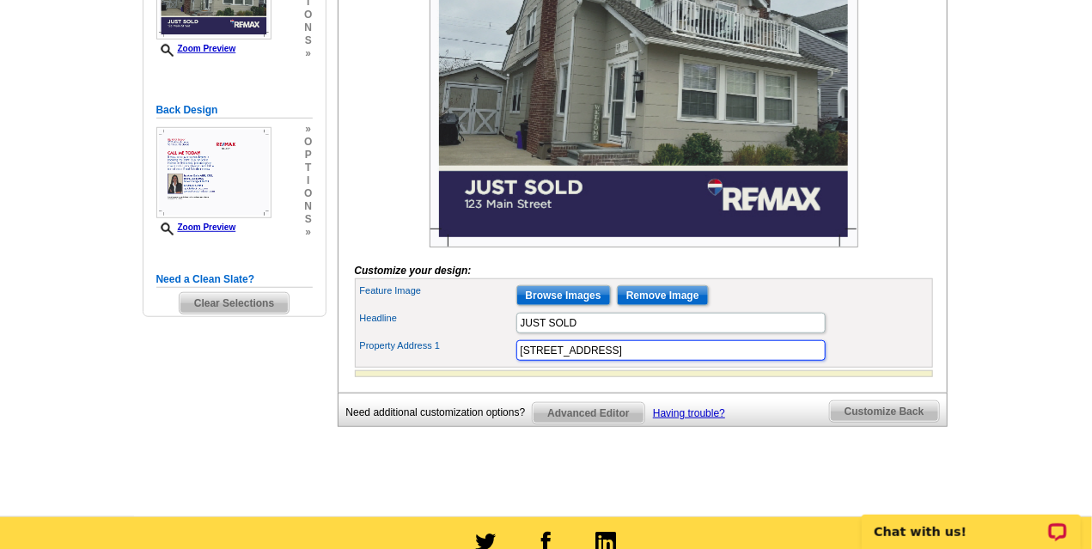
scroll to position [394, 0]
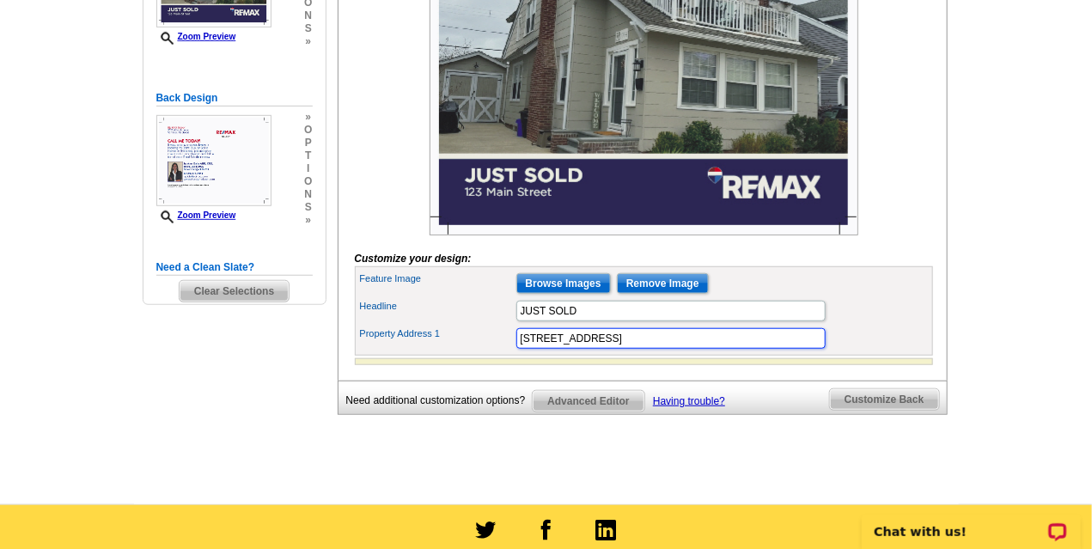
type input "108A N Jasper Margate NJ"
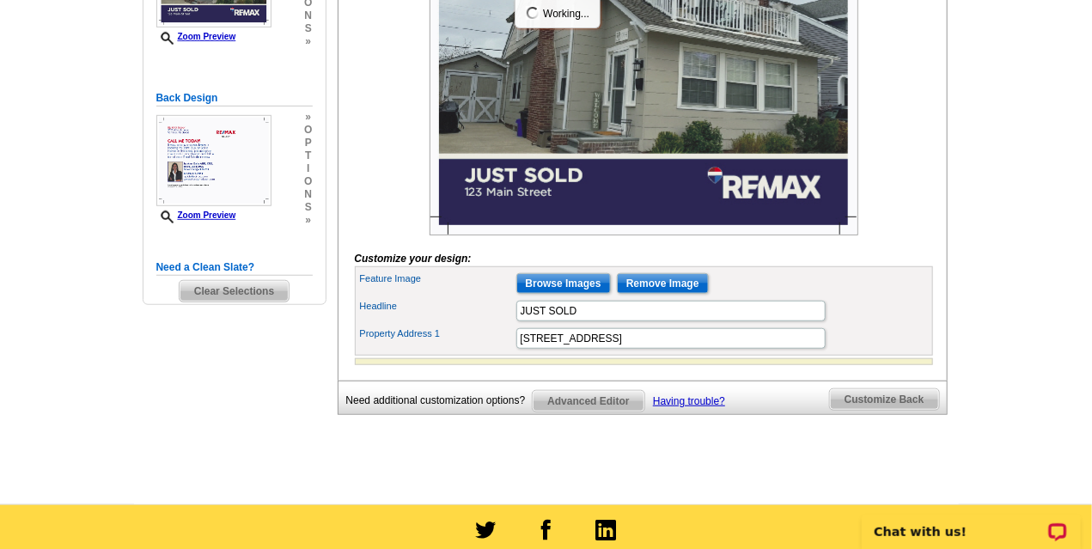
scroll to position [0, 0]
click at [877, 410] on span "Customize Back" at bounding box center [884, 399] width 109 height 21
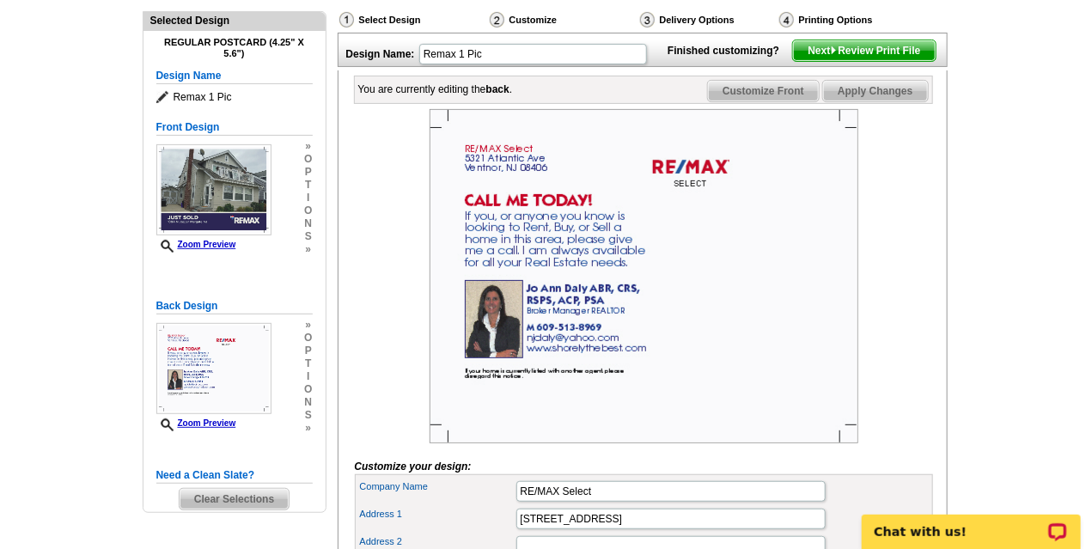
scroll to position [177, 0]
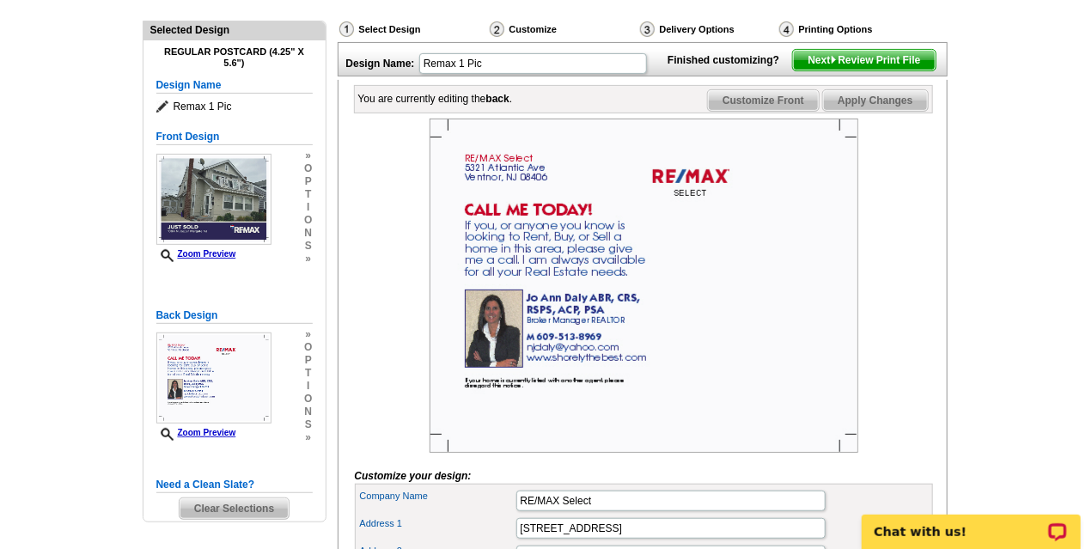
click at [864, 70] on span "Next Review Print File" at bounding box center [864, 60] width 142 height 21
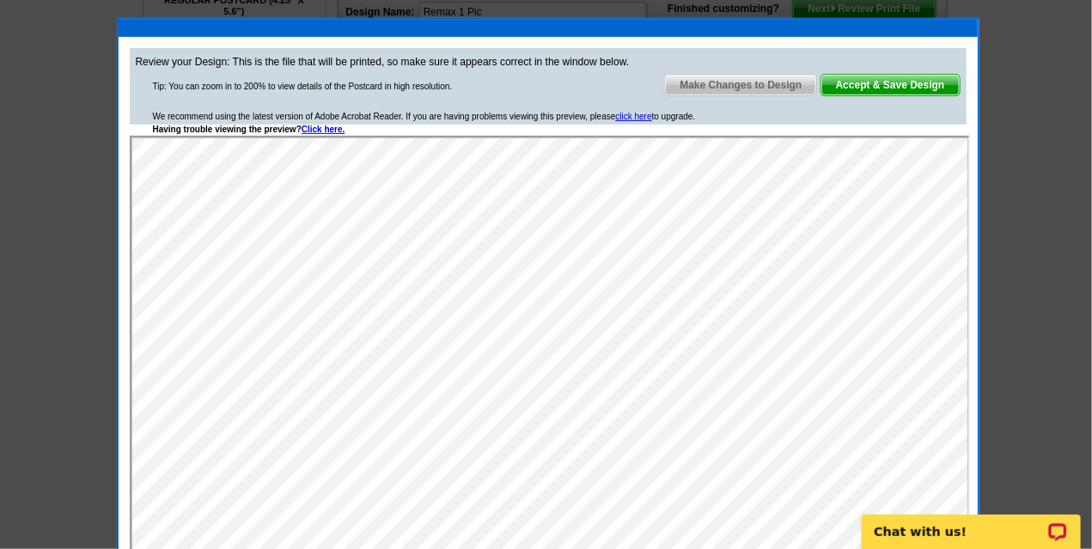
scroll to position [229, 0]
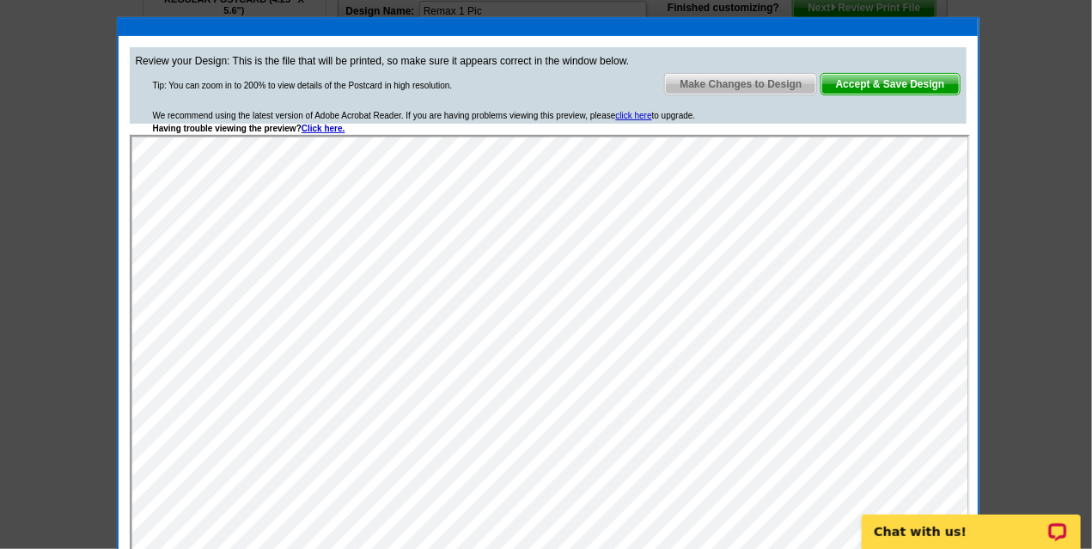
click at [868, 83] on span "Accept & Save Design" at bounding box center [890, 84] width 138 height 21
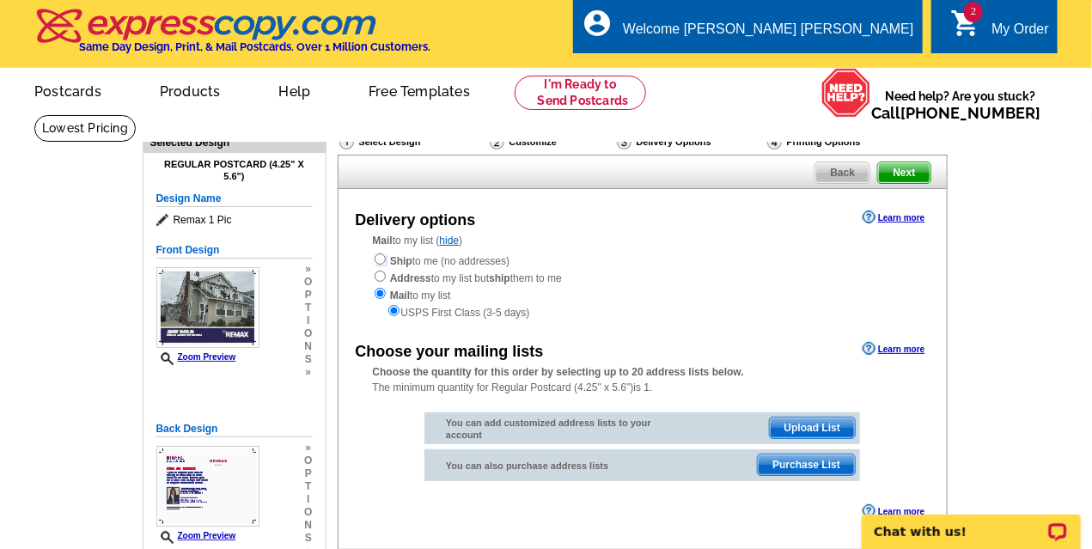
click at [380, 262] on input "radio" at bounding box center [379, 258] width 11 height 11
radio input "true"
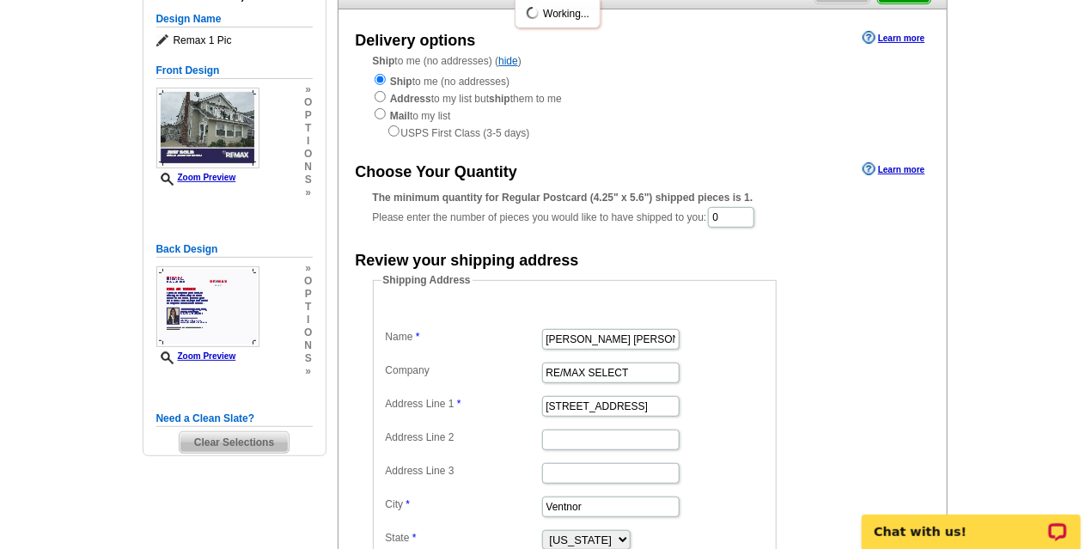
scroll to position [185, 0]
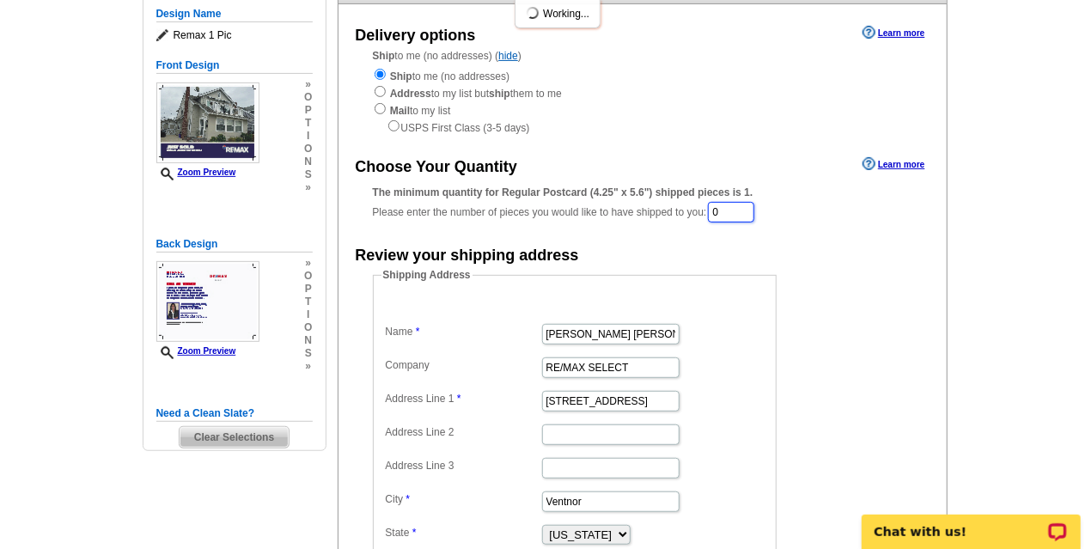
click at [719, 210] on input "0" at bounding box center [731, 212] width 46 height 21
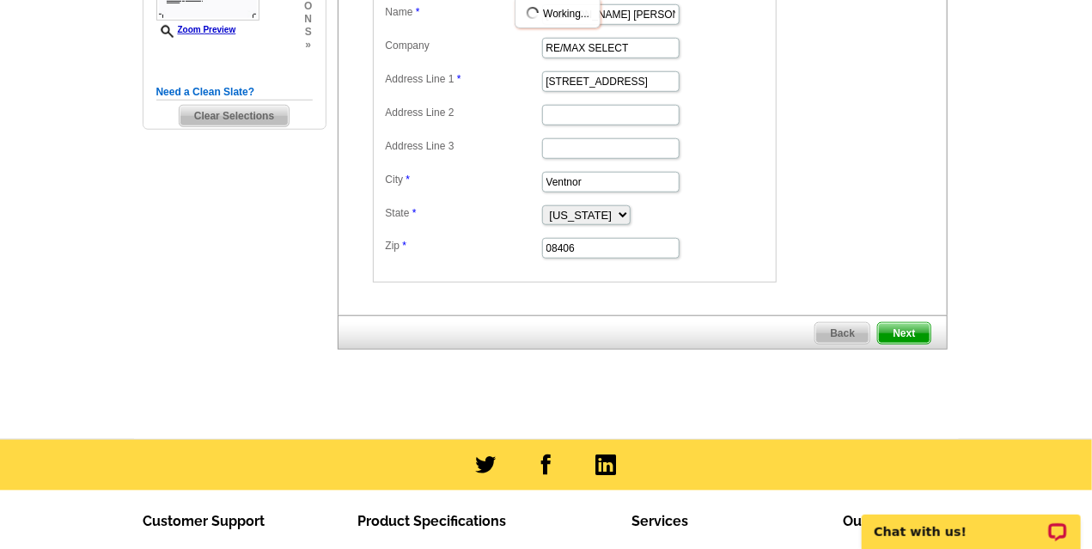
scroll to position [509, 0]
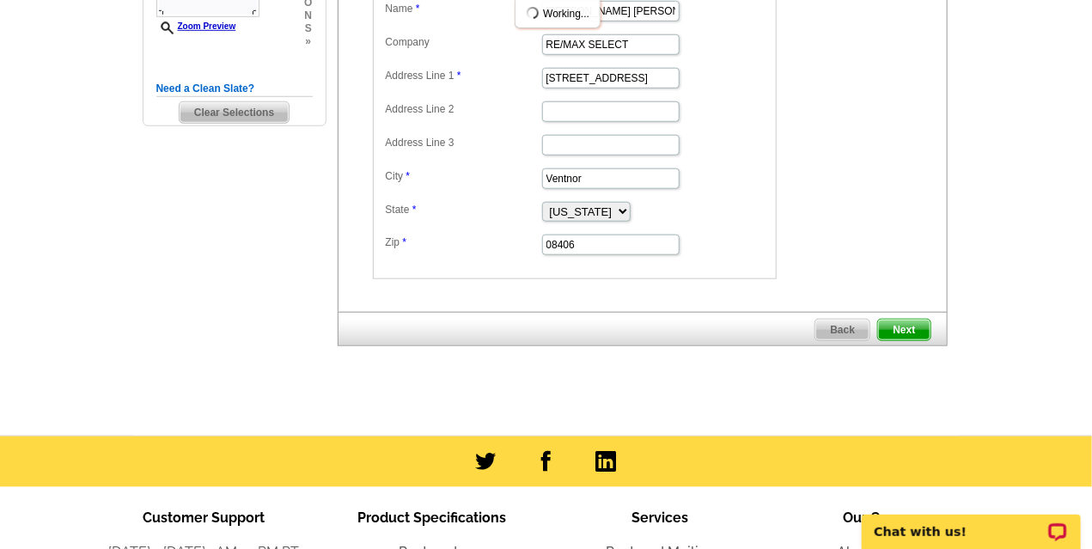
type input "250"
click at [900, 326] on span "Next" at bounding box center [904, 330] width 52 height 21
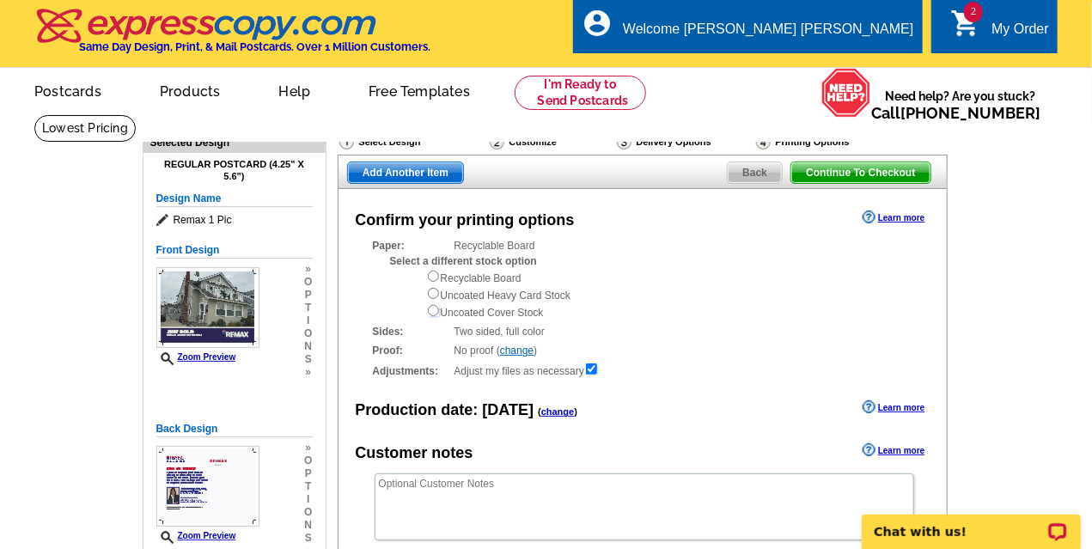
click at [434, 314] on input "radio" at bounding box center [433, 310] width 11 height 11
radio input "true"
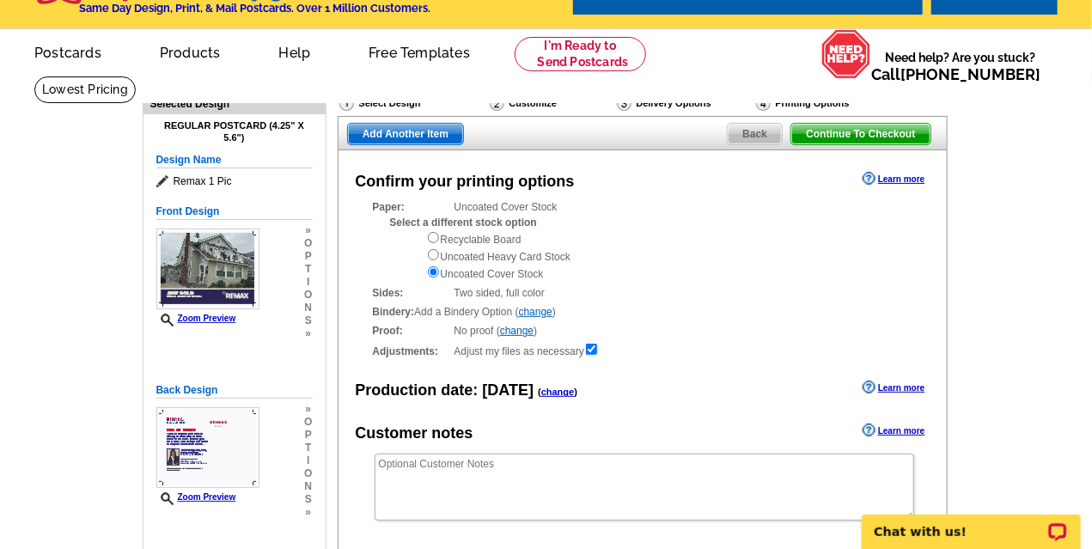
scroll to position [18, 0]
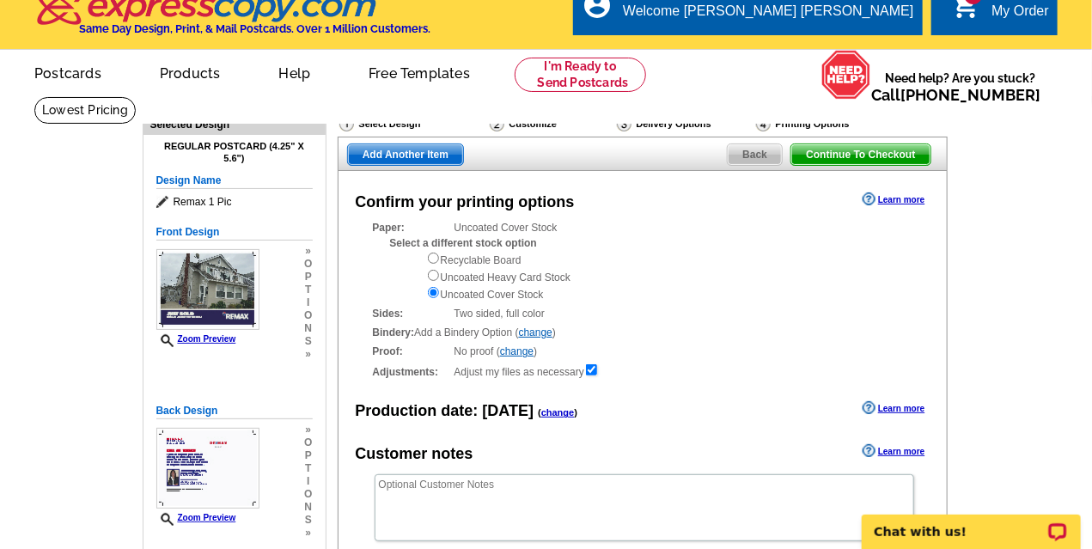
click at [825, 148] on span "Continue To Checkout" at bounding box center [860, 154] width 138 height 21
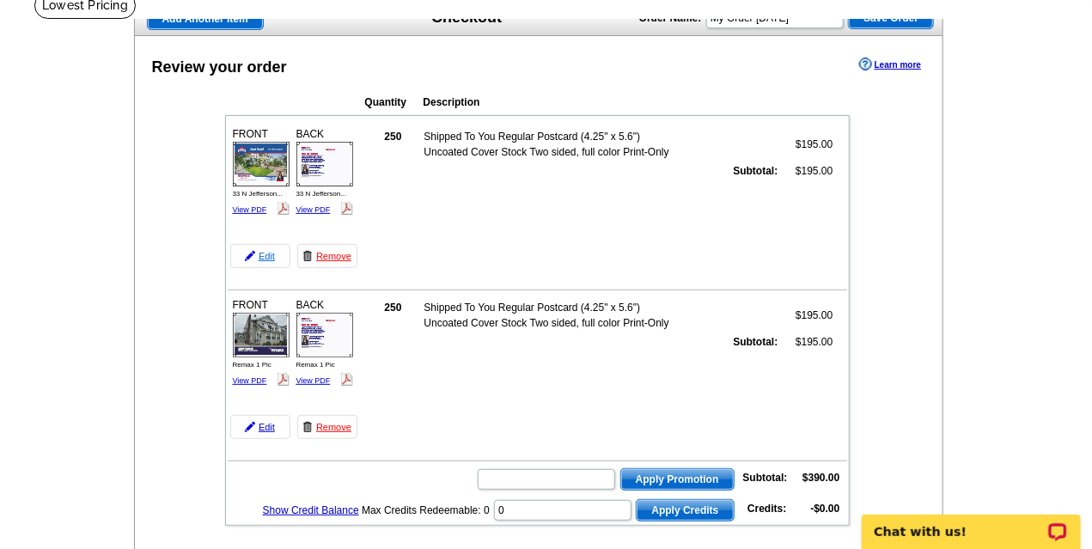
click at [264, 256] on link "Edit" at bounding box center [260, 256] width 60 height 24
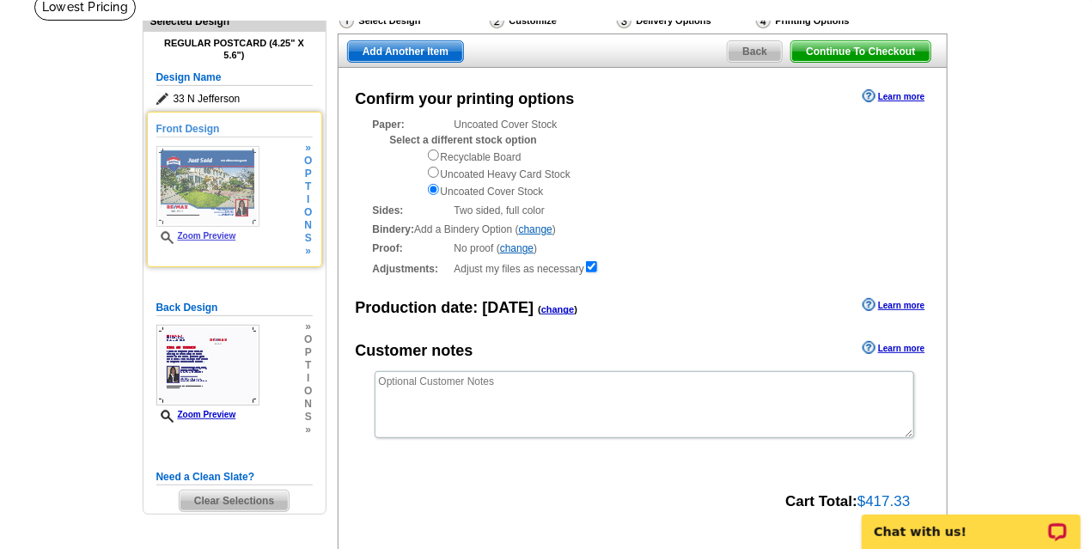
scroll to position [120, 0]
click at [304, 226] on span "n" at bounding box center [308, 226] width 8 height 13
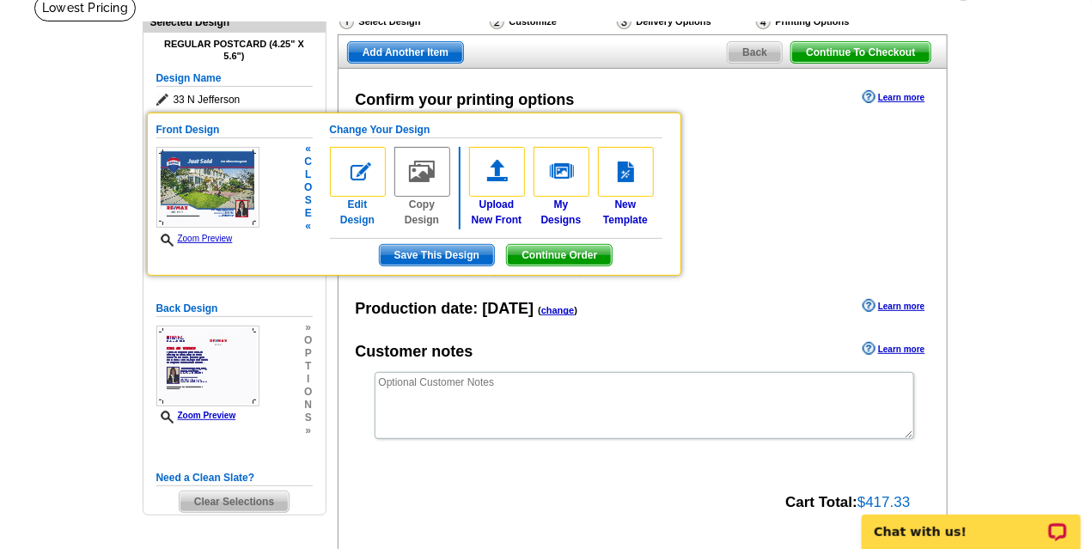
click at [362, 202] on link "Edit Design" at bounding box center [358, 187] width 56 height 81
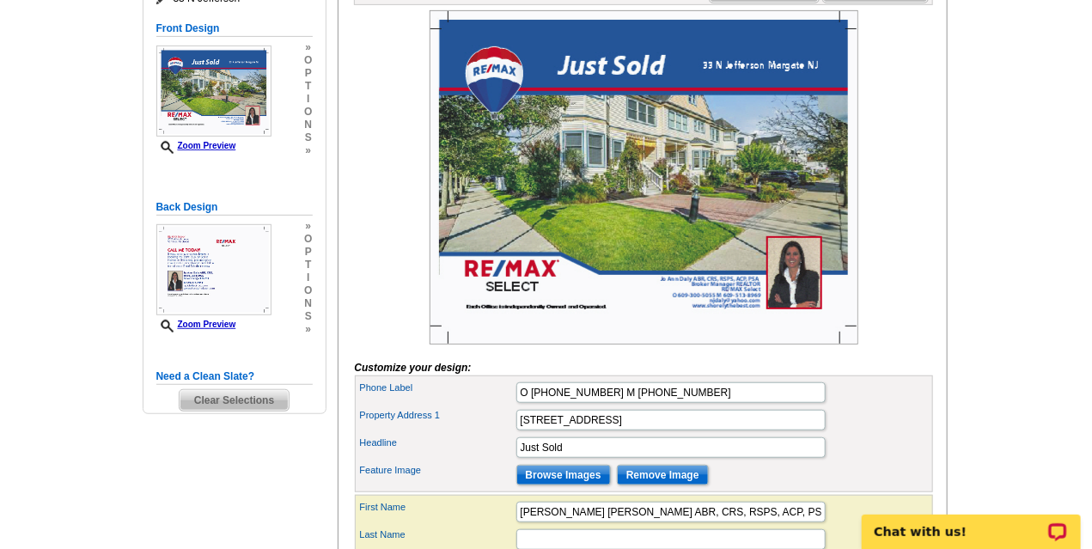
scroll to position [288, 0]
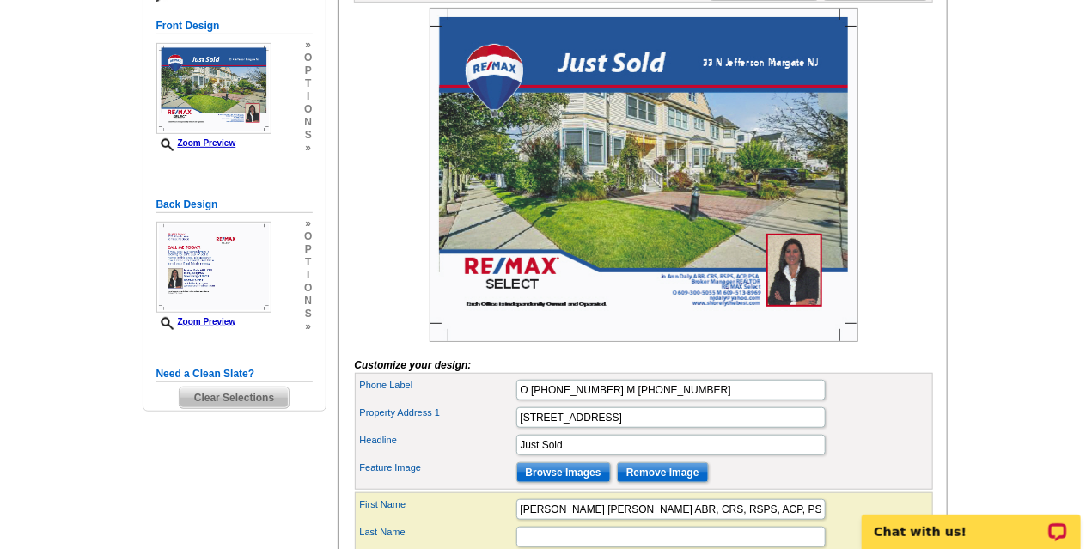
click at [215, 399] on span "Clear Selections" at bounding box center [234, 397] width 109 height 21
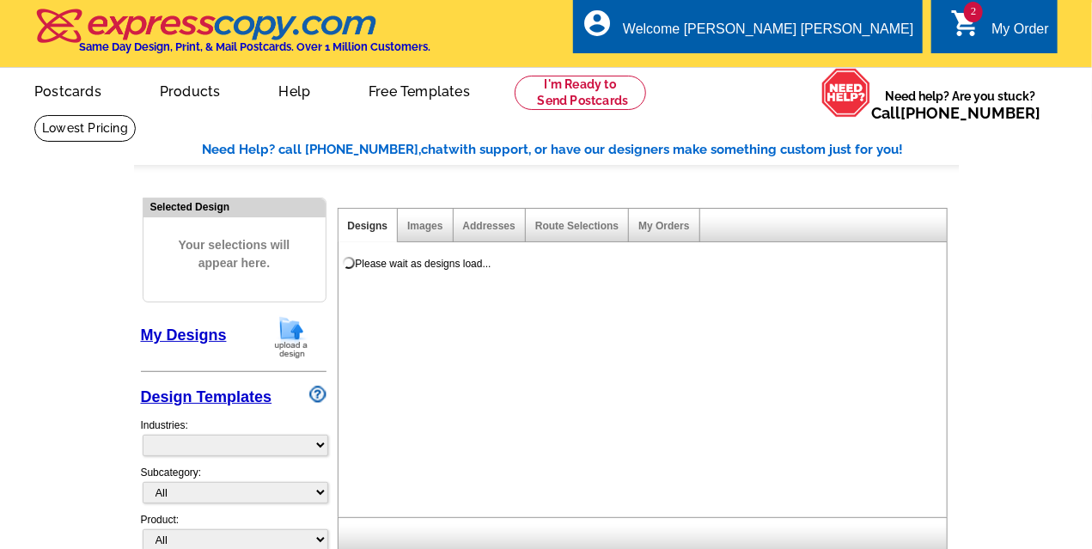
select select "785"
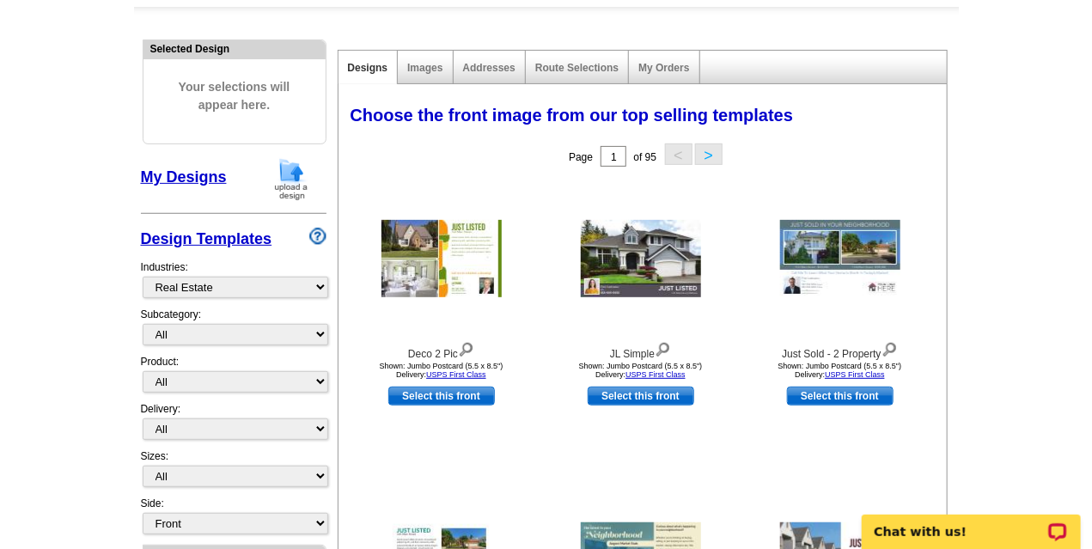
scroll to position [191, 0]
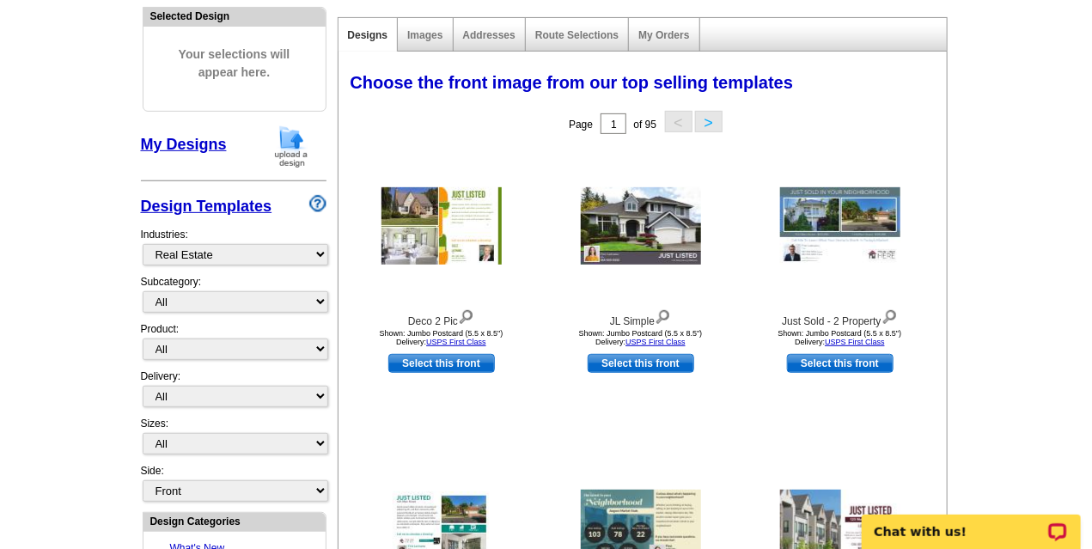
click at [208, 149] on link "My Designs" at bounding box center [184, 144] width 86 height 17
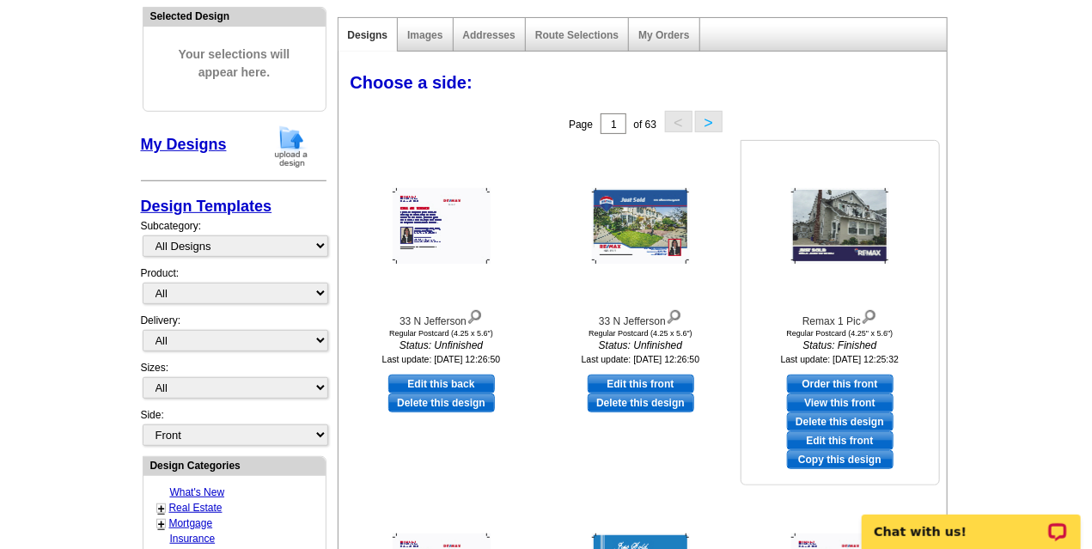
click at [832, 435] on link "Edit this front" at bounding box center [840, 440] width 107 height 19
select select "1"
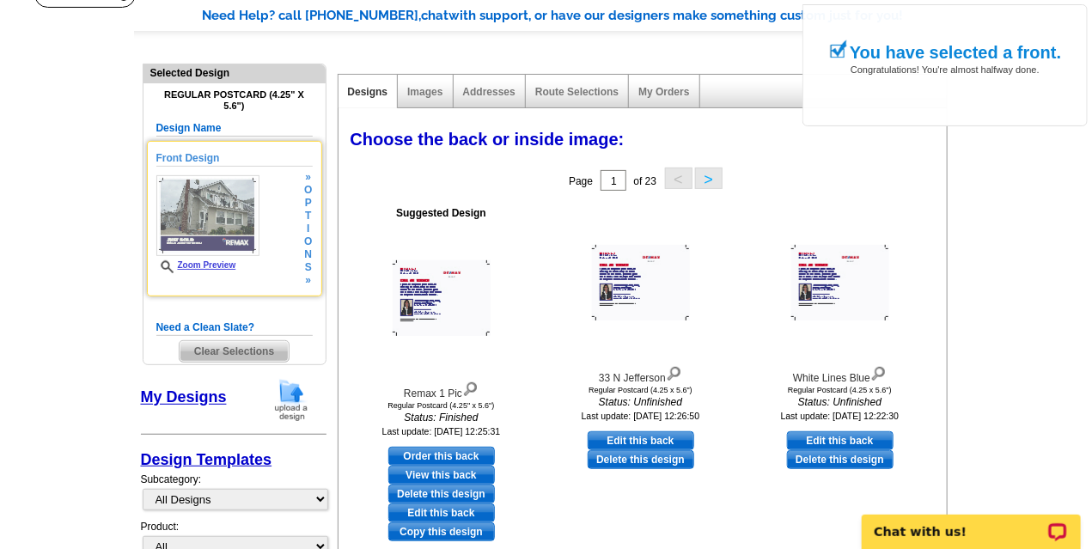
scroll to position [144, 0]
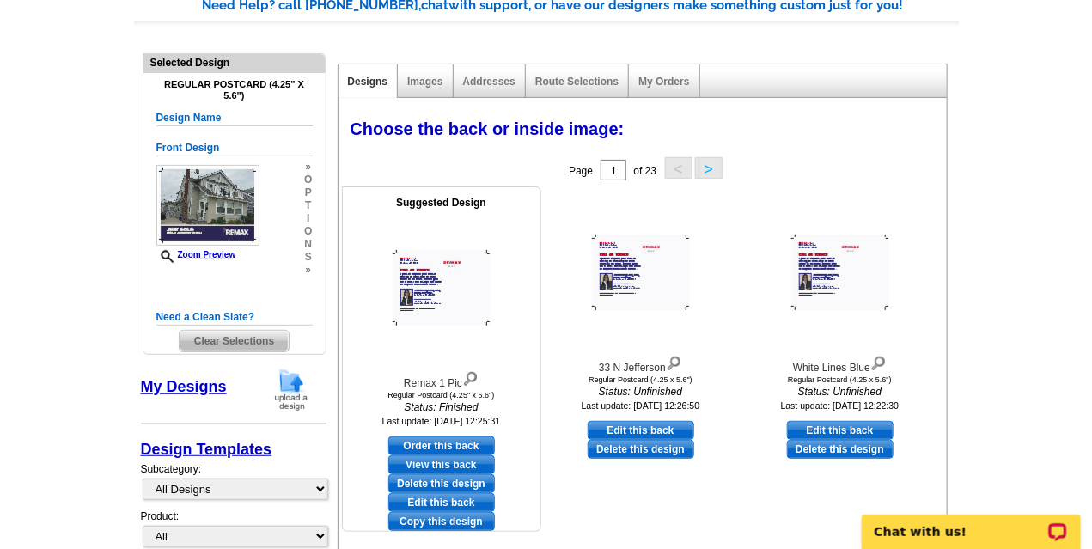
click at [442, 500] on link "Edit this back" at bounding box center [441, 502] width 107 height 19
select select "front"
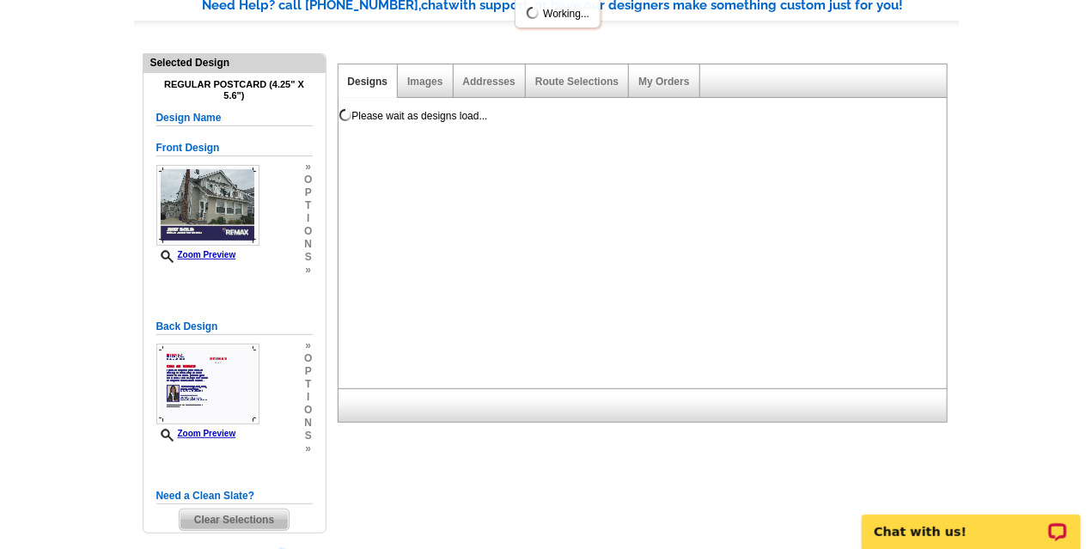
scroll to position [0, 0]
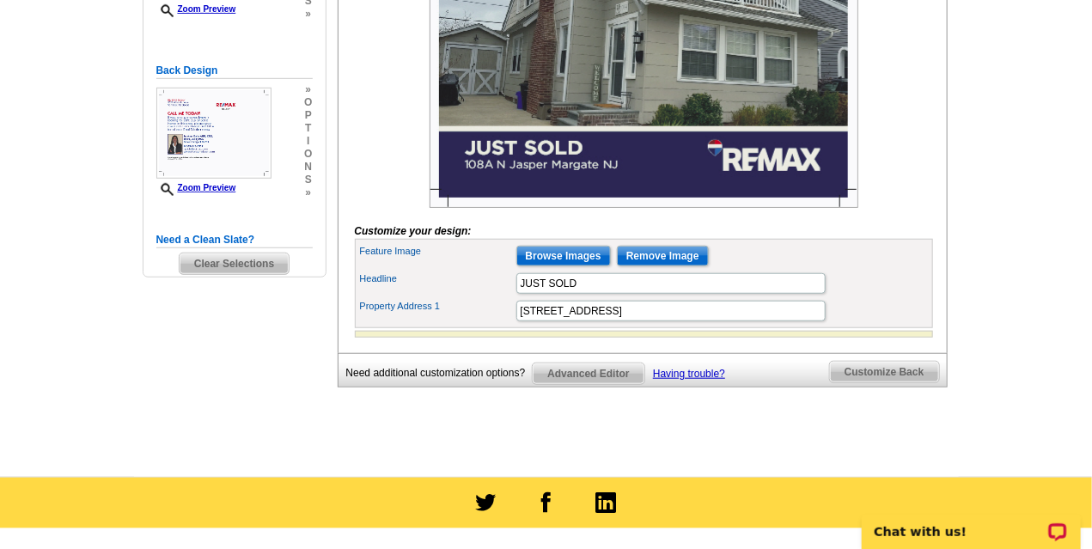
scroll to position [424, 0]
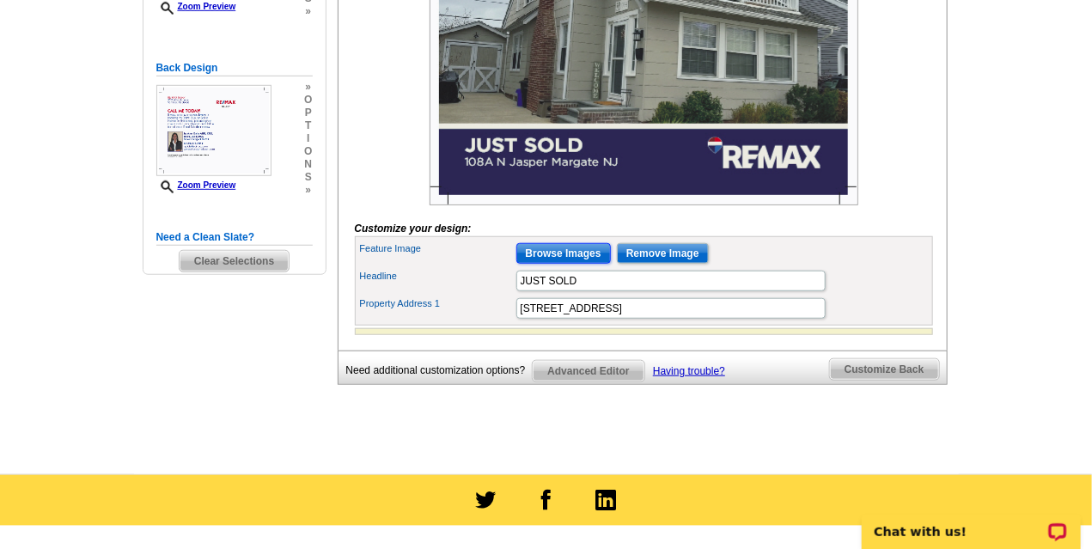
click at [560, 264] on input "Browse Images" at bounding box center [563, 253] width 94 height 21
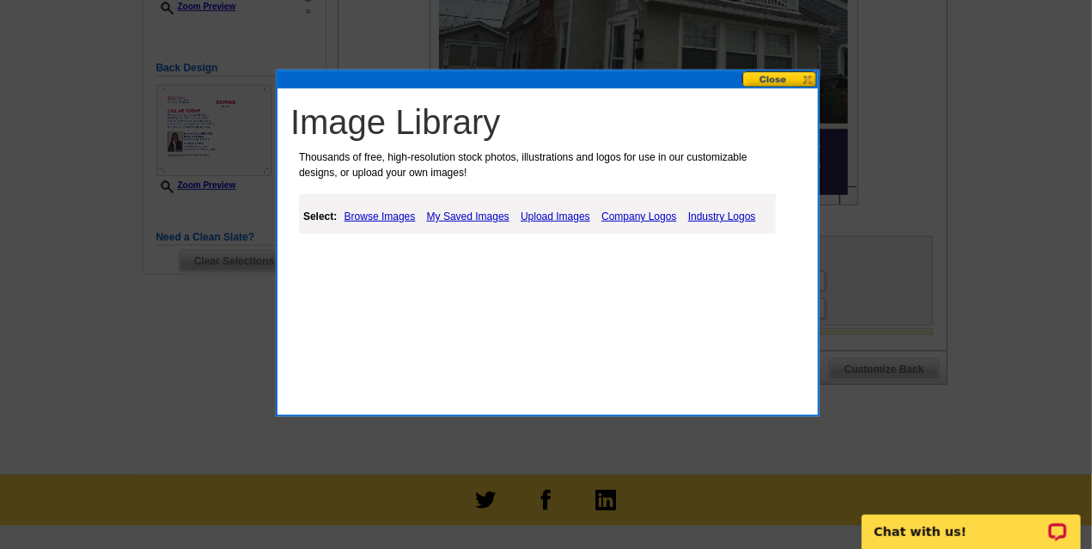
click at [488, 215] on link "My Saved Images" at bounding box center [468, 216] width 91 height 21
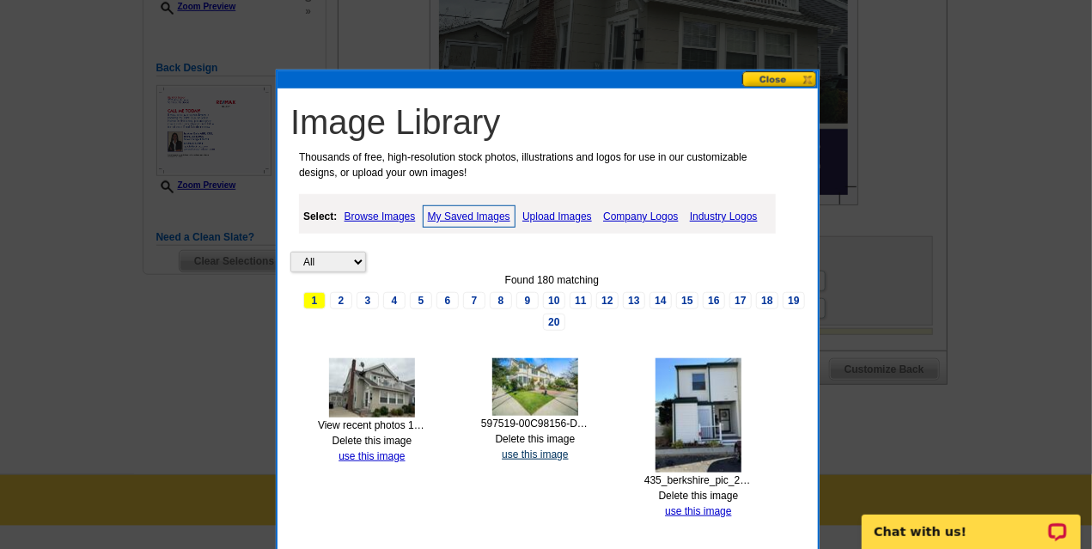
click at [528, 450] on link "use this image" at bounding box center [535, 454] width 66 height 12
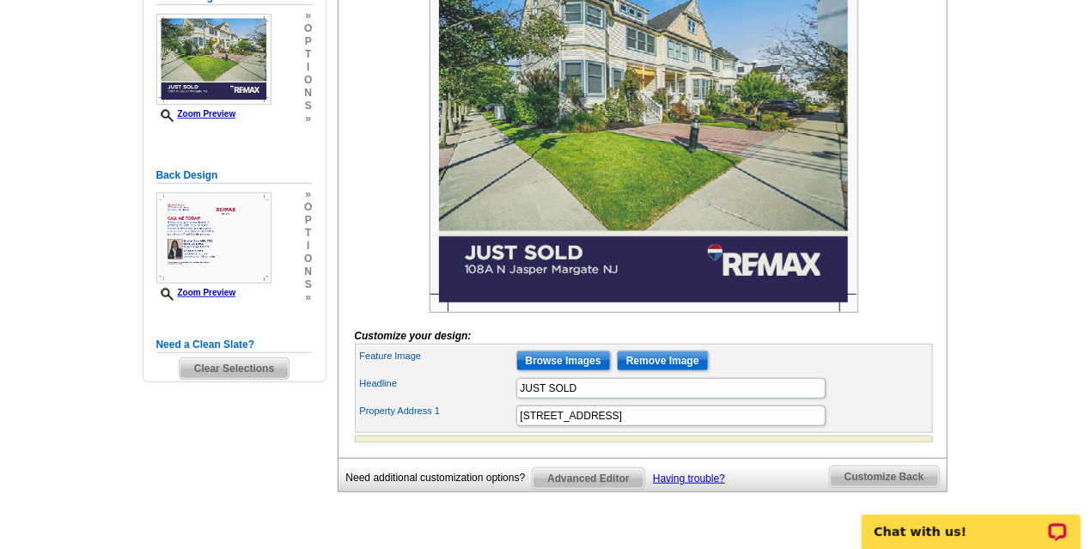
scroll to position [321, 0]
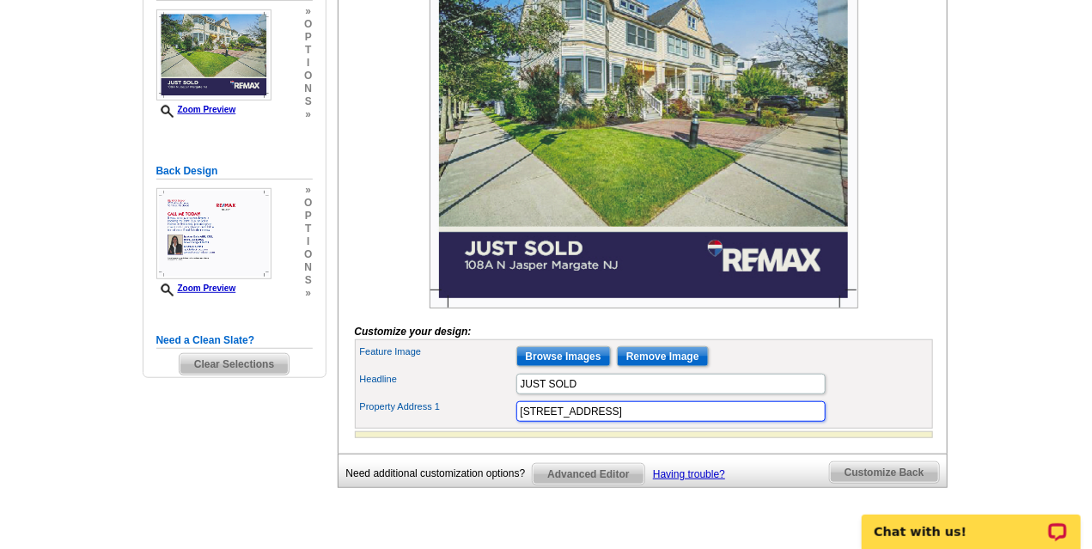
drag, startPoint x: 585, startPoint y: 439, endPoint x: 513, endPoint y: 441, distance: 72.2
click at [513, 425] on div "Property Address 1 108A N Jasper Margate NJ" at bounding box center [643, 411] width 571 height 27
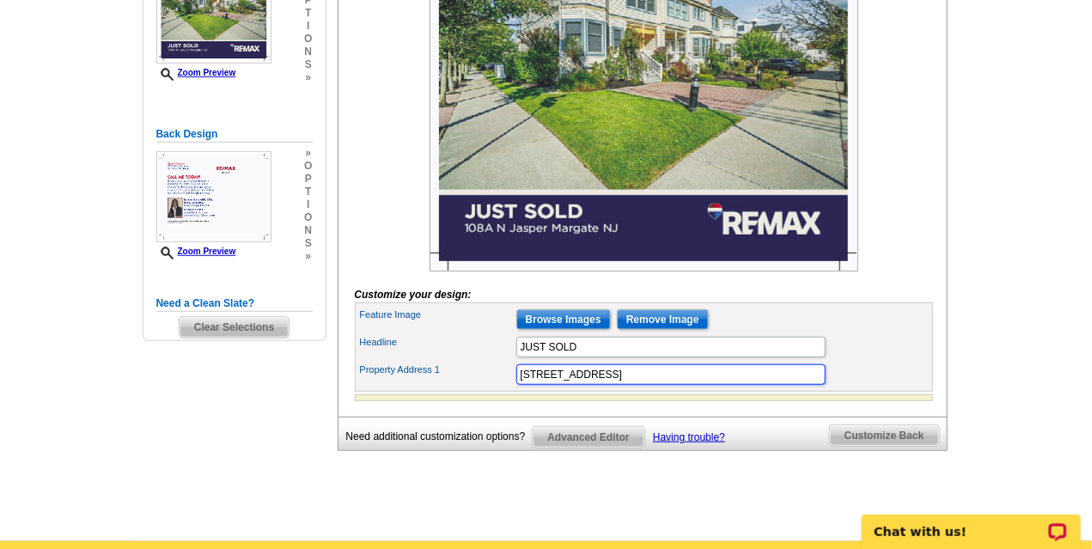
scroll to position [360, 0]
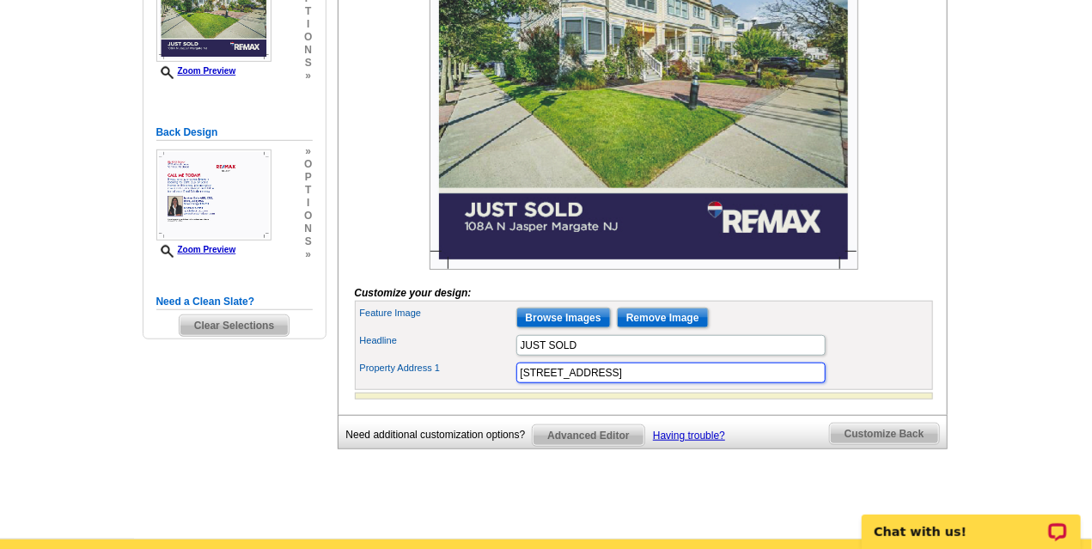
type input "33 N Jefferson Ave Margate NJ"
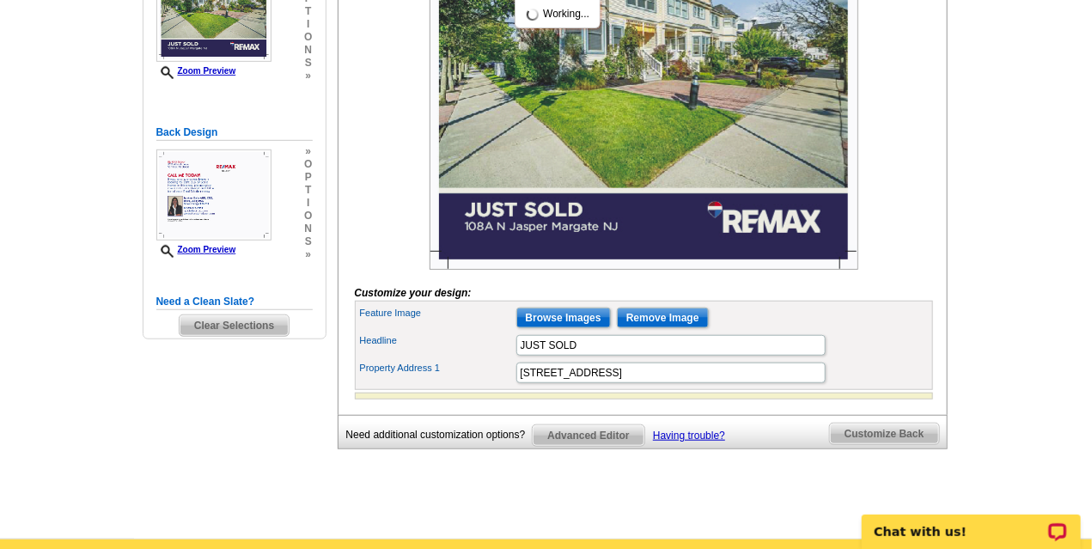
click at [872, 359] on div "Headline JUST SOLD" at bounding box center [643, 345] width 571 height 27
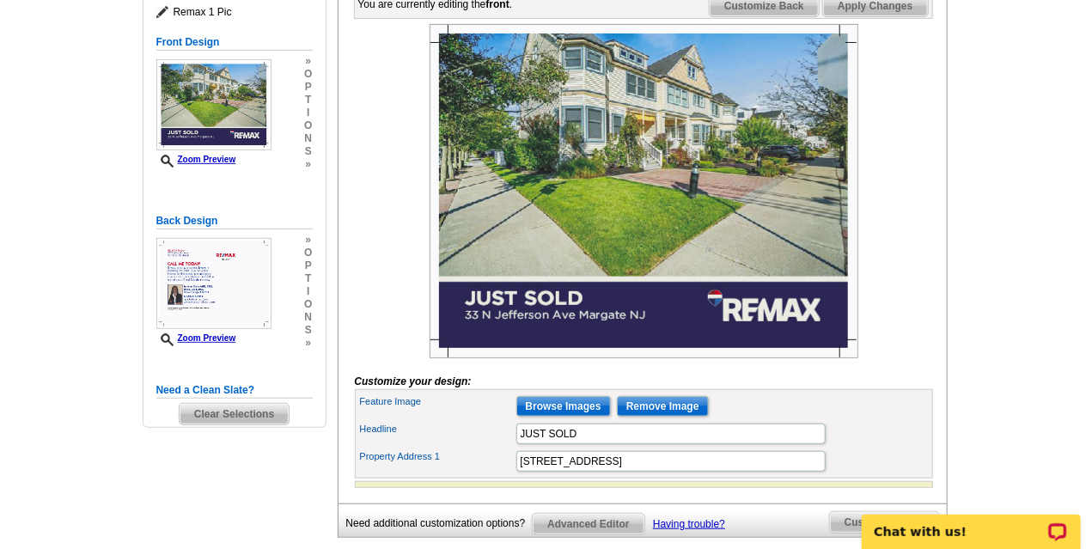
scroll to position [284, 0]
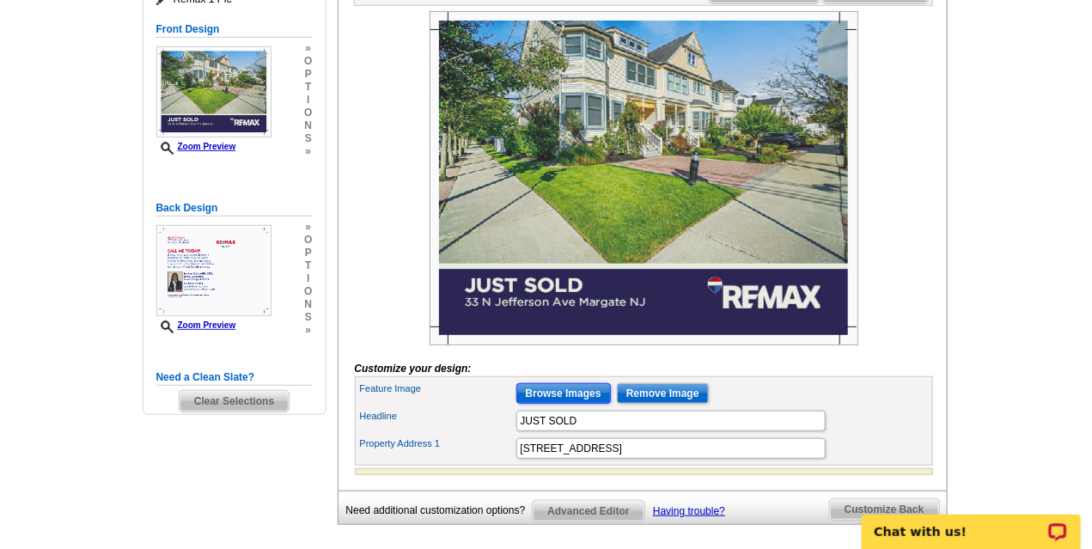
click at [557, 404] on input "Browse Images" at bounding box center [563, 393] width 94 height 21
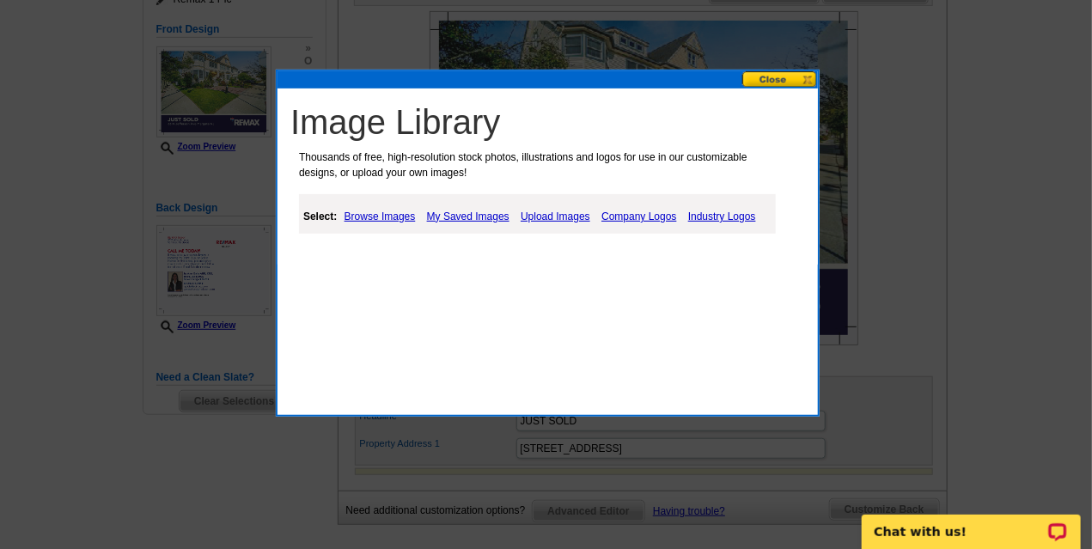
click at [541, 210] on link "Upload Images" at bounding box center [555, 216] width 78 height 21
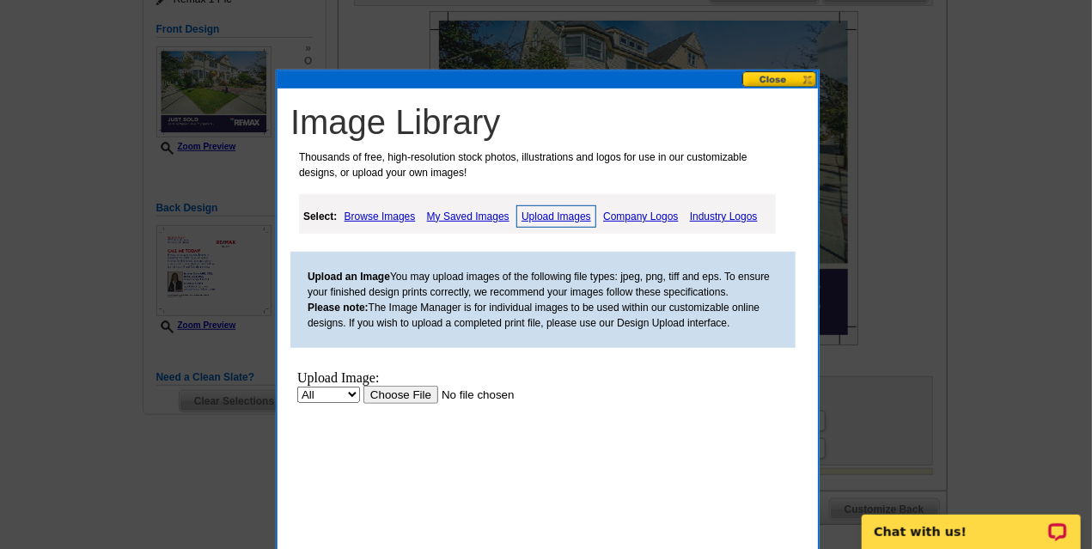
scroll to position [0, 0]
click at [381, 393] on input "file" at bounding box center [470, 394] width 217 height 18
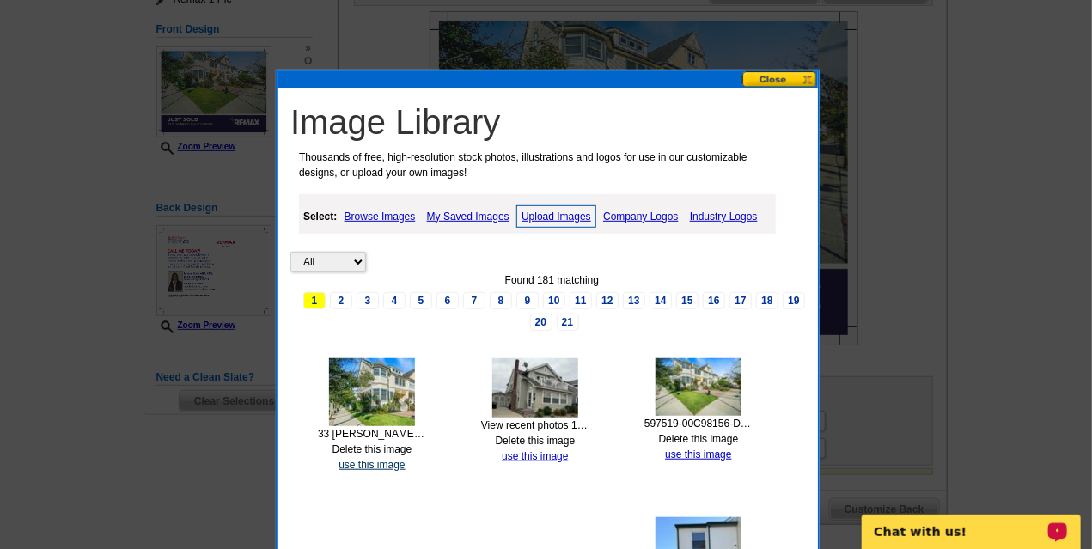
click at [360, 460] on link "use this image" at bounding box center [371, 465] width 66 height 12
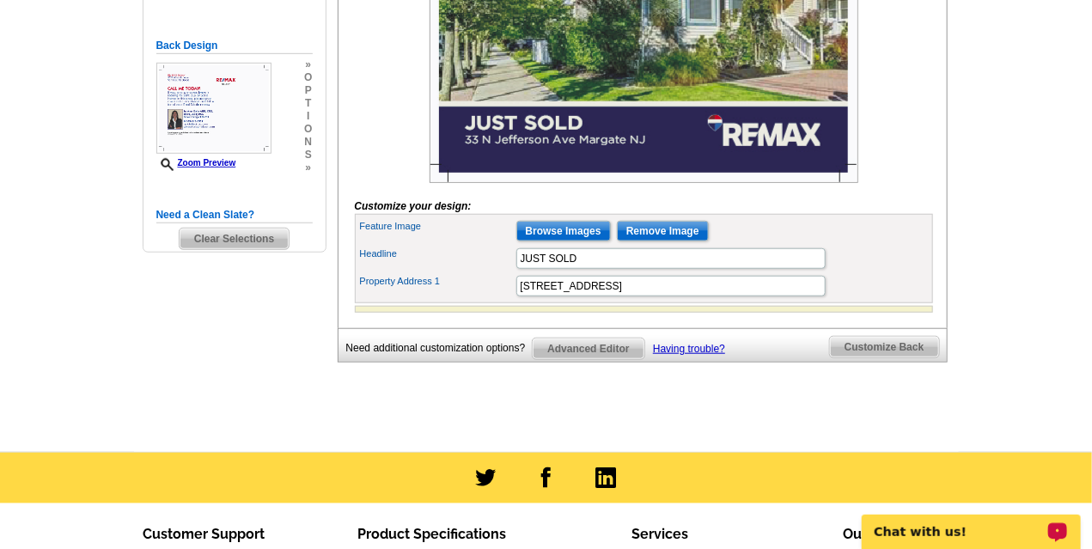
scroll to position [452, 0]
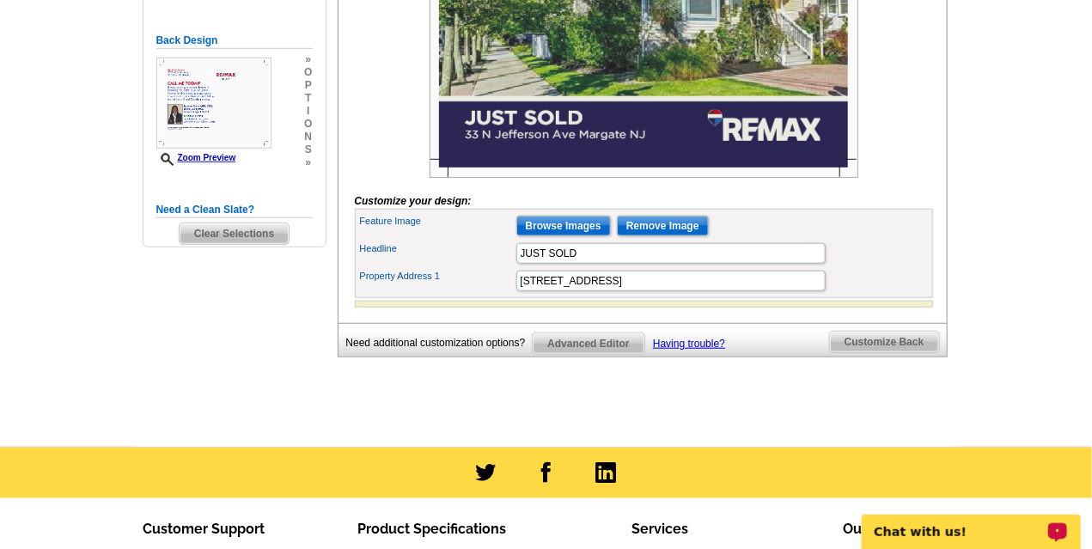
click at [908, 352] on span "Customize Back" at bounding box center [884, 342] width 109 height 21
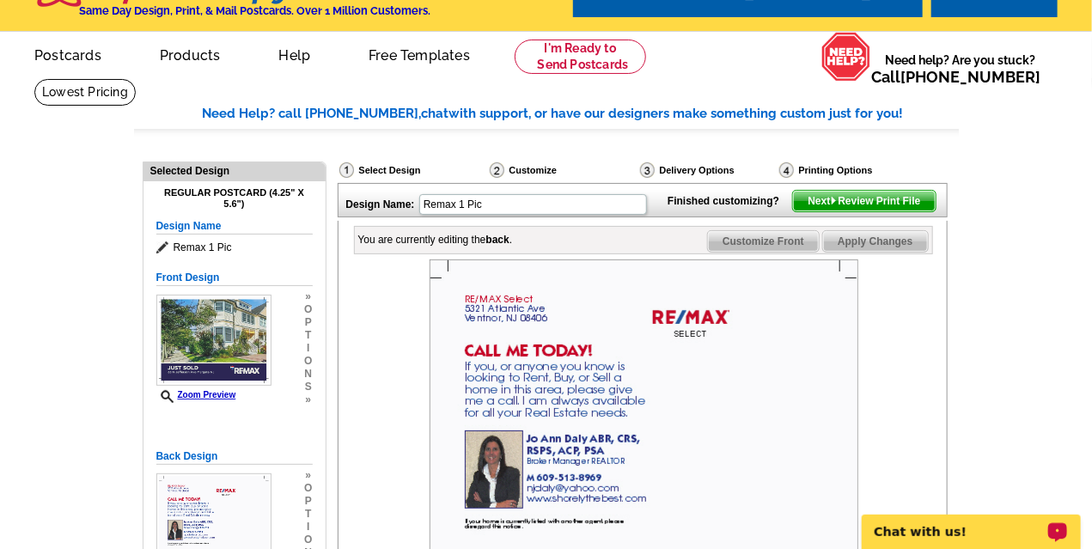
scroll to position [0, 0]
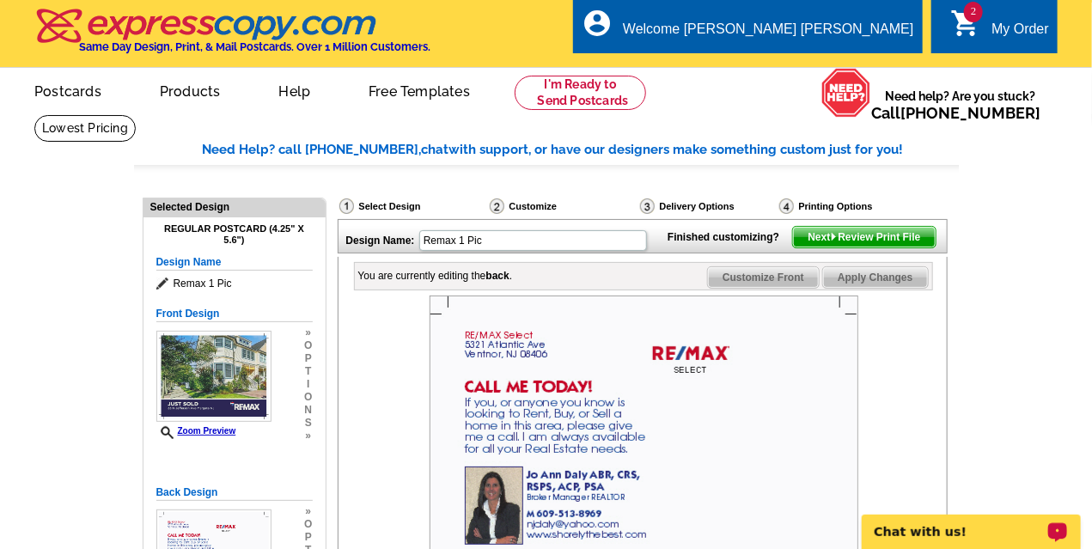
click at [855, 247] on span "Next Review Print File" at bounding box center [864, 237] width 142 height 21
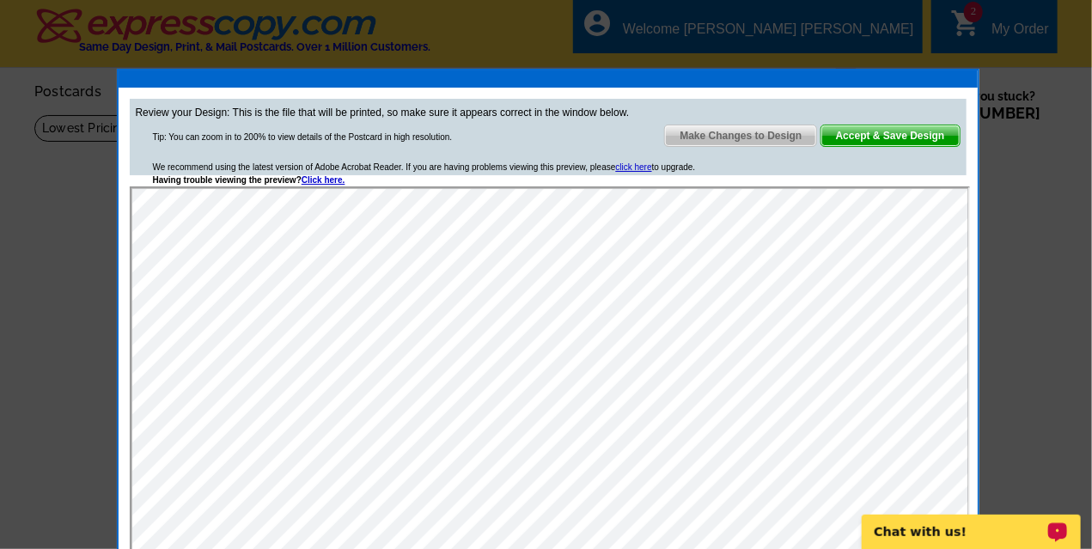
click at [886, 138] on span "Accept & Save Design" at bounding box center [890, 135] width 138 height 21
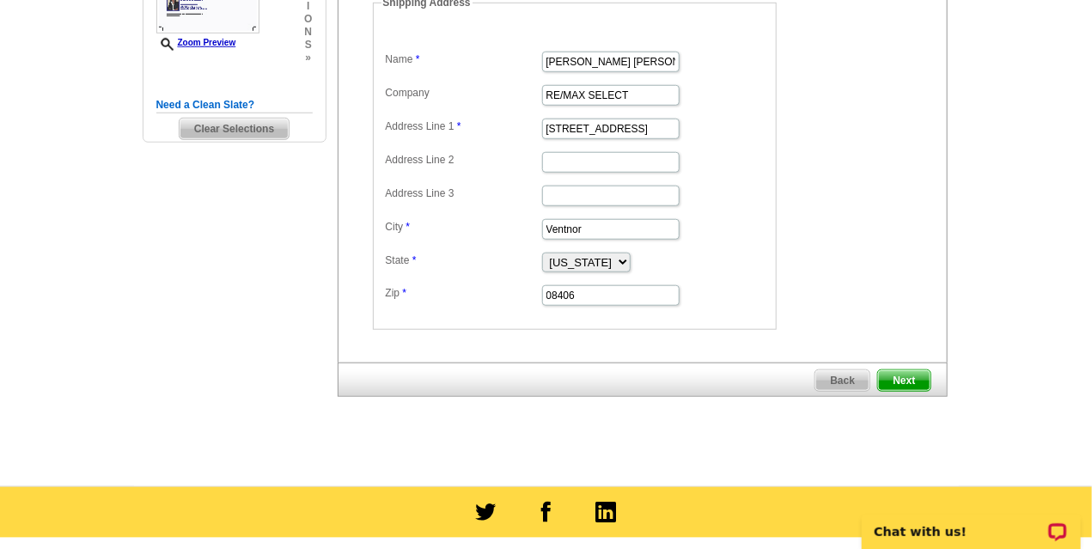
scroll to position [496, 0]
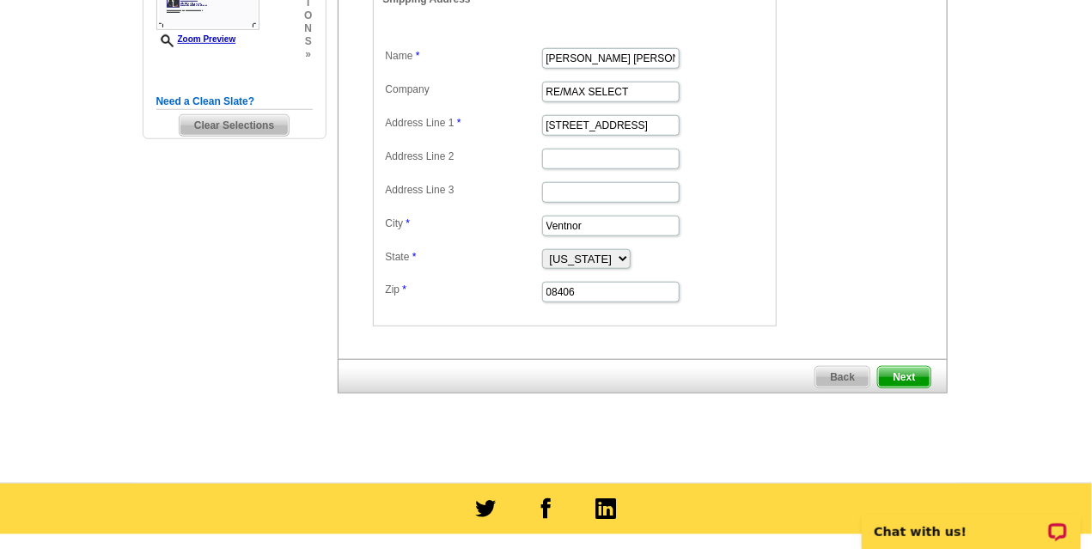
click at [899, 374] on span "Next" at bounding box center [904, 377] width 52 height 21
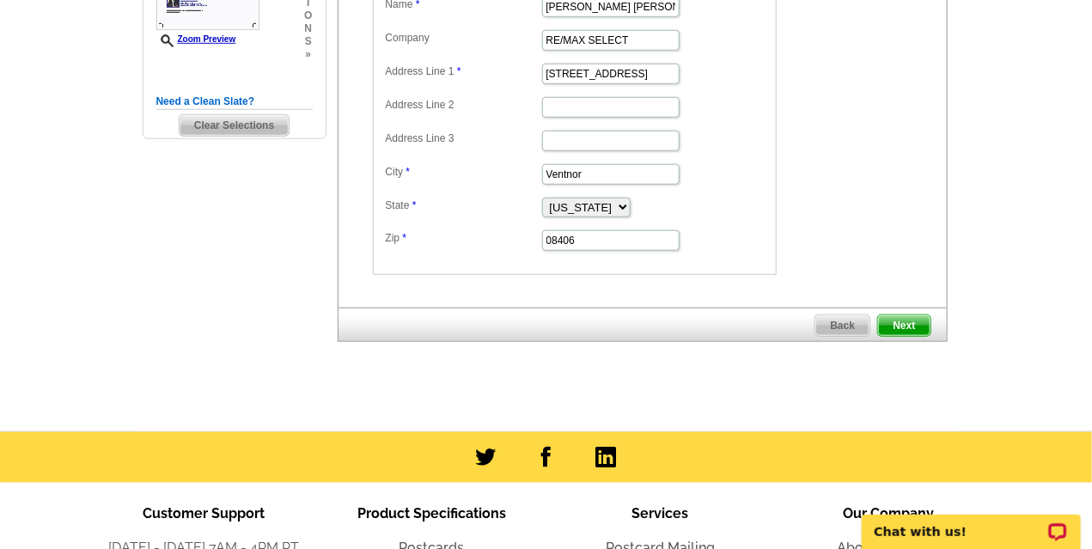
scroll to position [0, 0]
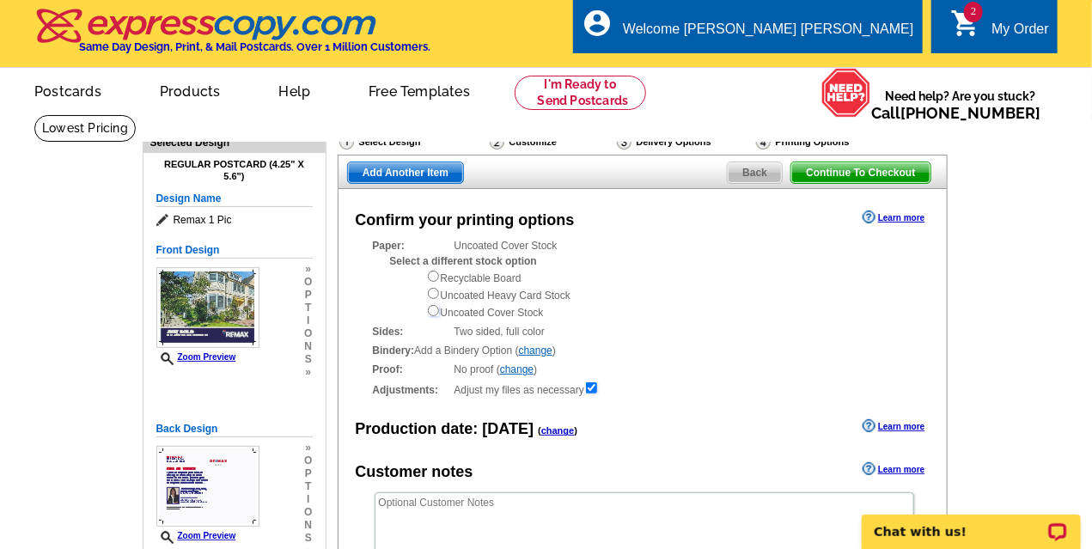
click at [428, 306] on input "radio" at bounding box center [433, 310] width 11 height 11
radio input "true"
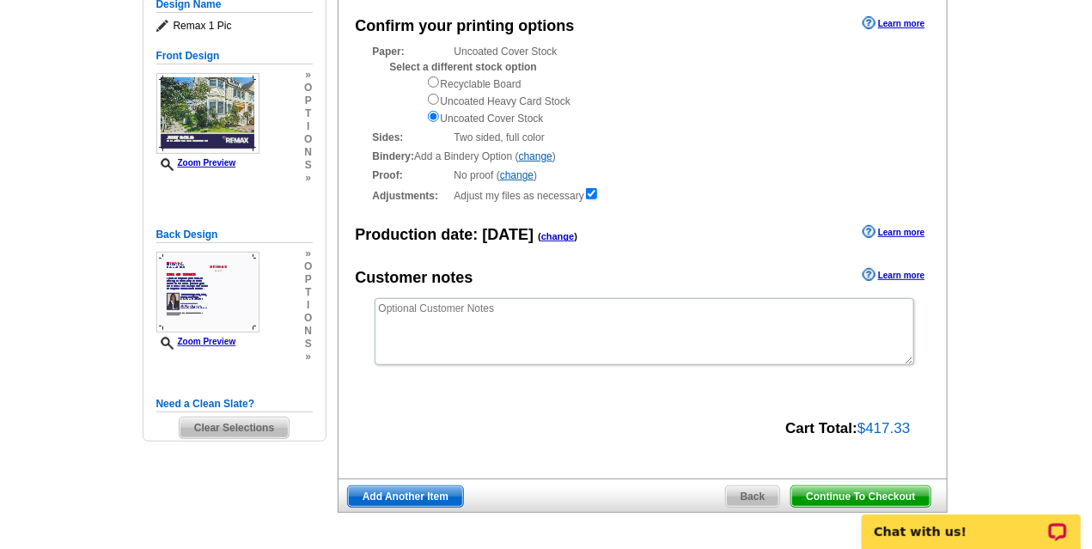
scroll to position [200, 0]
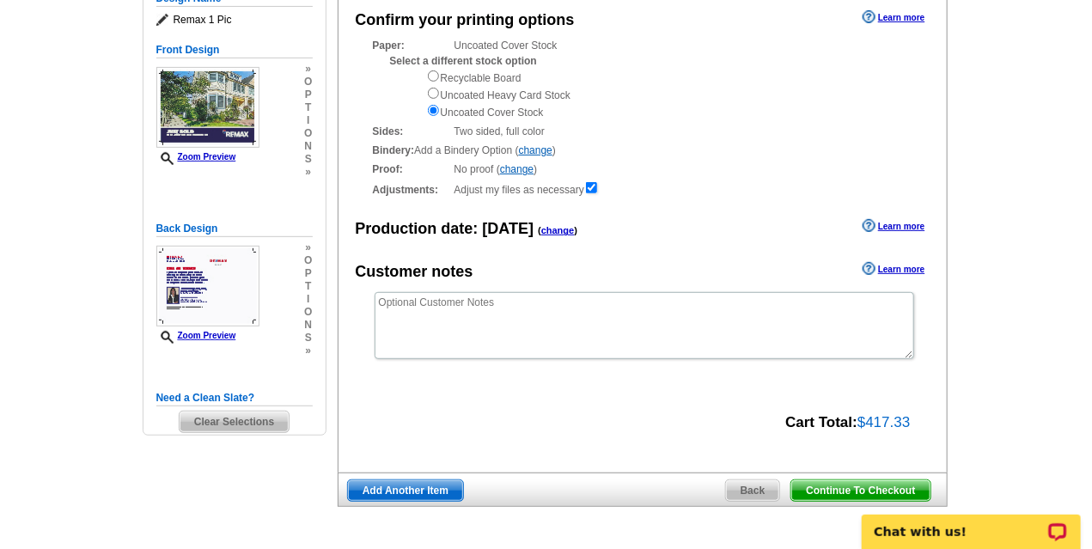
click at [881, 490] on span "Continue To Checkout" at bounding box center [860, 490] width 138 height 21
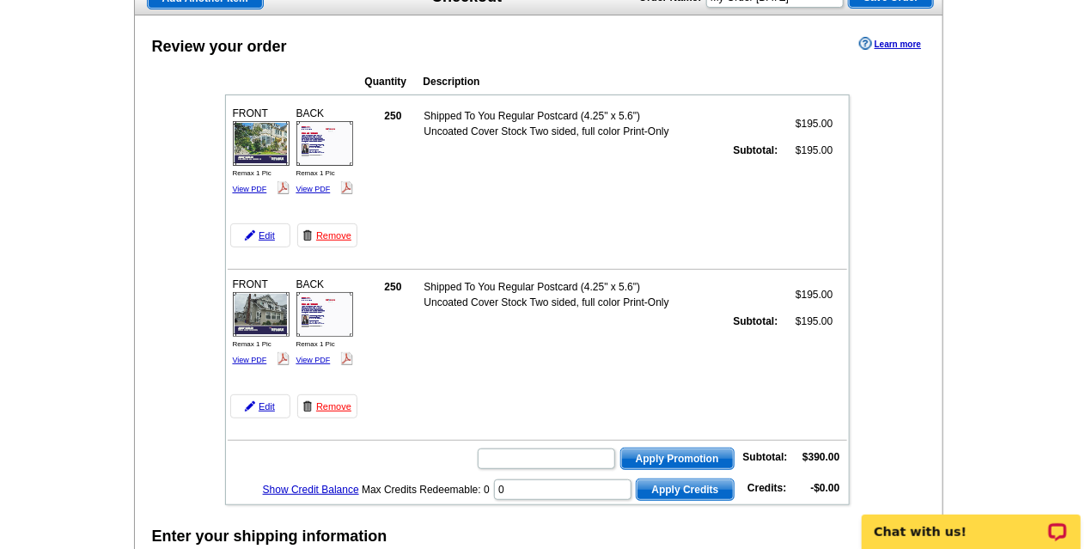
scroll to position [153, 0]
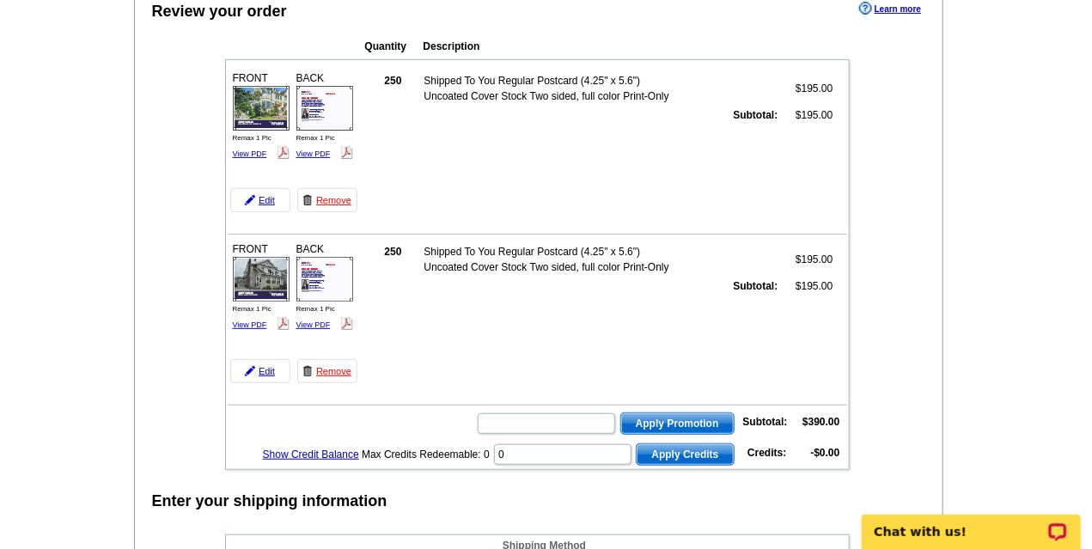
scroll to position [180, 0]
click at [1004, 530] on p "Chat with us!" at bounding box center [959, 531] width 170 height 14
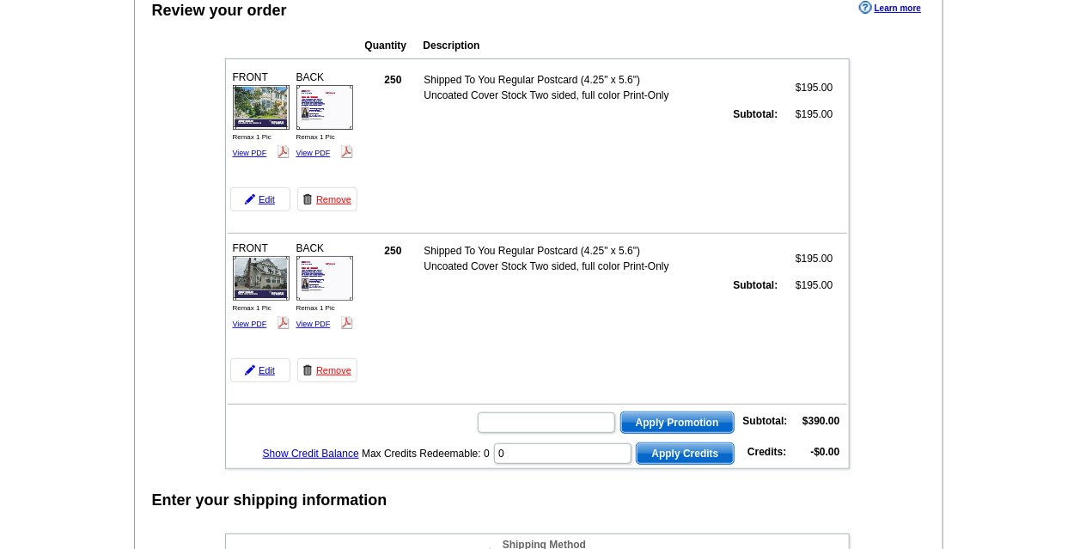
drag, startPoint x: 1005, startPoint y: 532, endPoint x: 1069, endPoint y: 136, distance: 401.0
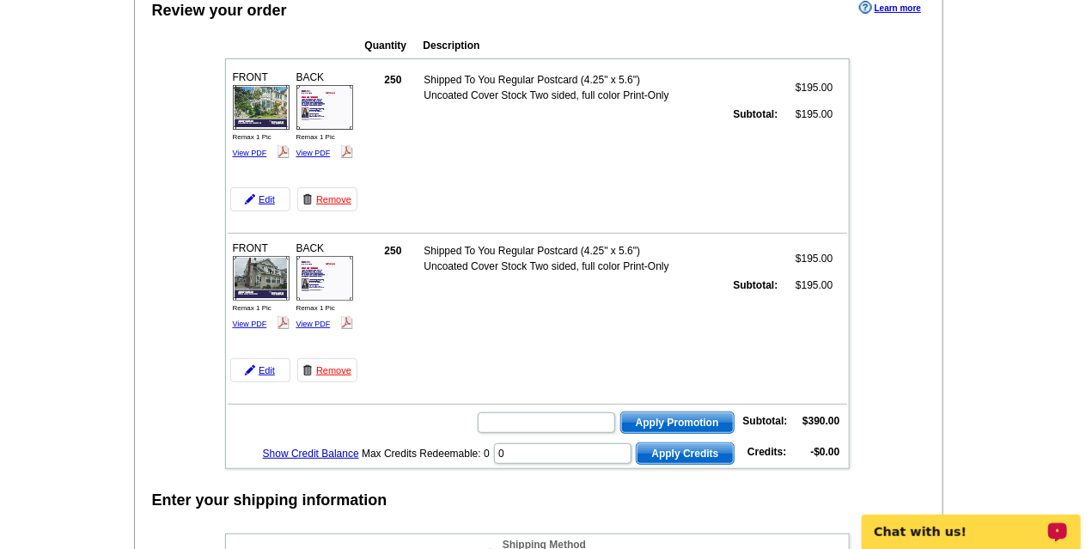
click at [910, 534] on p "Chat with us!" at bounding box center [959, 531] width 170 height 14
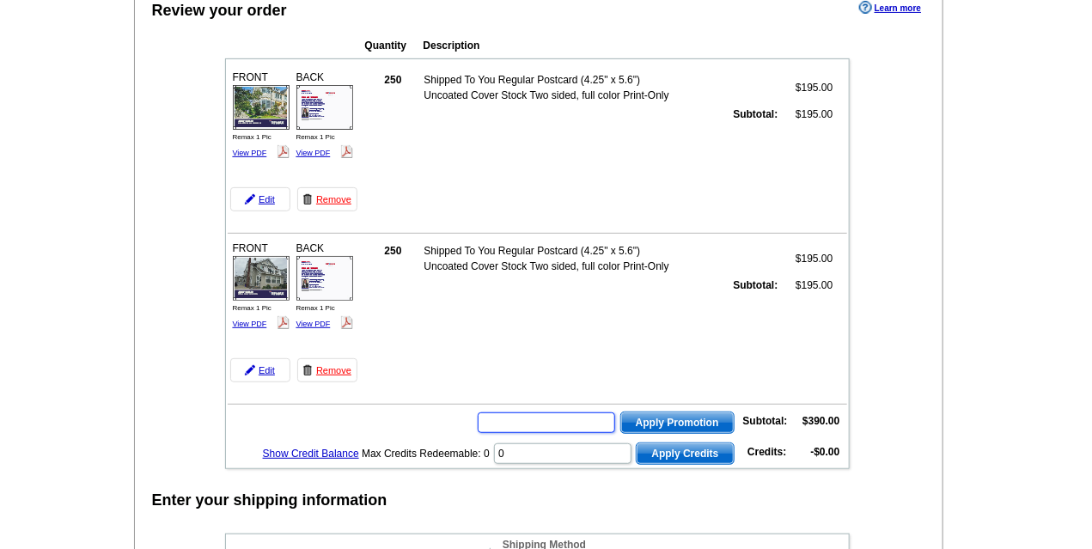
click at [569, 420] on input "text" at bounding box center [546, 422] width 137 height 21
type input "CHAT20"
click at [703, 417] on span "Apply Promotion" at bounding box center [677, 422] width 113 height 21
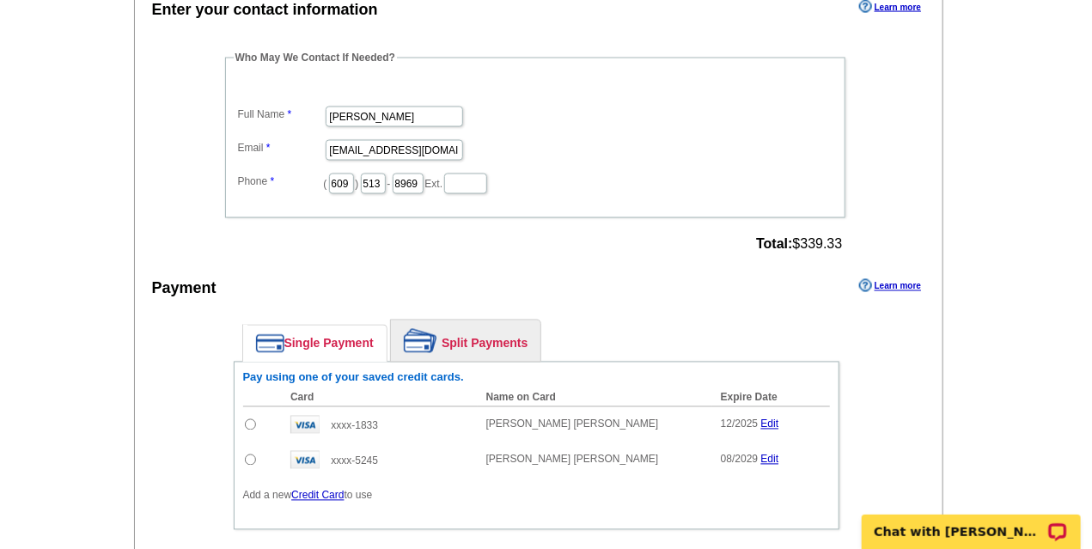
scroll to position [1103, 0]
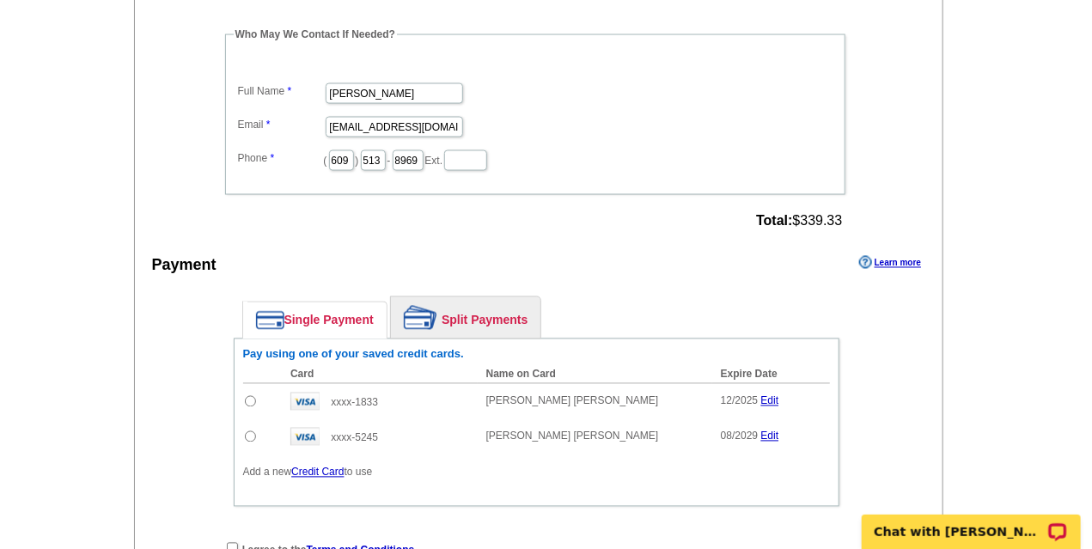
click at [252, 432] on input "radio" at bounding box center [250, 436] width 11 height 11
radio input "true"
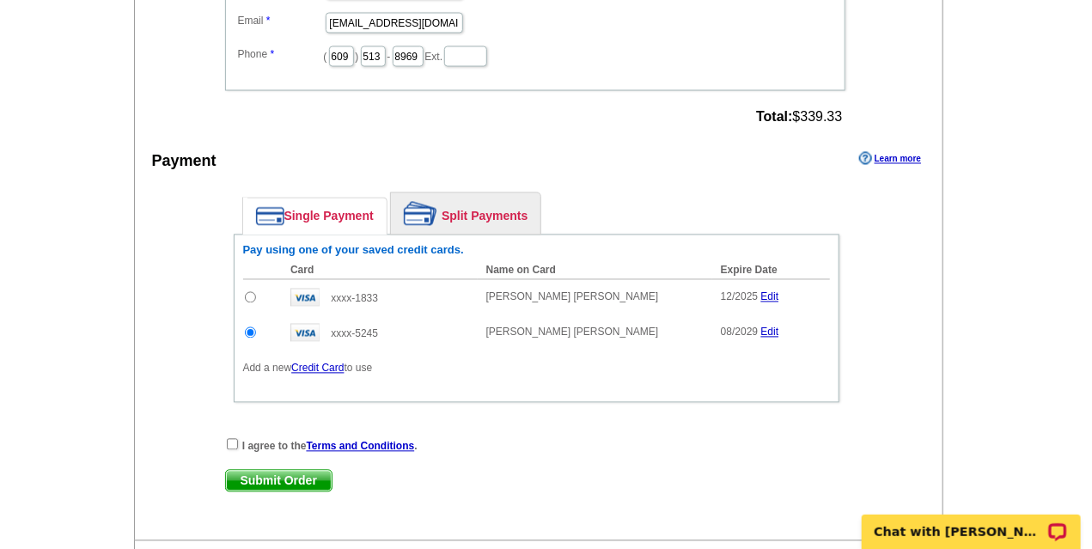
scroll to position [1227, 0]
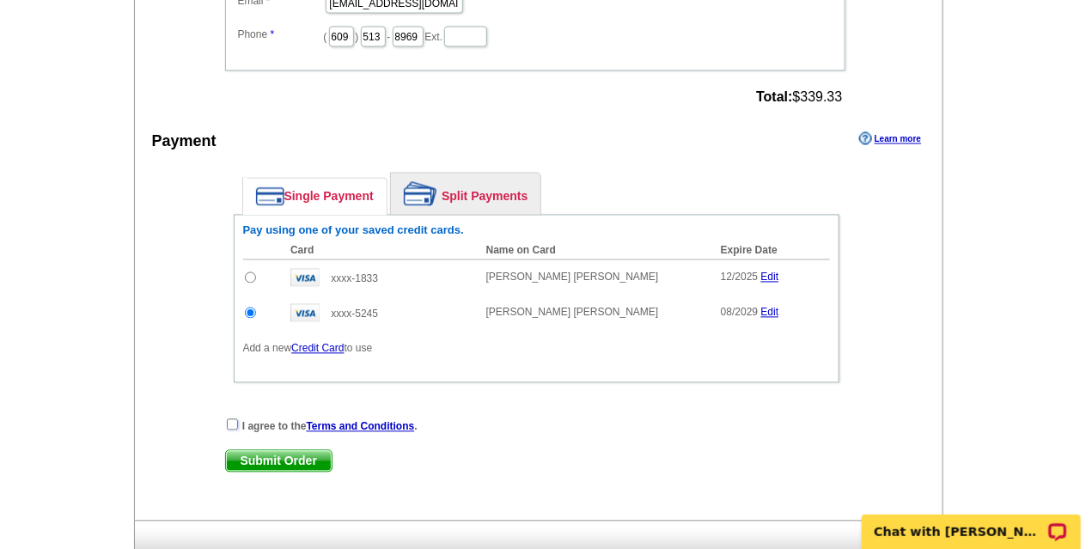
click at [232, 420] on input "checkbox" at bounding box center [232, 424] width 11 height 11
checkbox input "true"
click at [257, 455] on span "Submit Order" at bounding box center [279, 461] width 106 height 21
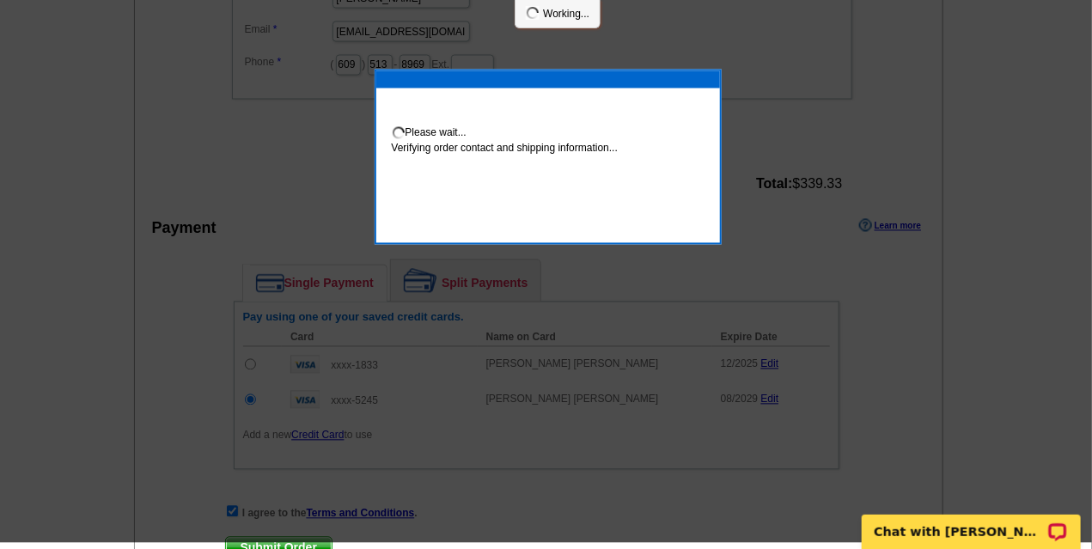
scroll to position [1221, 0]
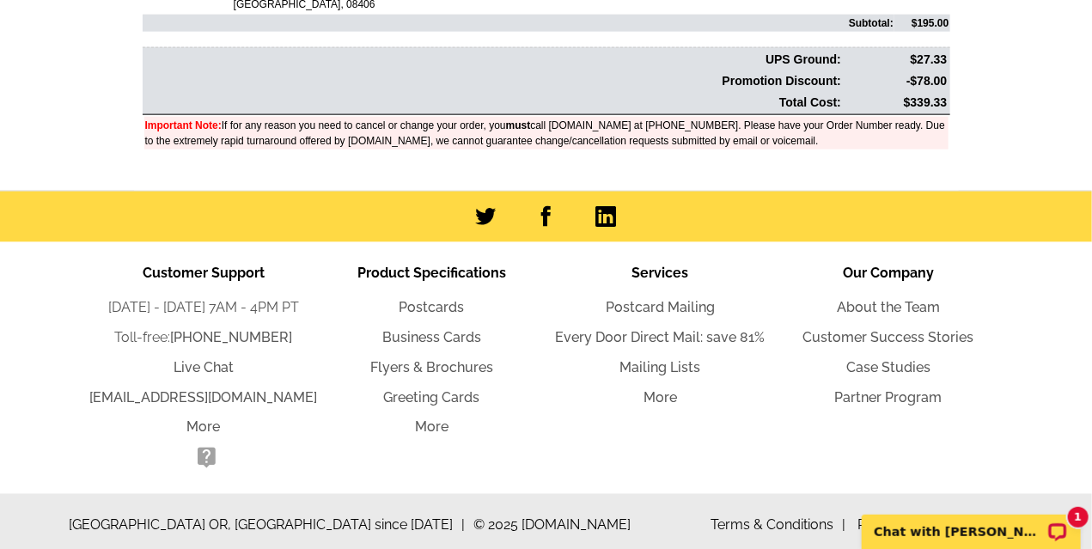
scroll to position [848, 0]
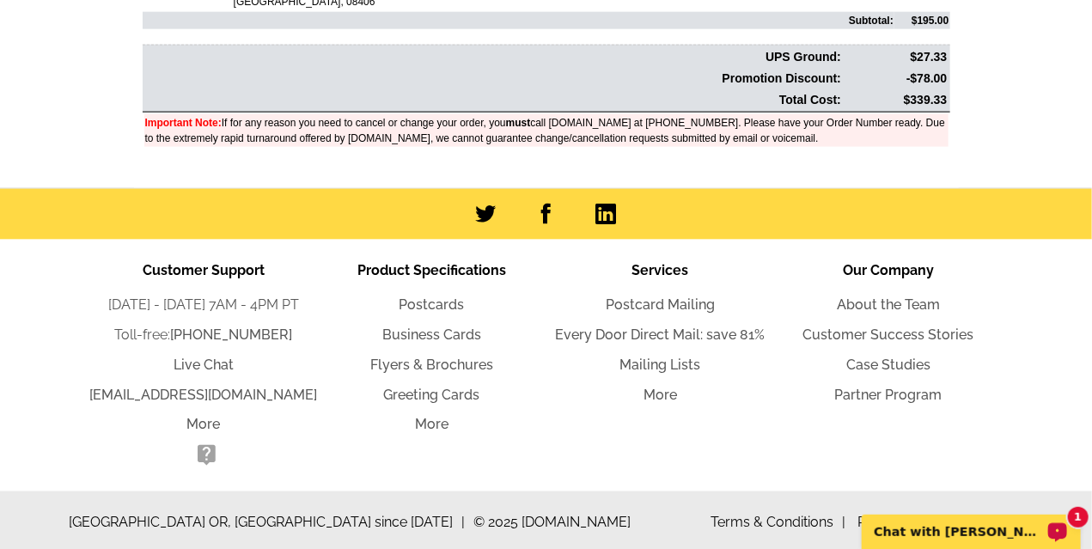
click at [1008, 541] on div "1 Chat with [PERSON_NAME]" at bounding box center [970, 531] width 219 height 34
